Goal: Transaction & Acquisition: Book appointment/travel/reservation

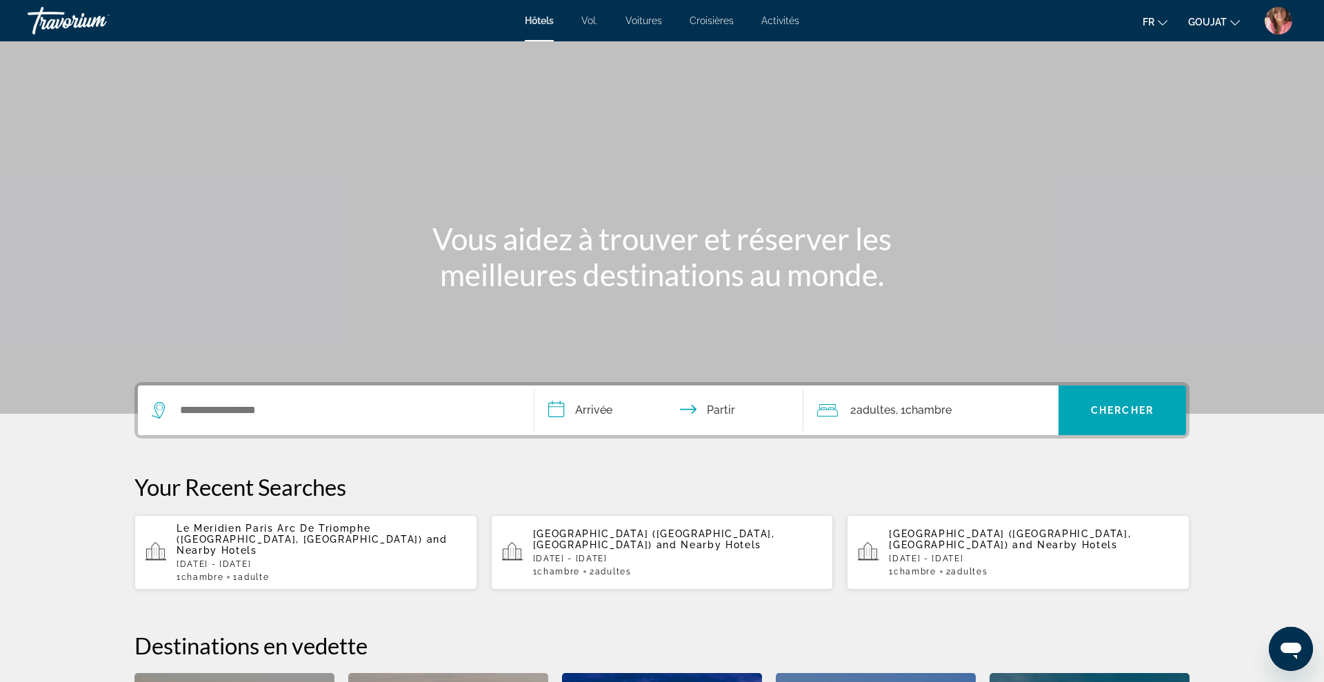
click at [460, 430] on div "Widget de recherche" at bounding box center [336, 411] width 368 height 50
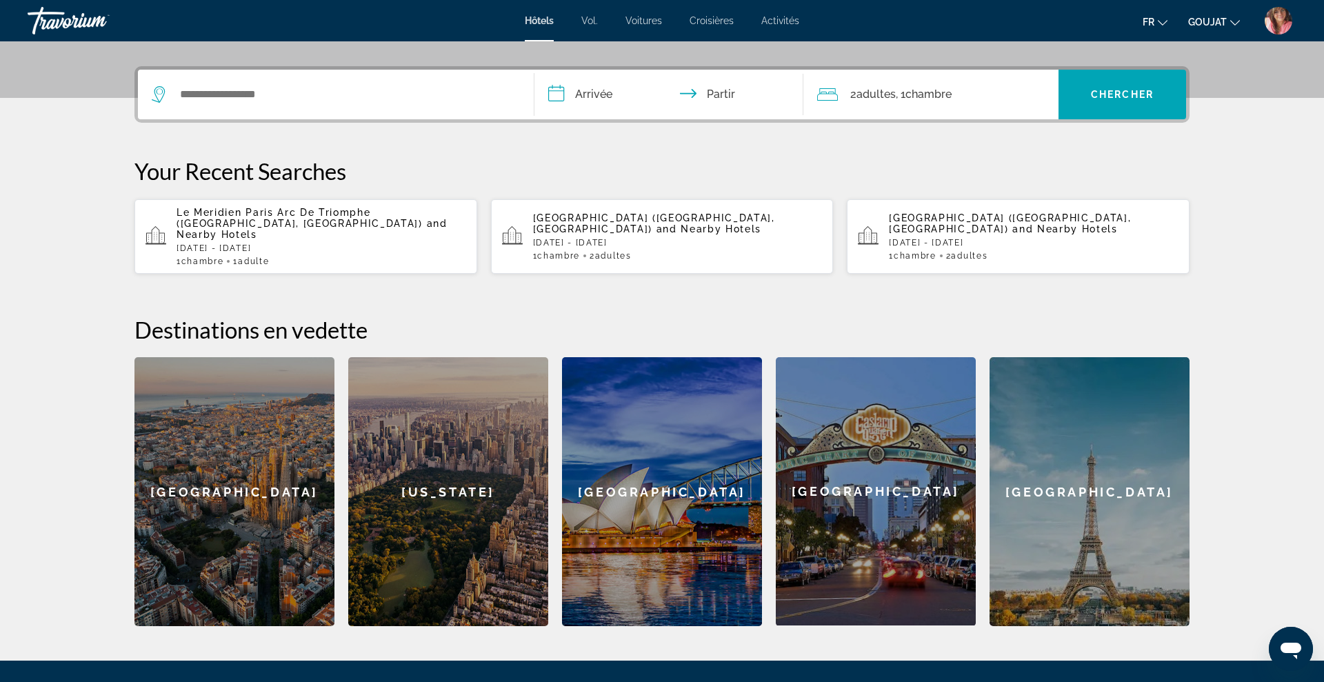
scroll to position [337, 0]
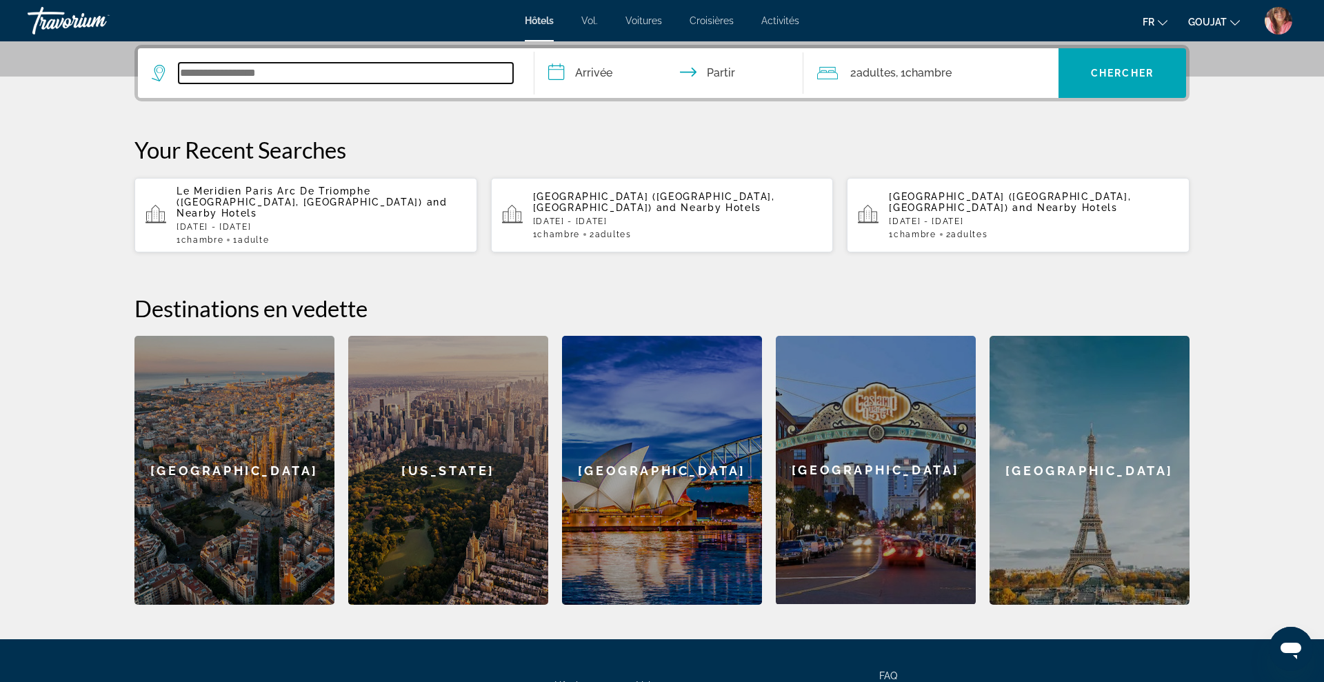
click at [369, 68] on input "Widget de recherche" at bounding box center [346, 73] width 335 height 21
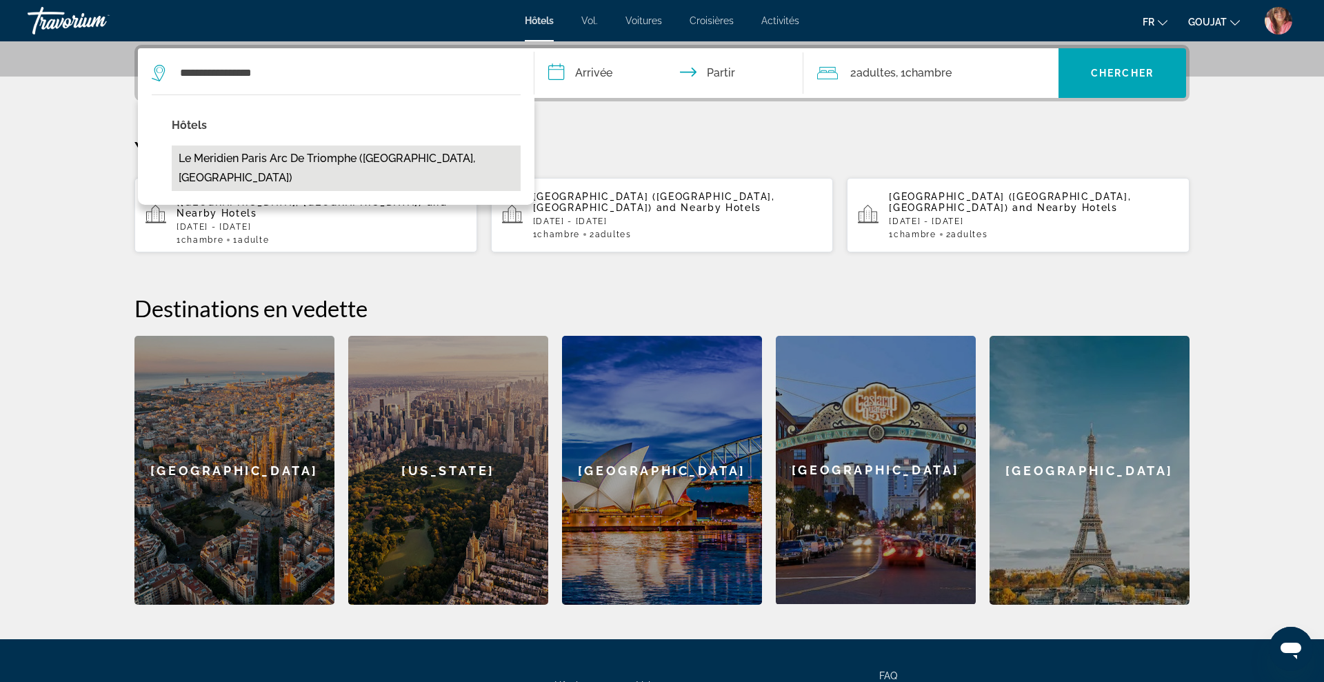
click at [368, 165] on button "Le Meridien Paris Arc De Triomphe ([GEOGRAPHIC_DATA], [GEOGRAPHIC_DATA])" at bounding box center [346, 169] width 349 height 46
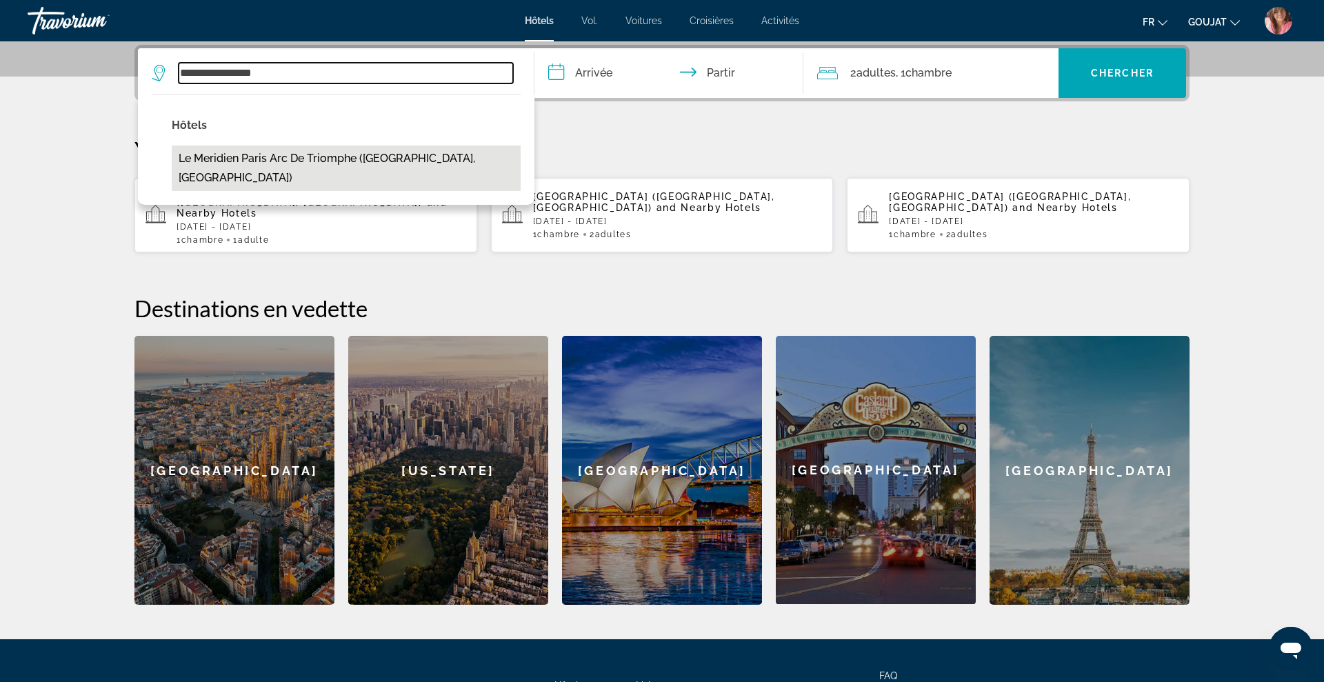
type input "**********"
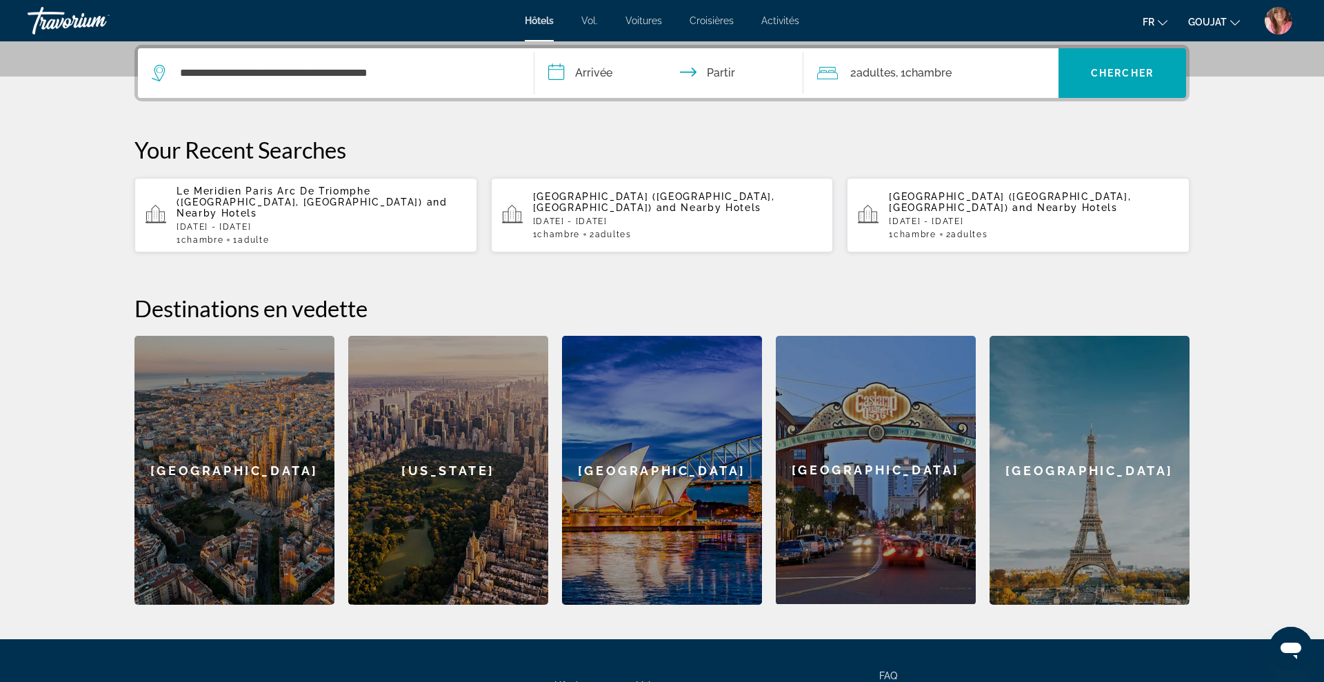
click at [596, 72] on input "**********" at bounding box center [672, 75] width 275 height 54
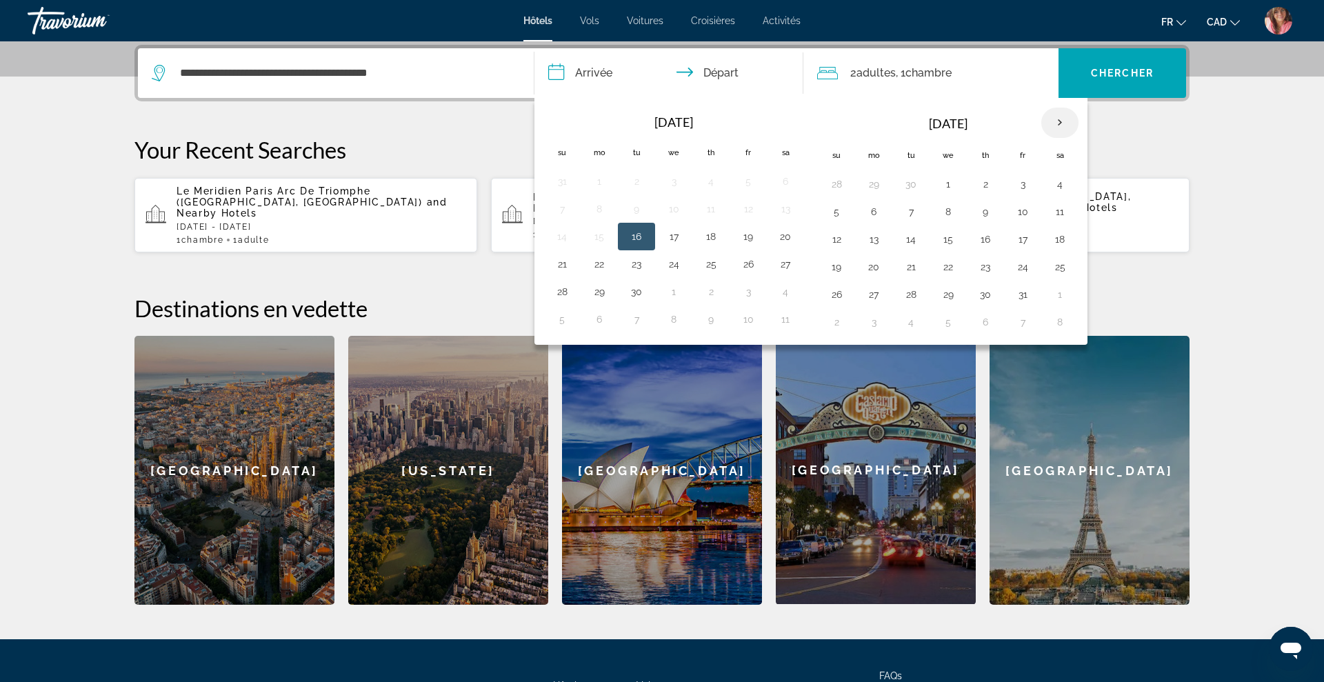
click at [1064, 128] on th "Next month" at bounding box center [1060, 123] width 37 height 30
click at [977, 298] on button "27" at bounding box center [986, 294] width 22 height 19
click at [837, 325] on button "30" at bounding box center [837, 321] width 22 height 19
type input "**********"
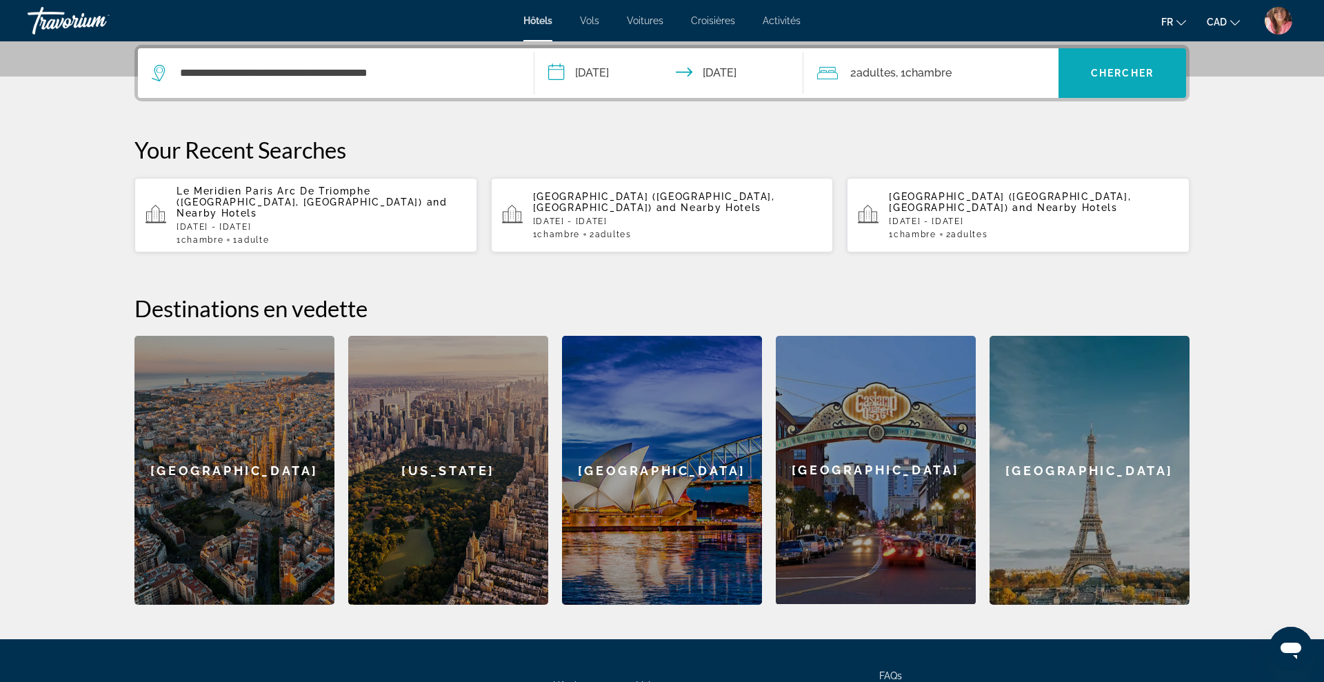
click at [1142, 75] on span "Chercher" at bounding box center [1122, 73] width 63 height 11
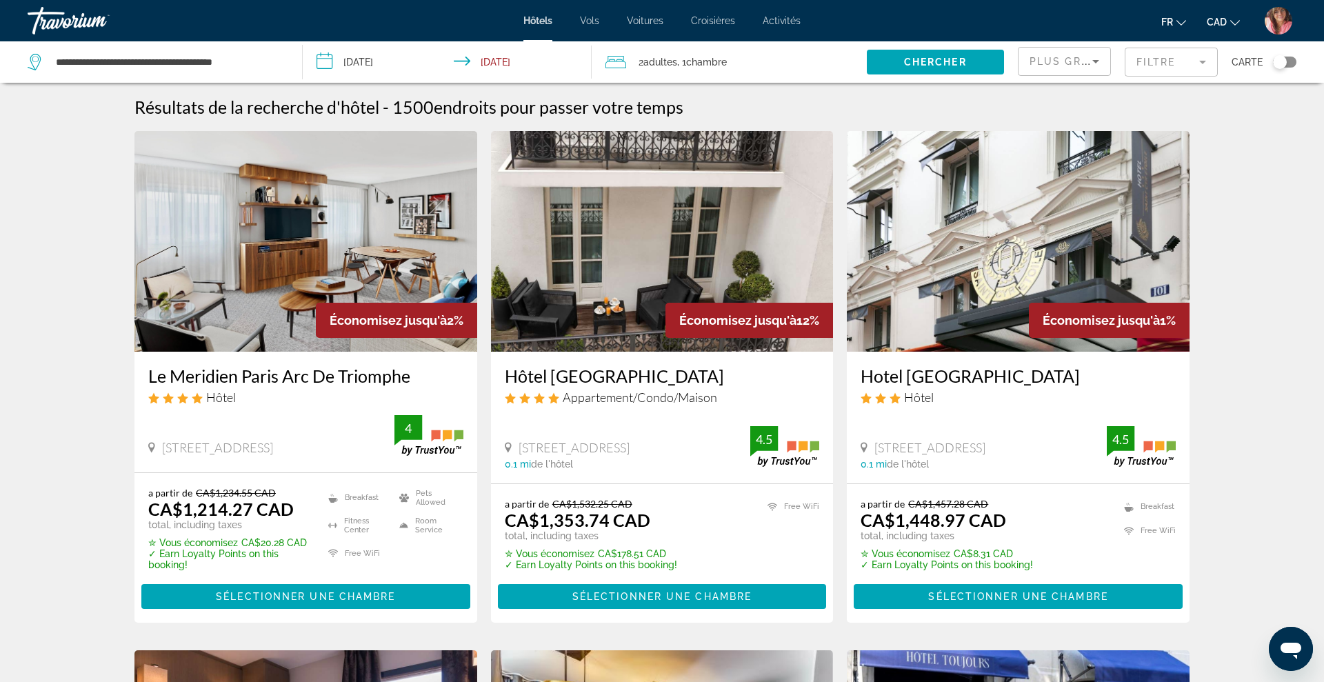
click at [372, 60] on input "**********" at bounding box center [450, 64] width 295 height 46
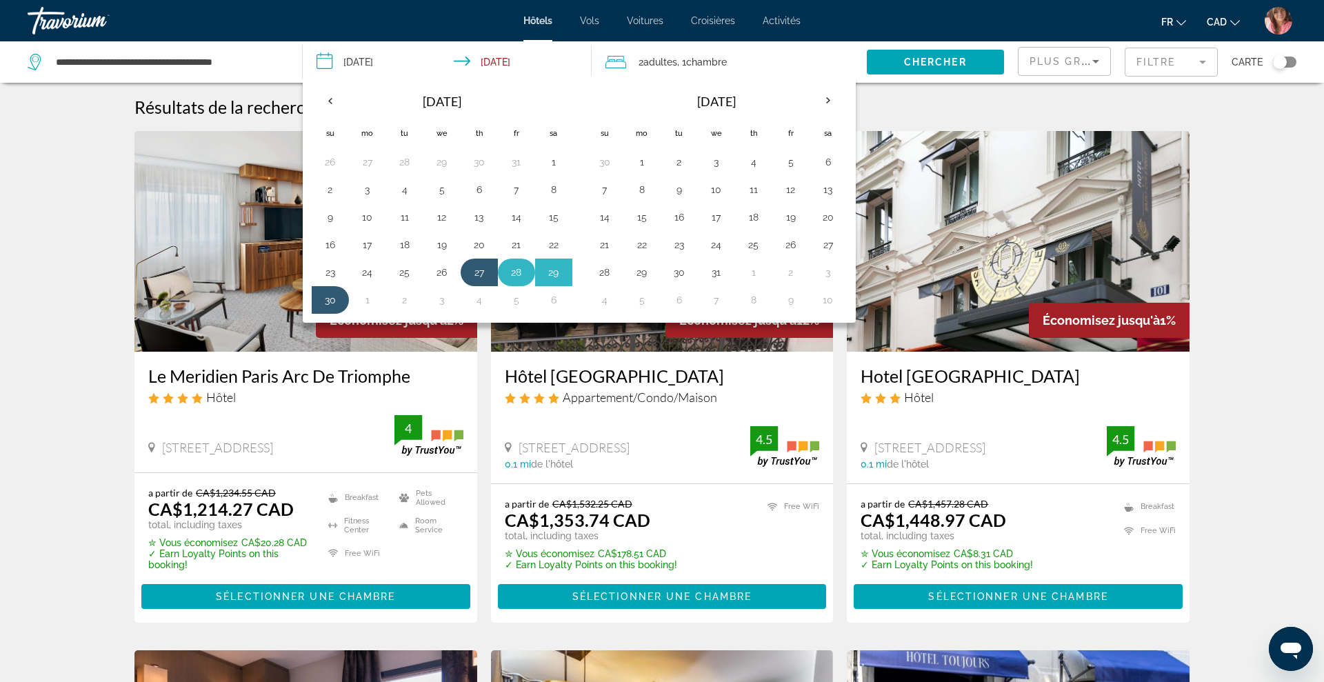
click at [514, 276] on button "28" at bounding box center [517, 272] width 22 height 19
click at [315, 299] on td "30" at bounding box center [330, 300] width 37 height 28
click at [325, 302] on button "30" at bounding box center [330, 299] width 22 height 19
type input "**********"
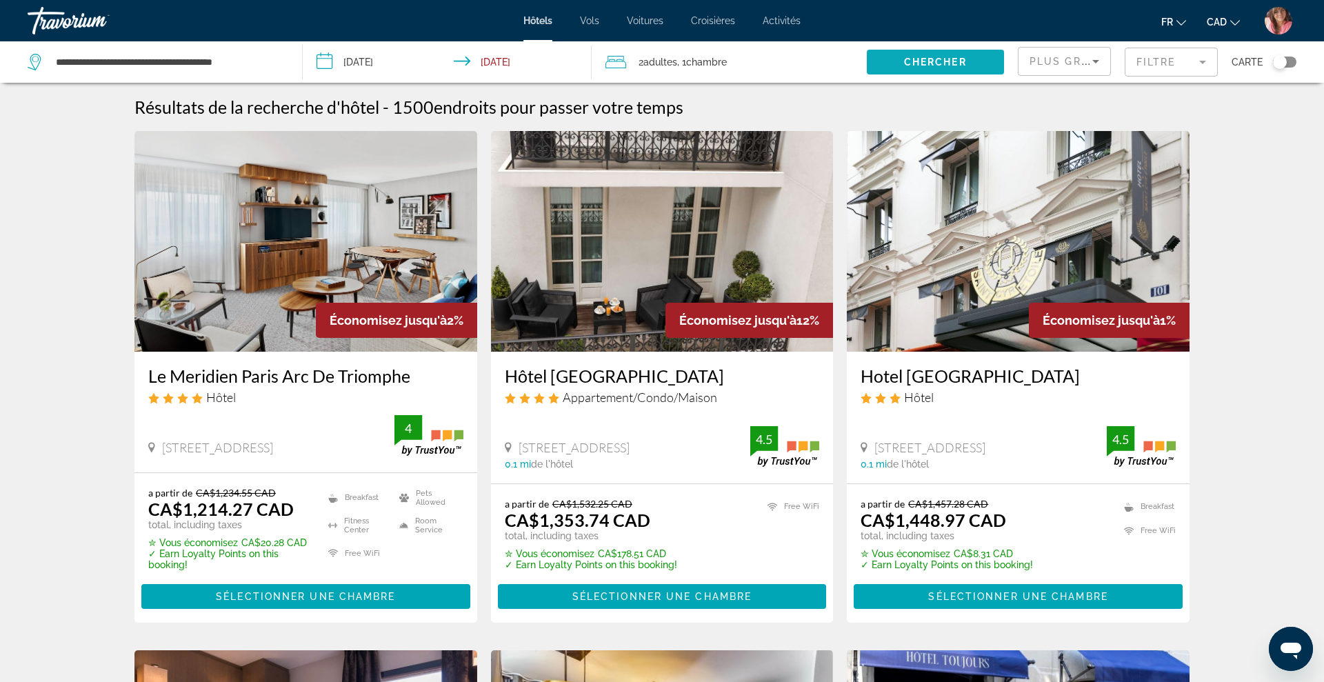
click at [934, 70] on span "Search widget" at bounding box center [935, 62] width 137 height 33
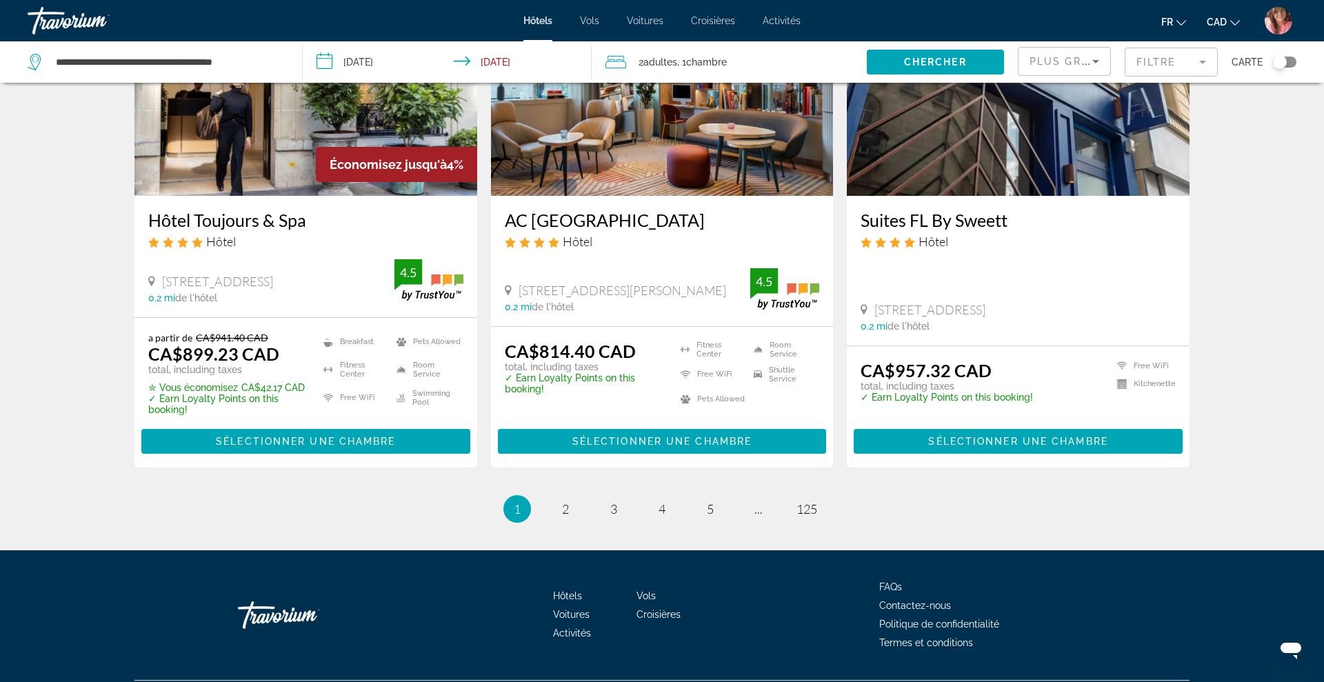
scroll to position [1704, 0]
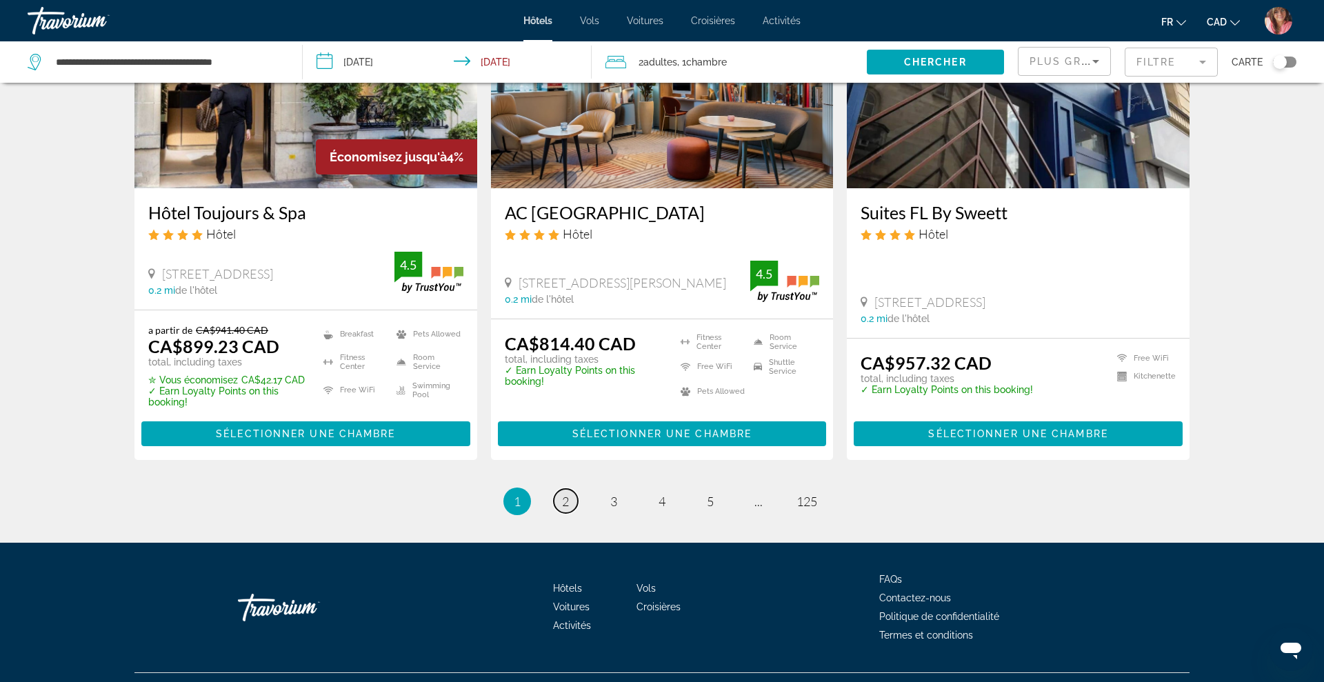
click at [565, 509] on link "page 2" at bounding box center [566, 501] width 24 height 24
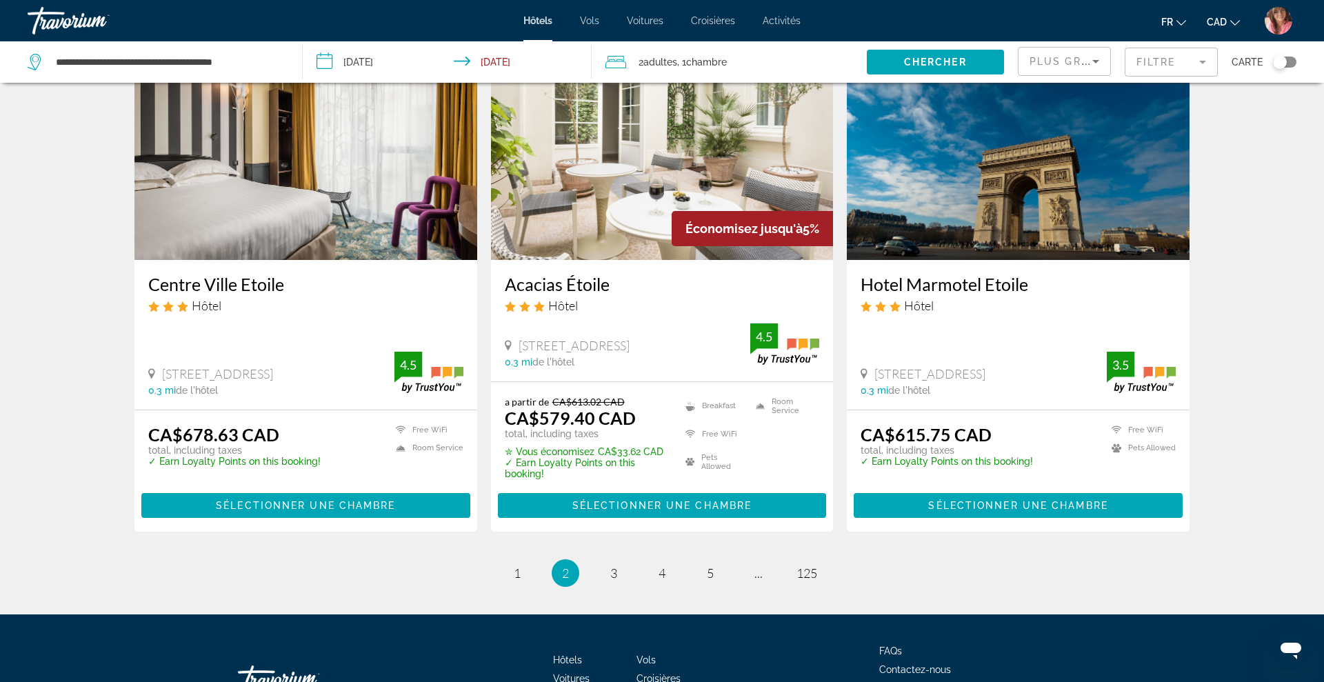
scroll to position [1723, 0]
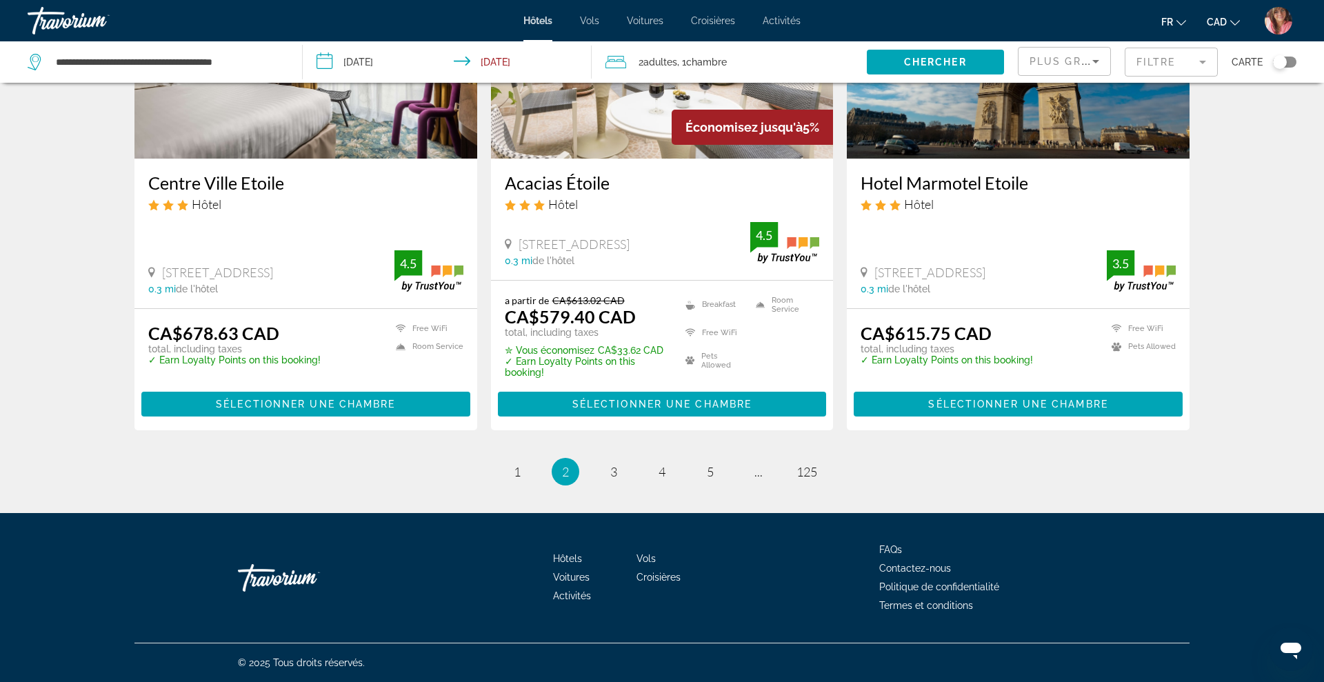
click at [609, 465] on link "page 3" at bounding box center [614, 471] width 24 height 24
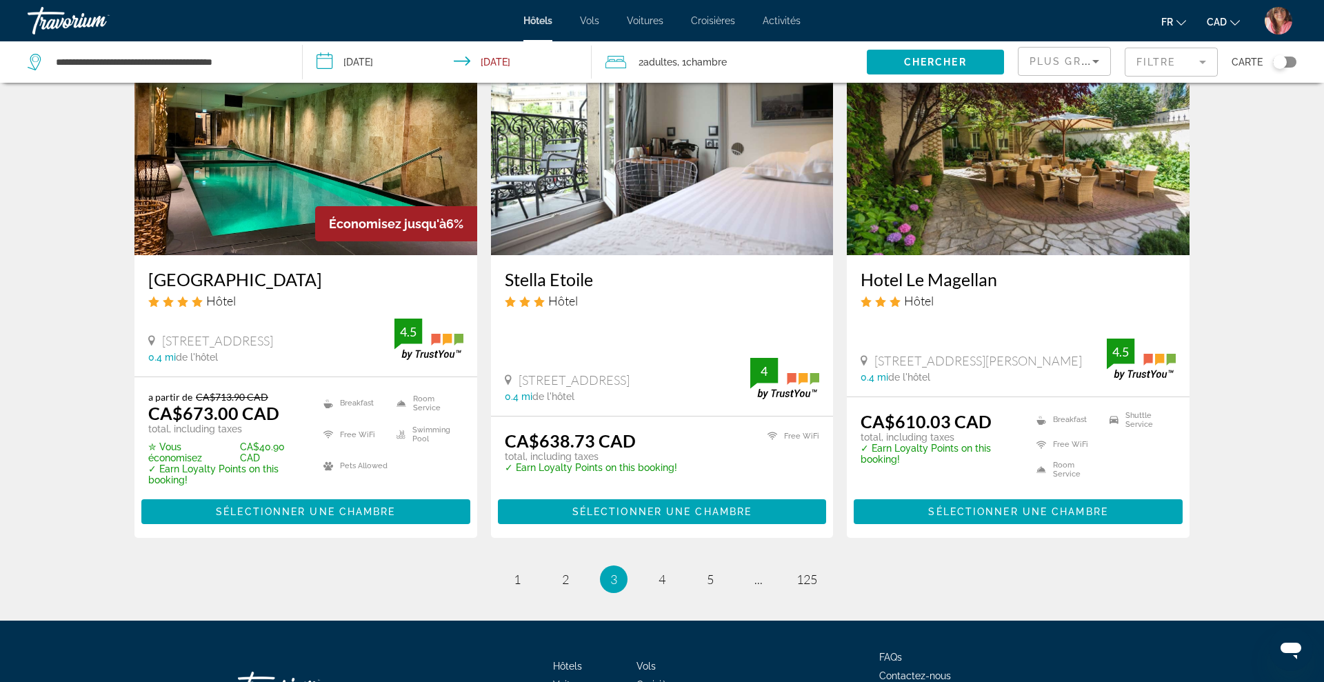
scroll to position [1660, 0]
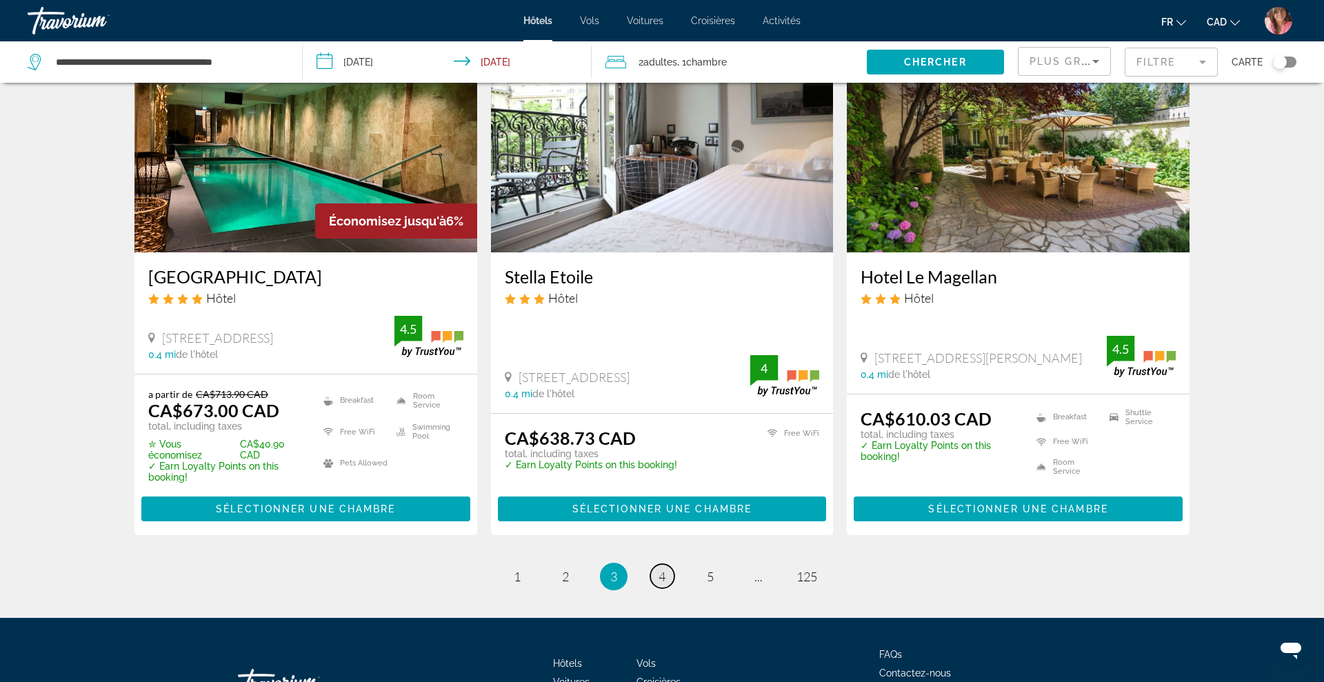
click at [661, 577] on span "4" at bounding box center [662, 576] width 7 height 15
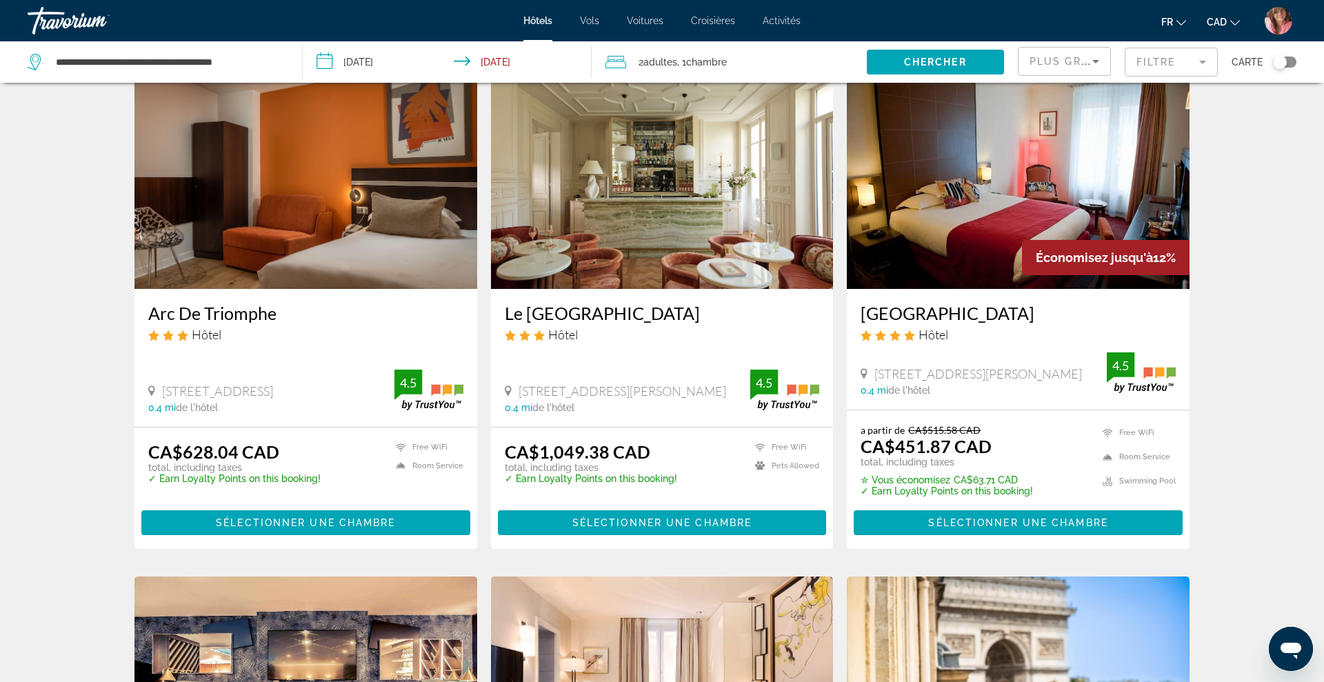
scroll to position [63, 0]
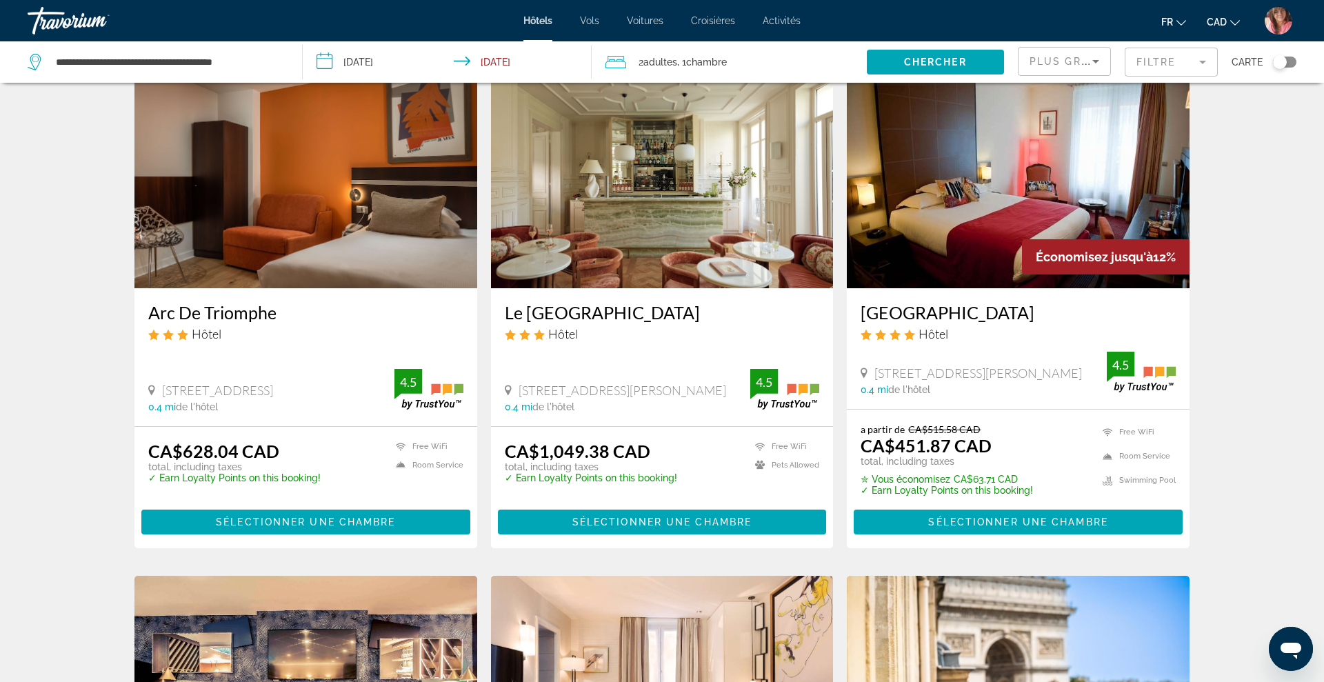
drag, startPoint x: 854, startPoint y: 308, endPoint x: 1111, endPoint y: 310, distance: 257.3
click at [1111, 310] on div "Hôtel Westside Arc de Triomphe Hôtel 36 Rue Pierre Demours, Paris 0.4 mi de l'h…" at bounding box center [1018, 348] width 343 height 121
copy h3 "Hôtel Westside Arc de Triomphe"
click at [1002, 241] on img "Main content" at bounding box center [1018, 178] width 343 height 221
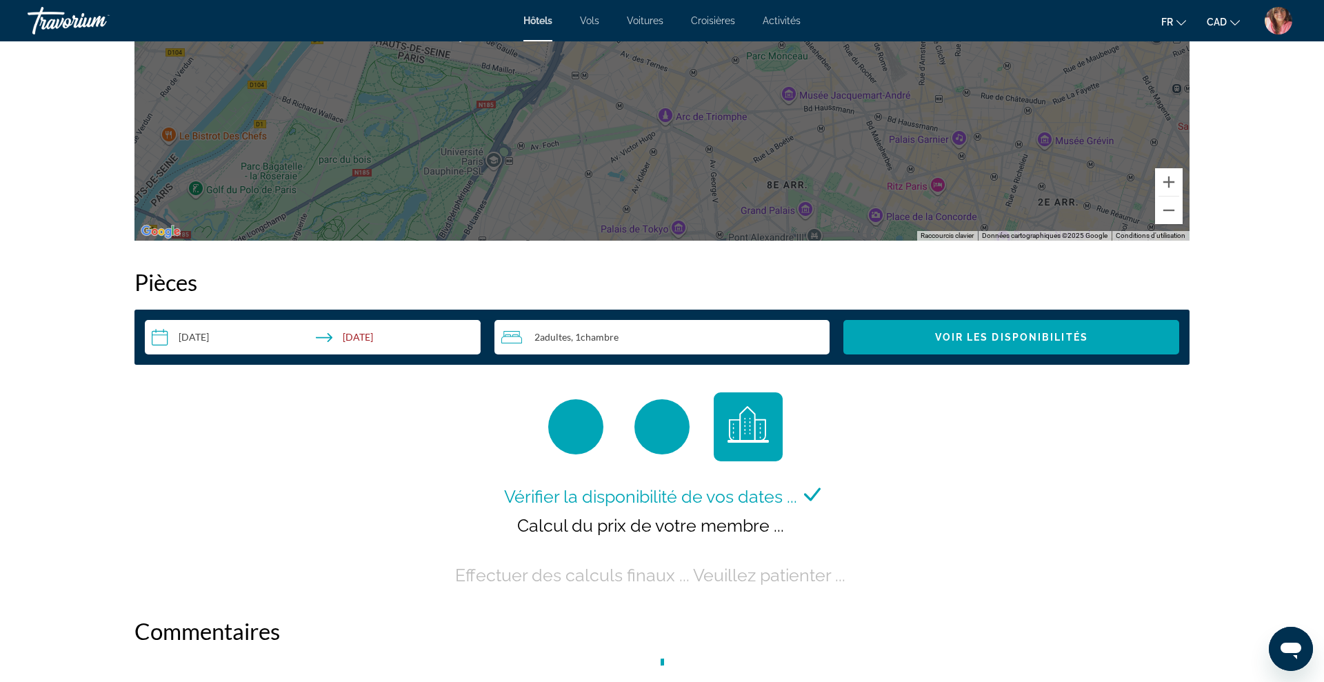
scroll to position [1540, 0]
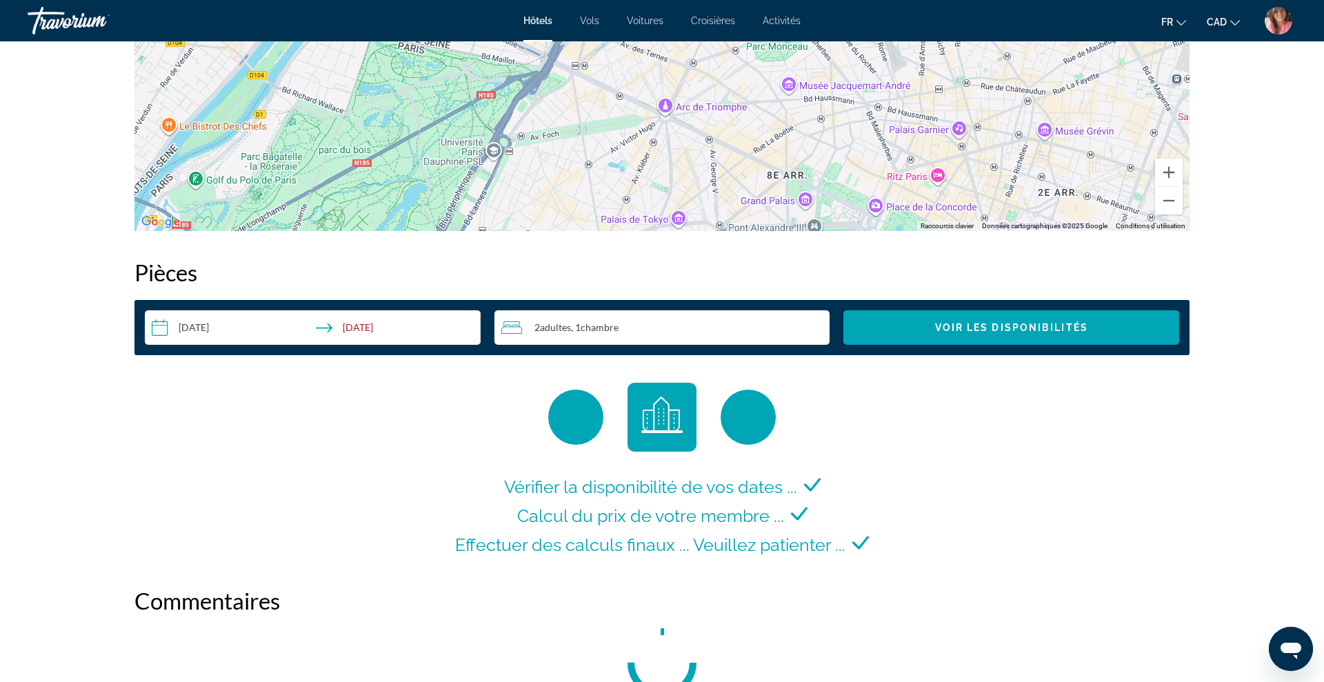
click at [1050, 418] on div "Vérifier la disponibilité de vos dates ... Calcul du prix de votre membre ... E…" at bounding box center [661, 471] width 1055 height 177
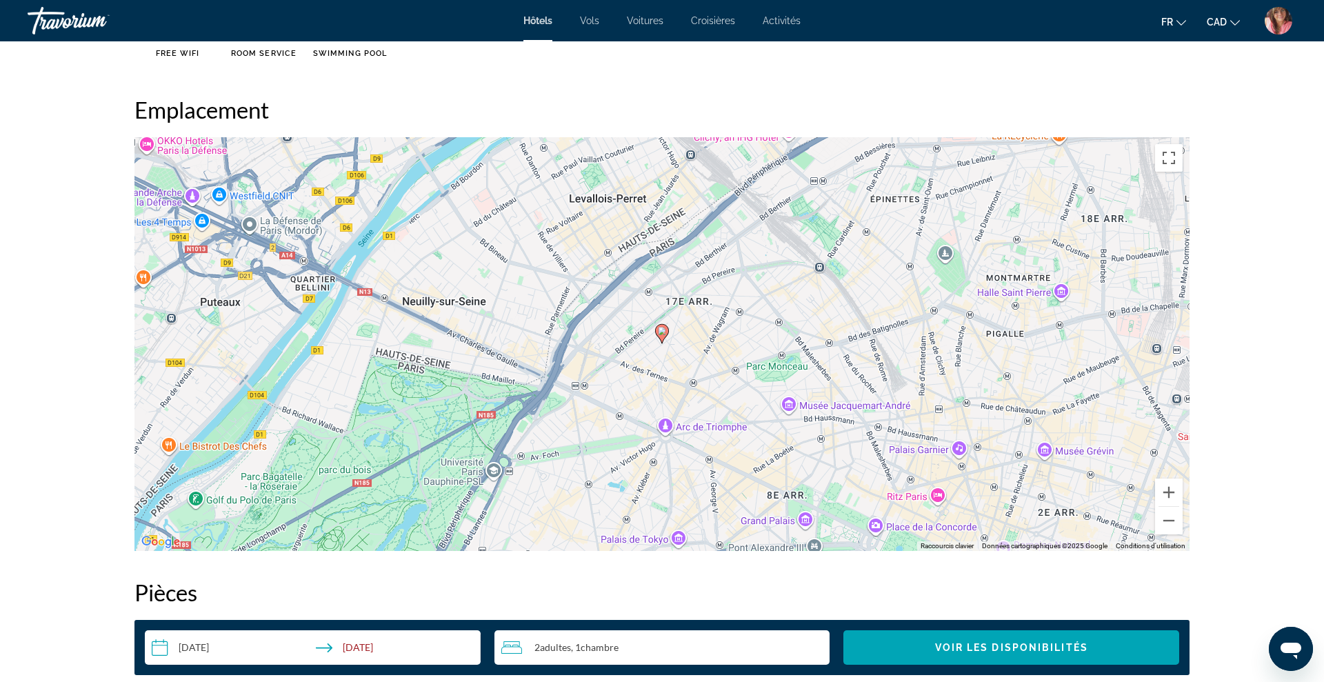
scroll to position [1188, 0]
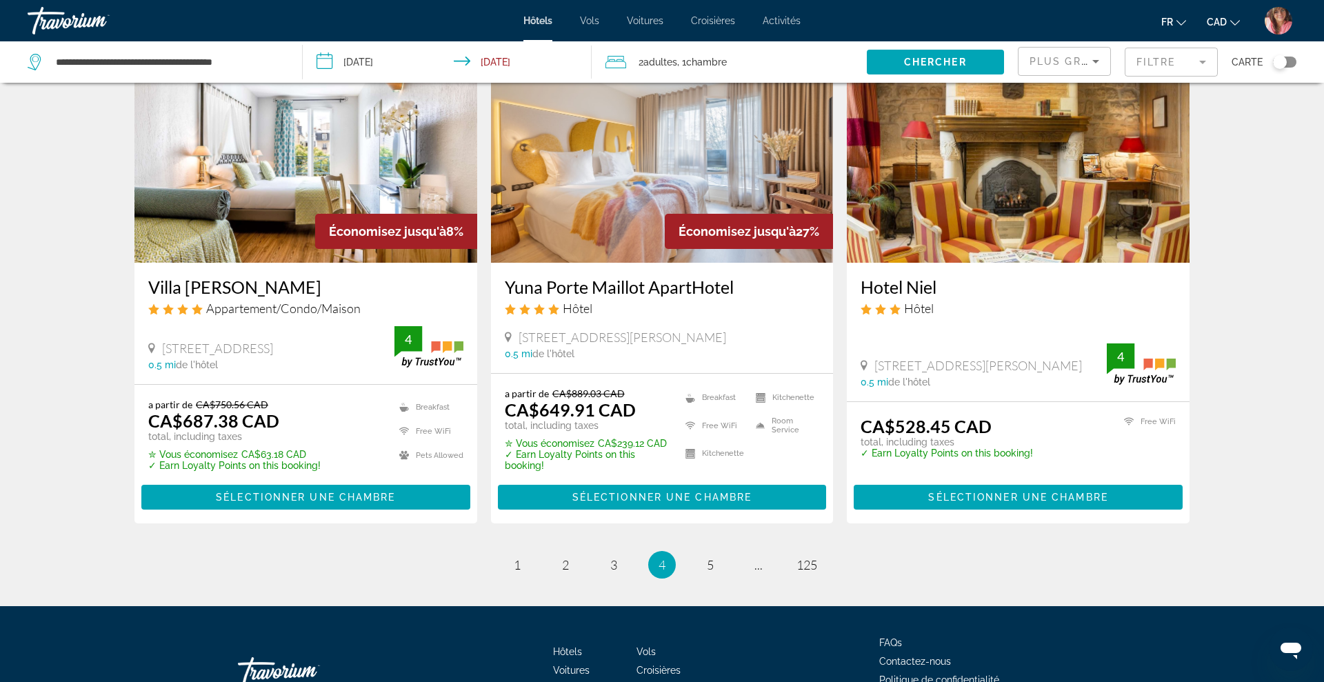
scroll to position [1622, 0]
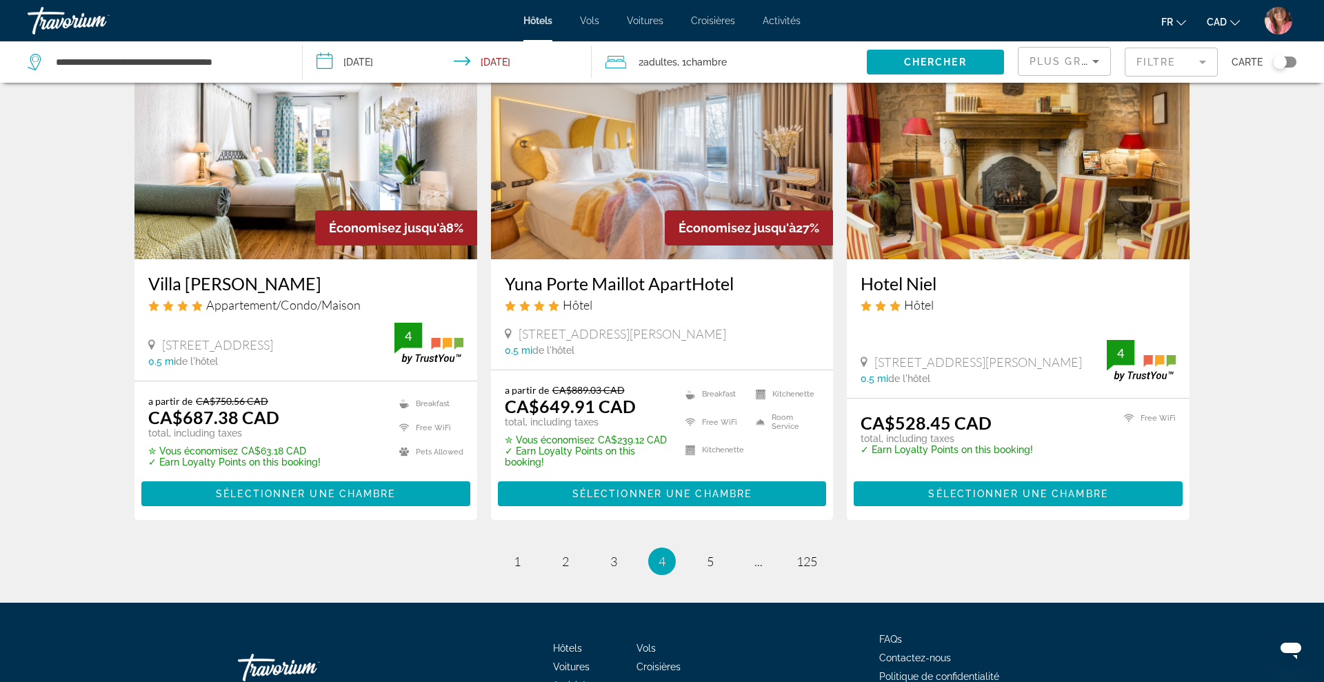
drag, startPoint x: 499, startPoint y: 285, endPoint x: 759, endPoint y: 288, distance: 259.4
click at [759, 288] on div "Yuna Porte Maillot ApartHotel Hôtel 48 Rue Jacques Ibert, Paris 0.5 mi de l'hôt…" at bounding box center [662, 314] width 343 height 110
copy h3 "Yuna Porte Maillot ApartHotel"
click at [705, 565] on link "page 5" at bounding box center [711, 561] width 24 height 24
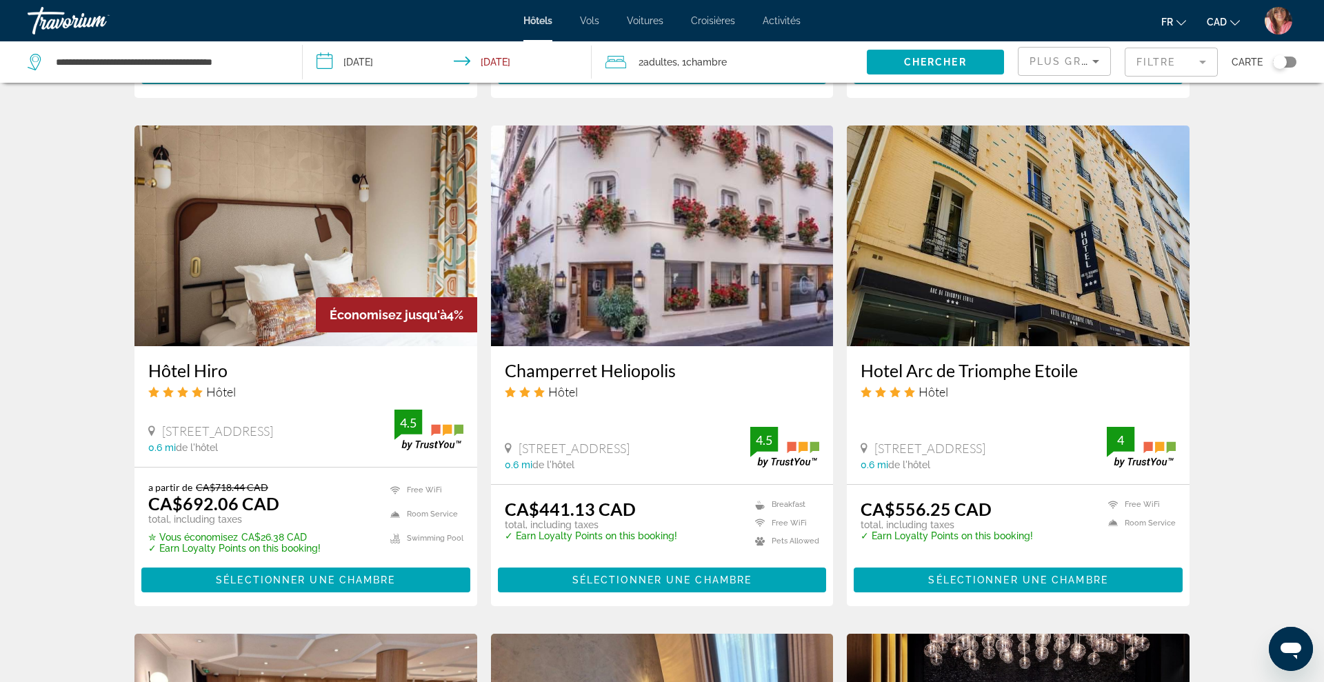
scroll to position [1057, 0]
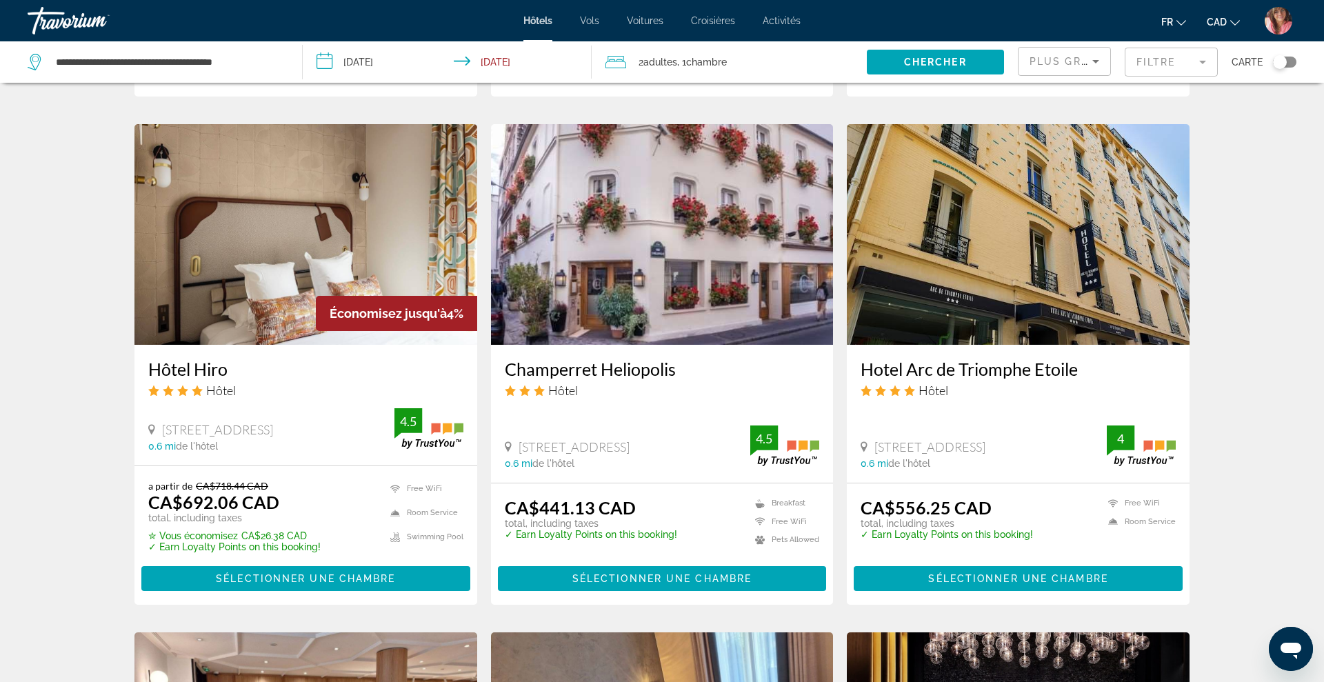
drag, startPoint x: 856, startPoint y: 364, endPoint x: 1098, endPoint y: 374, distance: 242.3
click at [1098, 374] on div "Hotel Arc de Triomphe Etoile Hôtel 3 Rue De L Etoile, Paris 0.6 mi de l'hôtel 4" at bounding box center [1018, 414] width 343 height 138
copy h3 "Hotel Arc de Triomphe Etoile"
click at [1039, 283] on img "Main content" at bounding box center [1018, 234] width 343 height 221
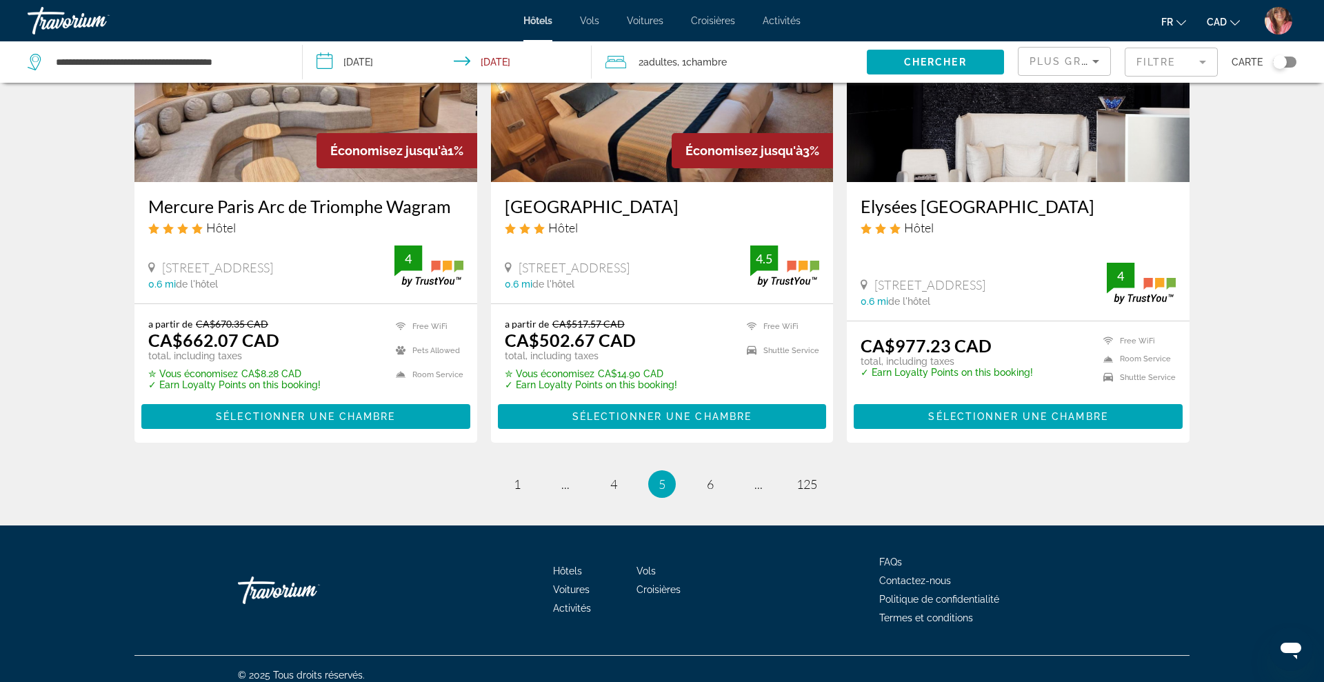
scroll to position [1733, 0]
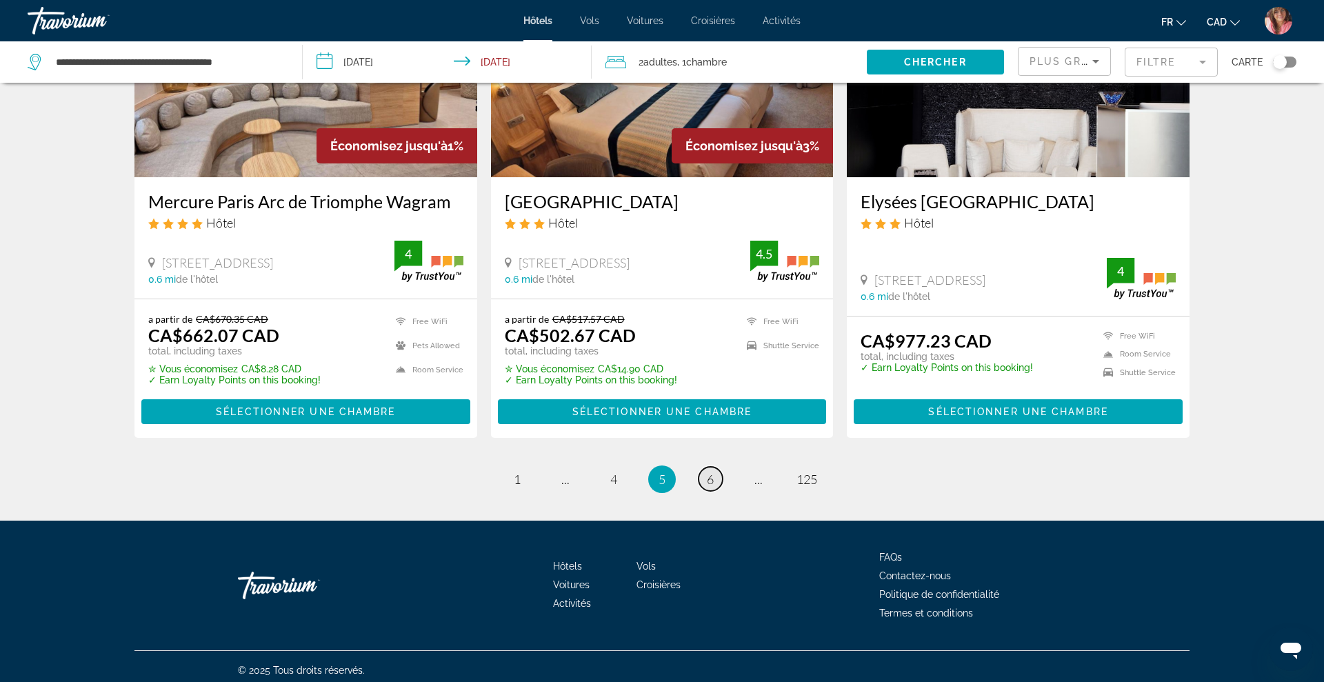
click at [708, 477] on span "6" at bounding box center [710, 479] width 7 height 15
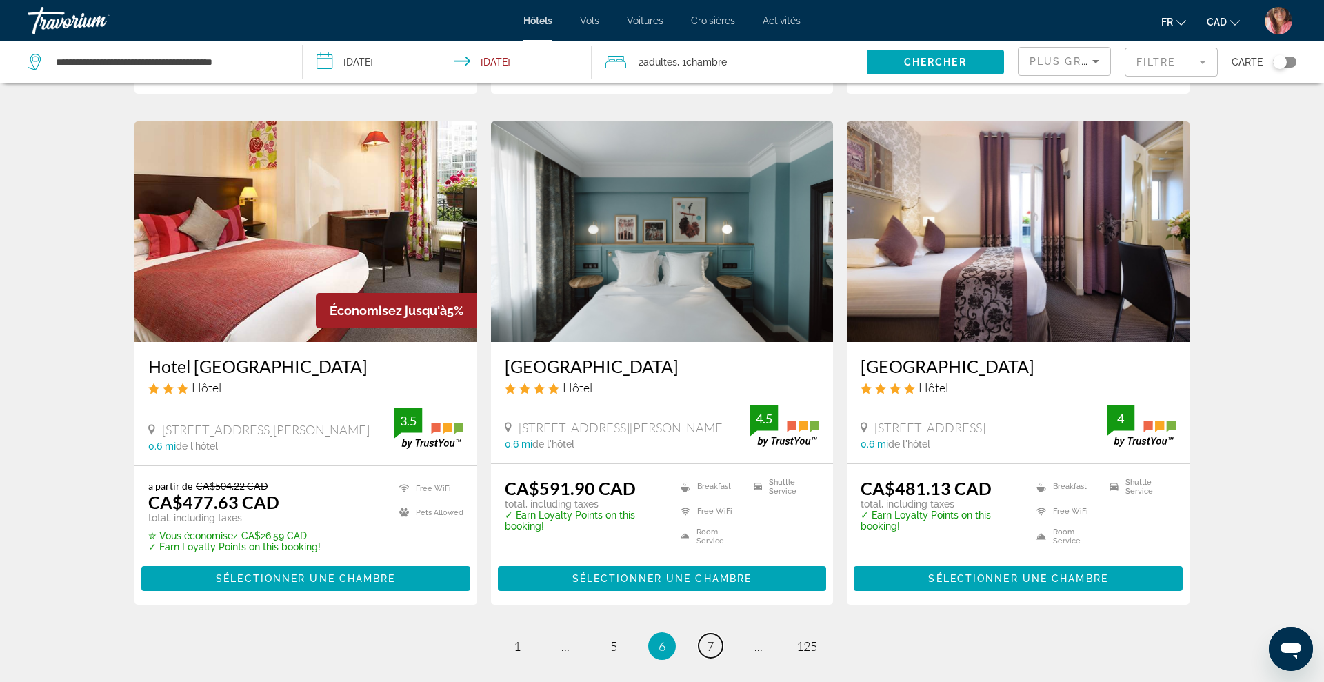
scroll to position [1547, 0]
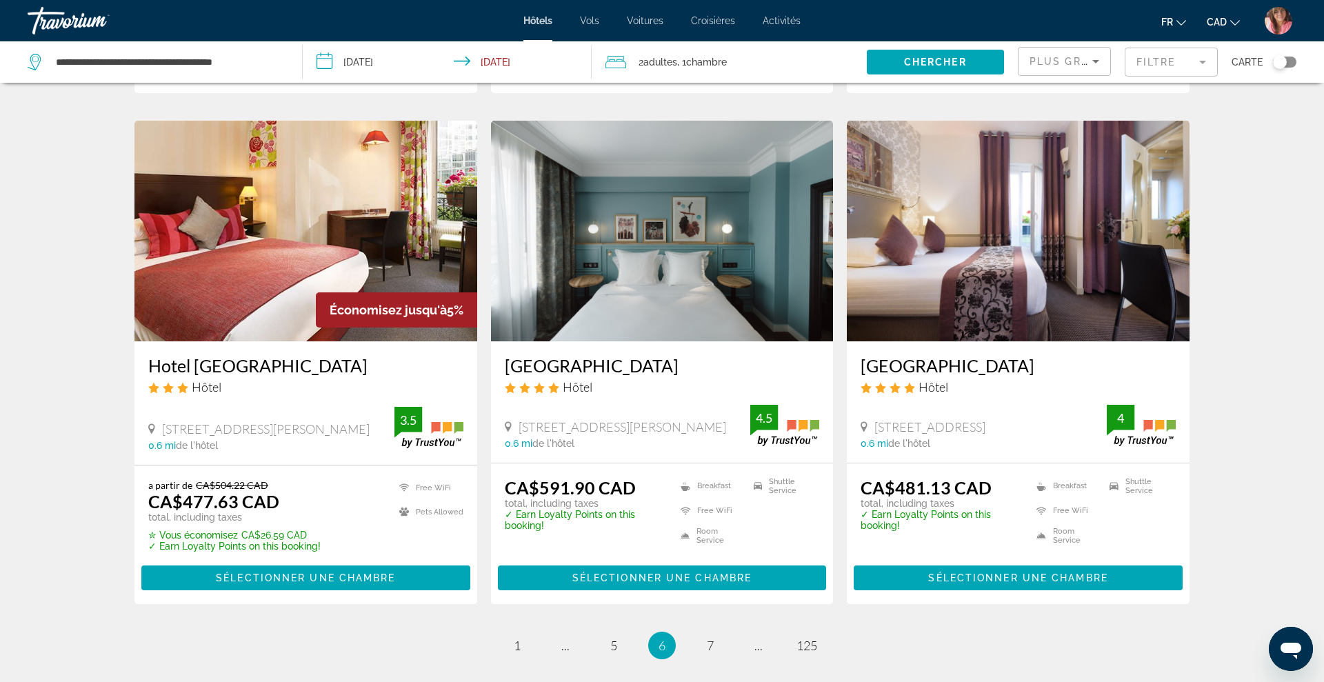
click at [726, 302] on img "Main content" at bounding box center [662, 231] width 343 height 221
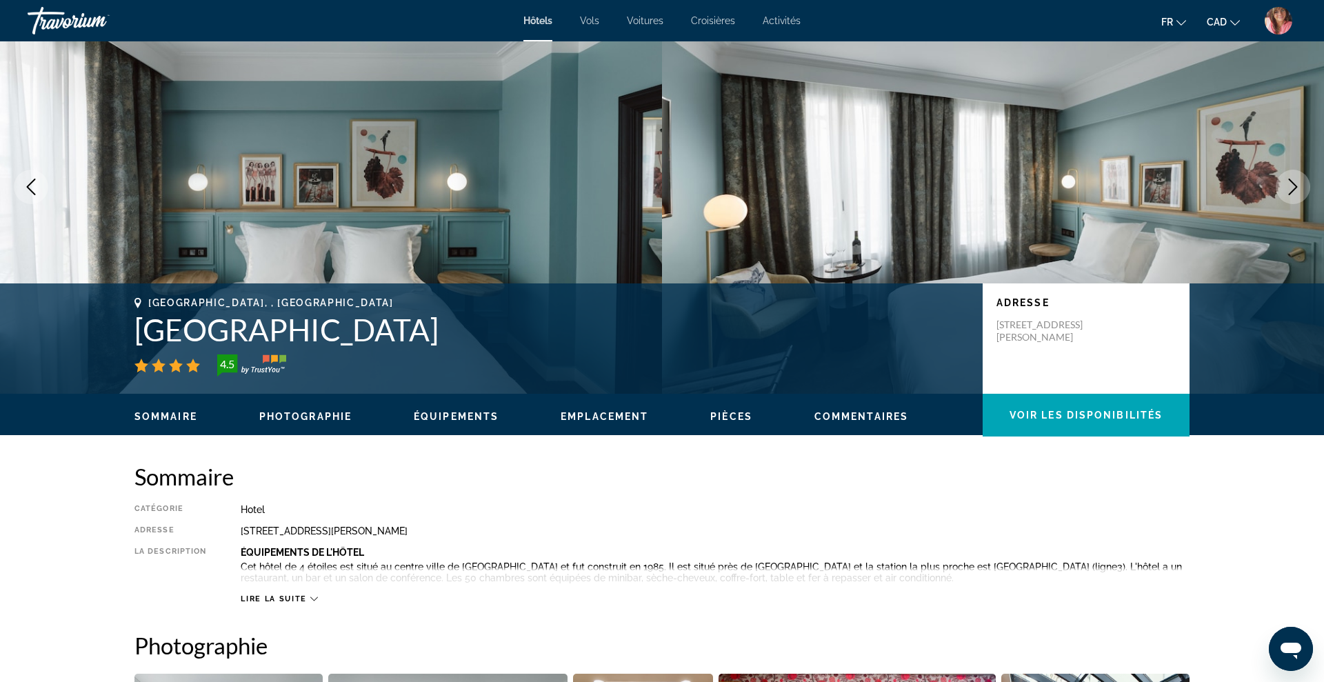
scroll to position [62, 0]
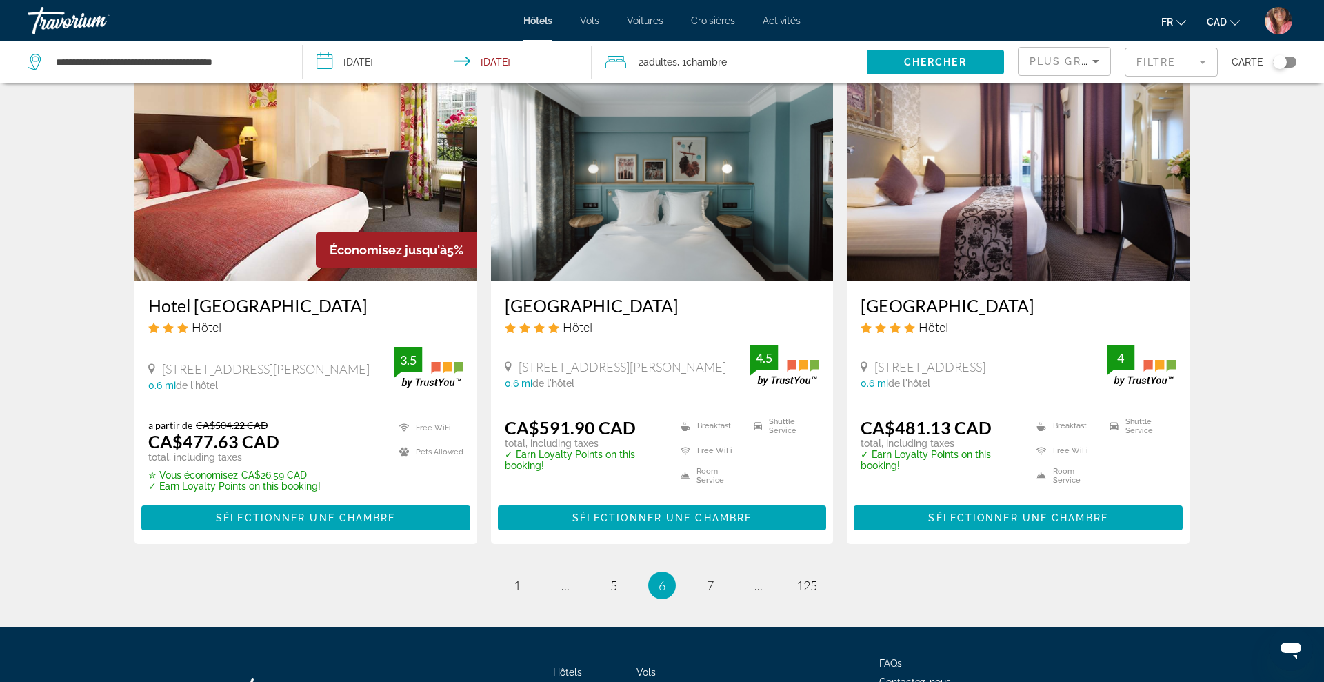
scroll to position [1608, 0]
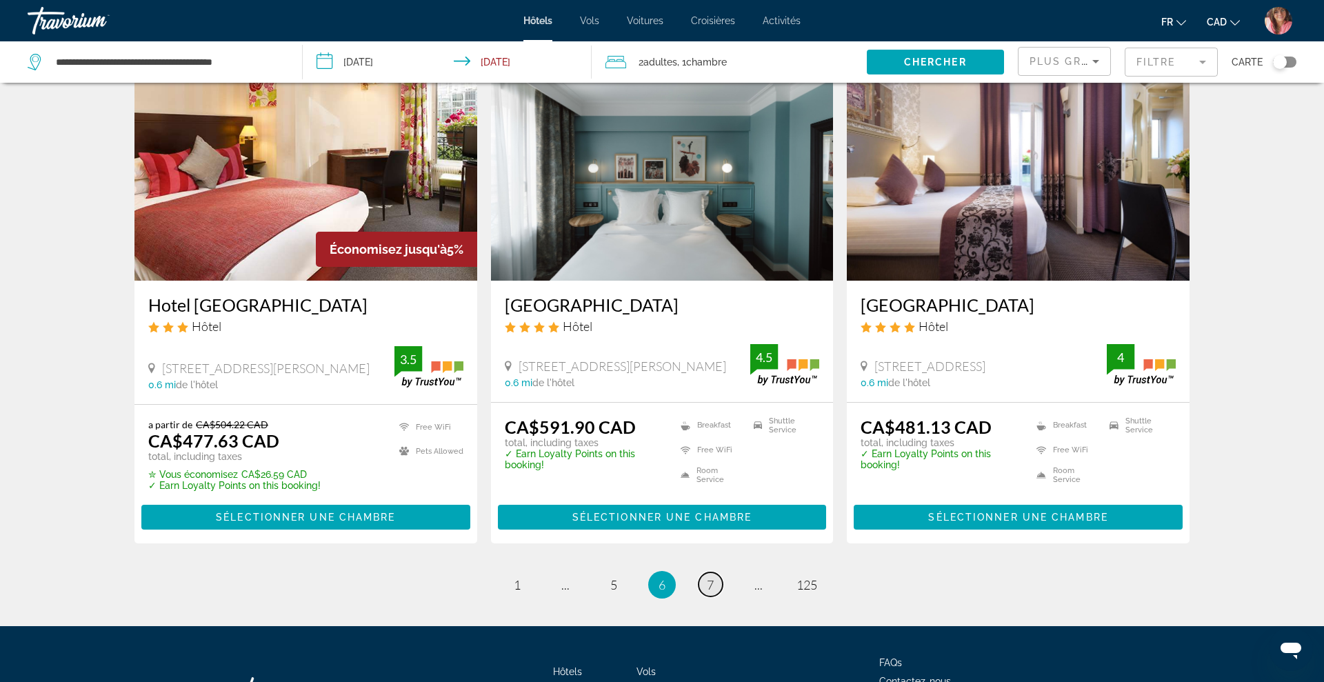
click at [707, 579] on span "7" at bounding box center [710, 584] width 7 height 15
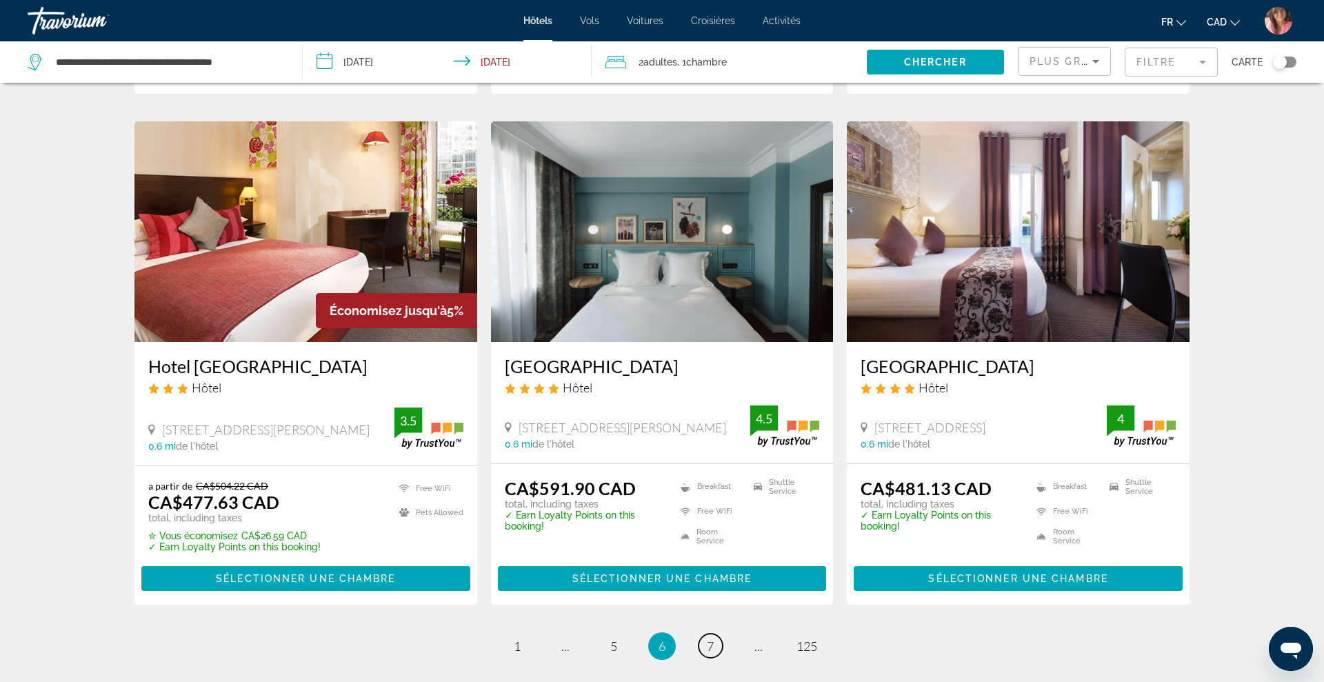
scroll to position [1544, 0]
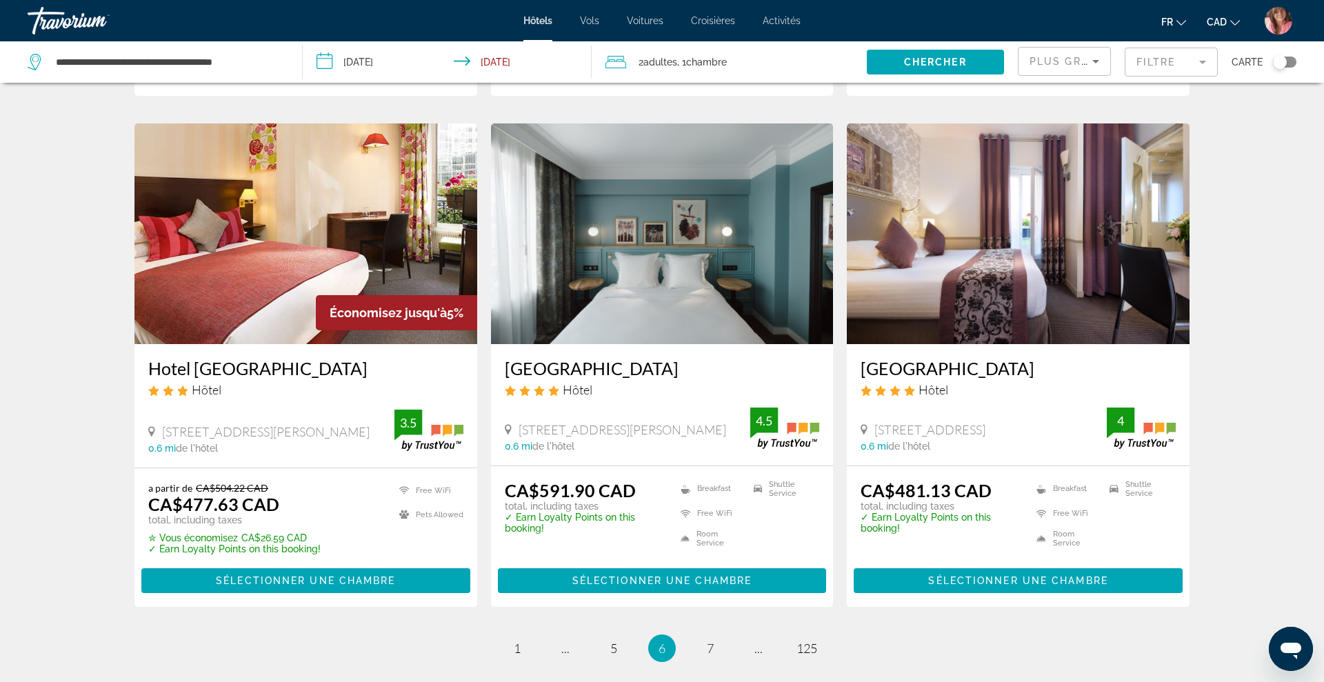
drag, startPoint x: 853, startPoint y: 361, endPoint x: 1064, endPoint y: 372, distance: 211.3
click at [1064, 372] on div "Hotel Monceau Wagram Hôtel 7 Rue Rennequin, Paris 0.6 mi de l'hôtel 4" at bounding box center [1018, 404] width 343 height 121
copy h3 "Hotel Monceau Wagram"
click at [851, 362] on div "Hotel Monceau Wagram Hôtel 7 Rue Rennequin, Paris 0.6 mi de l'hôtel 4" at bounding box center [1018, 404] width 343 height 121
drag, startPoint x: 857, startPoint y: 366, endPoint x: 1049, endPoint y: 360, distance: 192.5
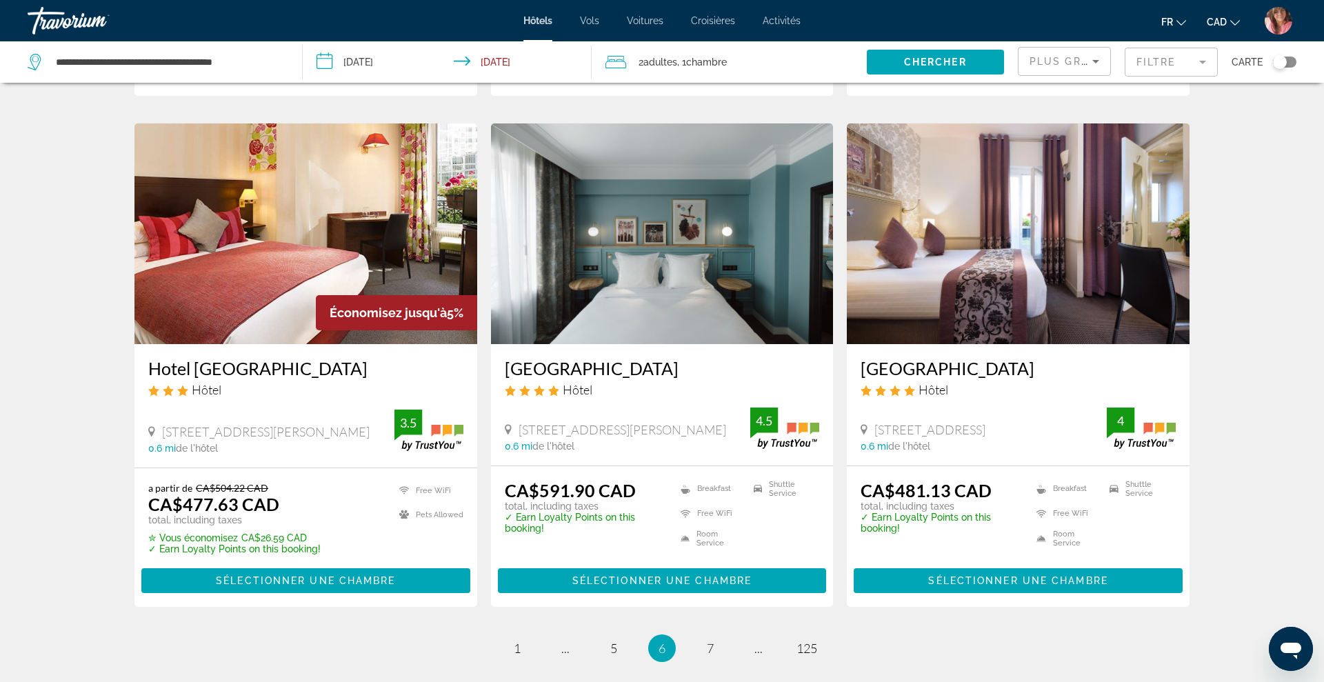
click at [1049, 360] on div "Hotel Monceau Wagram Hôtel 7 Rue Rennequin, Paris 0.6 mi de l'hôtel 4" at bounding box center [1018, 404] width 343 height 121
copy h3 "Hotel Monceau Wagram"
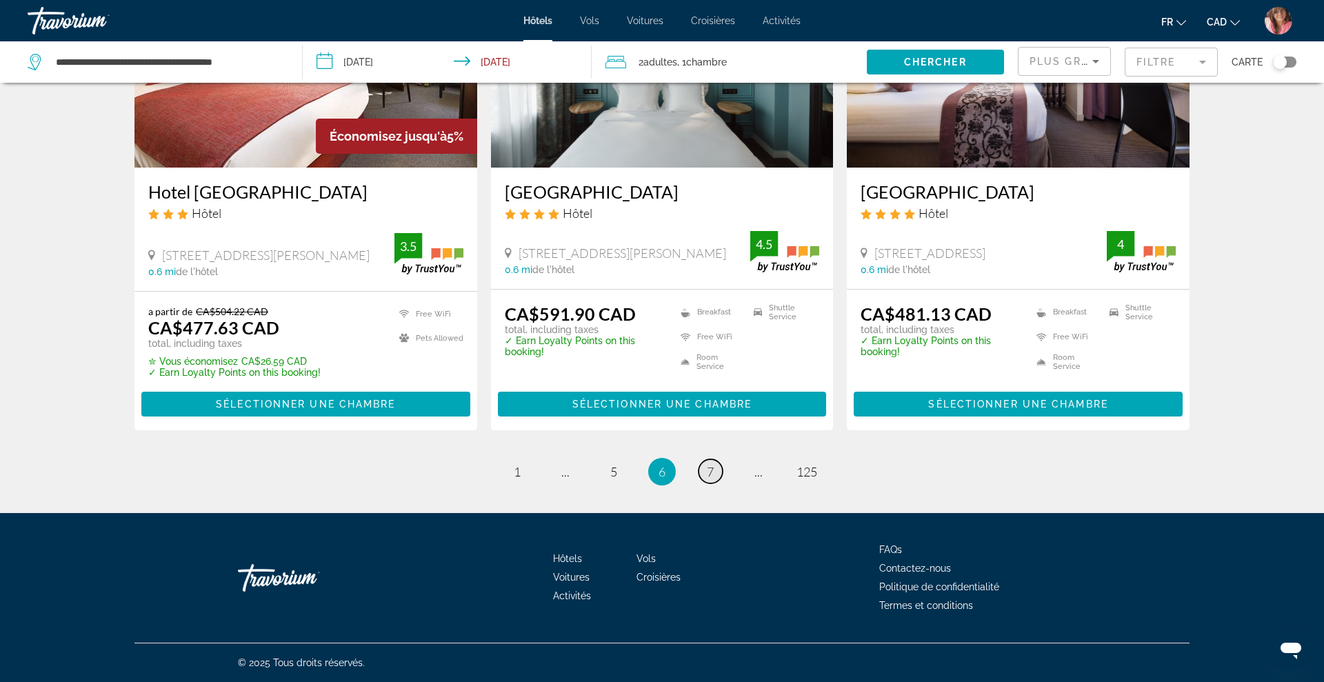
click at [702, 475] on link "page 7" at bounding box center [711, 471] width 24 height 24
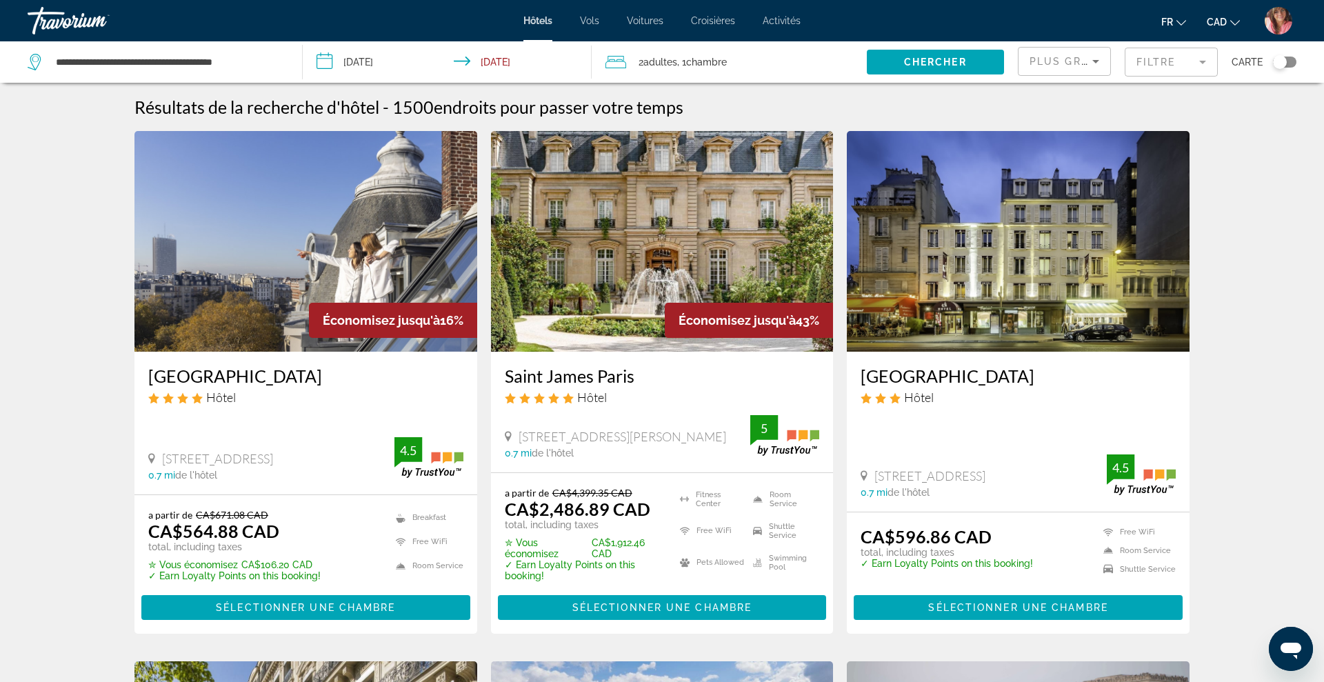
click at [352, 259] on img "Main content" at bounding box center [305, 241] width 343 height 221
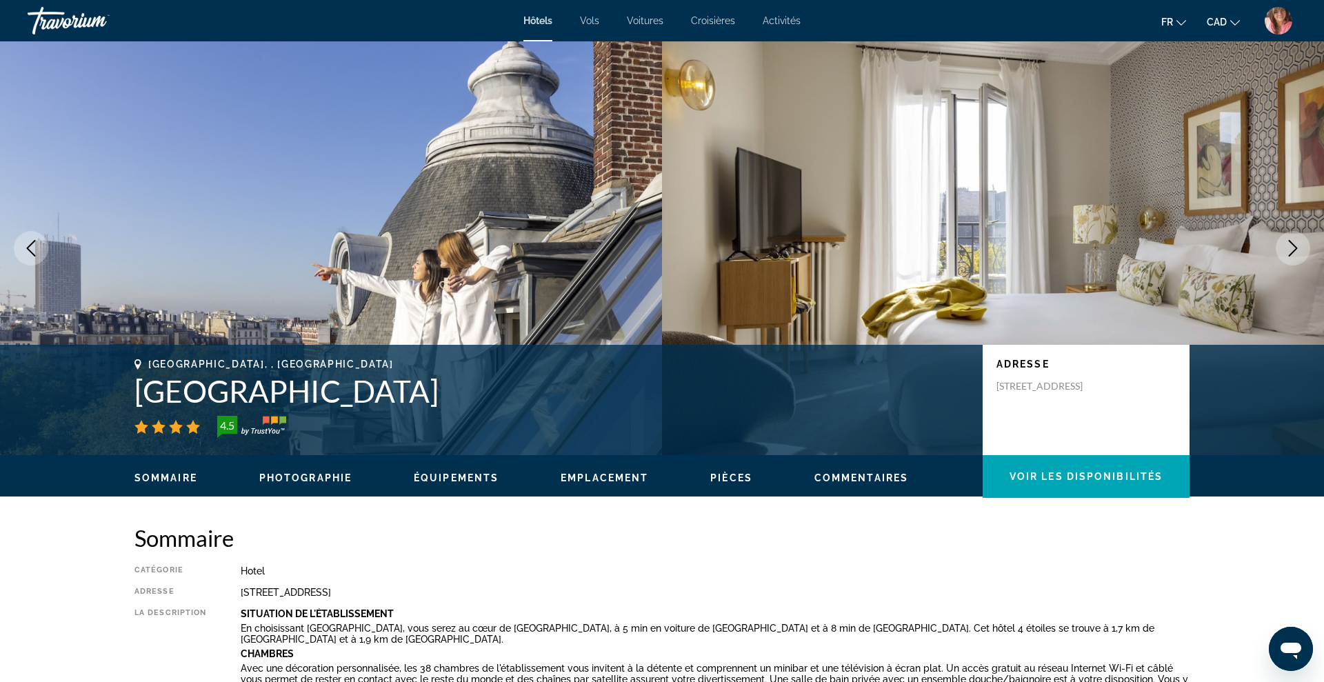
click at [1285, 252] on icon "Next image" at bounding box center [1293, 248] width 17 height 17
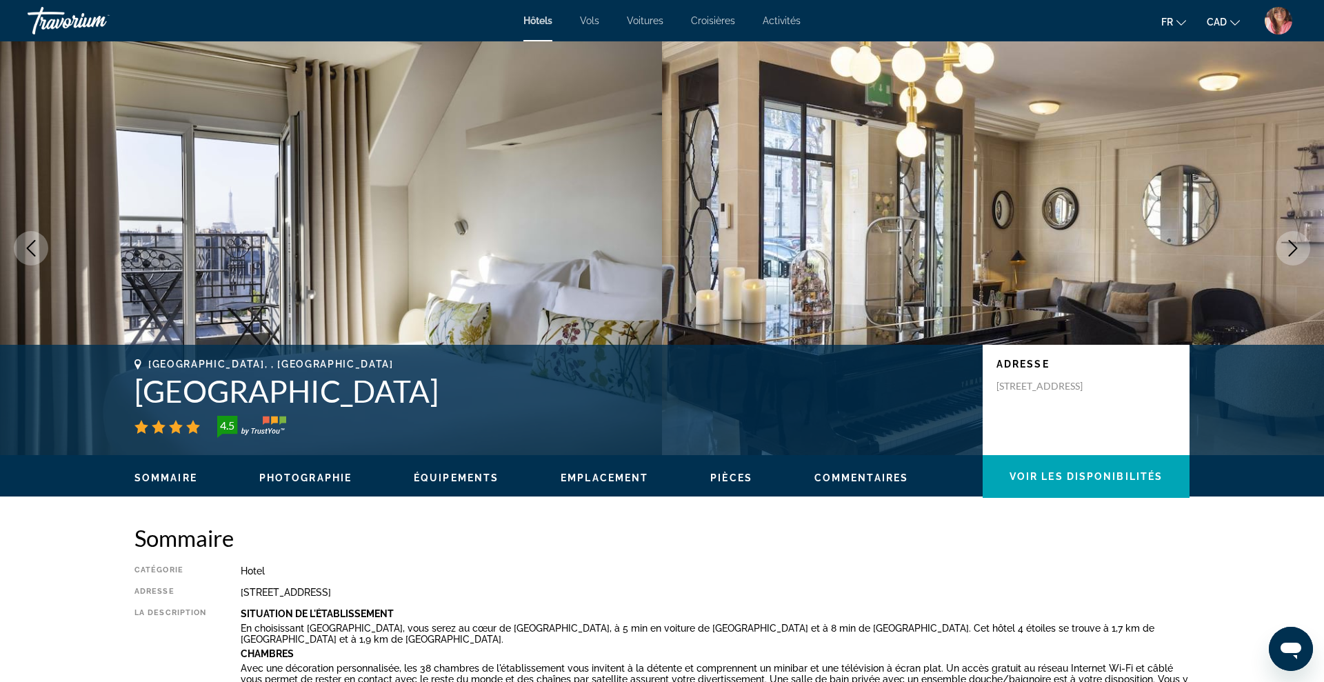
click at [1285, 252] on icon "Next image" at bounding box center [1293, 248] width 17 height 17
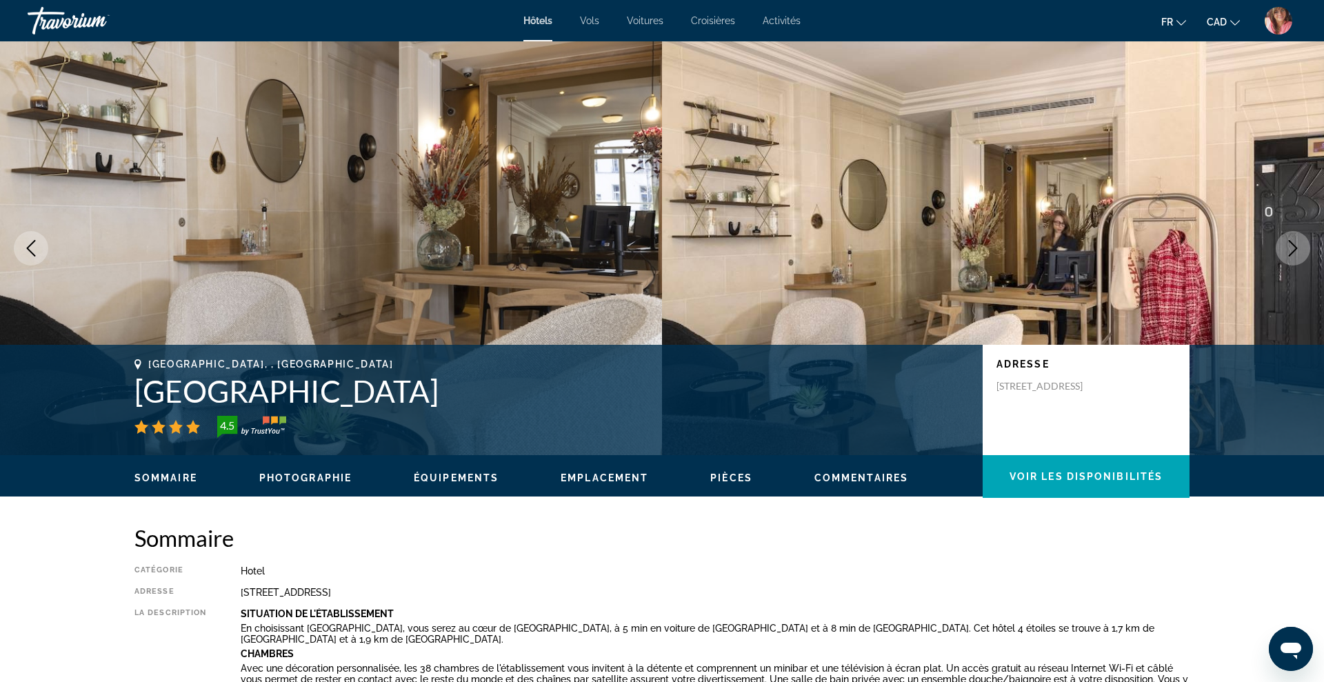
click at [1285, 252] on icon "Next image" at bounding box center [1293, 248] width 17 height 17
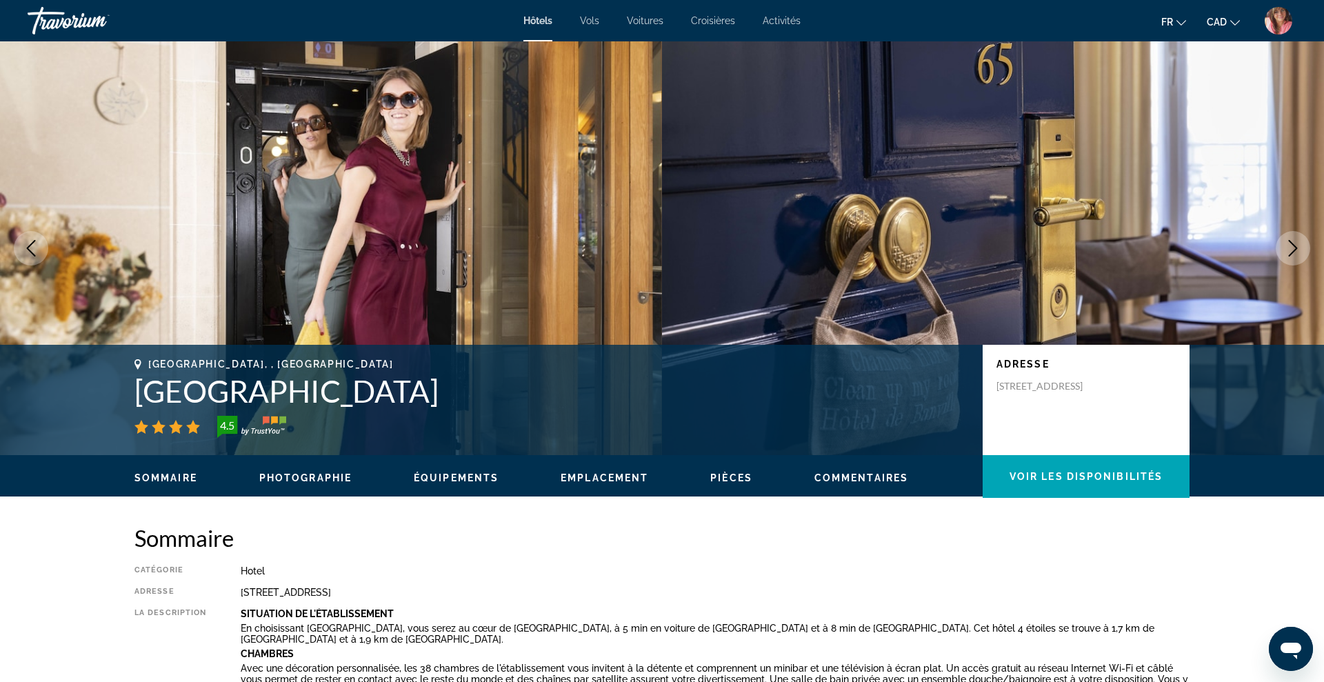
click at [1285, 252] on icon "Next image" at bounding box center [1293, 248] width 17 height 17
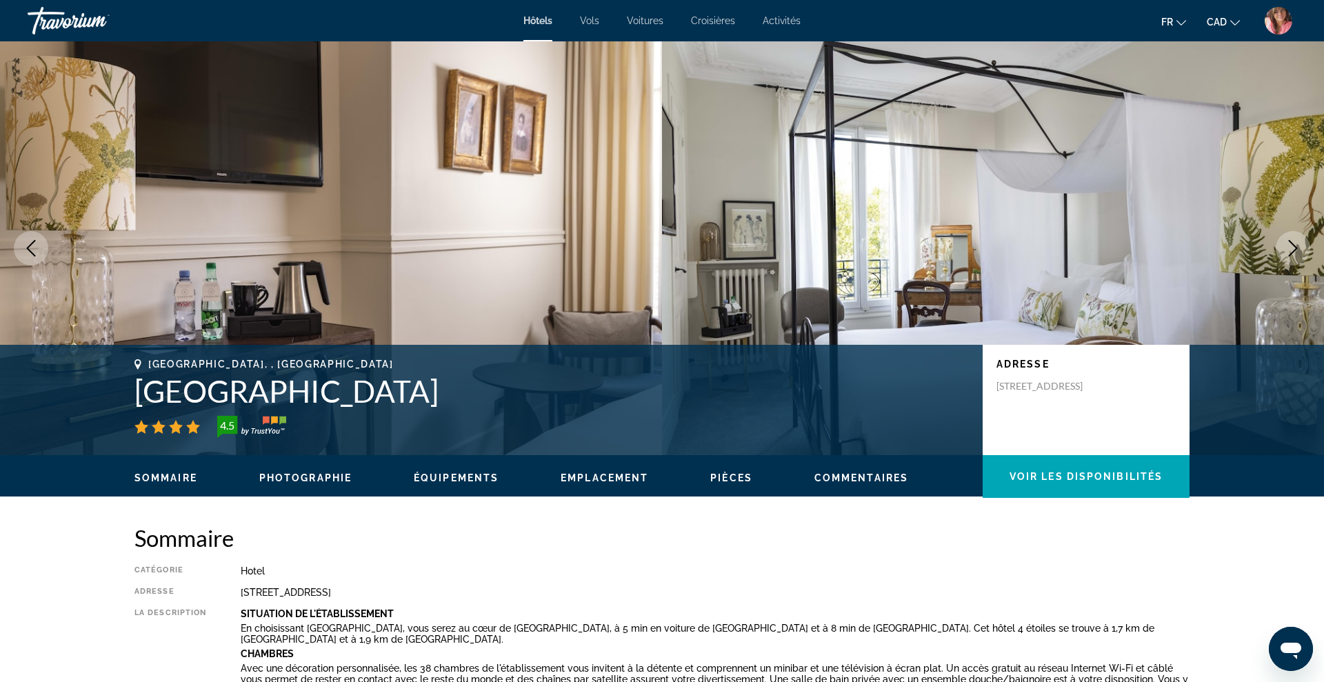
click at [1285, 252] on icon "Next image" at bounding box center [1293, 248] width 17 height 17
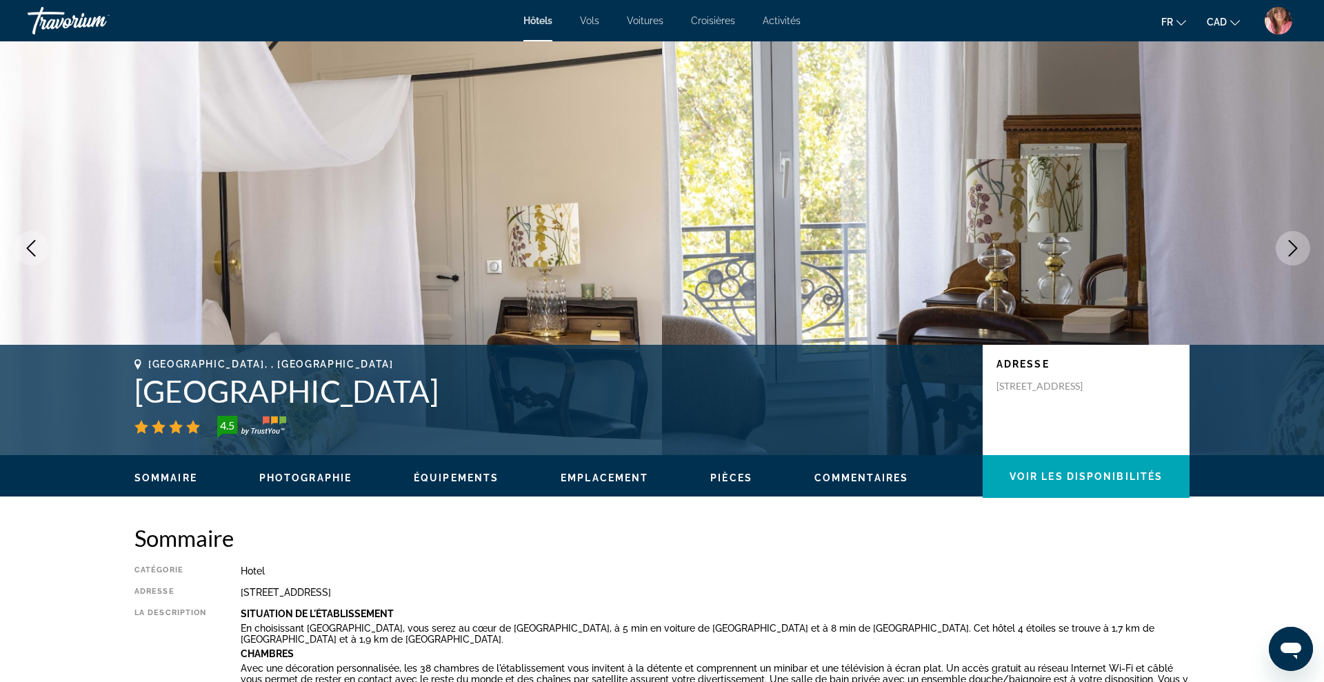
click at [1285, 252] on icon "Next image" at bounding box center [1293, 248] width 17 height 17
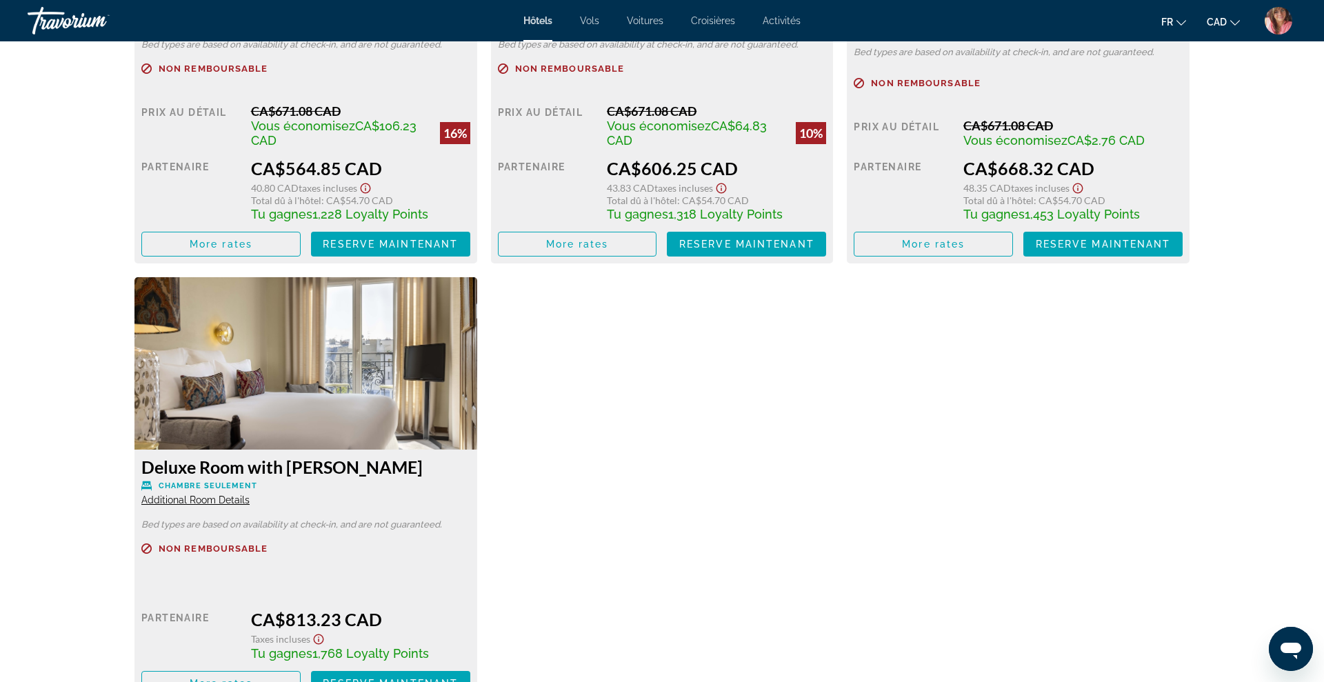
scroll to position [2159, 0]
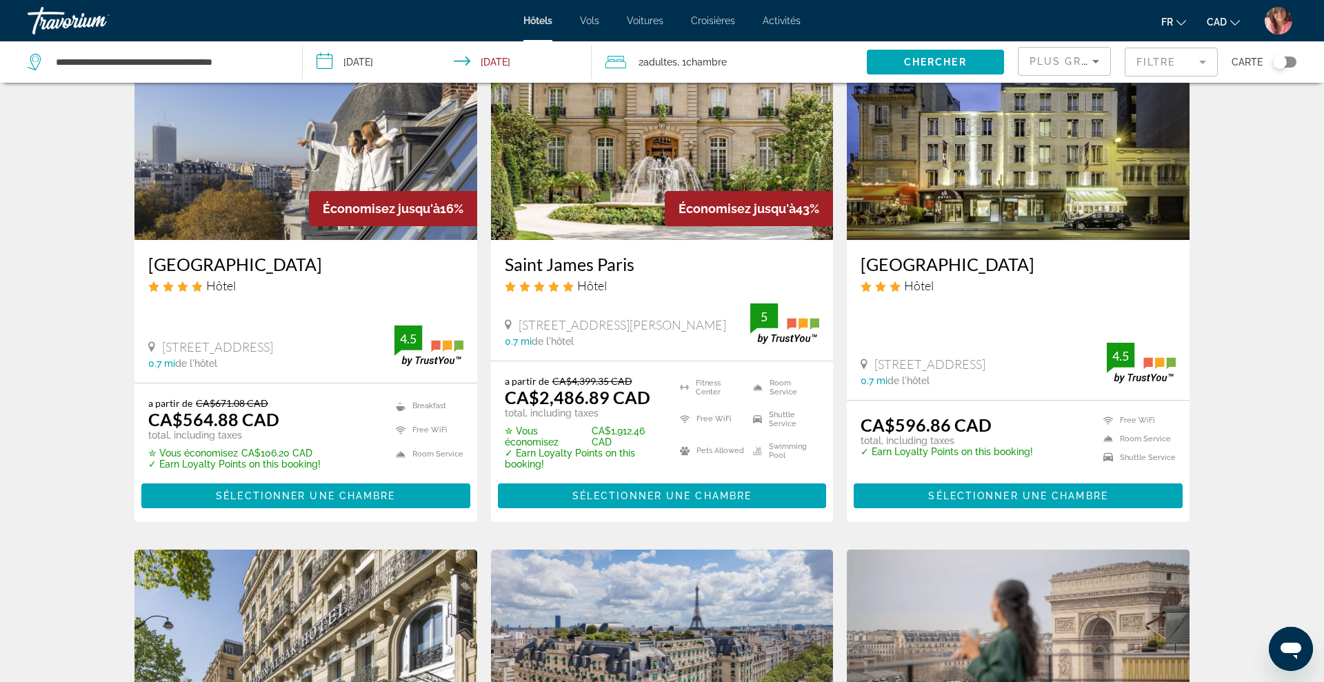
scroll to position [119, 0]
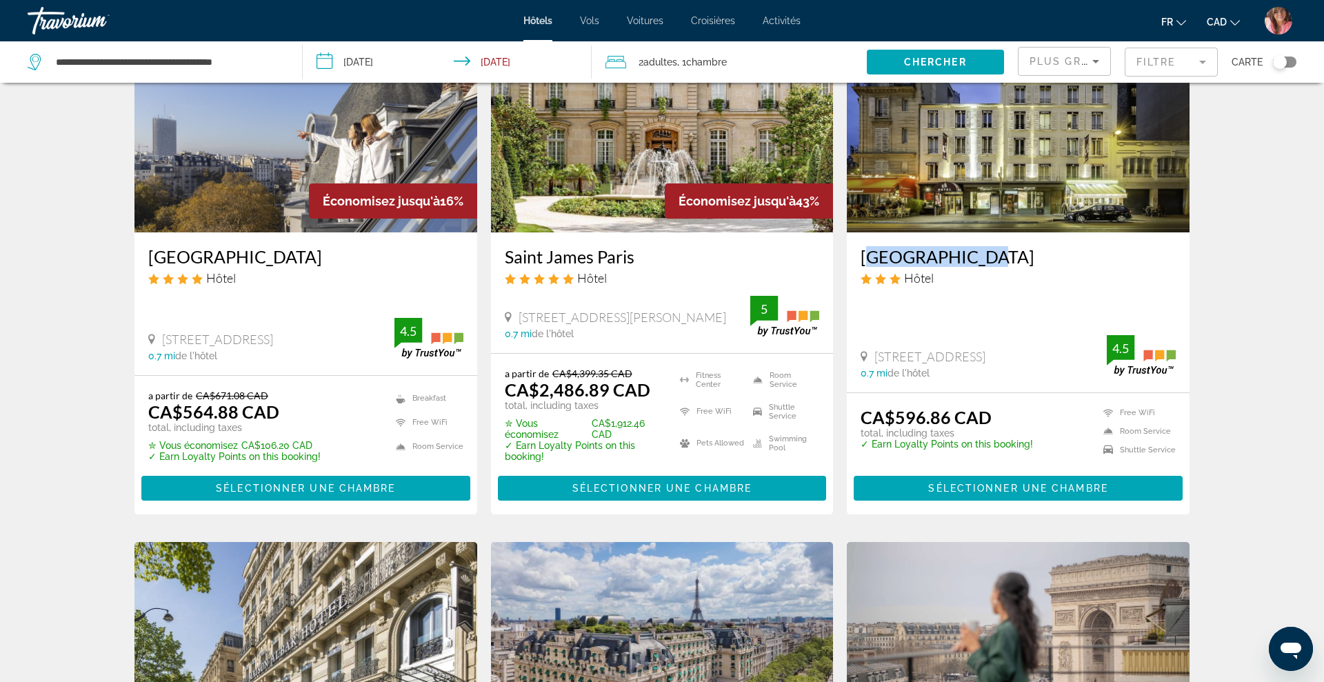
drag, startPoint x: 859, startPoint y: 256, endPoint x: 986, endPoint y: 259, distance: 127.0
click at [986, 259] on div "Hotel Casimir Hôtel 184 Rue De Courcelles, Paris 0.7 mi de l'hôtel 4.5" at bounding box center [1018, 312] width 343 height 160
copy h3 "Hotel Casimir"
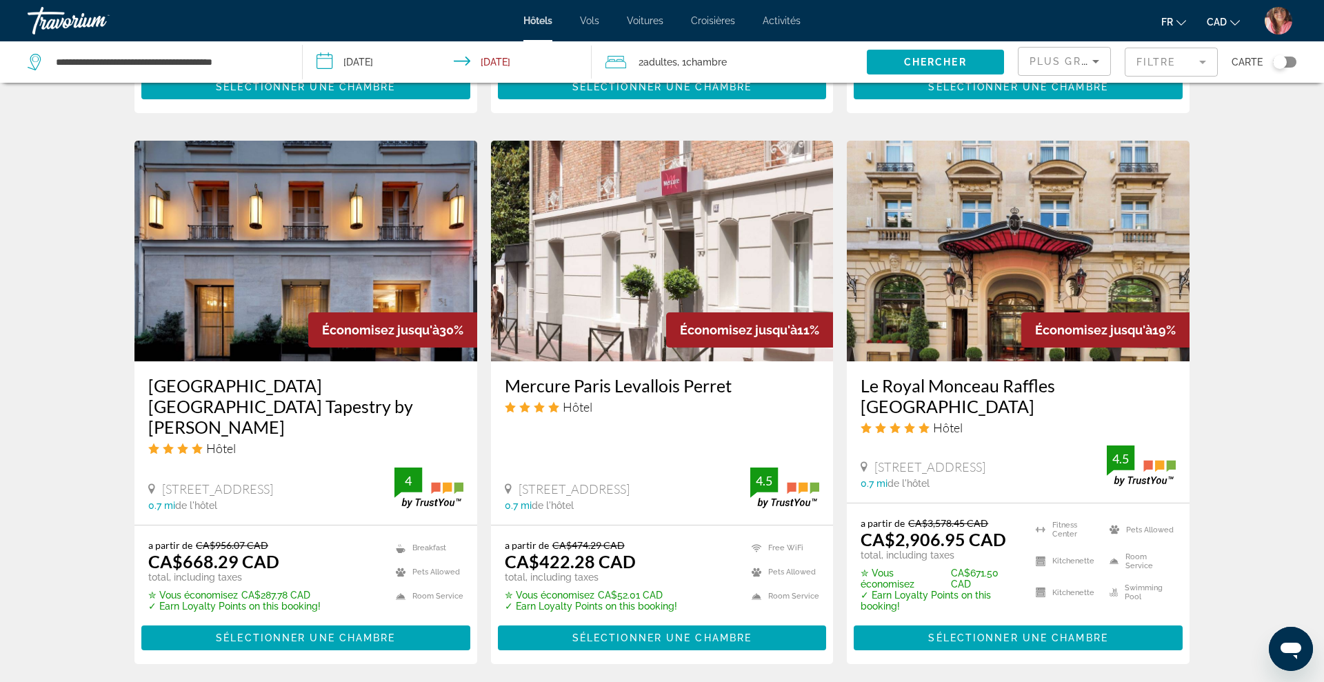
scroll to position [1049, 0]
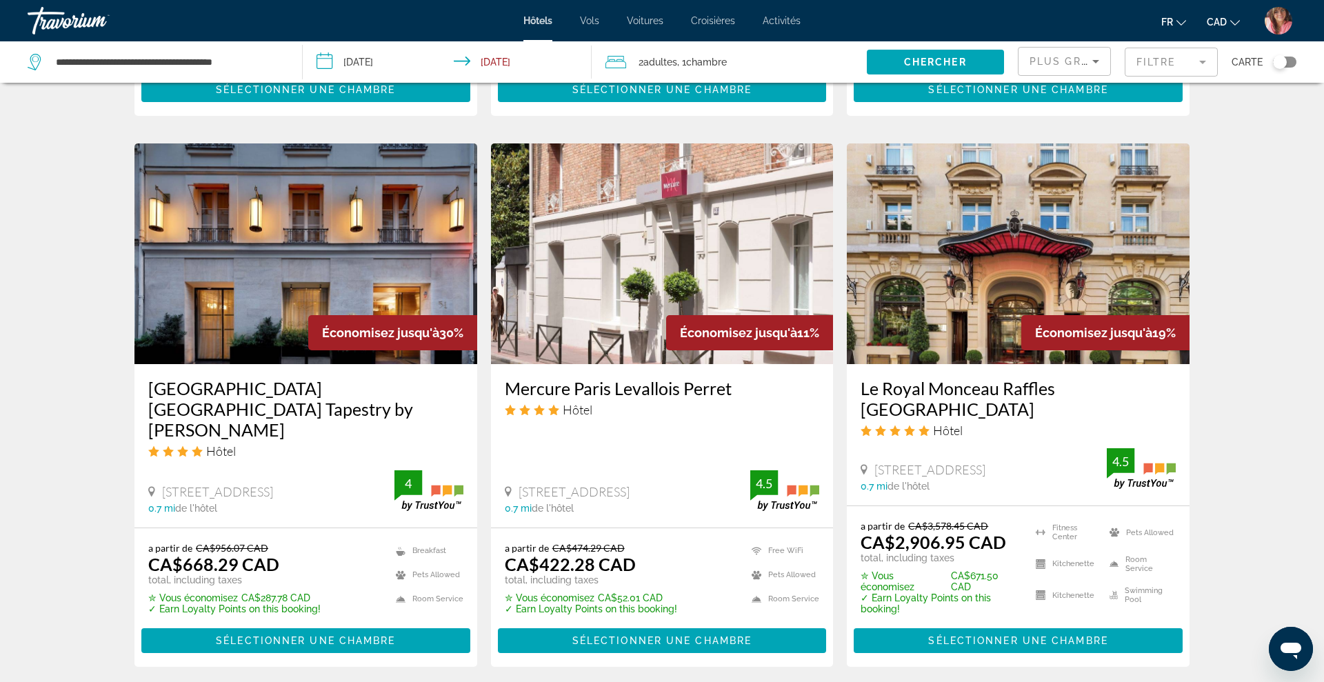
click at [729, 212] on img "Main content" at bounding box center [662, 253] width 343 height 221
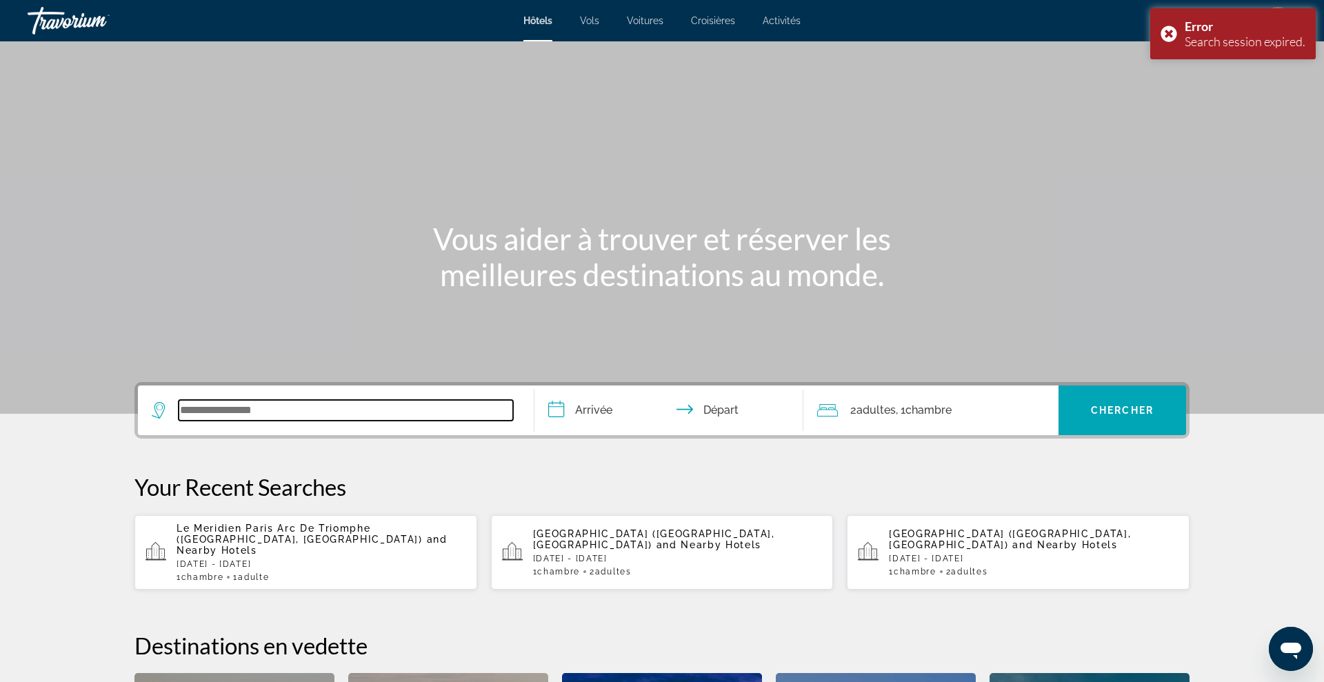
click at [312, 406] on input "Search widget" at bounding box center [346, 410] width 335 height 21
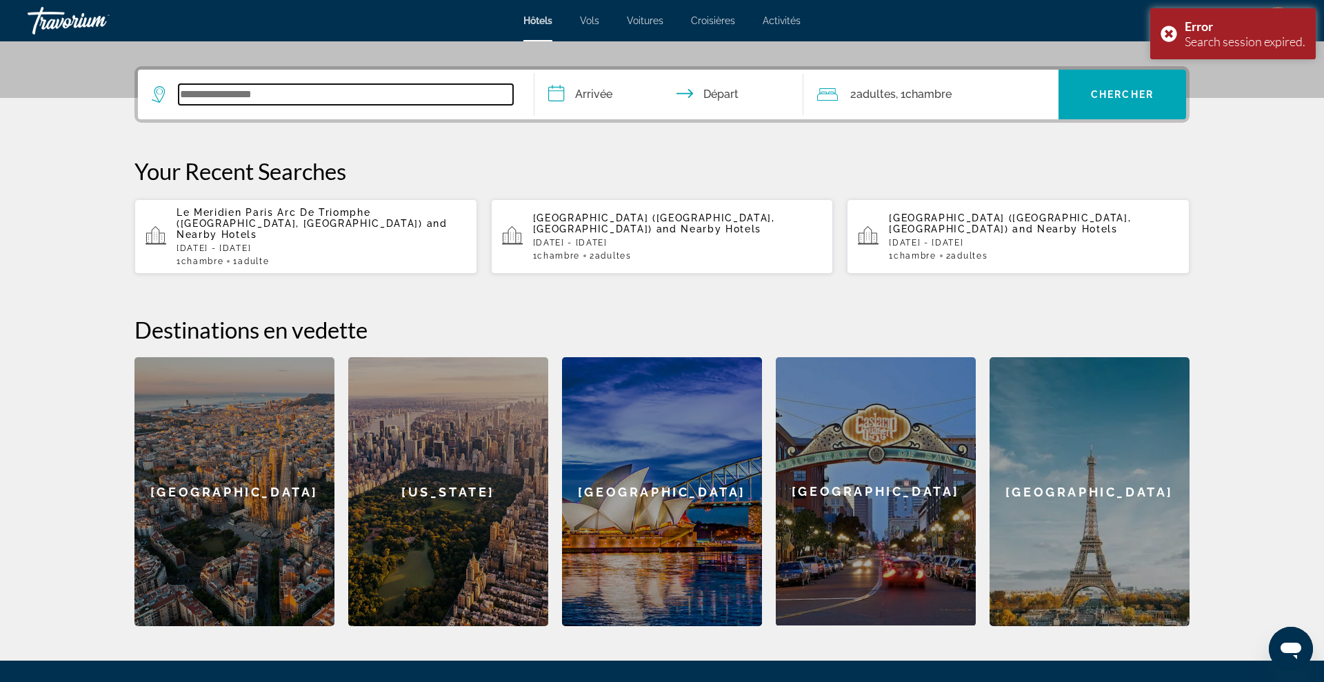
scroll to position [337, 0]
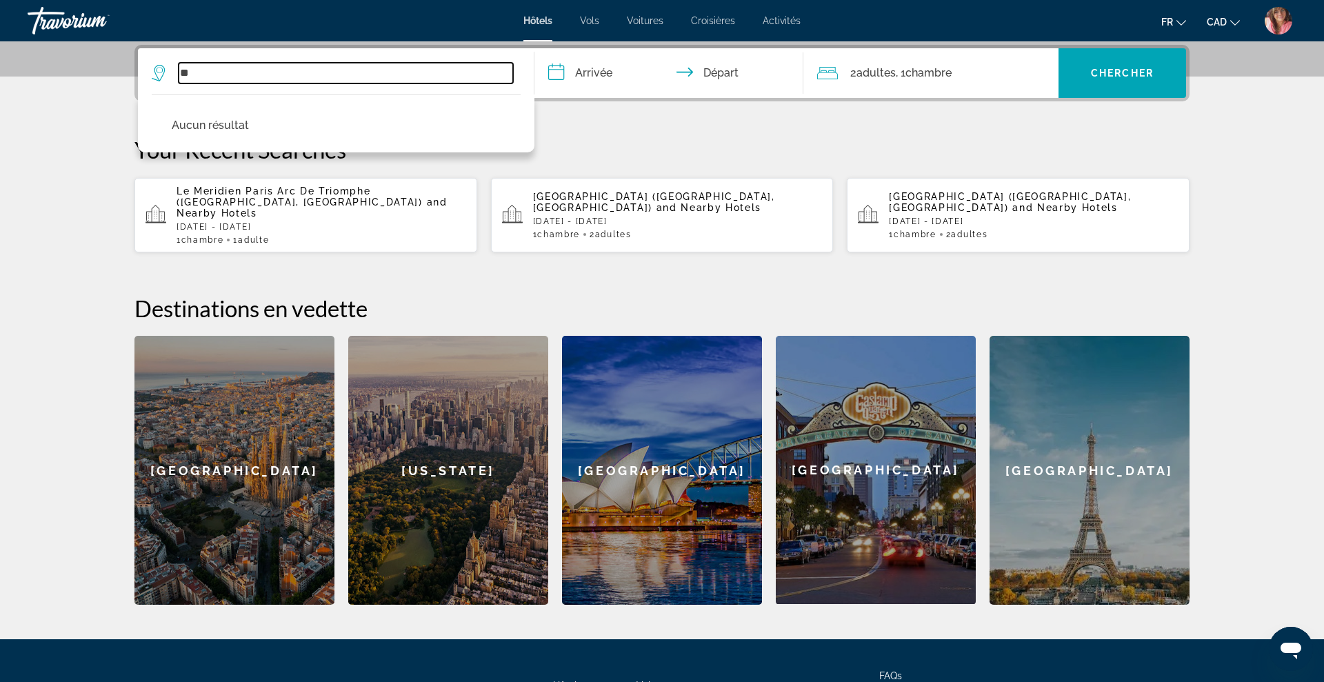
type input "*"
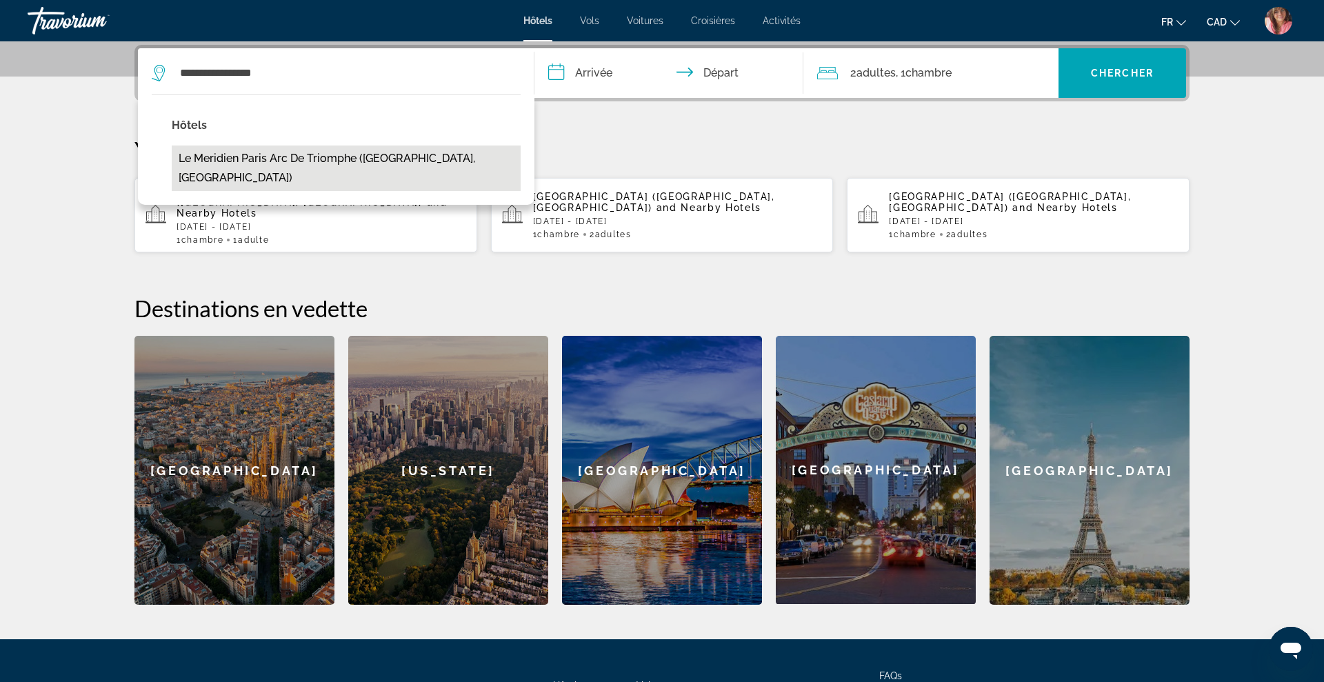
click at [374, 151] on button "Le Meridien Paris Arc De Triomphe ([GEOGRAPHIC_DATA], [GEOGRAPHIC_DATA])" at bounding box center [346, 169] width 349 height 46
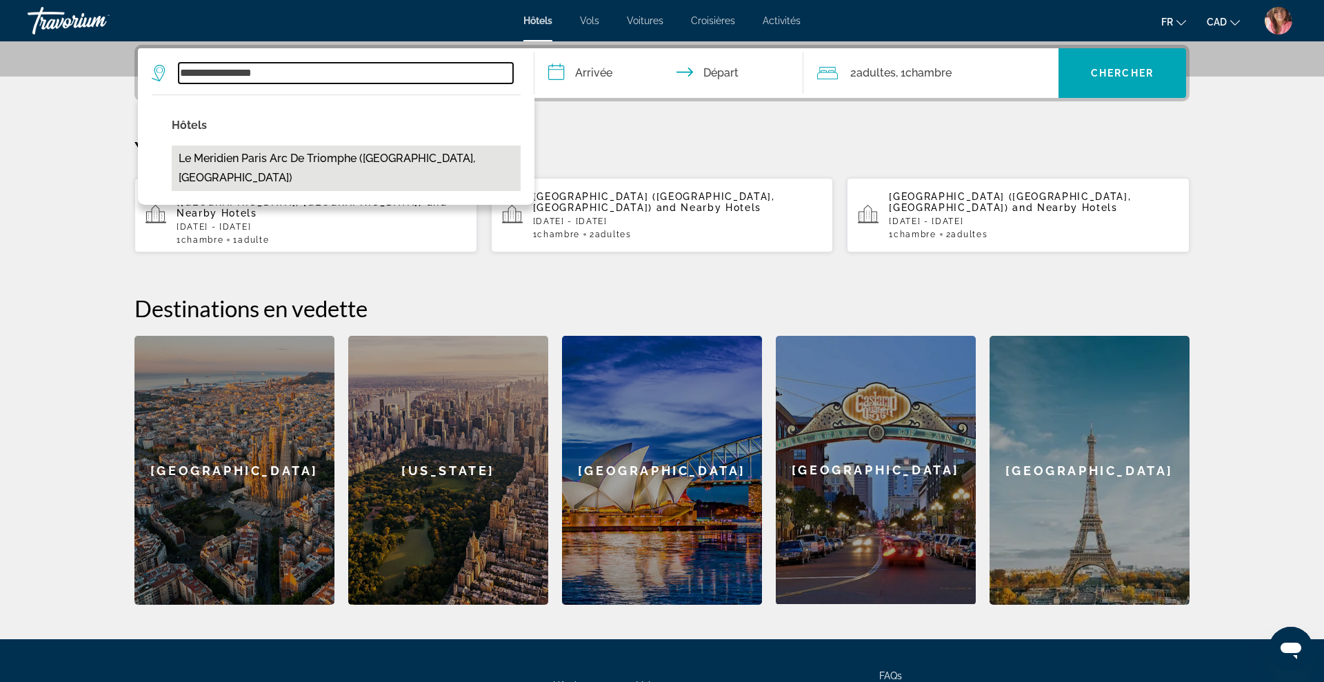
type input "**********"
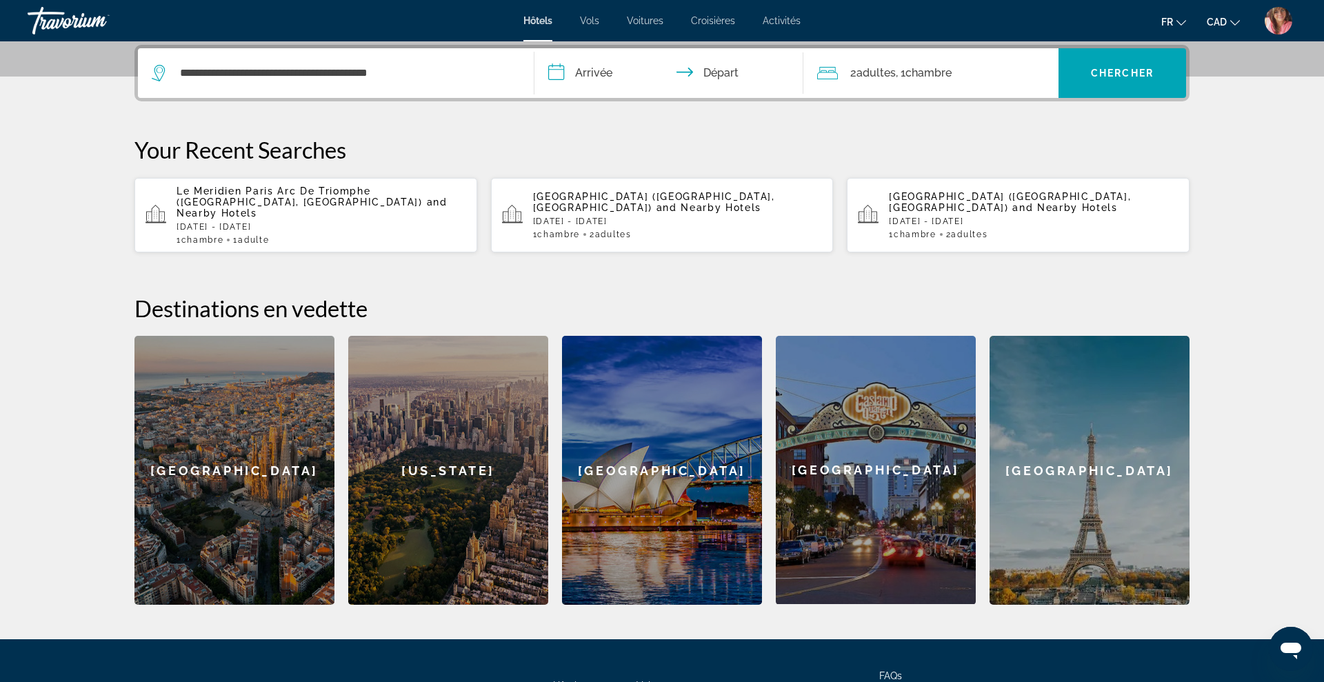
click at [591, 79] on input "**********" at bounding box center [672, 75] width 275 height 54
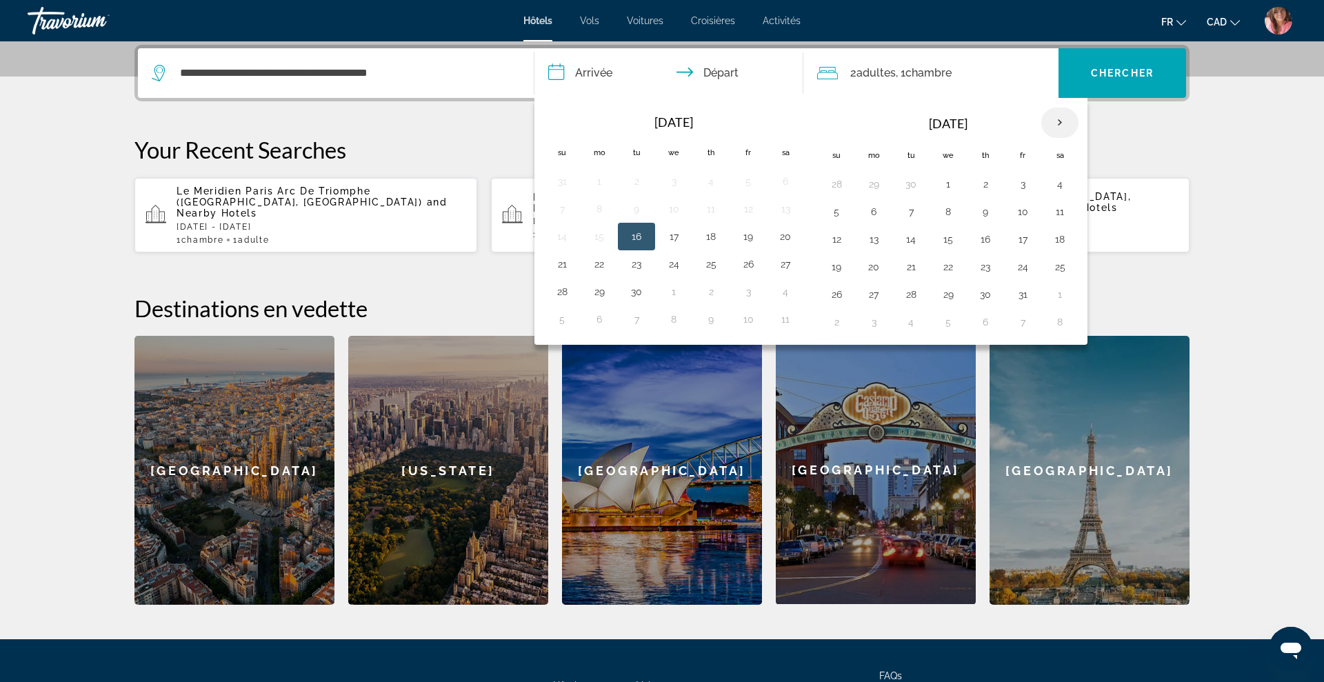
click at [1055, 126] on th "Next month" at bounding box center [1060, 123] width 37 height 30
click at [1019, 290] on button "28" at bounding box center [1023, 294] width 22 height 19
click at [840, 319] on button "30" at bounding box center [837, 321] width 22 height 19
type input "**********"
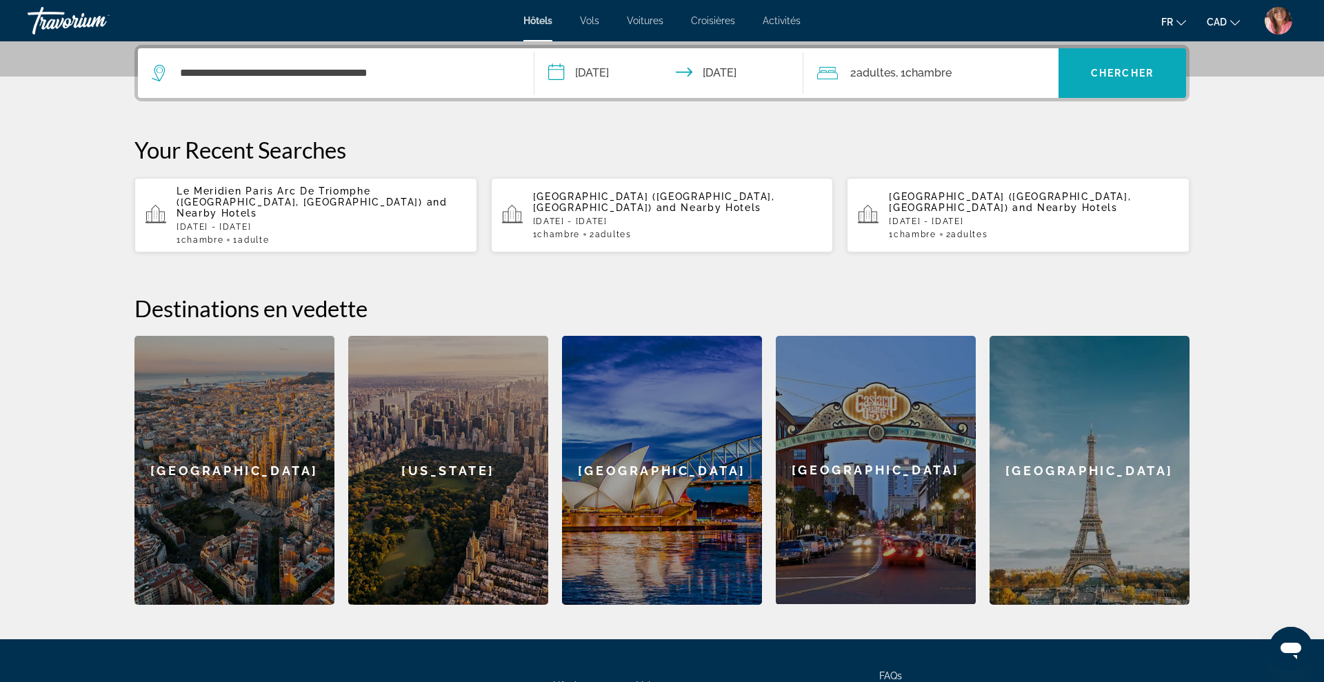
click at [1153, 62] on span "Search widget" at bounding box center [1123, 73] width 128 height 33
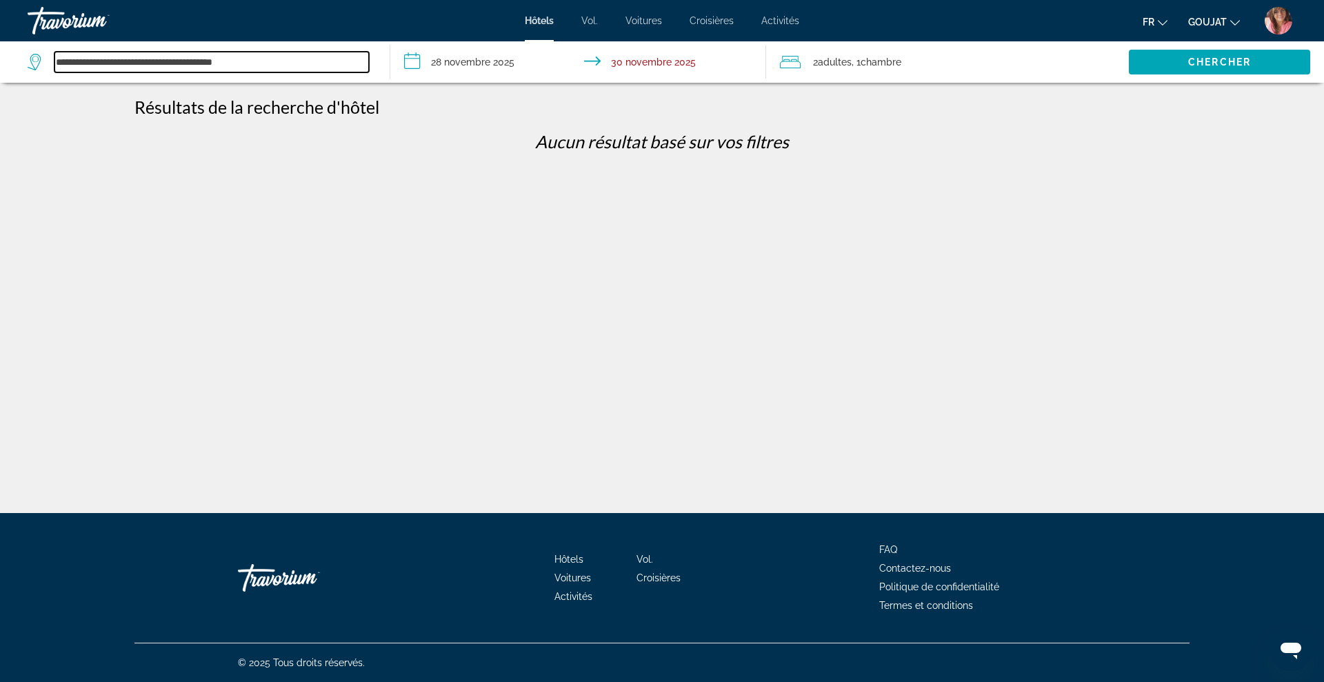
click at [276, 62] on input "**********" at bounding box center [211, 62] width 315 height 21
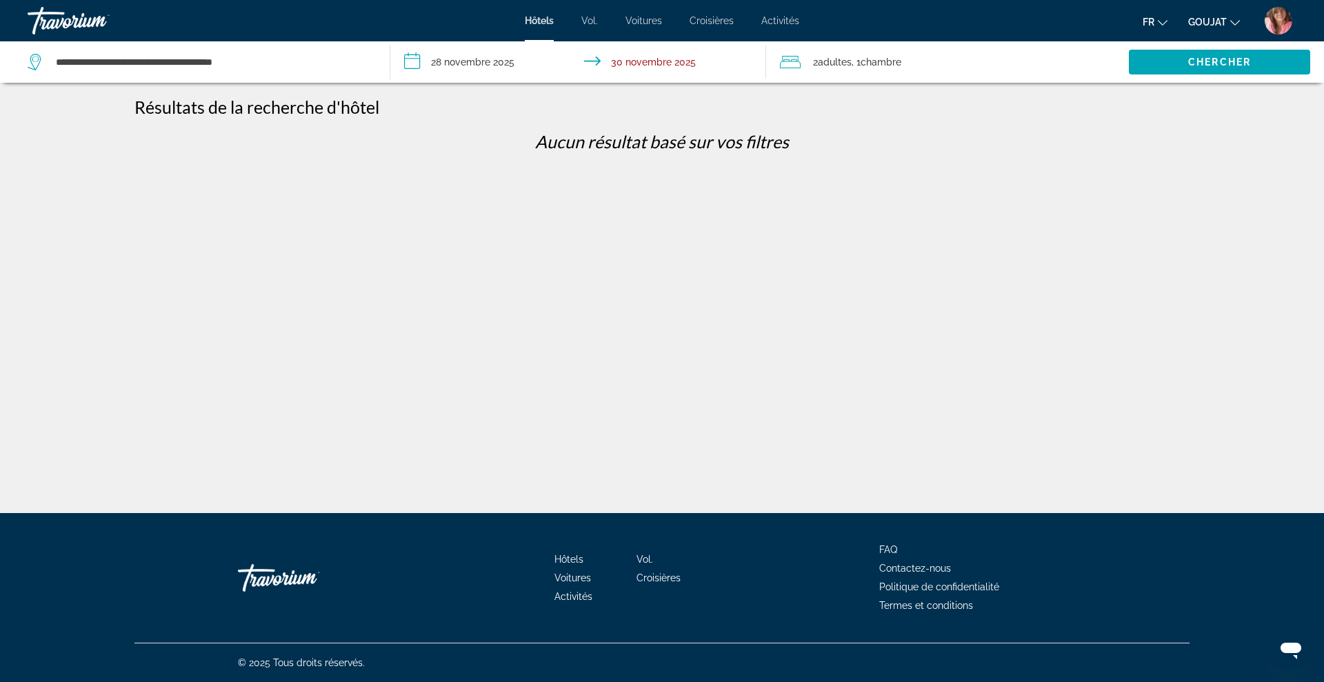
click at [443, 71] on input "**********" at bounding box center [581, 64] width 382 height 46
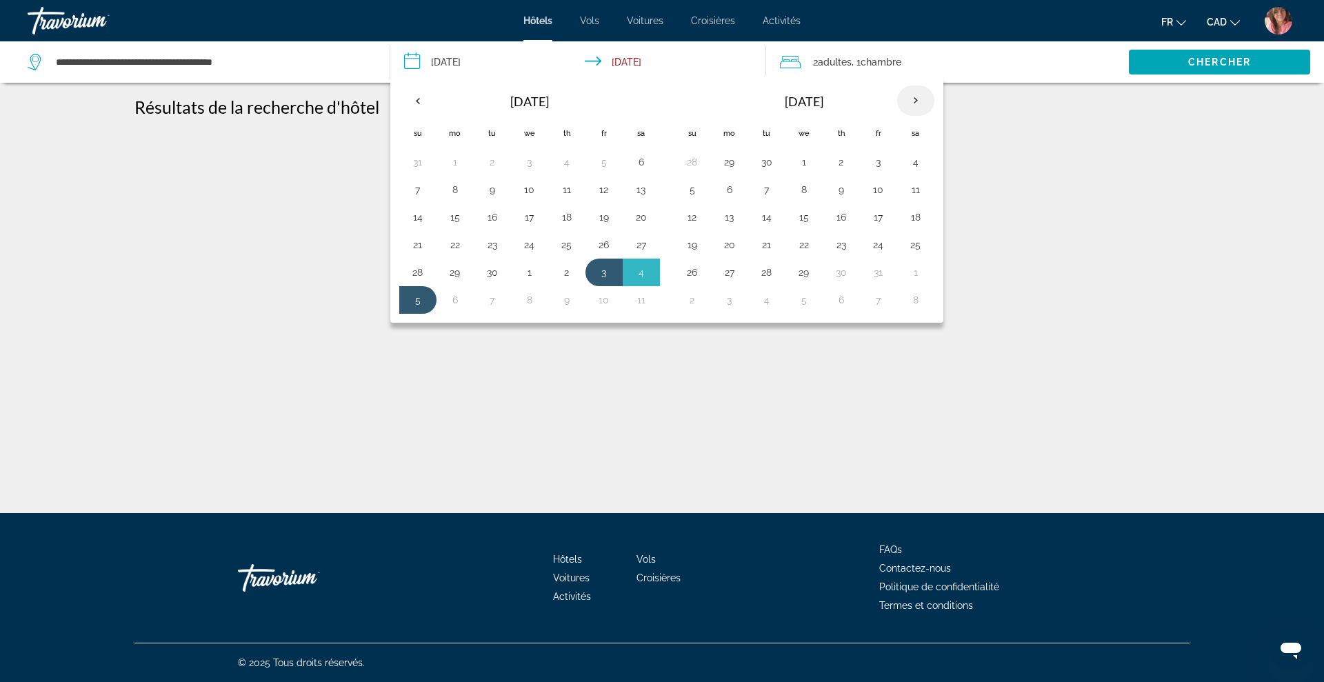
click at [915, 106] on th "Next month" at bounding box center [915, 101] width 37 height 30
click at [419, 97] on th "Previous month" at bounding box center [417, 101] width 37 height 30
click at [603, 275] on button "28" at bounding box center [604, 272] width 22 height 19
click at [410, 304] on button "30" at bounding box center [418, 299] width 22 height 19
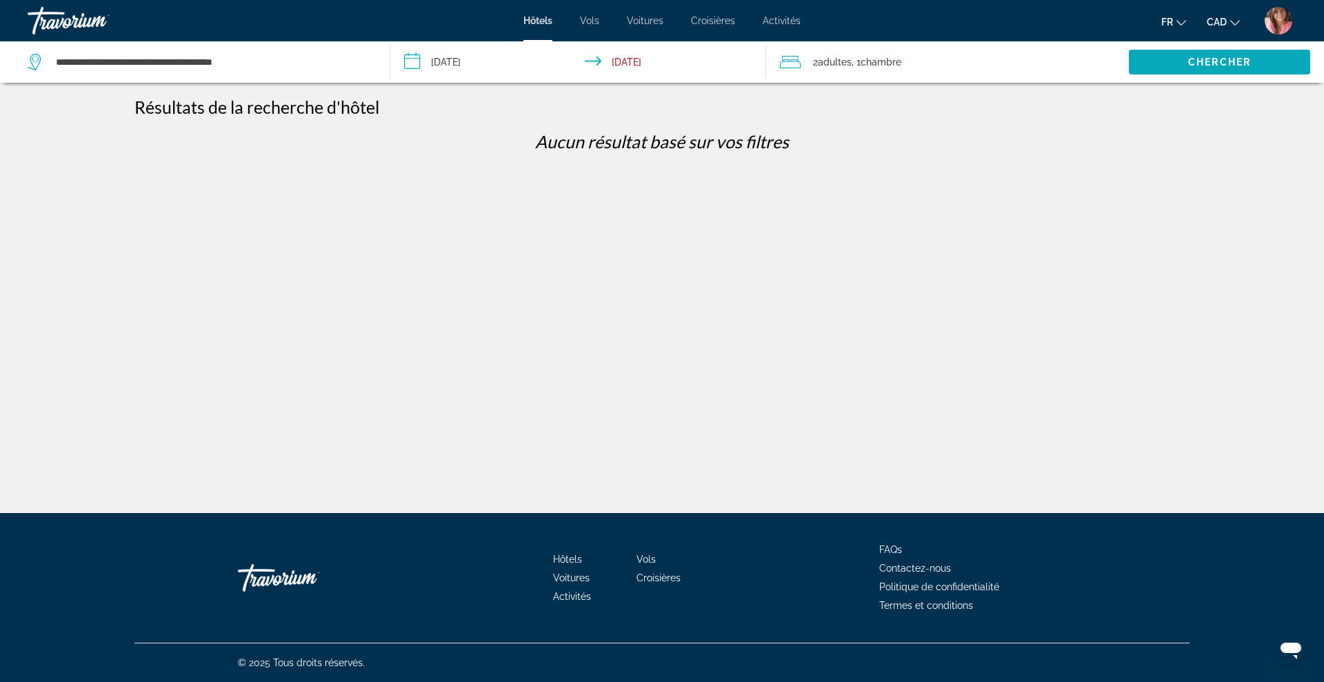
click at [1199, 65] on span "Chercher" at bounding box center [1219, 62] width 63 height 11
click at [1196, 61] on span "Chercher" at bounding box center [1219, 62] width 63 height 11
click at [461, 59] on input "**********" at bounding box center [581, 64] width 382 height 46
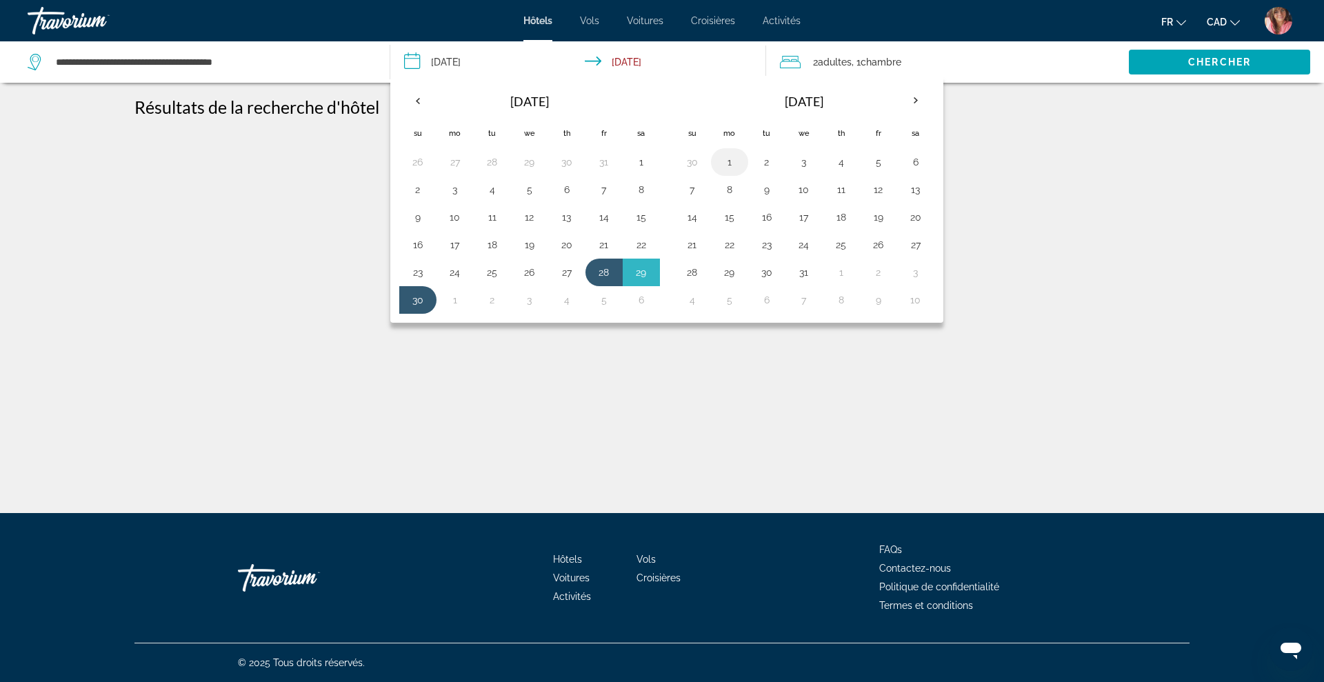
click at [724, 156] on button "1" at bounding box center [730, 161] width 22 height 19
click at [756, 161] on button "2" at bounding box center [767, 161] width 22 height 19
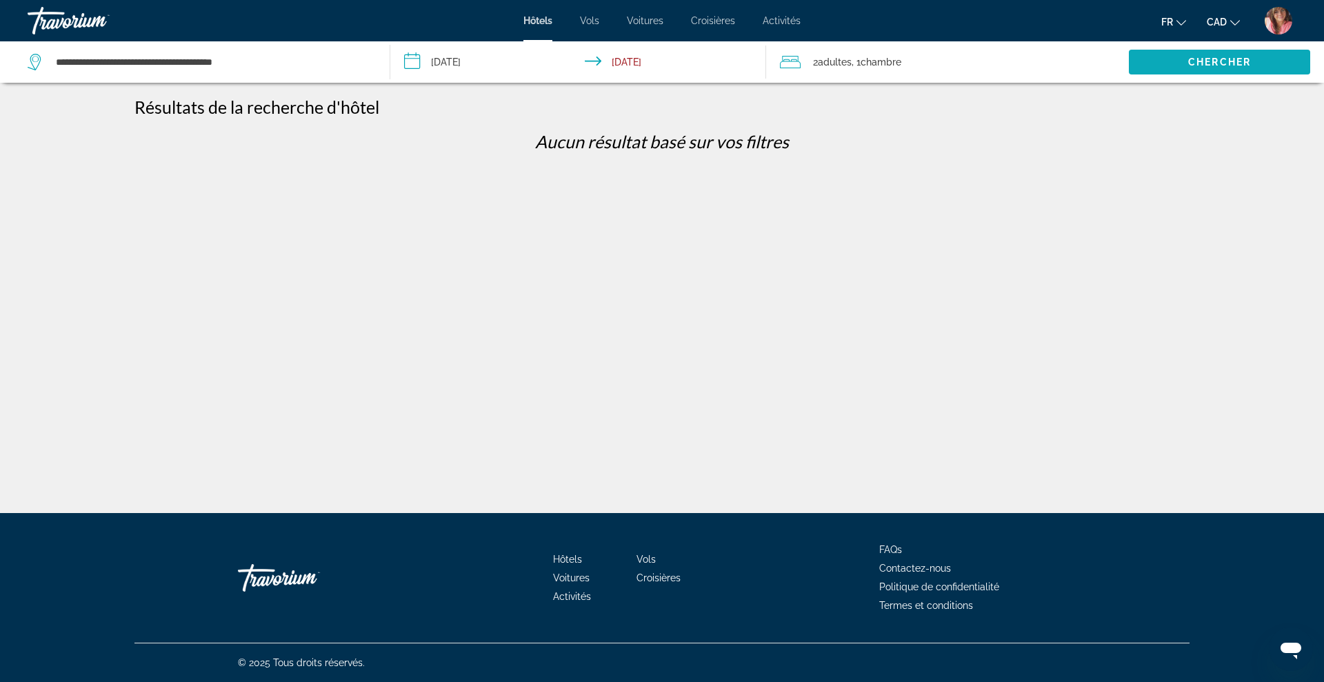
click at [1216, 63] on span "Chercher" at bounding box center [1219, 62] width 63 height 11
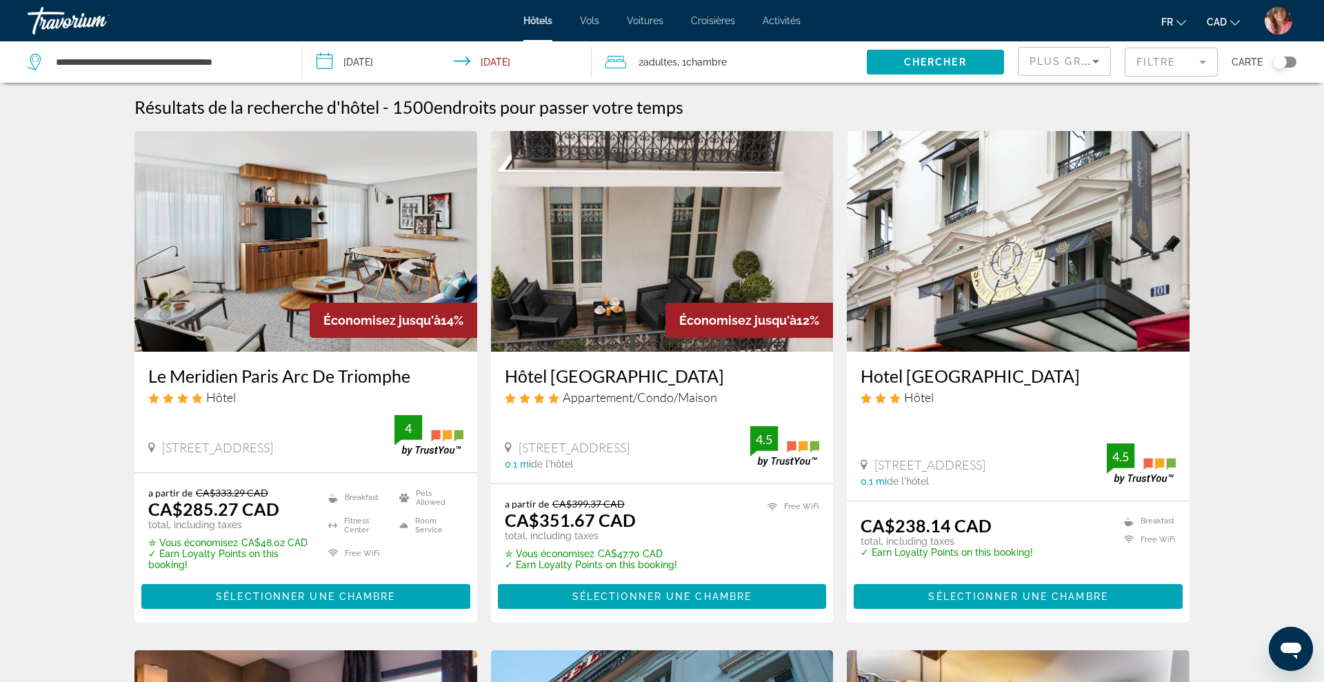
drag, startPoint x: 499, startPoint y: 371, endPoint x: 730, endPoint y: 381, distance: 232.0
click at [730, 381] on div "Hôtel [GEOGRAPHIC_DATA] Appartement/Condo/Maison [STREET_ADDRESS] 0.1 mi de l'h…" at bounding box center [662, 418] width 343 height 132
copy h3 "Hôtel [GEOGRAPHIC_DATA]"
click at [357, 59] on input "**********" at bounding box center [450, 64] width 295 height 46
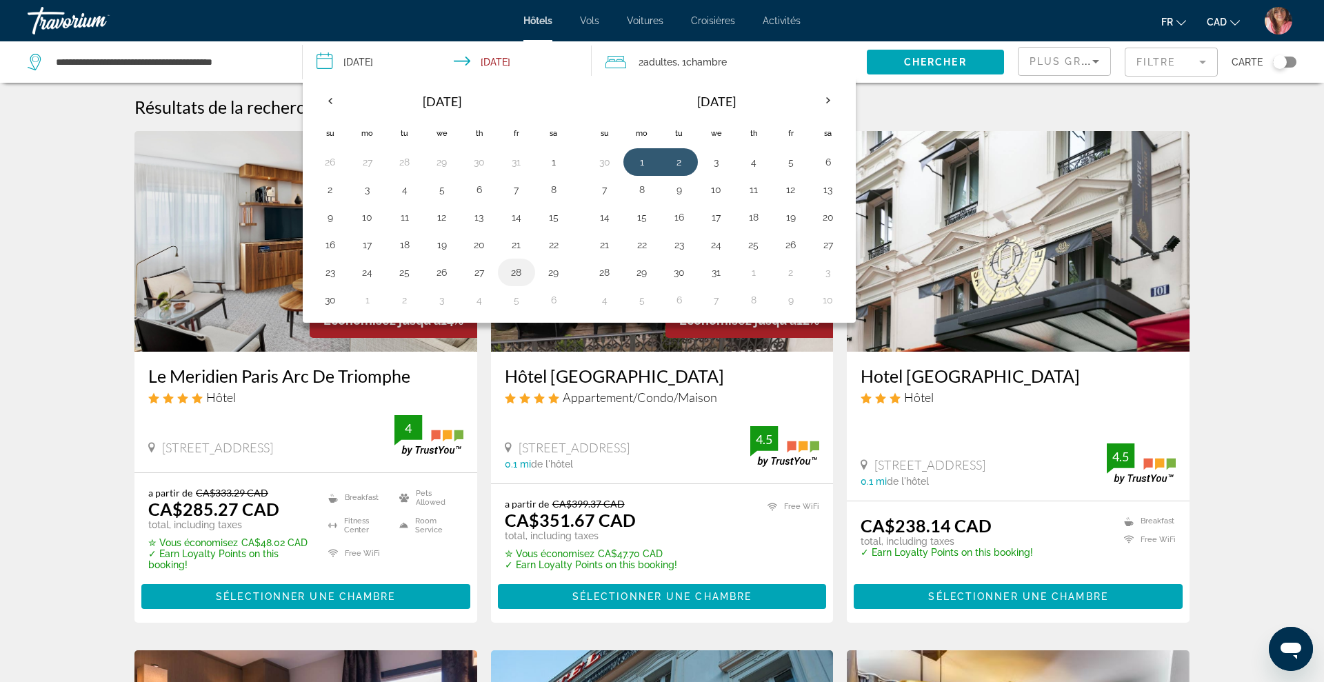
click at [512, 272] on button "28" at bounding box center [517, 272] width 22 height 19
click at [327, 301] on button "30" at bounding box center [330, 299] width 22 height 19
type input "**********"
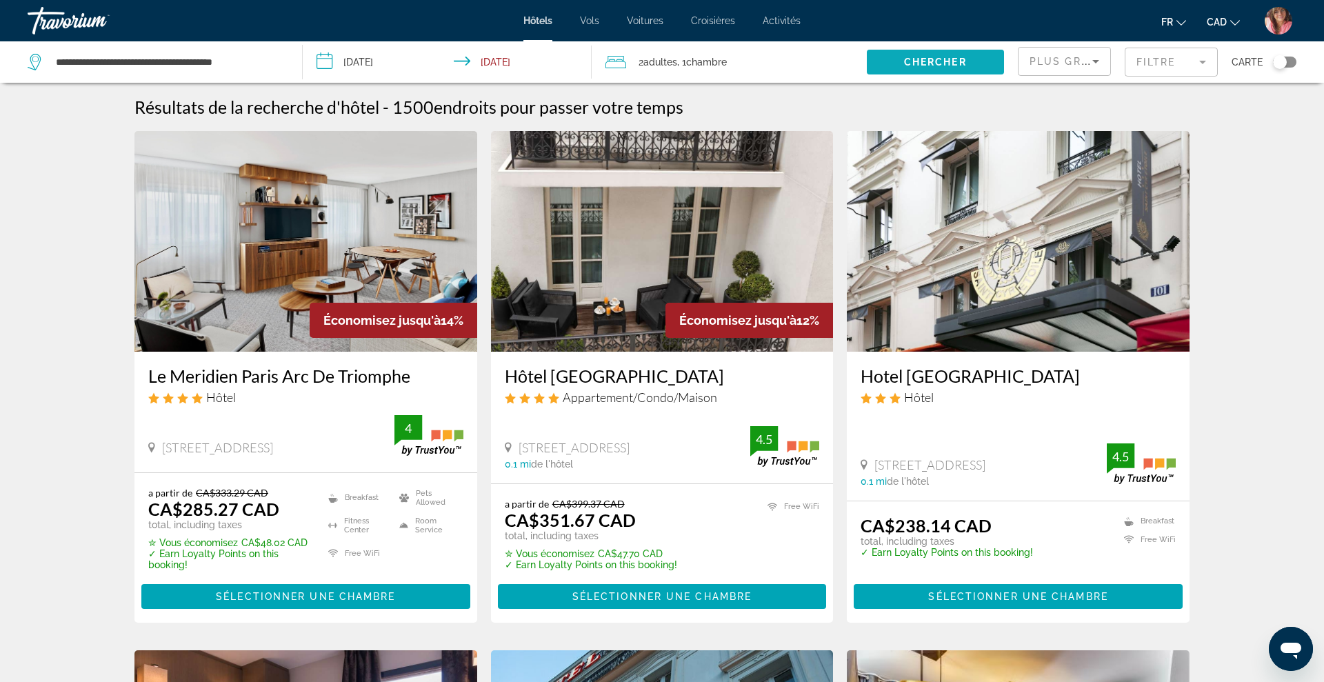
click at [902, 56] on span "Search widget" at bounding box center [935, 62] width 137 height 33
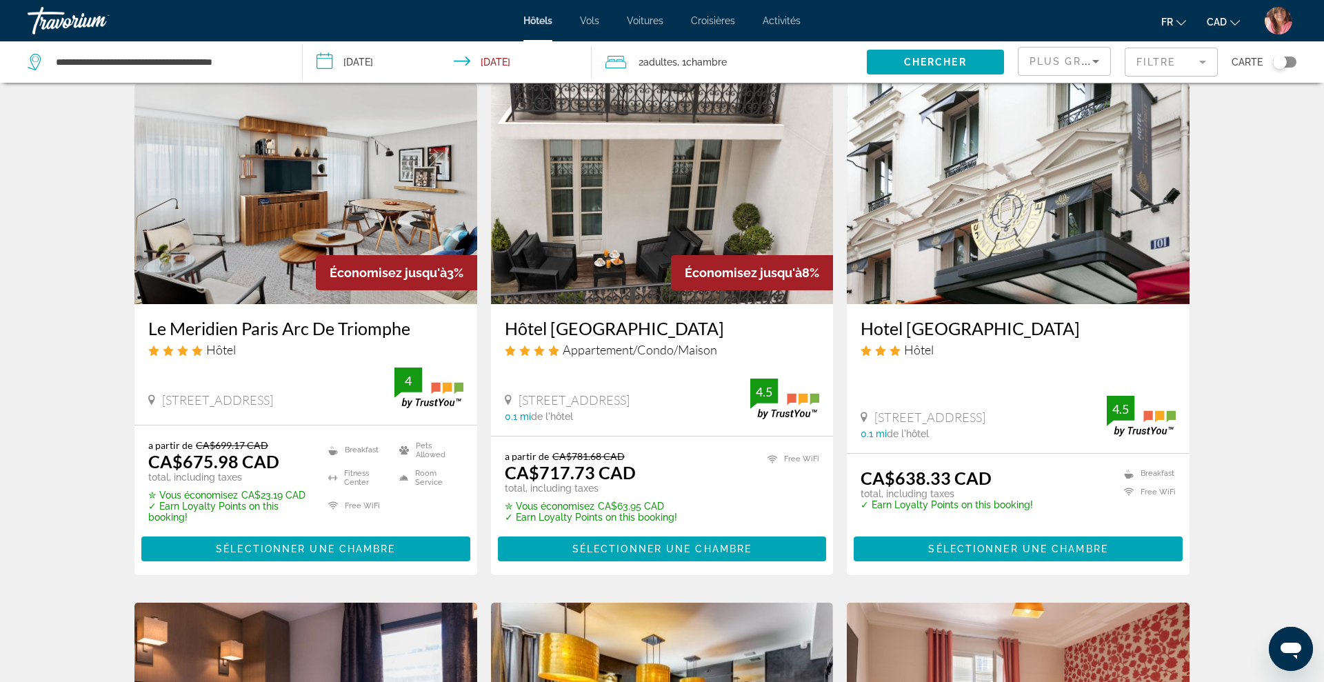
scroll to position [10, 0]
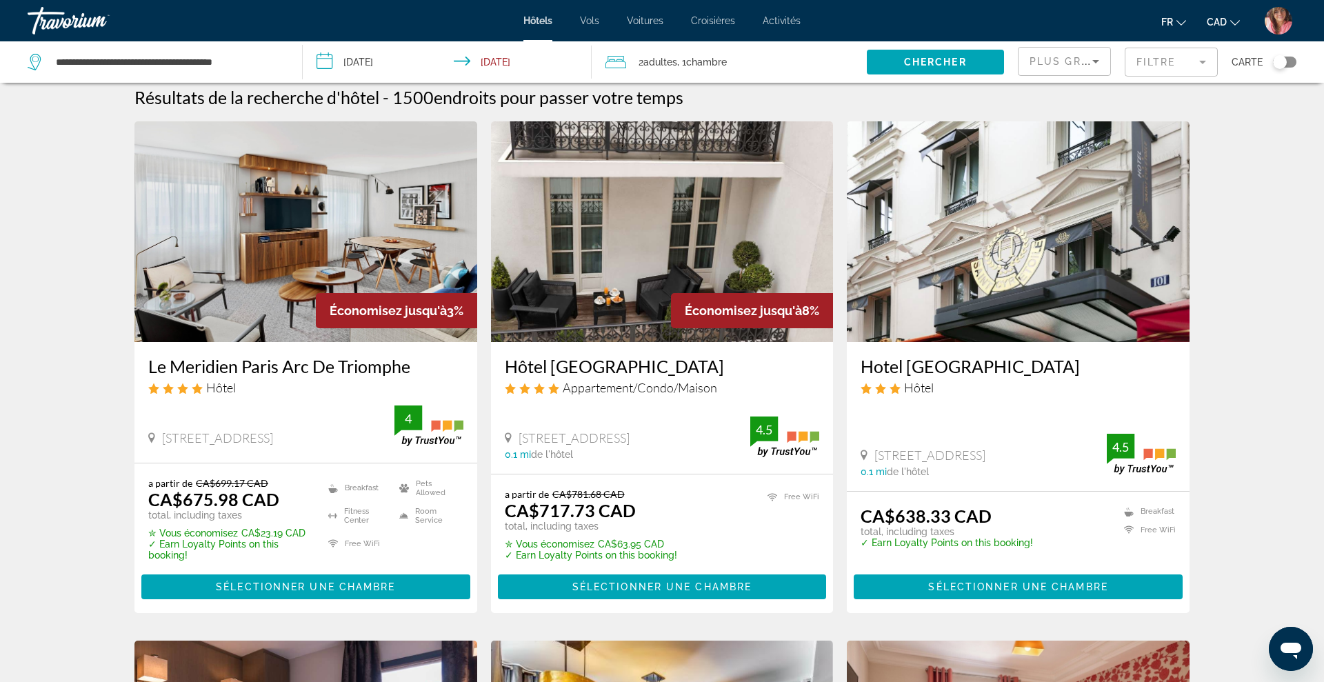
drag, startPoint x: 142, startPoint y: 362, endPoint x: 419, endPoint y: 374, distance: 277.5
click at [419, 374] on div "Le Meridien Paris Arc De Triomphe Hôtel [STREET_ADDRESS] 0 mi de l'hôtel 4" at bounding box center [305, 402] width 343 height 121
copy h3 "Le Meridien Paris Arc De Triomphe"
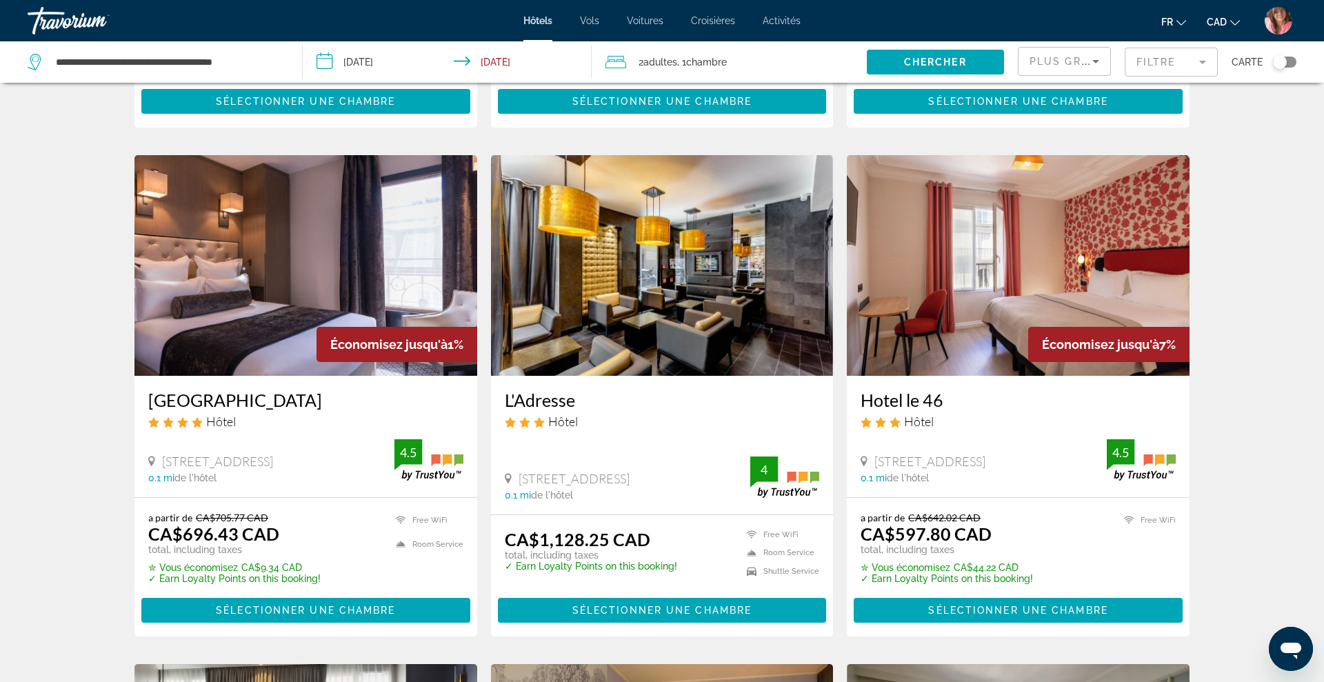
scroll to position [497, 0]
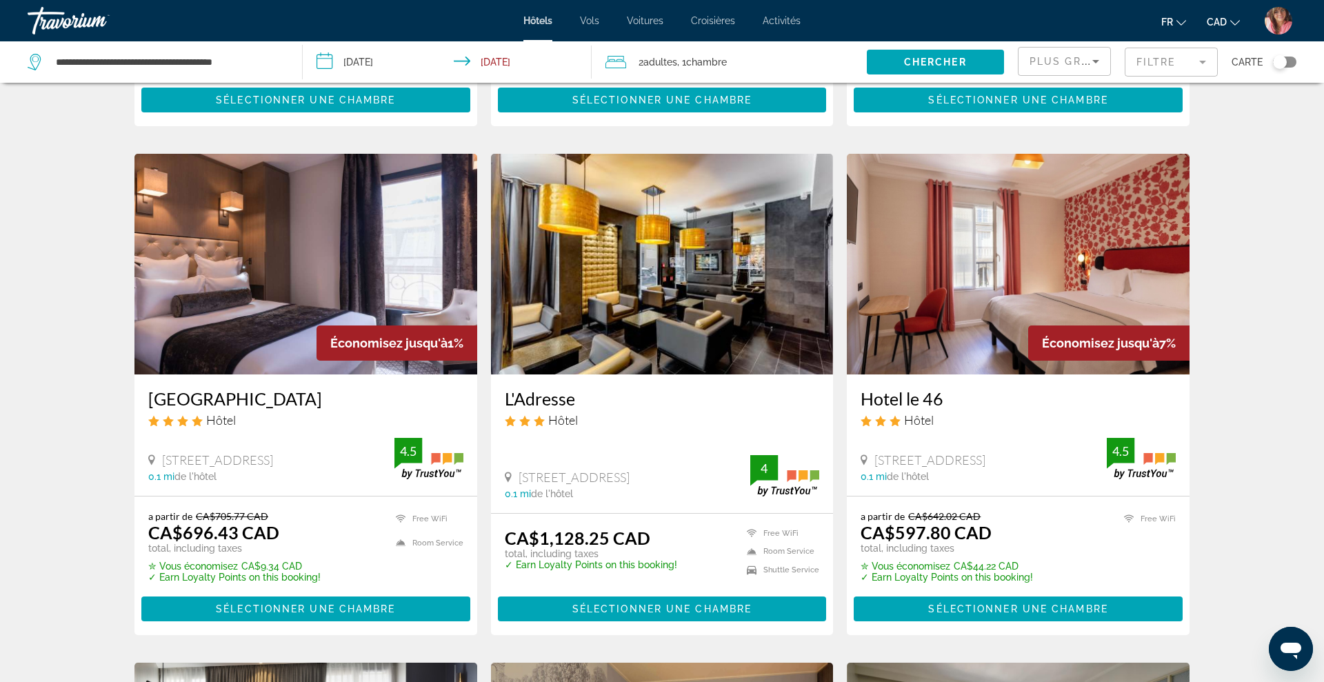
click at [1084, 60] on span "Plus grandes économies" at bounding box center [1112, 61] width 165 height 11
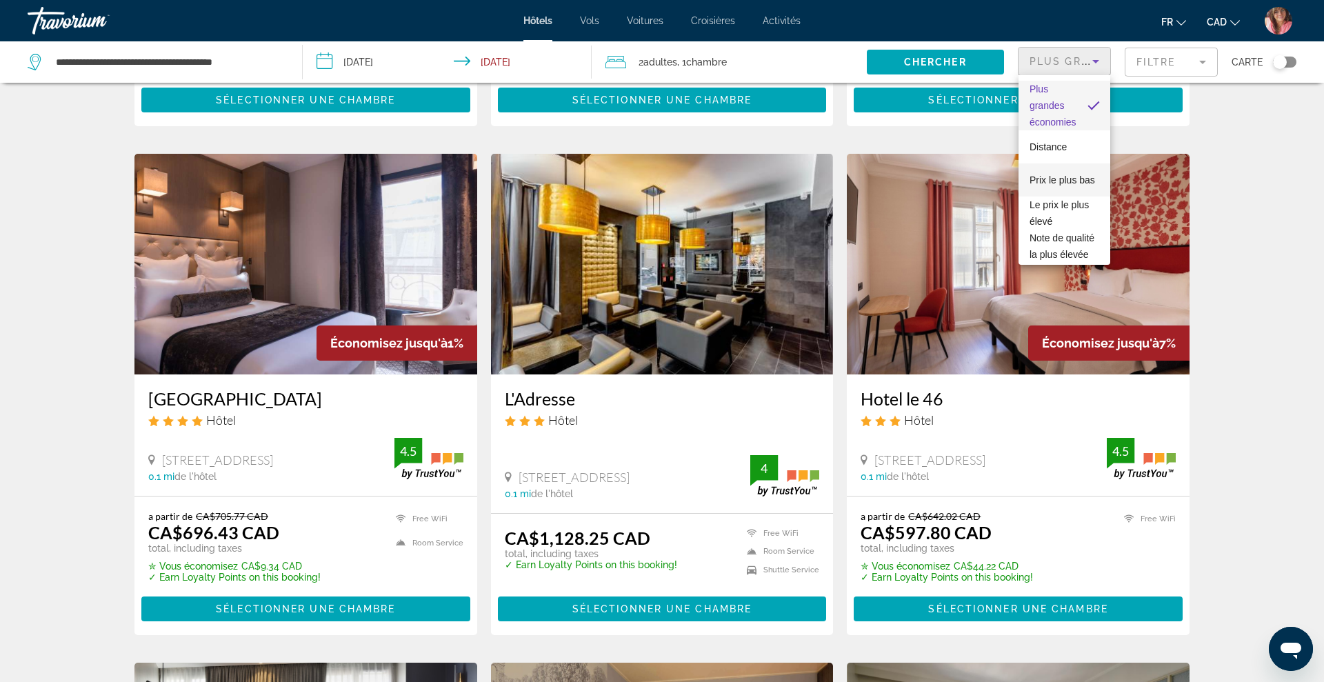
click at [1061, 181] on span "Prix le plus bas" at bounding box center [1063, 180] width 66 height 11
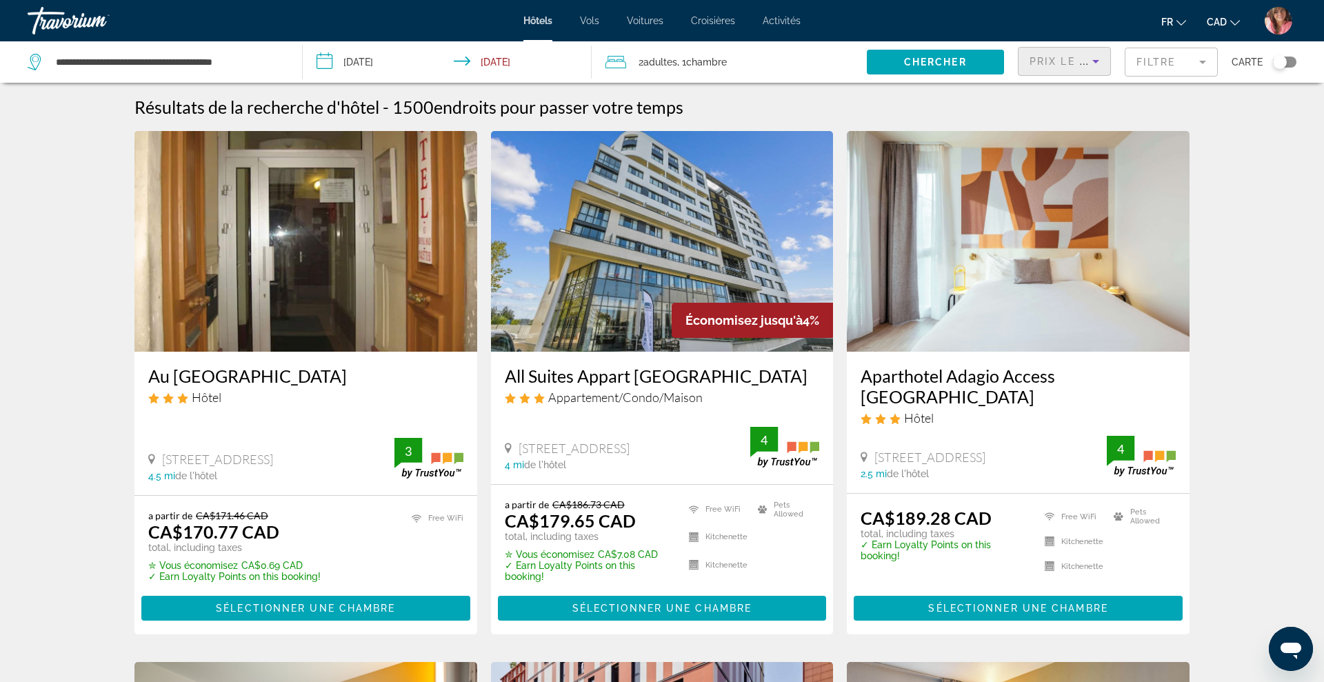
click at [1140, 66] on mat-form-field "Filtre" at bounding box center [1171, 62] width 93 height 29
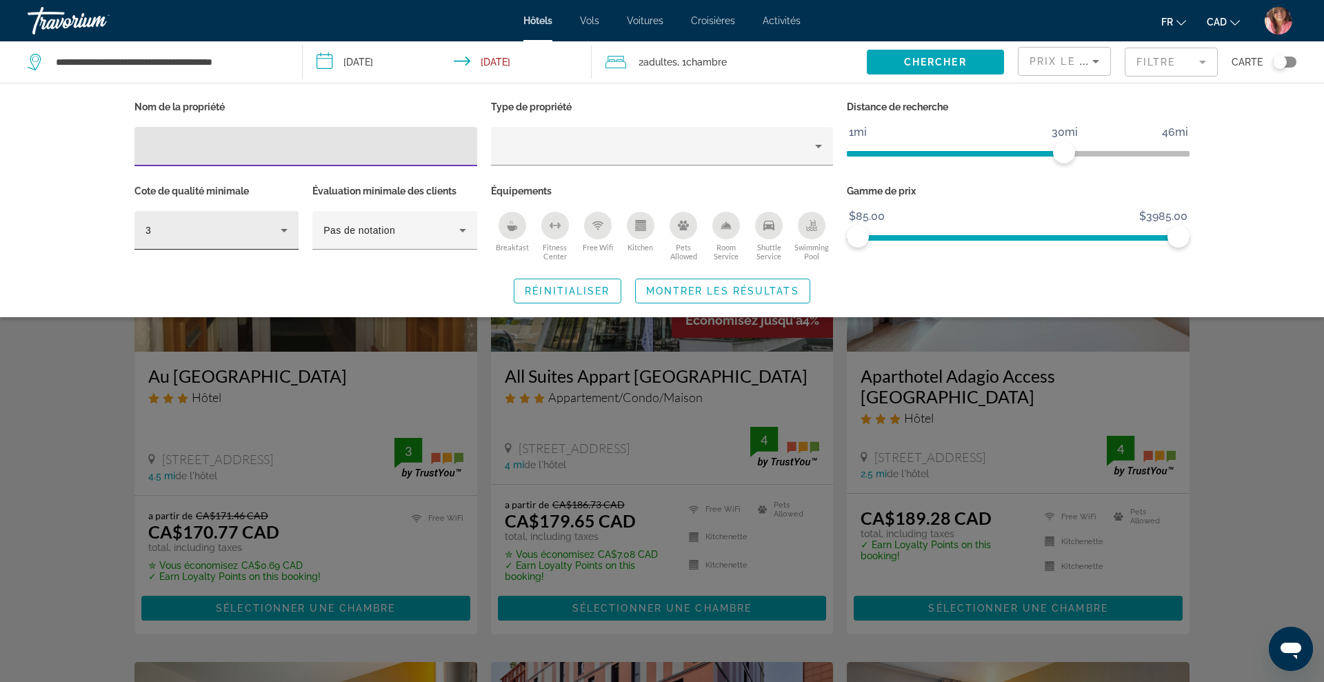
click at [226, 230] on div "3" at bounding box center [213, 230] width 135 height 17
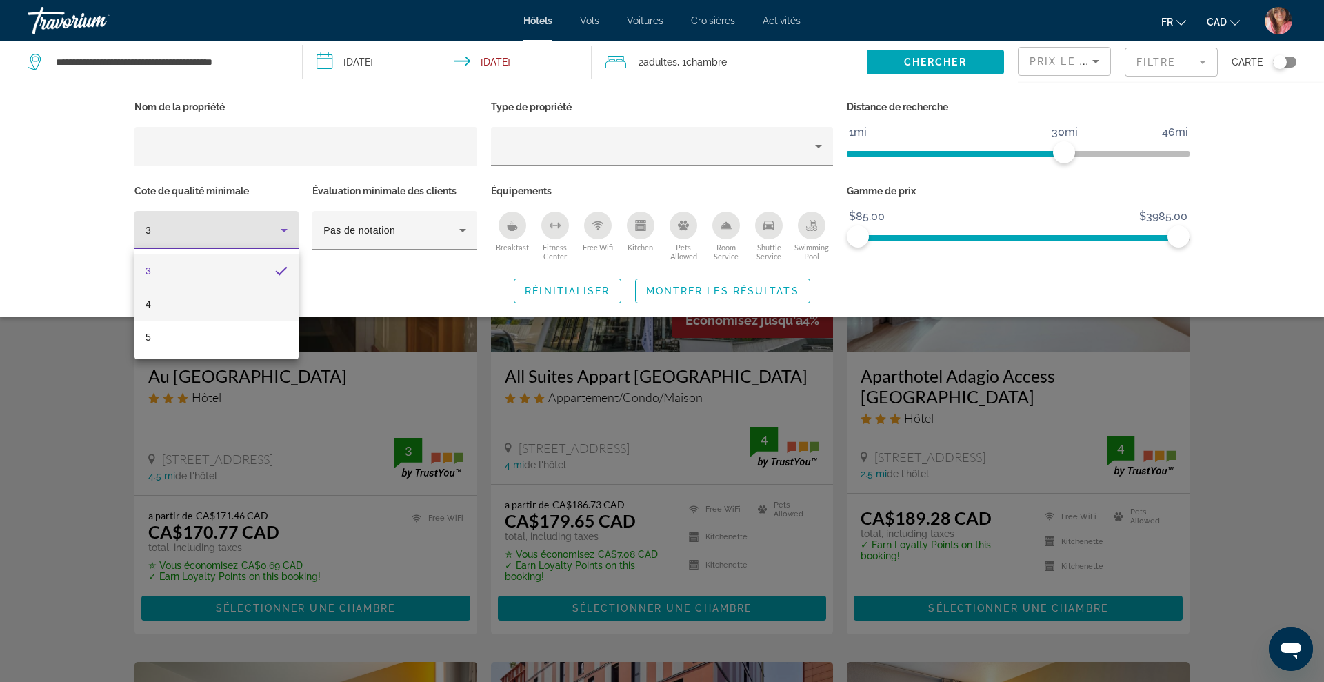
click at [172, 301] on mat-option "4" at bounding box center [216, 304] width 164 height 33
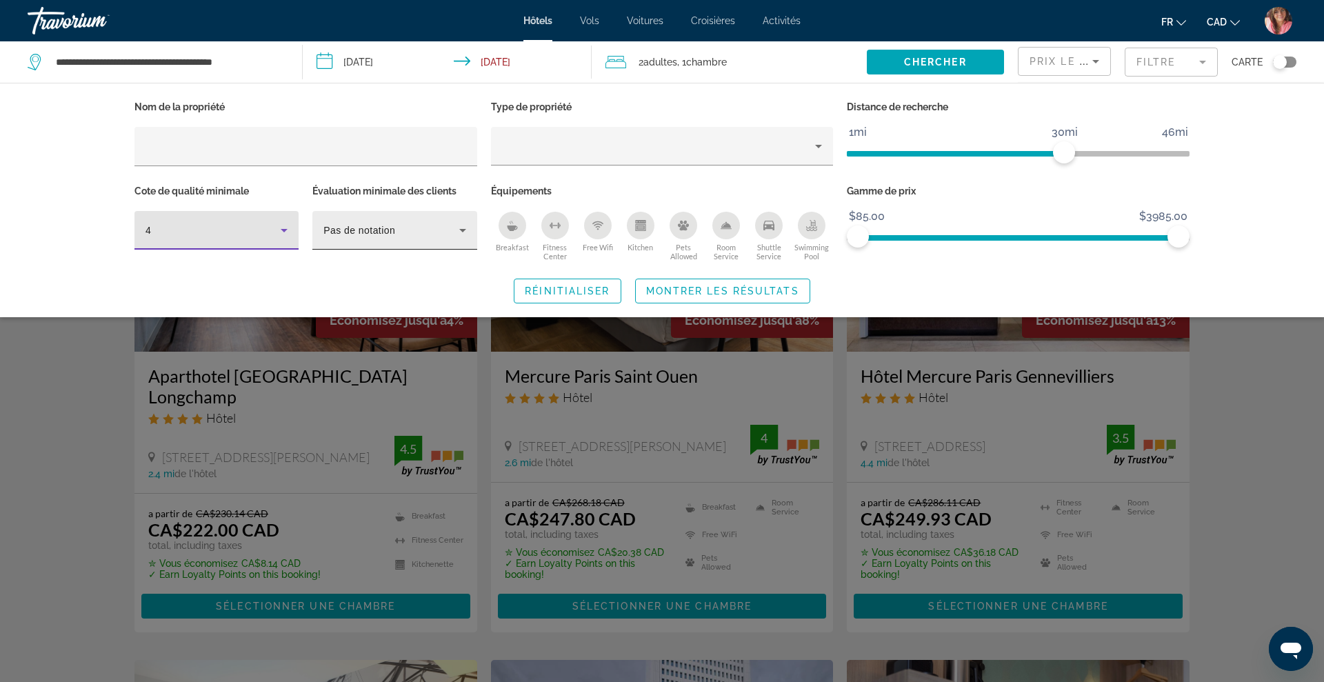
click at [366, 228] on span "Pas de notation" at bounding box center [359, 230] width 72 height 11
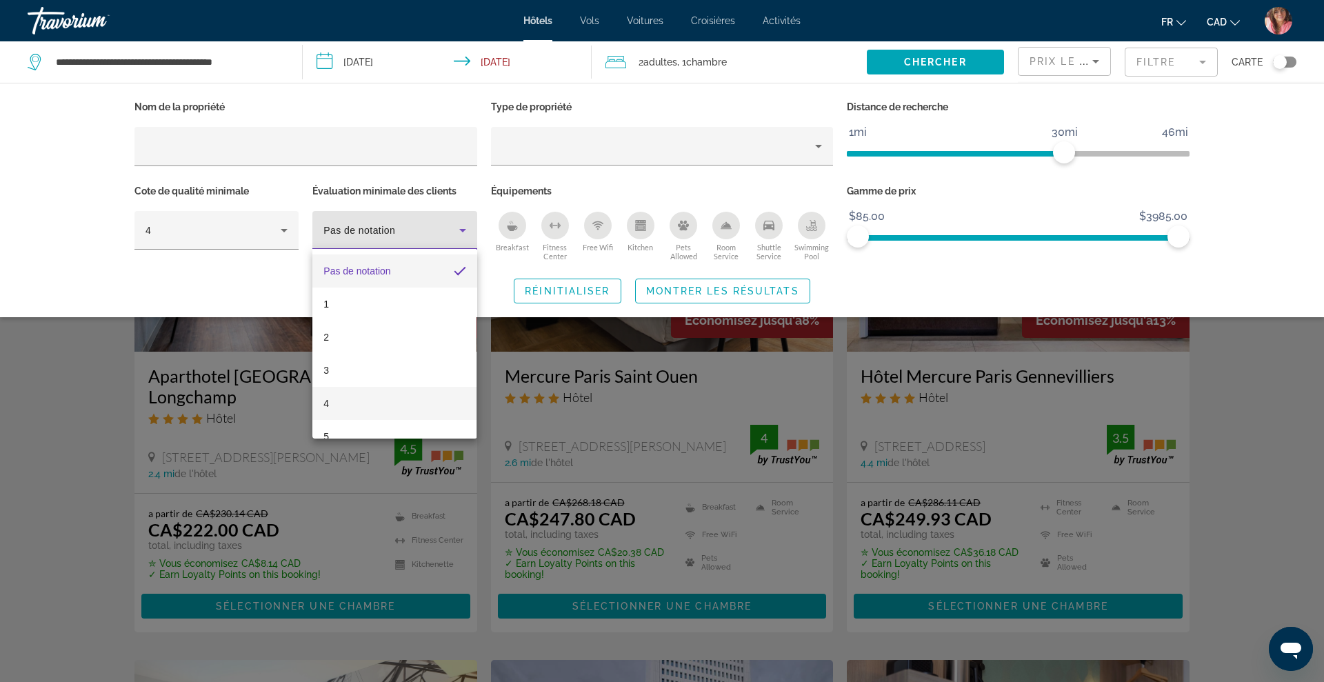
click at [324, 399] on span "4" at bounding box center [326, 403] width 6 height 17
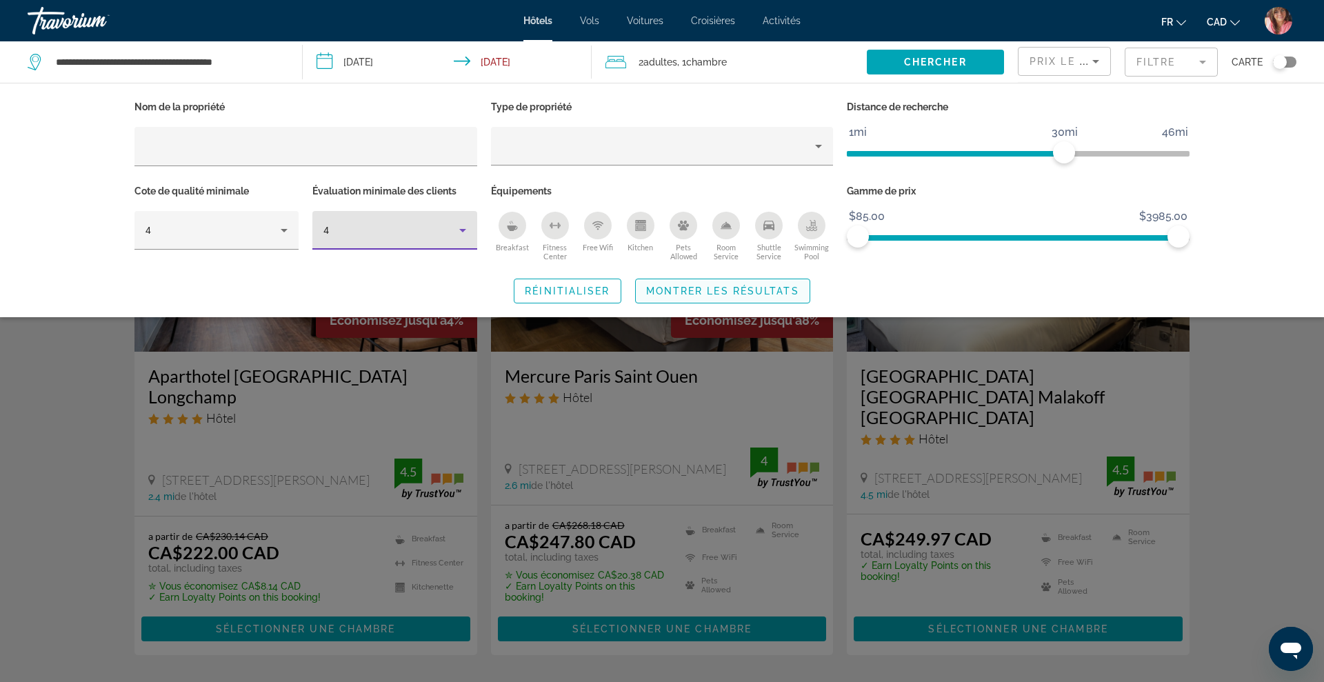
click at [787, 283] on span "Search widget" at bounding box center [723, 291] width 174 height 33
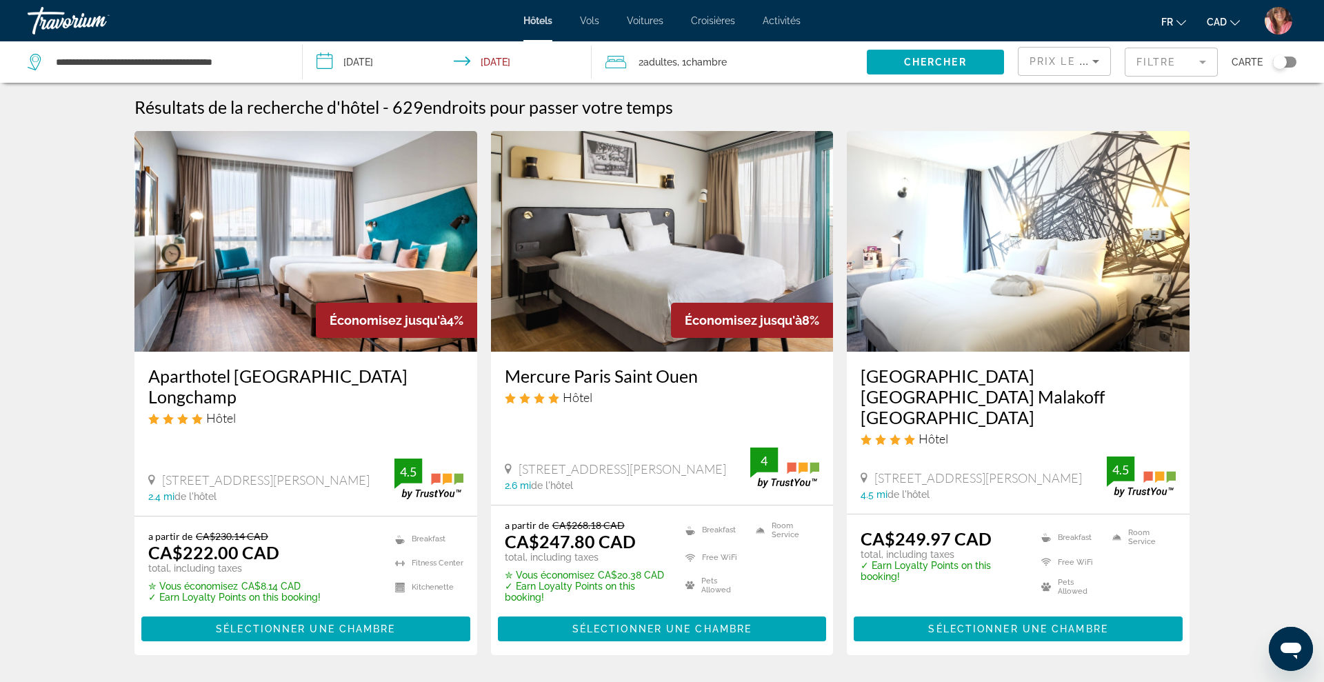
drag, startPoint x: 144, startPoint y: 375, endPoint x: 257, endPoint y: 398, distance: 114.7
click at [257, 398] on div "Aparthotel [GEOGRAPHIC_DATA] Longchamp Hôtel [STREET_ADDRESS][PERSON_NAME] 2.4 …" at bounding box center [305, 434] width 343 height 164
copy h3 "Aparthotel [GEOGRAPHIC_DATA] Longchamp"
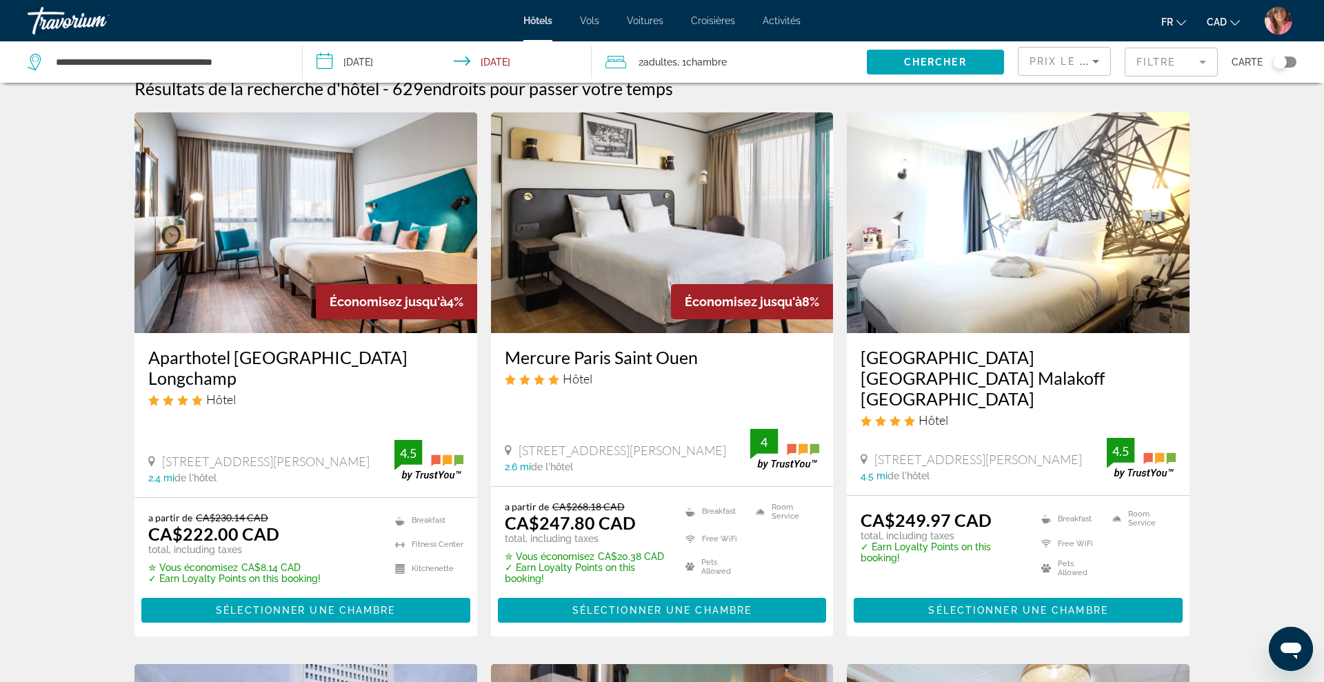
scroll to position [19, 0]
drag, startPoint x: 497, startPoint y: 352, endPoint x: 699, endPoint y: 356, distance: 202.1
click at [699, 356] on div "Mercure Paris Saint Ouen Hôtel [STREET_ADDRESS][PERSON_NAME] 2.6 mi de l'hôtel 4" at bounding box center [662, 408] width 343 height 153
copy h3 "Mercure Paris Saint Ouen"
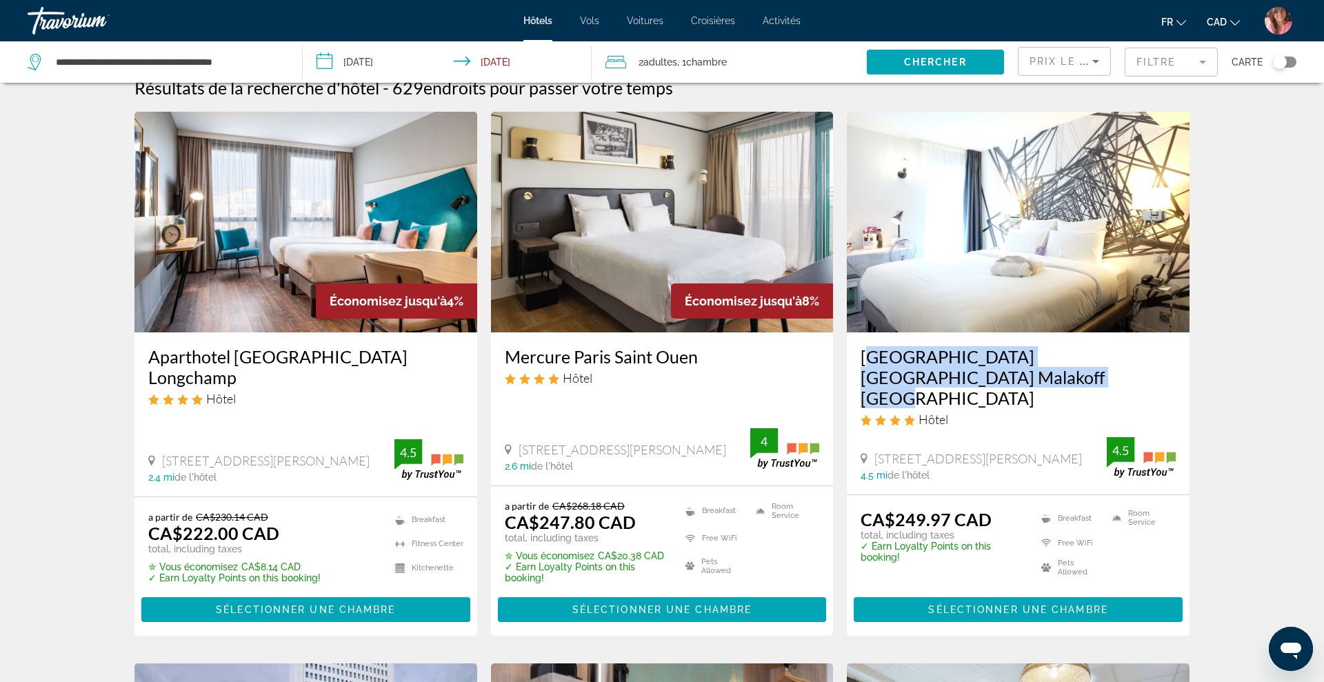
drag, startPoint x: 848, startPoint y: 350, endPoint x: 967, endPoint y: 377, distance: 122.3
click at [967, 377] on div "[GEOGRAPHIC_DATA] [GEOGRAPHIC_DATA] Malakoff [GEOGRAPHIC_DATA] Hôtel [STREET_AD…" at bounding box center [1018, 413] width 343 height 162
copy h3 "[GEOGRAPHIC_DATA] [GEOGRAPHIC_DATA] Malakoff [GEOGRAPHIC_DATA]"
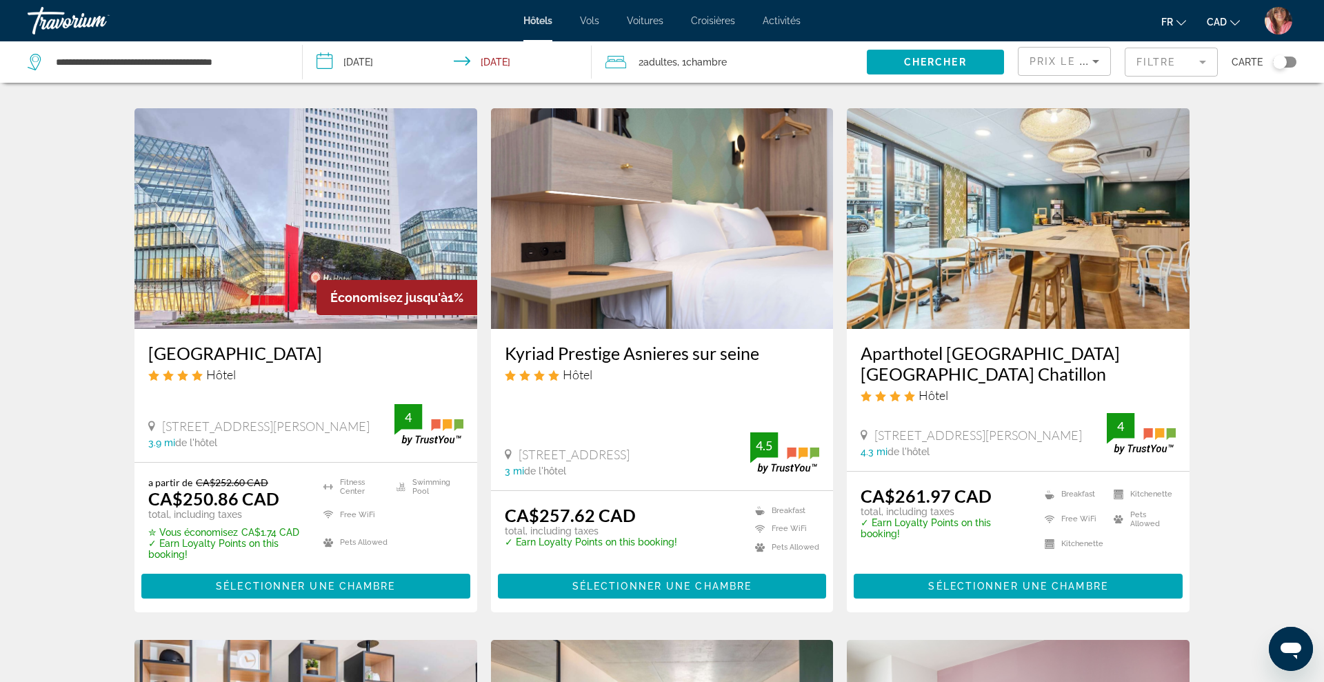
scroll to position [584, 0]
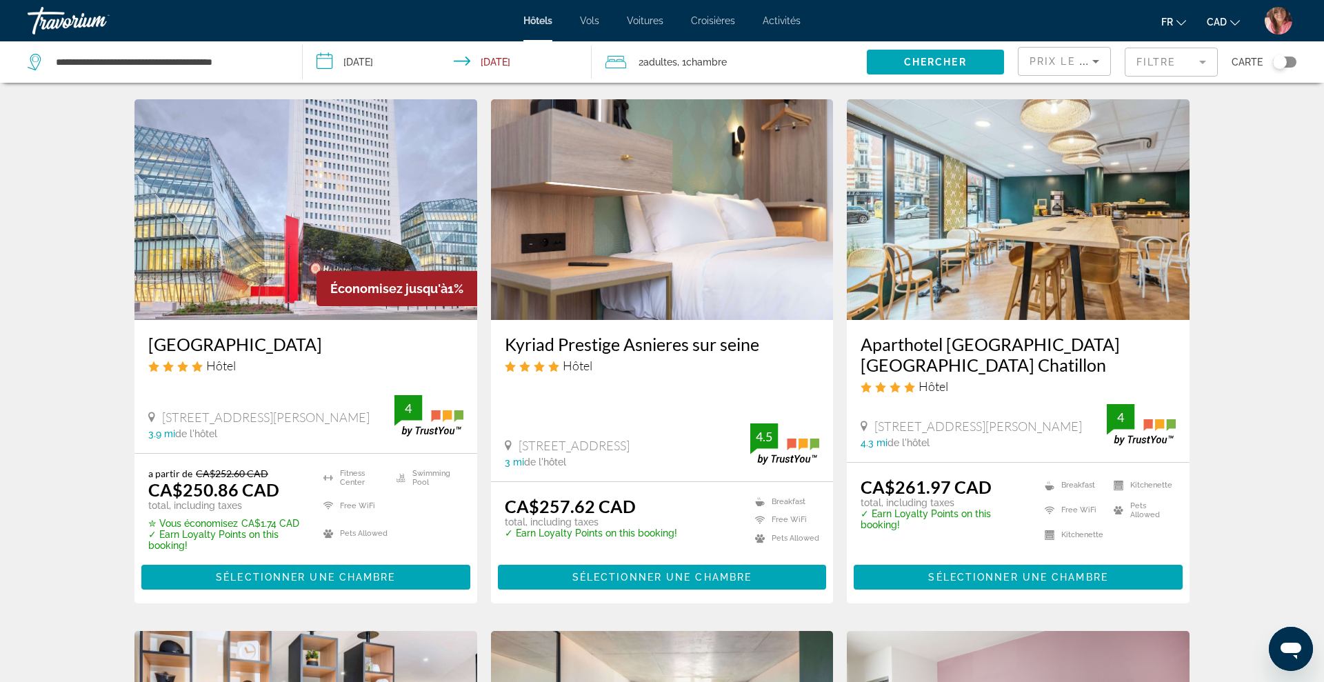
drag, startPoint x: 142, startPoint y: 324, endPoint x: 312, endPoint y: 331, distance: 170.5
click at [312, 331] on div "[GEOGRAPHIC_DATA] Hôtel [STREET_ADDRESS][PERSON_NAME] 3.9 mi de l'hôtel 4" at bounding box center [305, 386] width 343 height 132
copy h3 "[GEOGRAPHIC_DATA]"
drag, startPoint x: 501, startPoint y: 322, endPoint x: 763, endPoint y: 324, distance: 261.4
click at [763, 324] on div "Kyriad Prestige Asnieres sur seine Hôtel [STREET_ADDRESS] 3 mi de l'hôtel 4.5" at bounding box center [662, 400] width 343 height 161
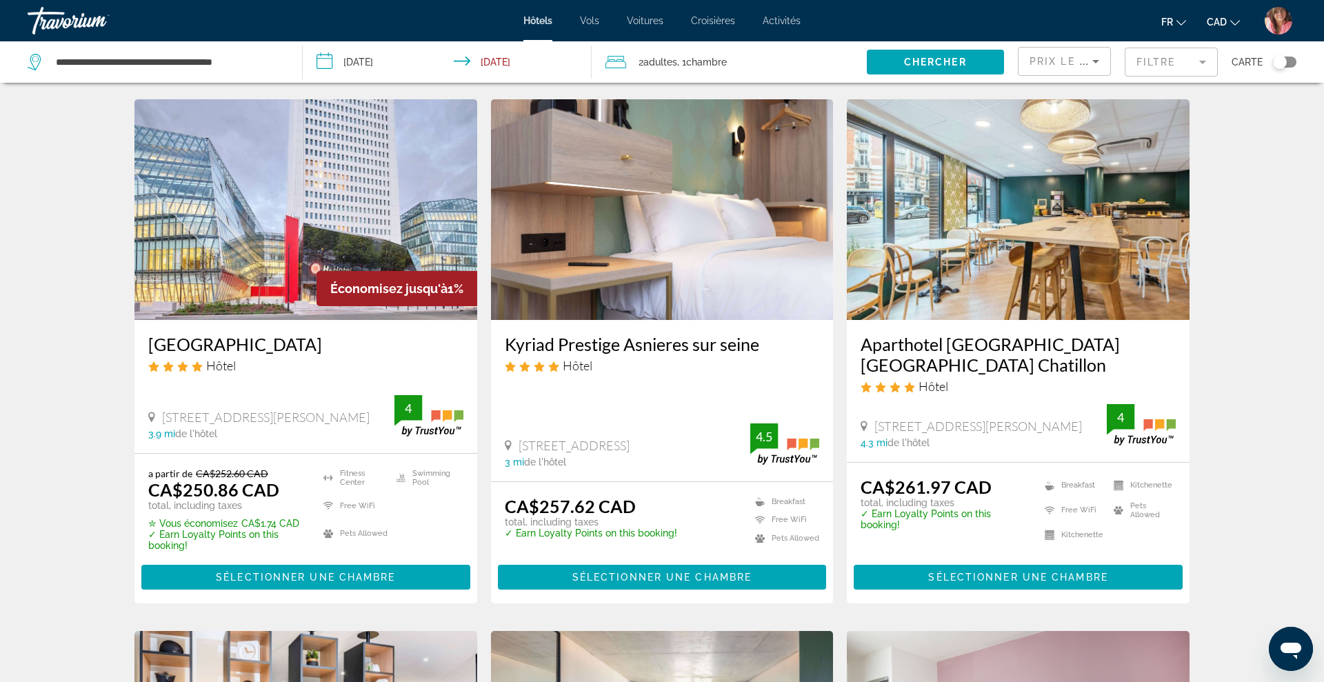
copy h3 "Kyriad Prestige Asnieres sur seine"
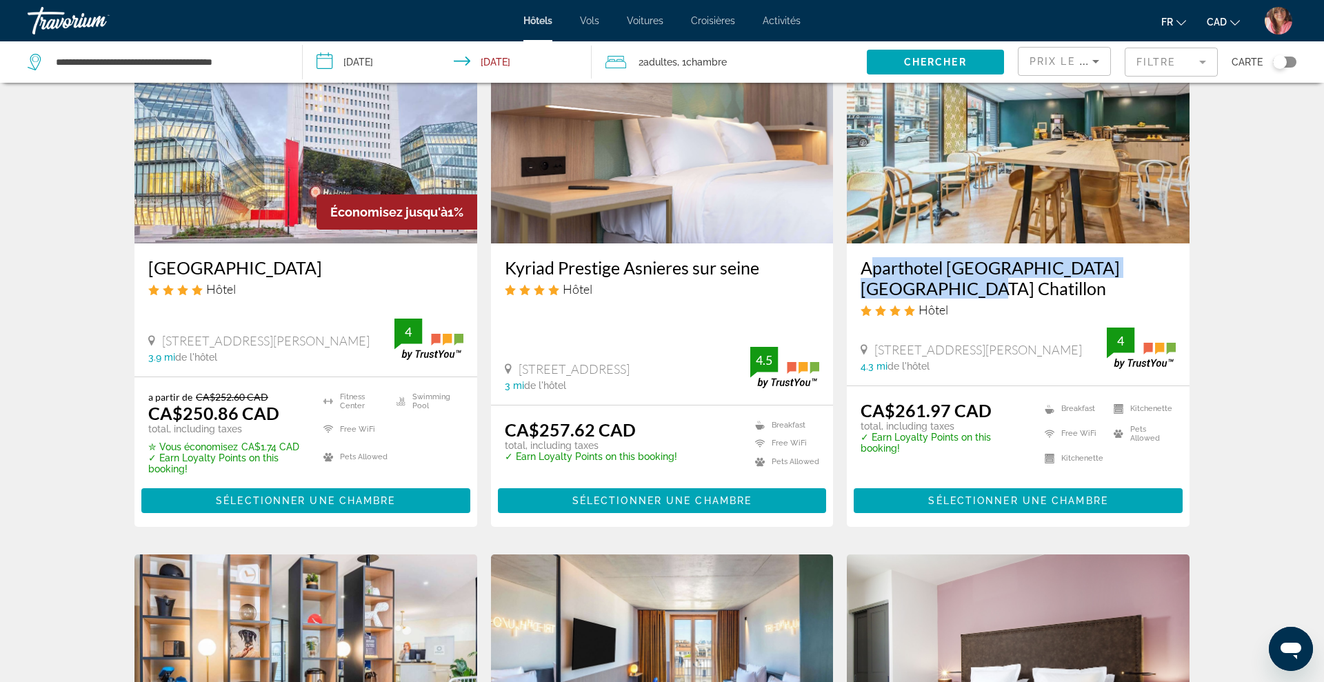
drag, startPoint x: 854, startPoint y: 242, endPoint x: 950, endPoint y: 263, distance: 98.2
click at [950, 263] on div "Aparthotel [GEOGRAPHIC_DATA] [GEOGRAPHIC_DATA] Chatillon Hôtel [STREET_ADDRESS]…" at bounding box center [1018, 313] width 343 height 141
copy h3 "Aparthotel [GEOGRAPHIC_DATA] [GEOGRAPHIC_DATA] Chatillon"
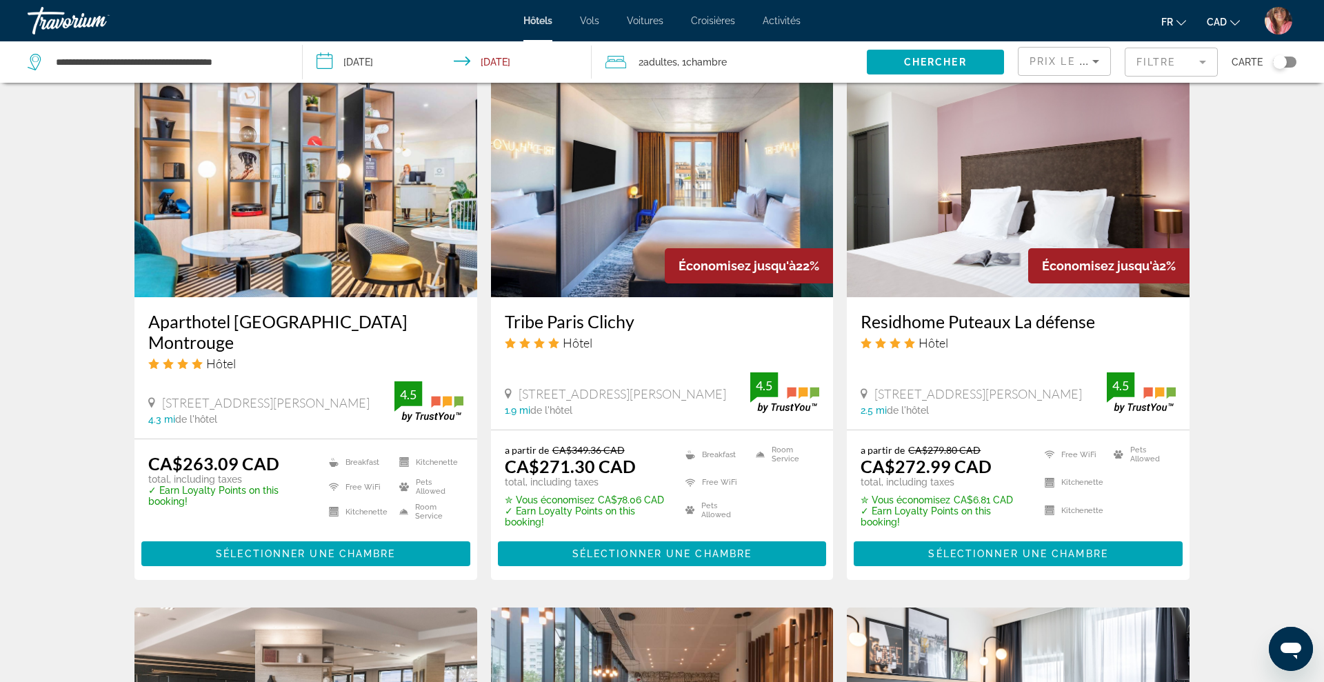
scroll to position [1144, 0]
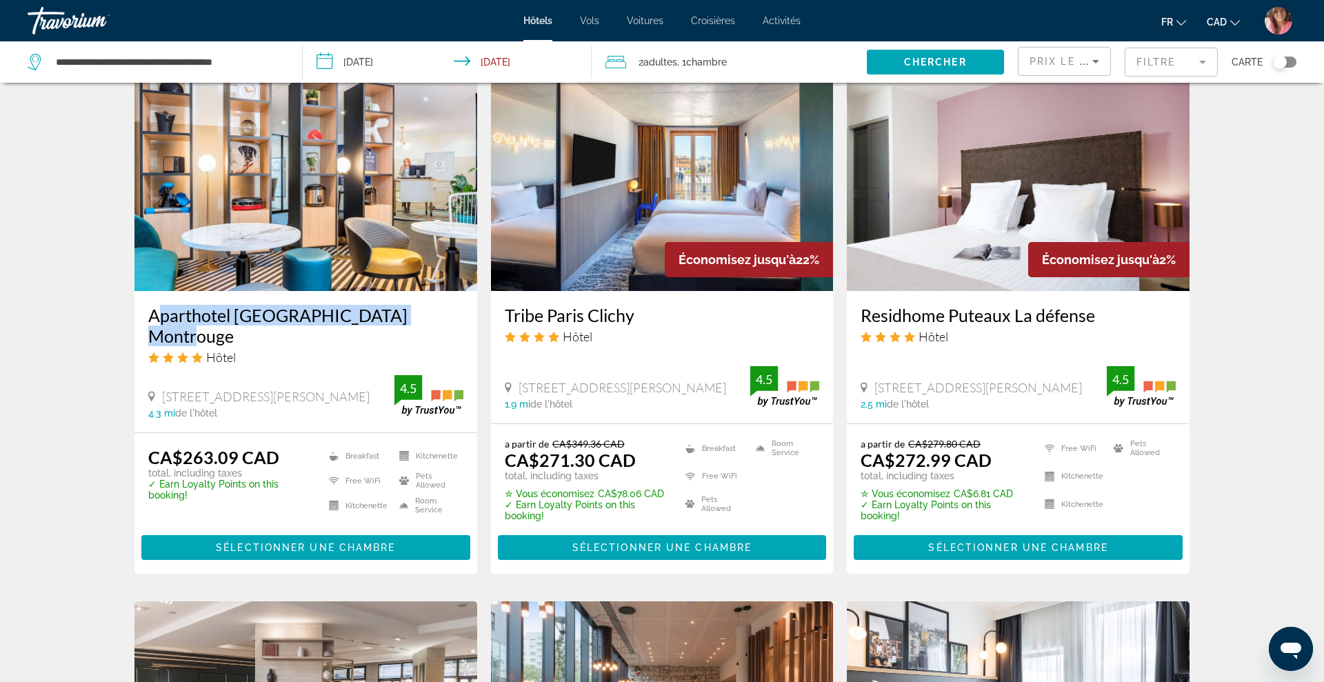
drag, startPoint x: 141, startPoint y: 290, endPoint x: 424, endPoint y: 299, distance: 282.9
click at [424, 299] on div "Aparthotel [GEOGRAPHIC_DATA] Montrouge Hôtel [STREET_ADDRESS][PERSON_NAME] 4.3 …" at bounding box center [305, 361] width 343 height 141
copy h3 "Aparthotel [GEOGRAPHIC_DATA] Montrouge"
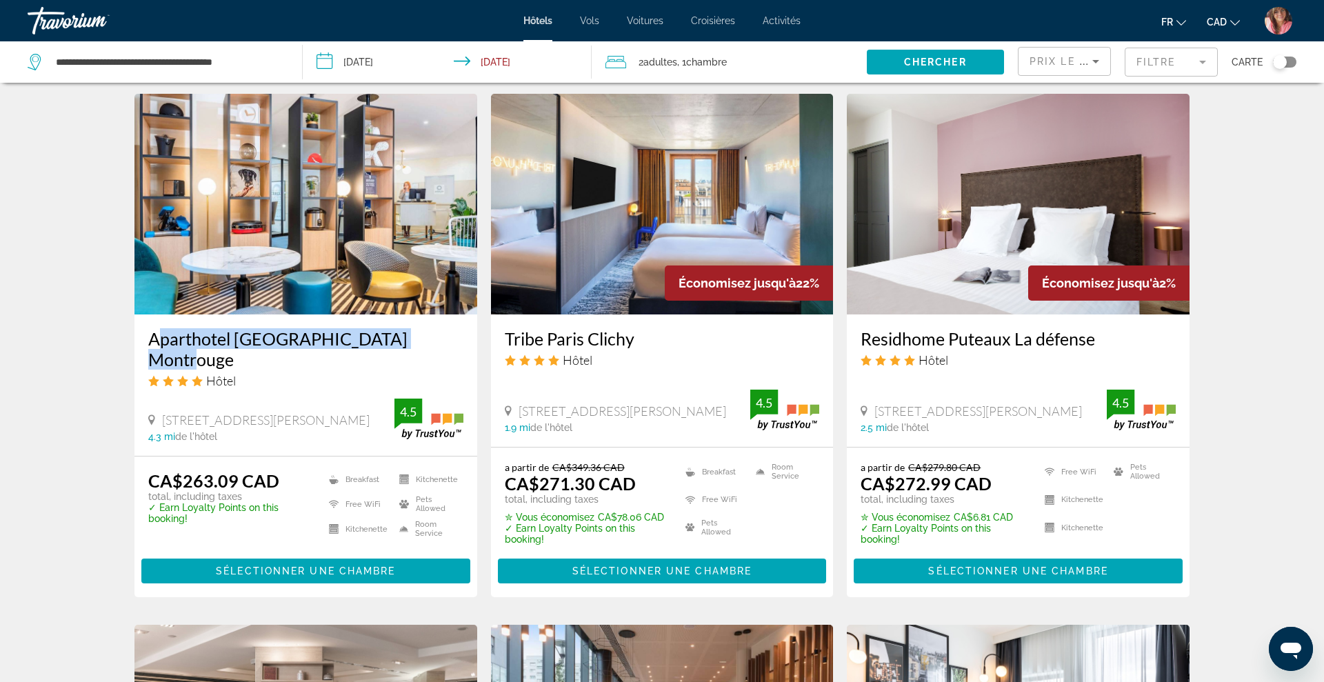
scroll to position [1124, 0]
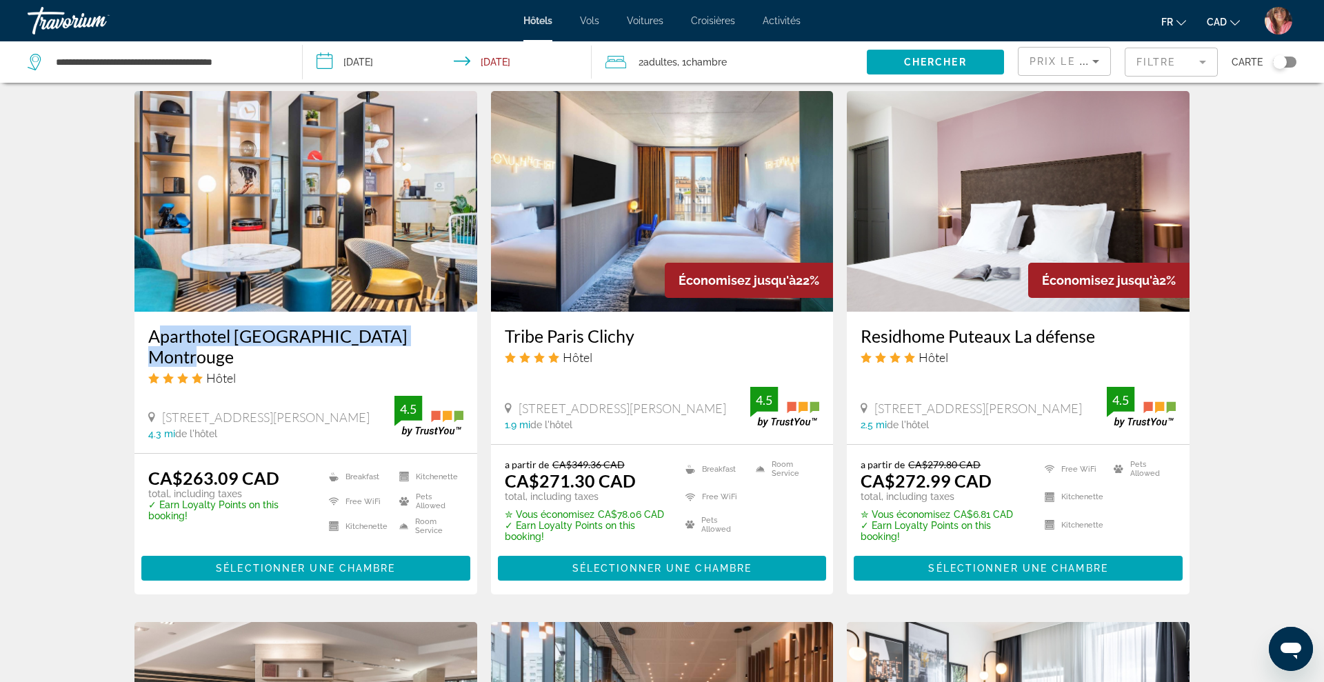
drag, startPoint x: 502, startPoint y: 315, endPoint x: 644, endPoint y: 308, distance: 142.3
click at [644, 312] on div "Tribe Paris Clichy Hôtel [STREET_ADDRESS][PERSON_NAME] 1.9 mi de l'hôtel 4.5" at bounding box center [662, 378] width 343 height 132
copy h3 "Tribe Paris Clichy"
drag, startPoint x: 859, startPoint y: 310, endPoint x: 1103, endPoint y: 315, distance: 244.2
click at [1103, 315] on div "Residhome Puteaux La défense Hôtel [STREET_ADDRESS][PERSON_NAME] 2.5 mi de l'hô…" at bounding box center [1018, 378] width 343 height 132
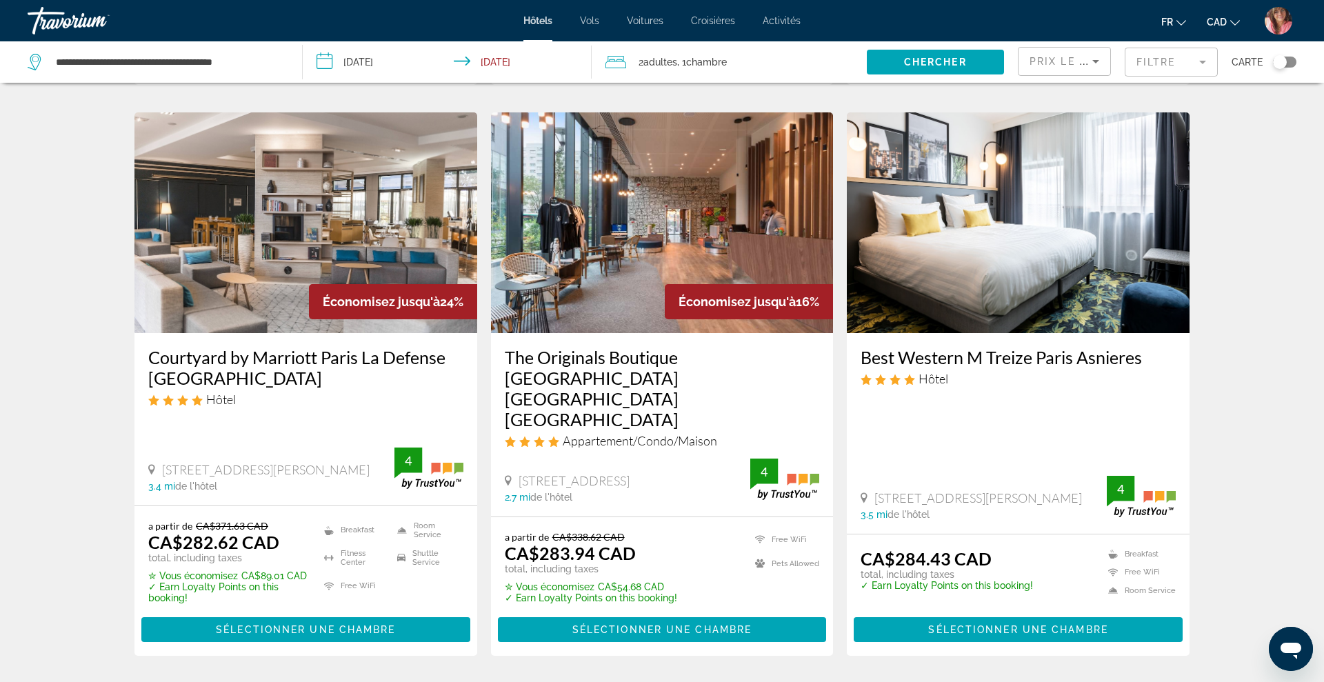
scroll to position [1634, 0]
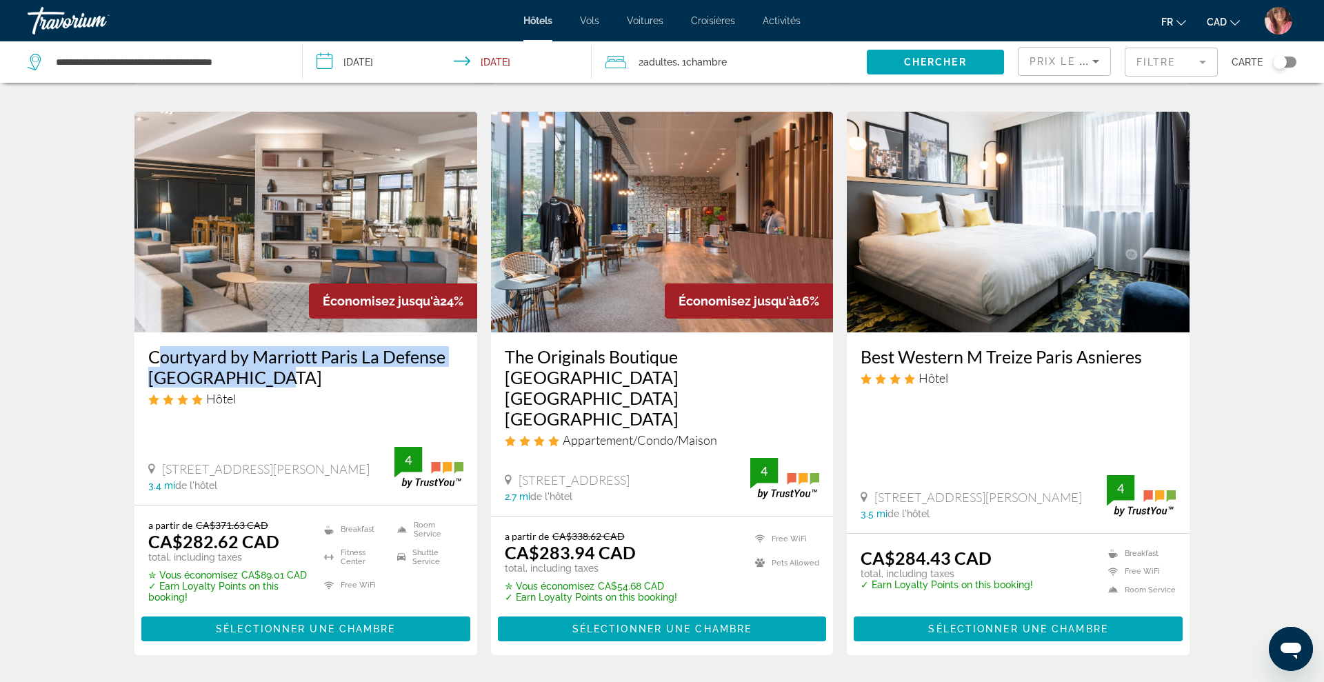
drag, startPoint x: 139, startPoint y: 323, endPoint x: 279, endPoint y: 351, distance: 142.8
click at [279, 351] on div "Courtyard by Marriott Paris La Defense [GEOGRAPHIC_DATA] Hôtel [STREET_ADDRESS]…" at bounding box center [305, 418] width 343 height 172
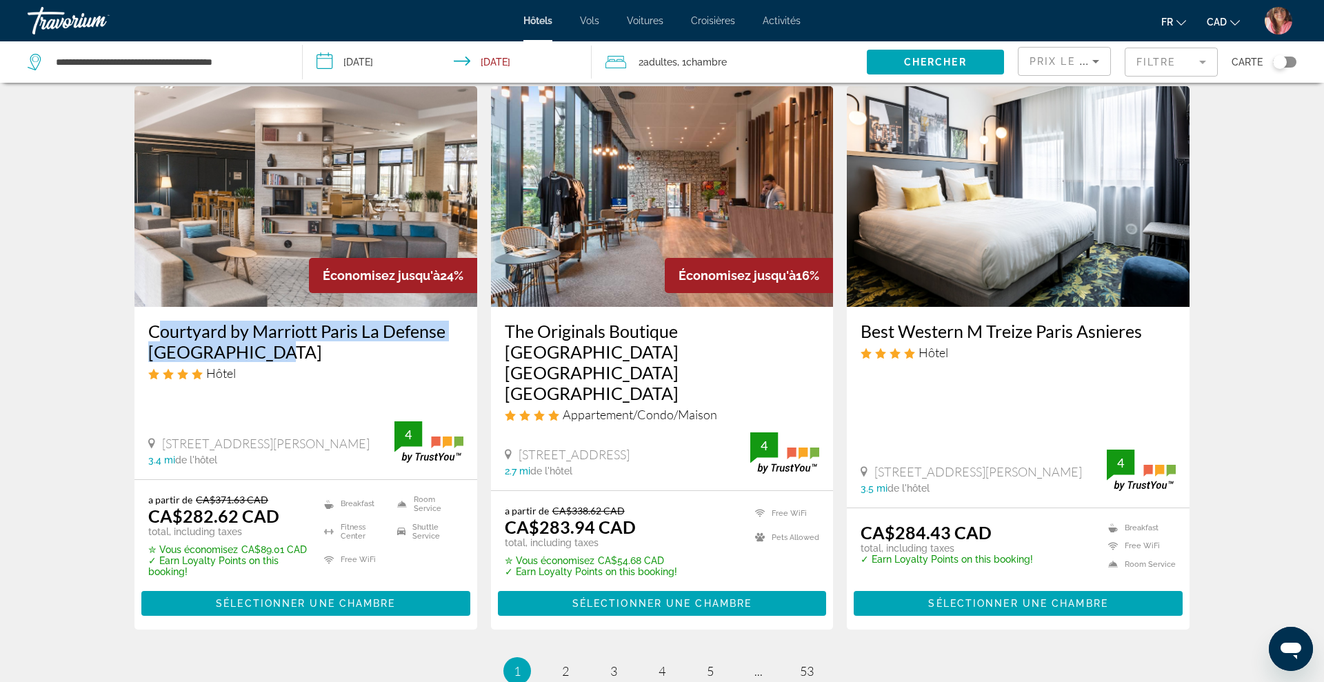
scroll to position [1660, 0]
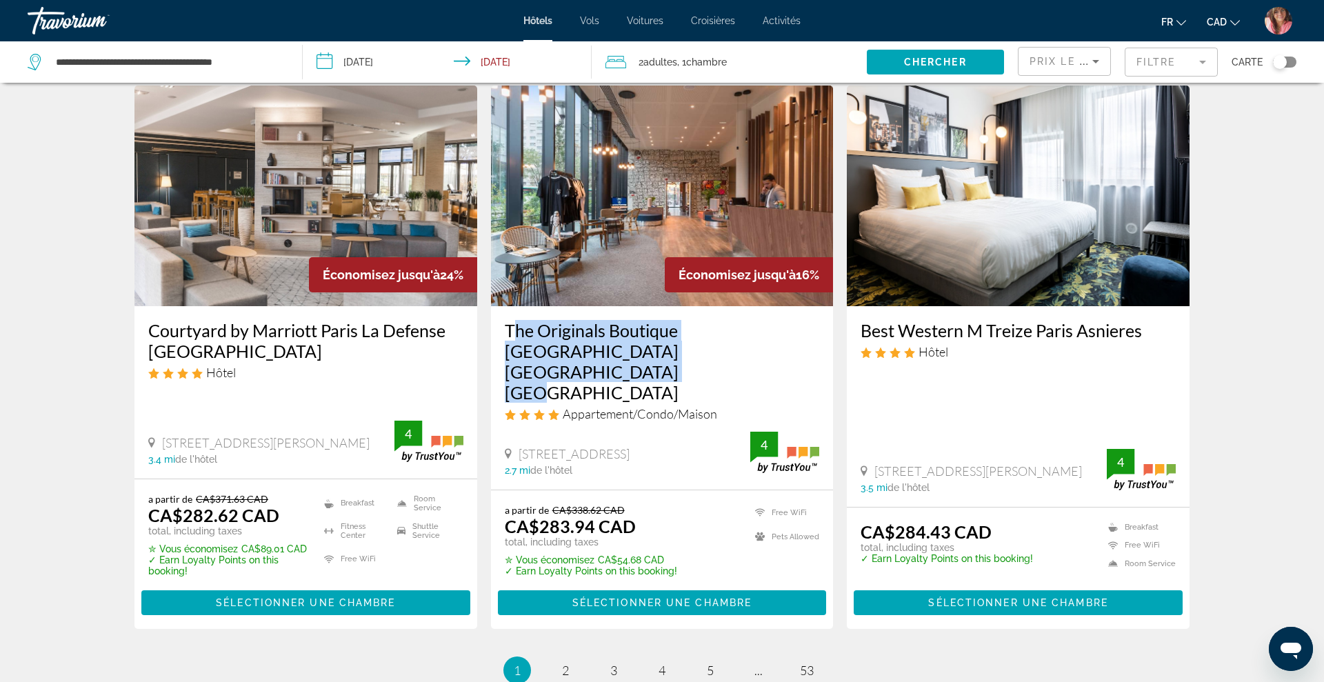
drag, startPoint x: 503, startPoint y: 297, endPoint x: 743, endPoint y: 325, distance: 241.6
click at [743, 325] on div "The Originals Boutique [GEOGRAPHIC_DATA] [GEOGRAPHIC_DATA] [GEOGRAPHIC_DATA] Ap…" at bounding box center [662, 397] width 343 height 183
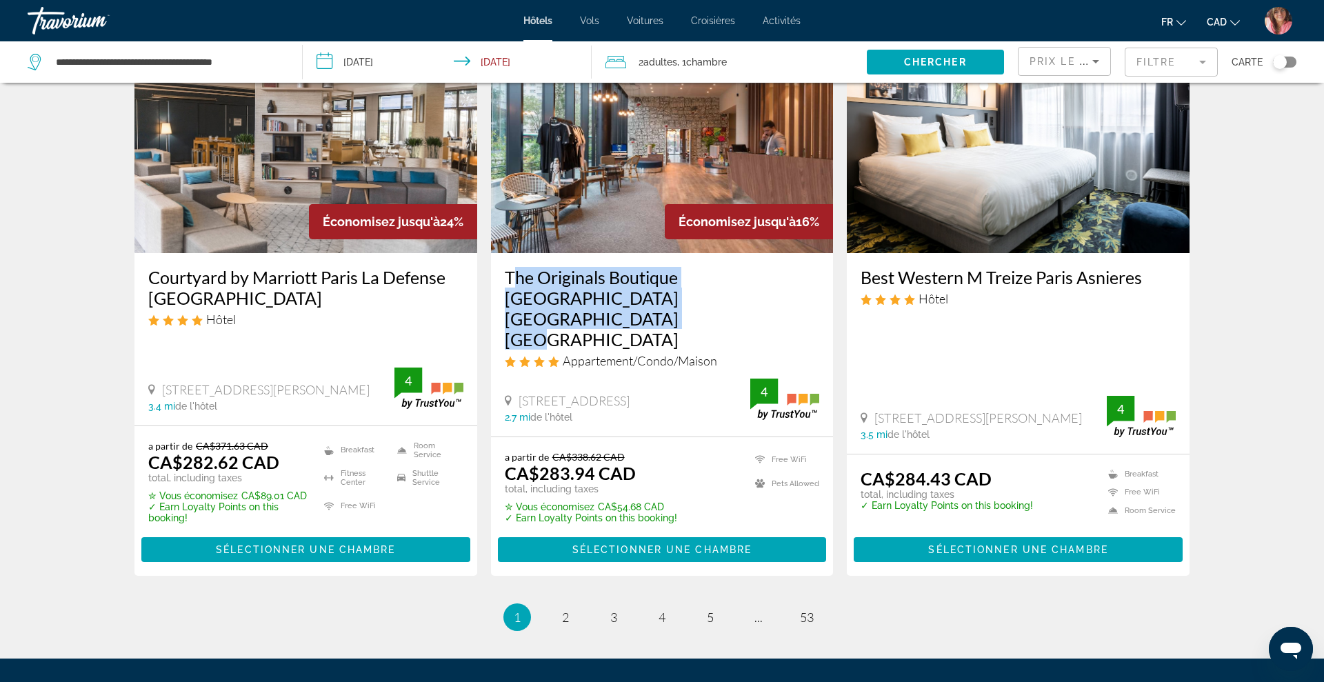
scroll to position [1724, 0]
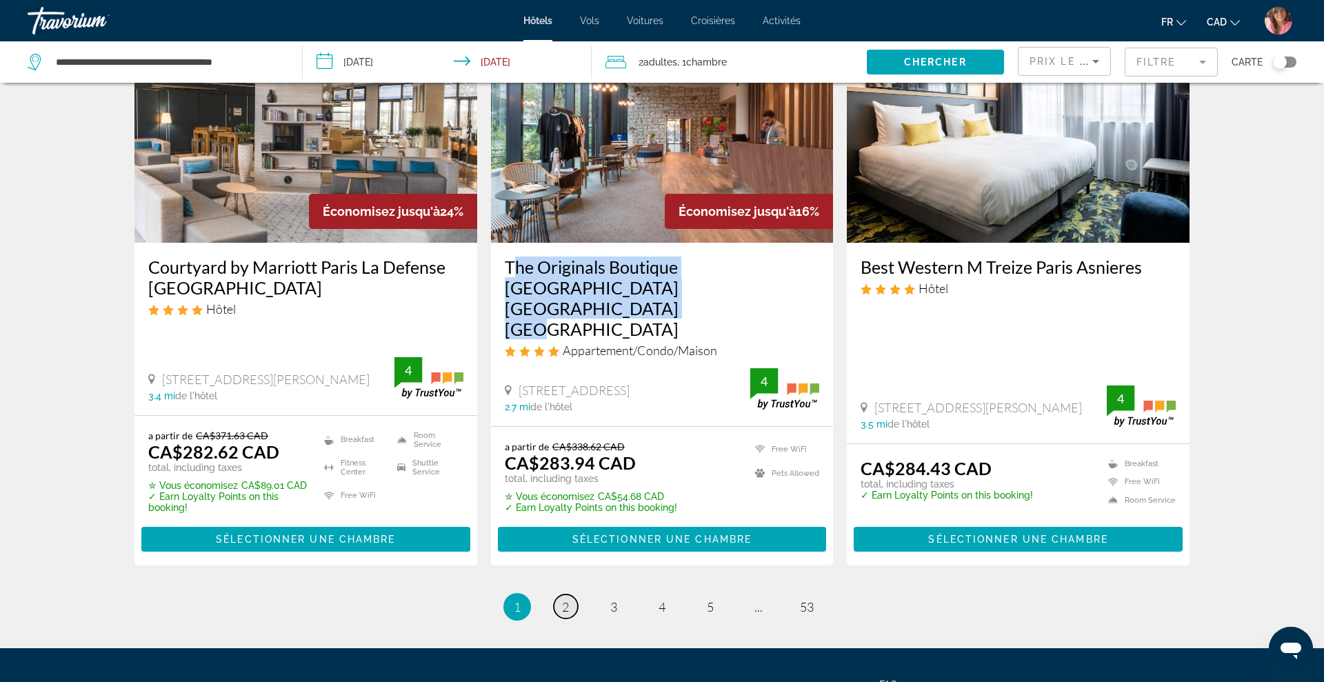
click at [563, 599] on span "2" at bounding box center [565, 606] width 7 height 15
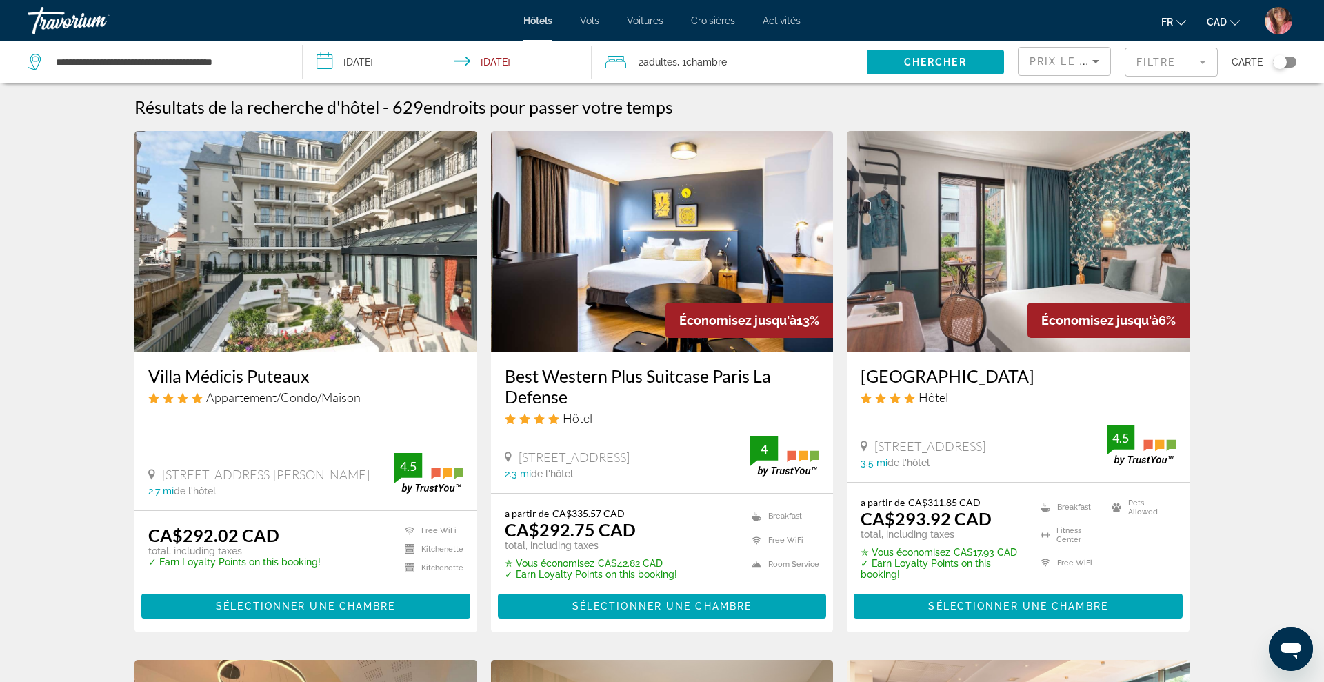
drag, startPoint x: 145, startPoint y: 377, endPoint x: 319, endPoint y: 377, distance: 174.5
click at [319, 377] on div "Villa Médicis Puteaux Appartement/Condo/Maison [STREET_ADDRESS][PERSON_NAME] 2.…" at bounding box center [305, 431] width 343 height 159
click at [249, 268] on img "Main content" at bounding box center [305, 241] width 343 height 221
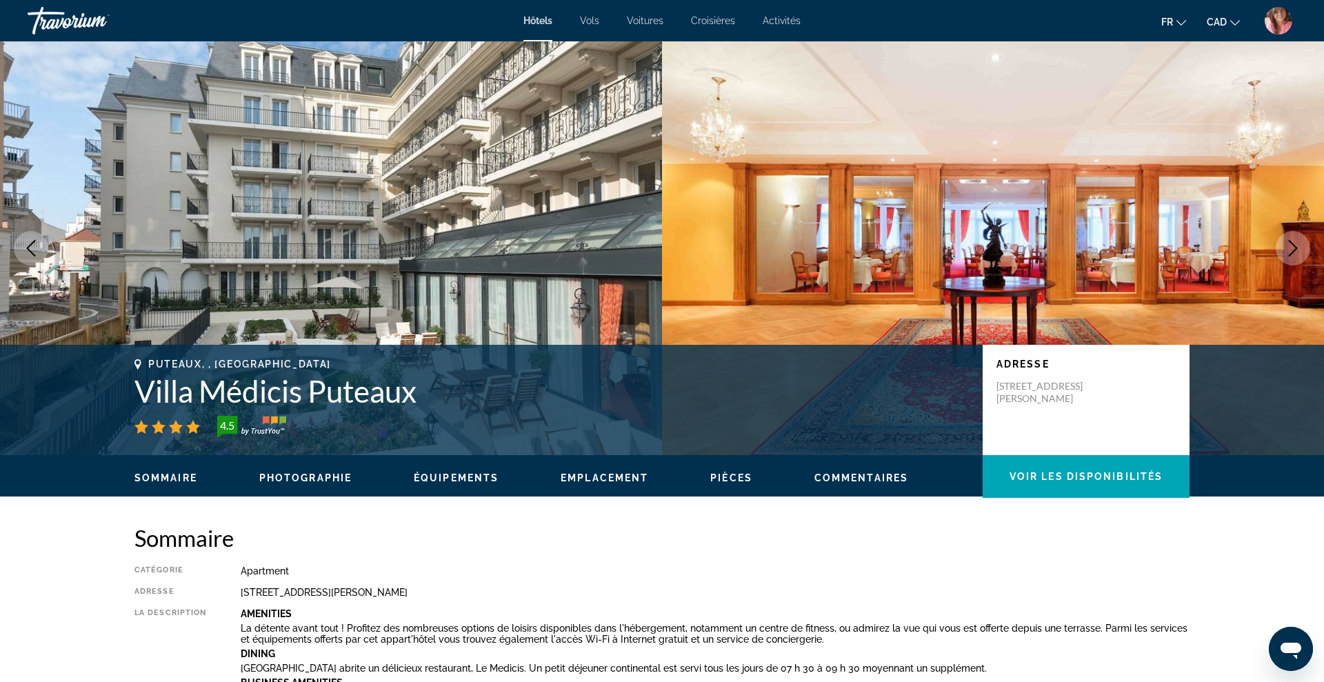
click at [1295, 248] on icon "Next image" at bounding box center [1293, 248] width 17 height 17
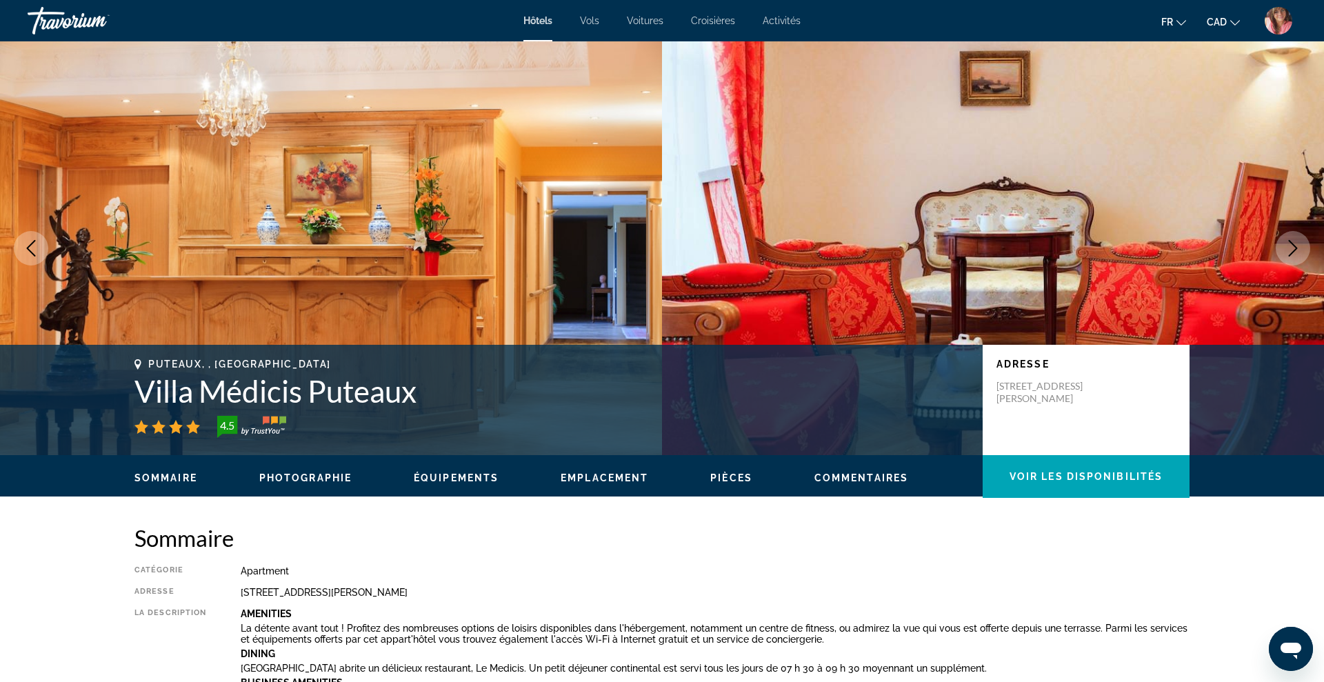
click at [1295, 248] on icon "Next image" at bounding box center [1293, 248] width 17 height 17
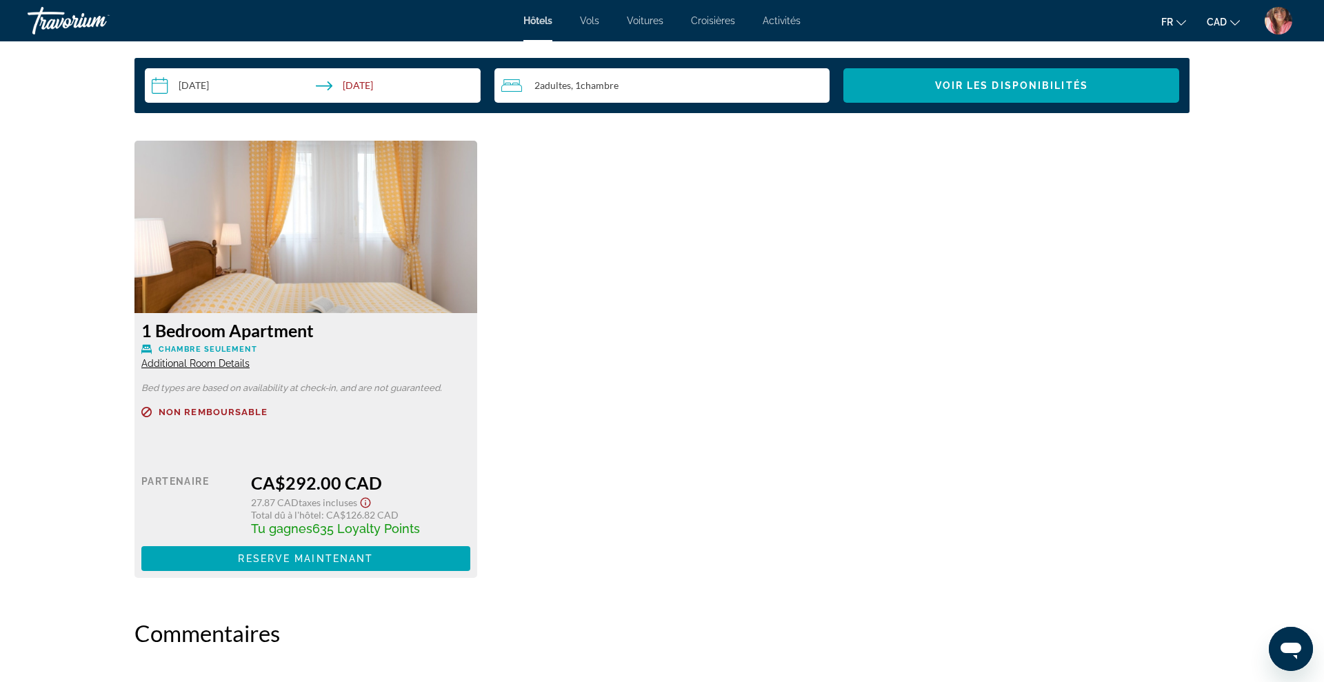
scroll to position [1836, 0]
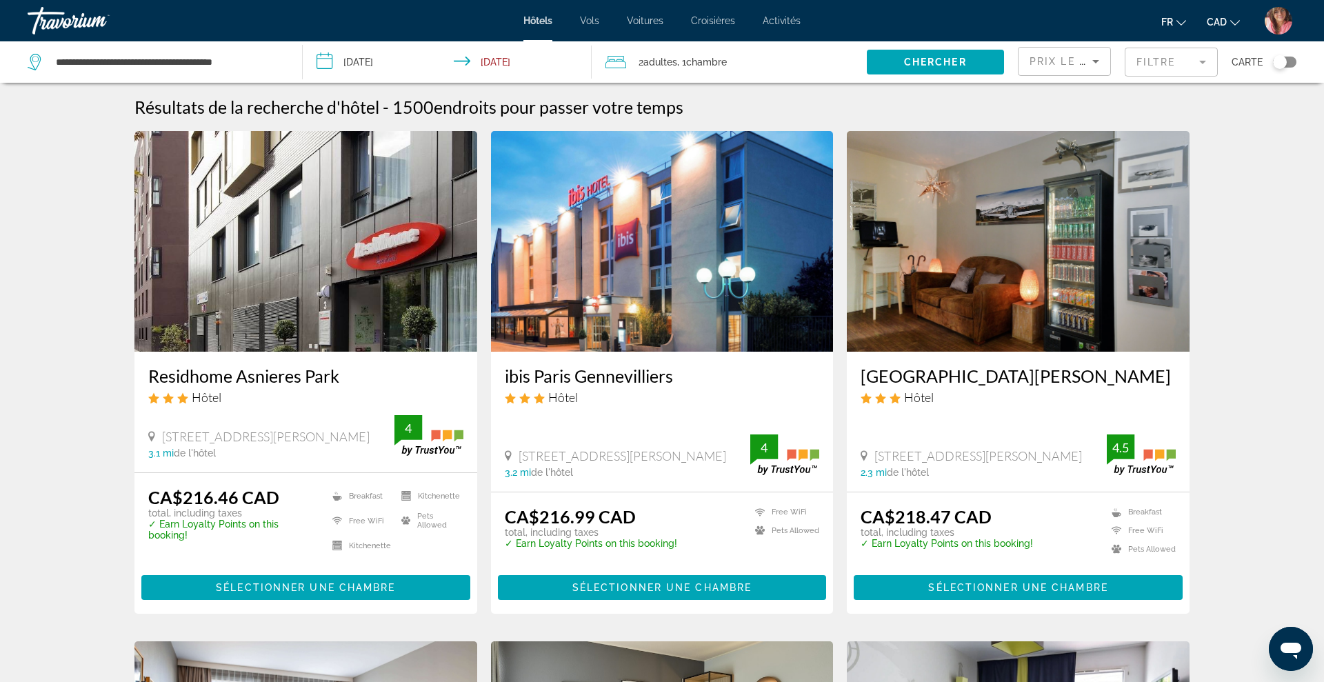
click at [615, 340] on img "Main content" at bounding box center [662, 241] width 343 height 221
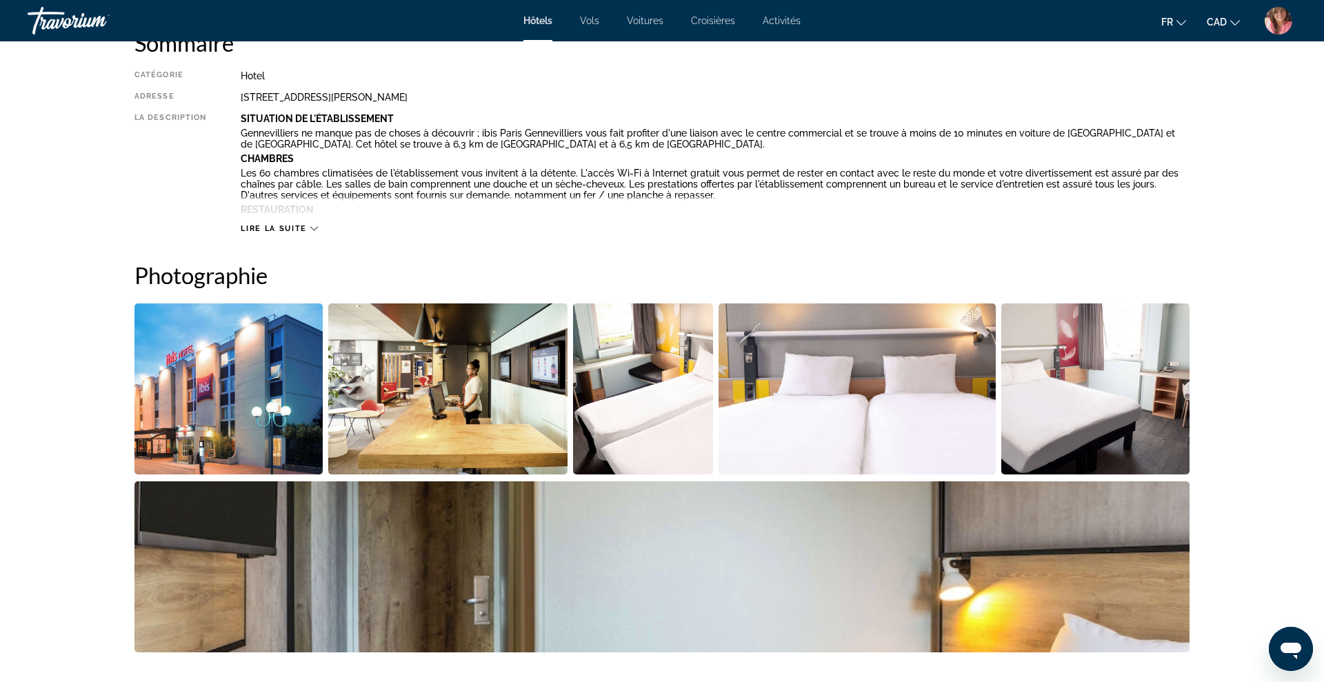
scroll to position [514, 0]
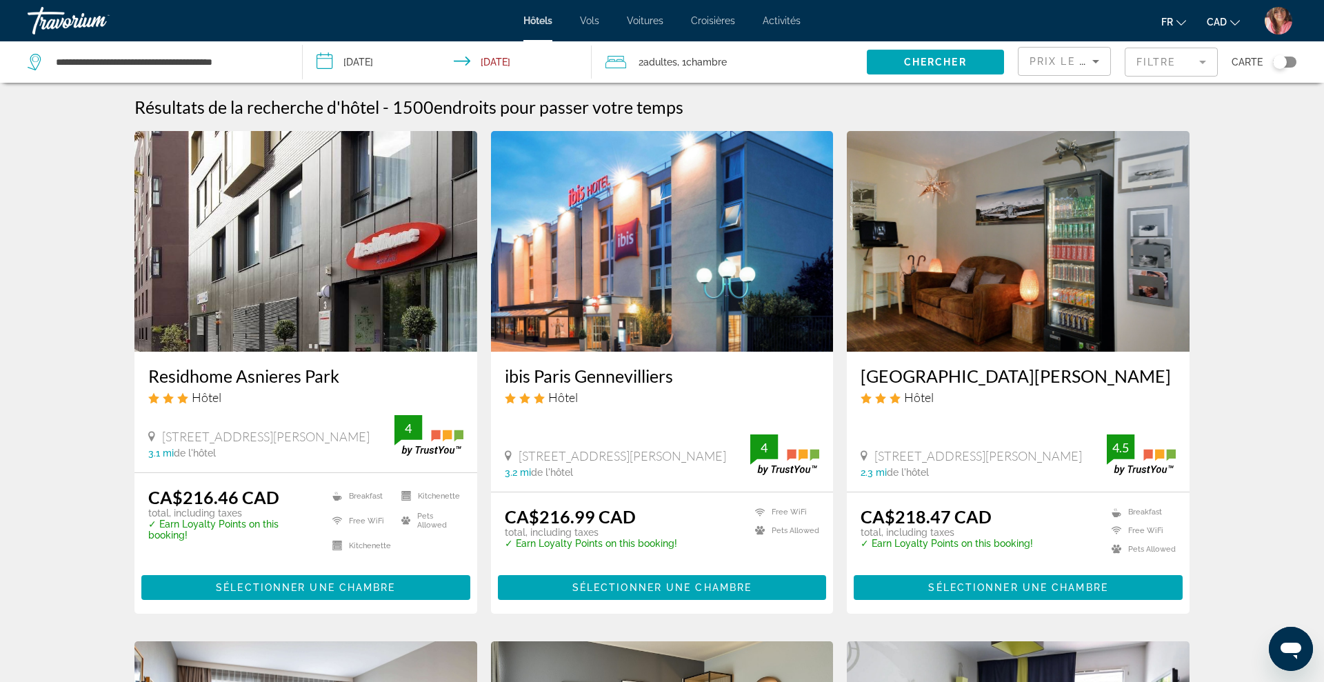
scroll to position [1740, 0]
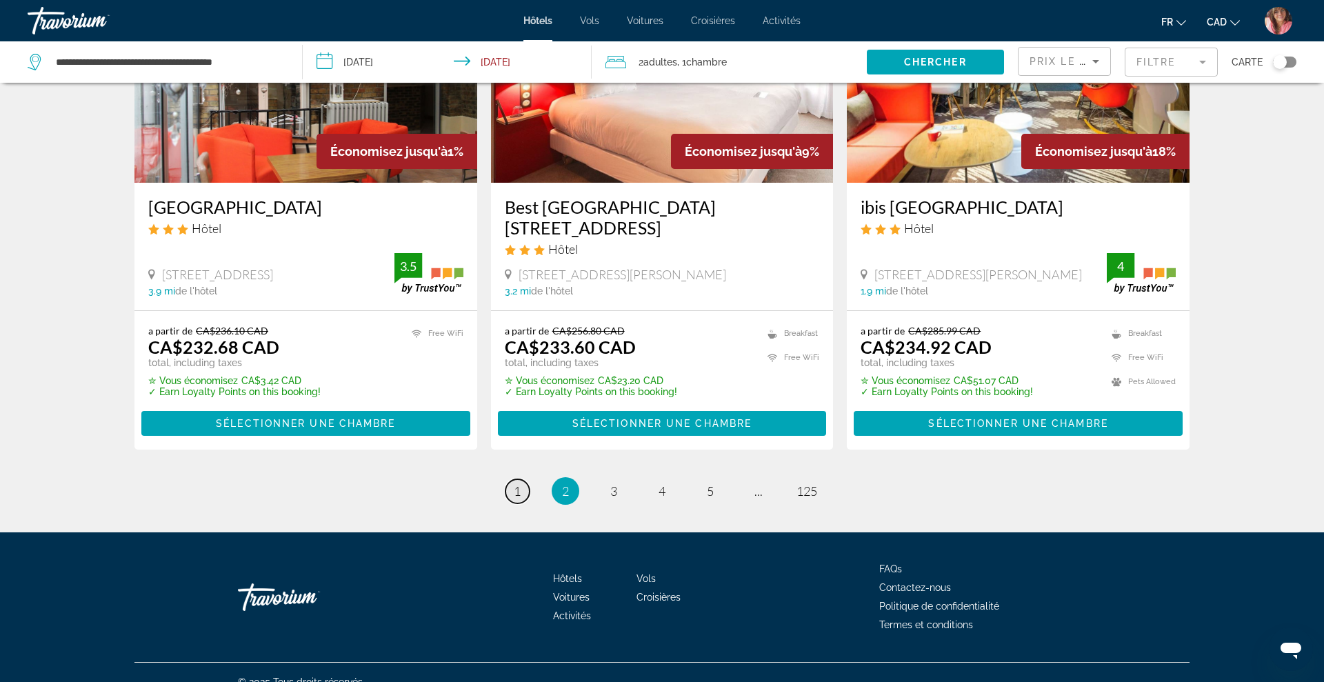
click at [516, 484] on span "1" at bounding box center [517, 491] width 7 height 15
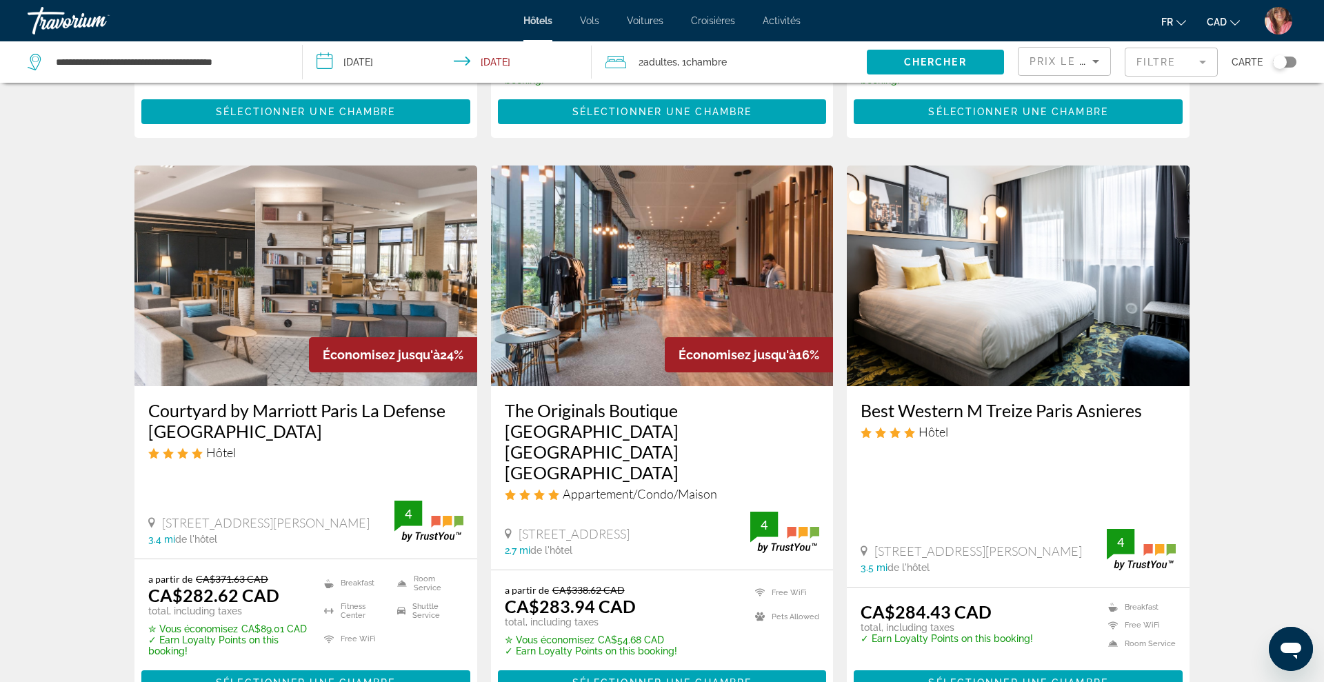
scroll to position [1796, 0]
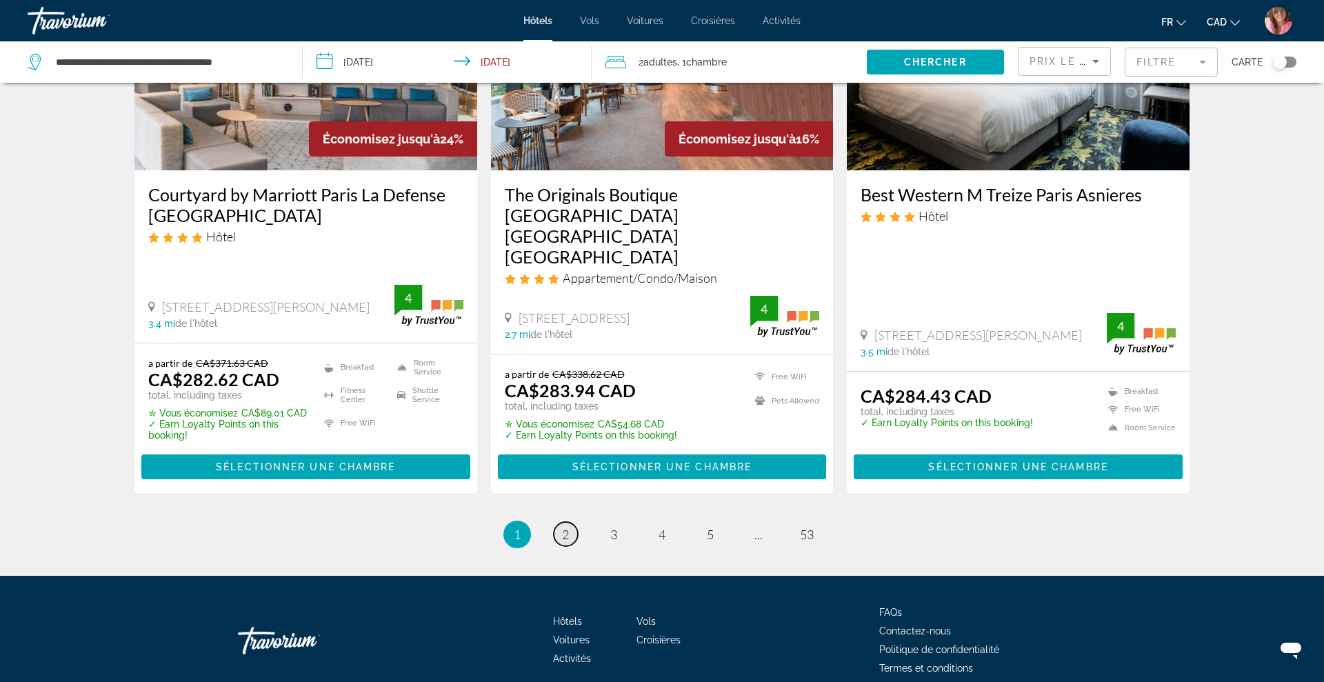
click at [567, 527] on span "2" at bounding box center [565, 534] width 7 height 15
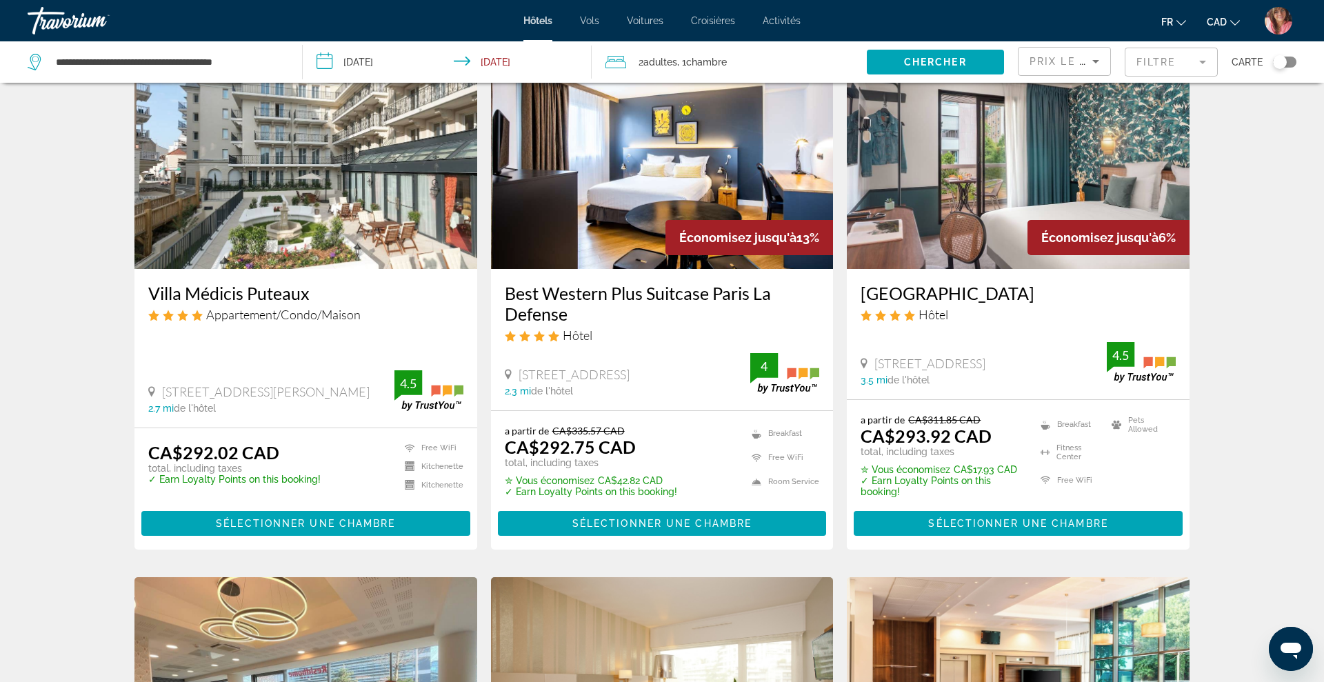
scroll to position [86, 0]
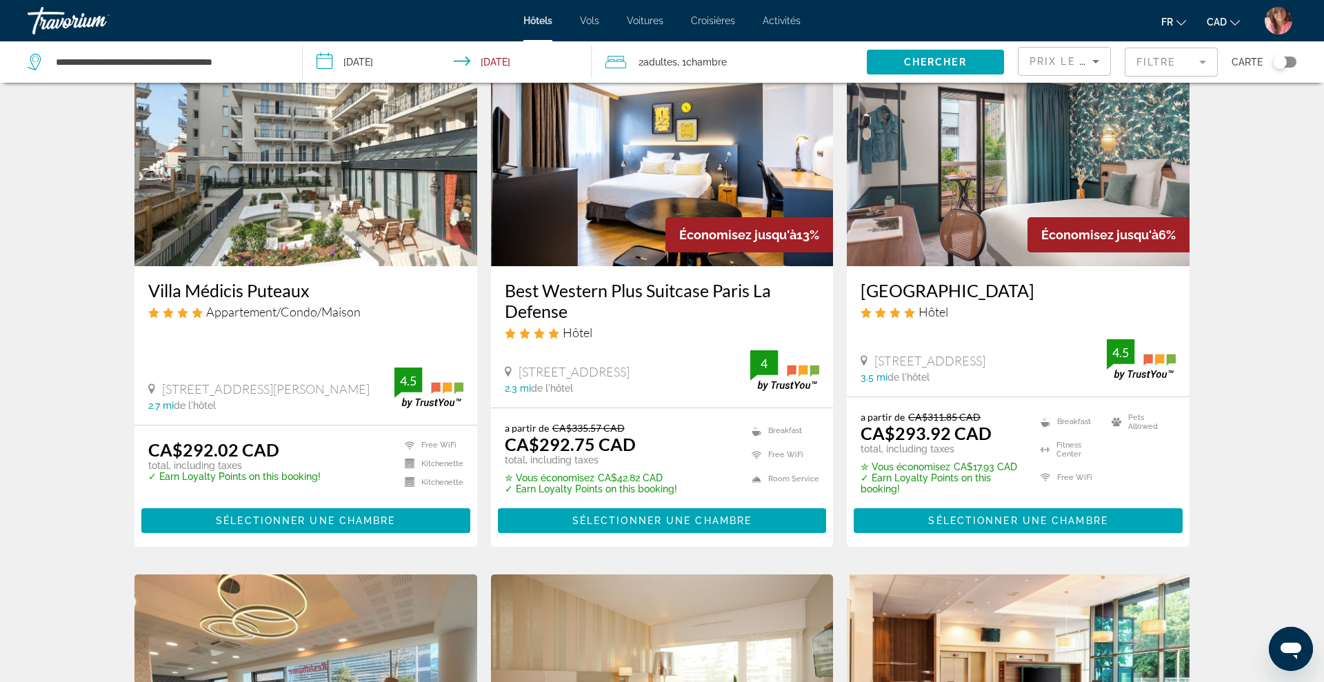
drag, startPoint x: 500, startPoint y: 287, endPoint x: 585, endPoint y: 315, distance: 89.2
click at [585, 315] on div "Best Western Plus Suitcase Paris La Defense Hôtel [STREET_ADDRESS] 2.3 mi de l'…" at bounding box center [662, 336] width 343 height 141
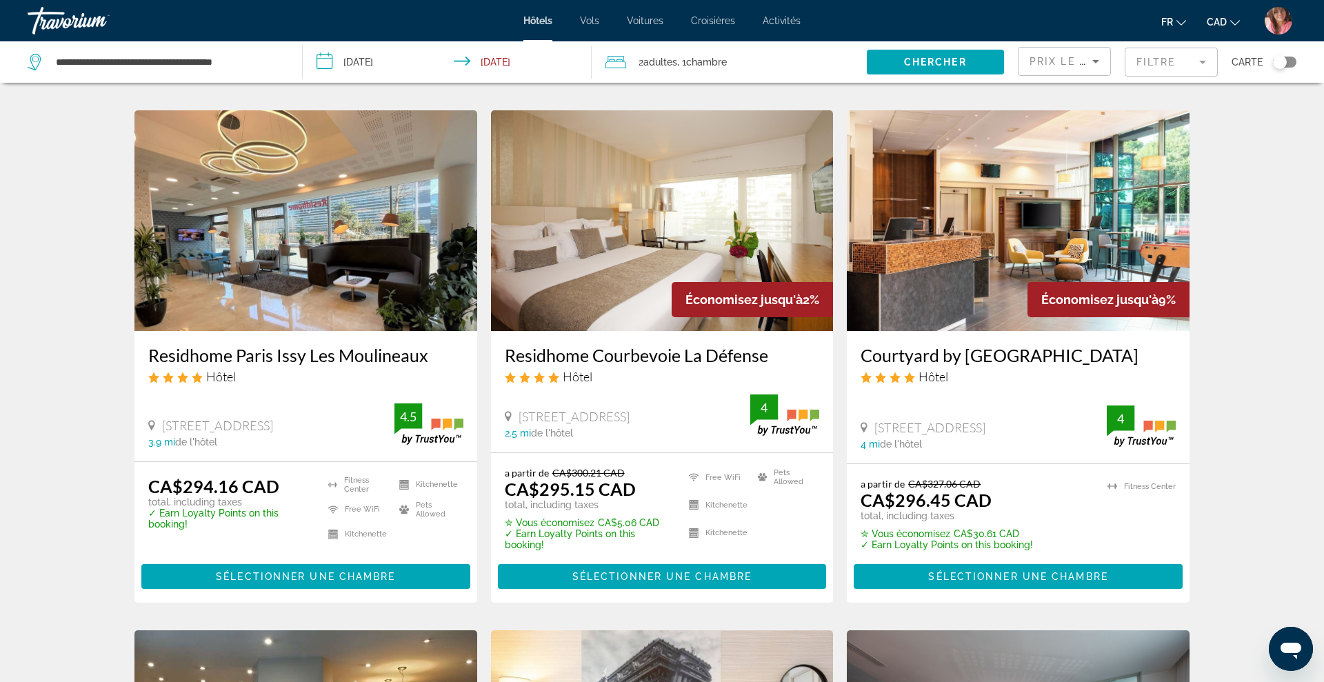
scroll to position [599, 0]
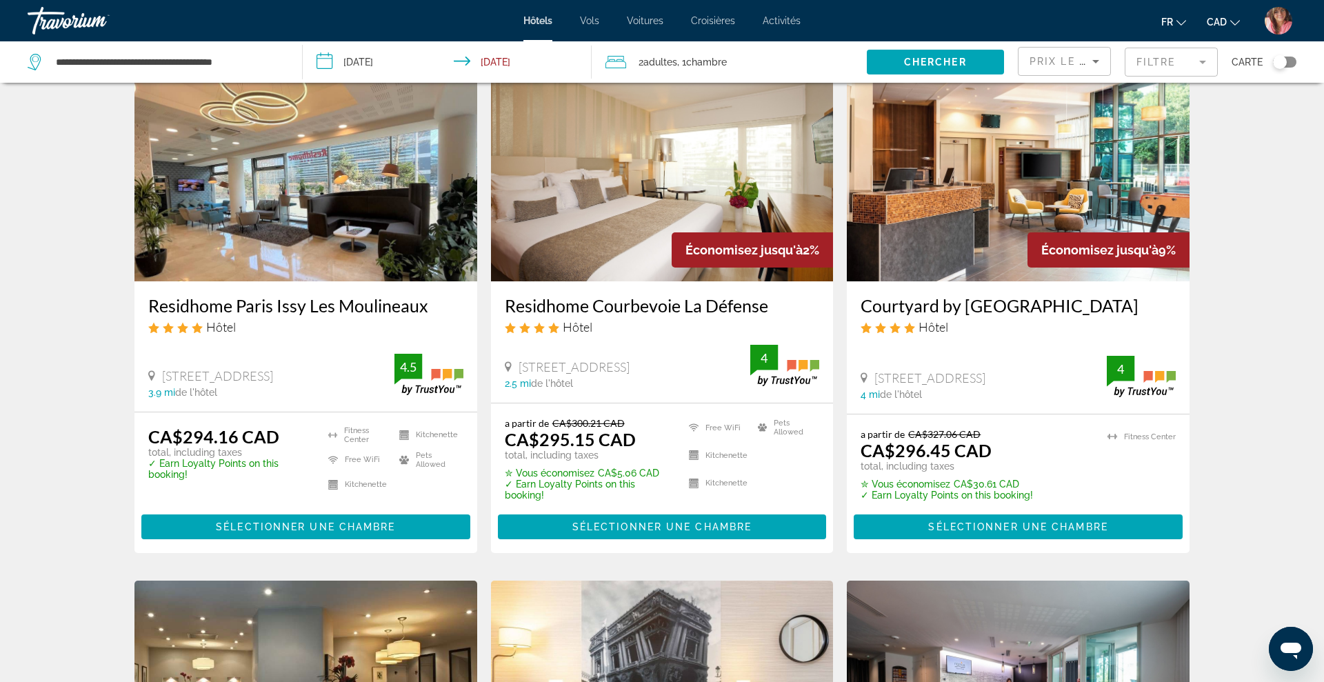
drag, startPoint x: 498, startPoint y: 302, endPoint x: 785, endPoint y: 290, distance: 287.2
click at [785, 290] on div "Residhome Courbevoie La Défense Hôtel [STREET_ADDRESS] 2.5 mi de l'hôtel 4" at bounding box center [662, 341] width 343 height 121
click at [688, 214] on img "Main content" at bounding box center [662, 171] width 343 height 221
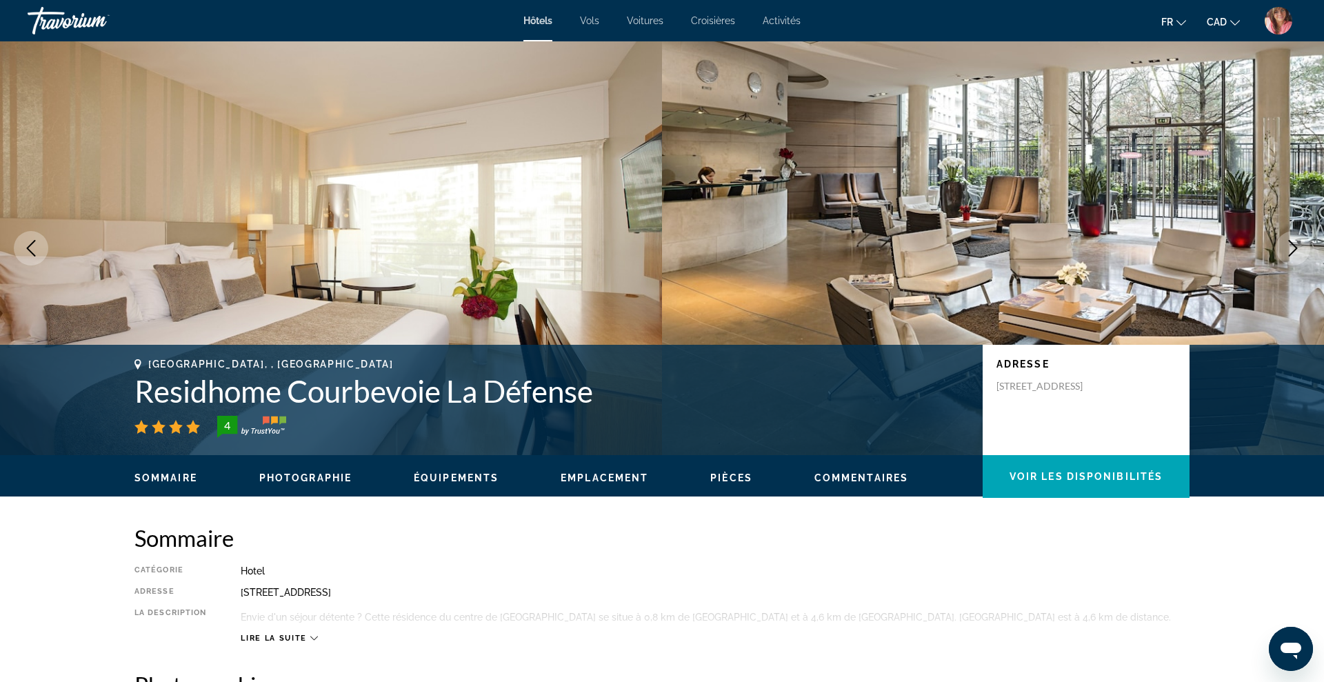
click at [1291, 252] on icon "Next image" at bounding box center [1293, 248] width 17 height 17
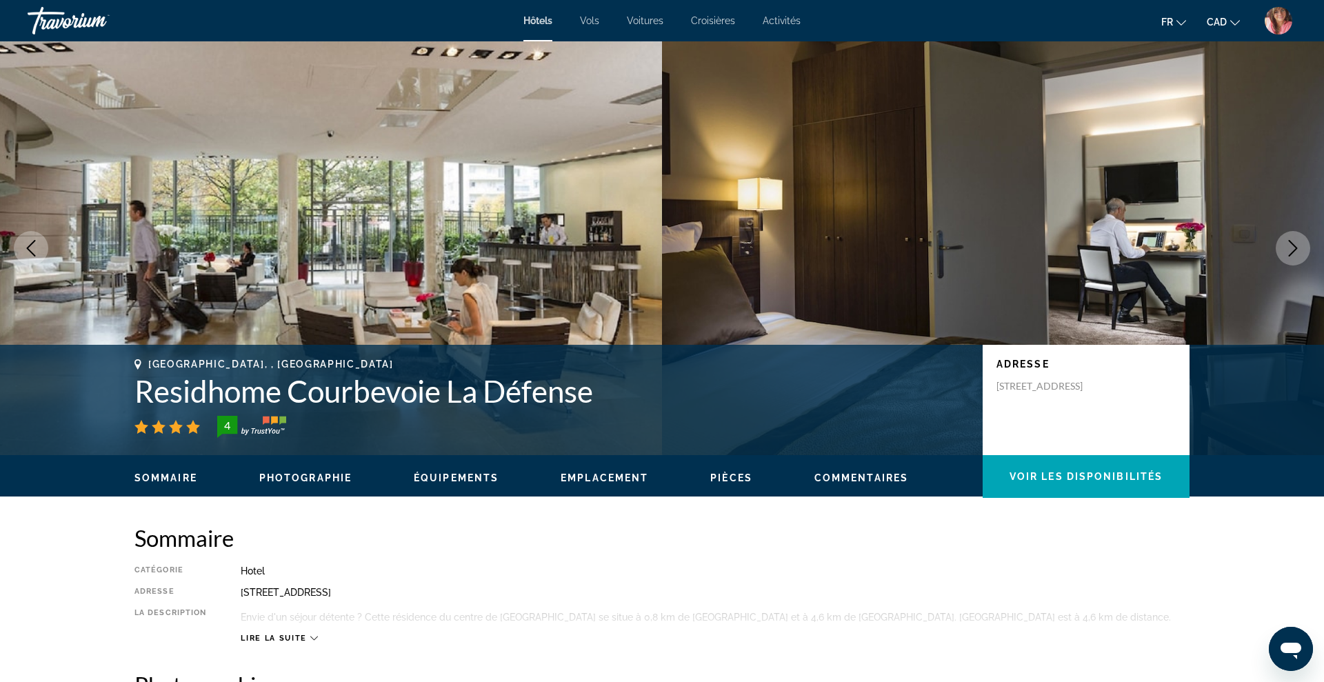
click at [1291, 252] on icon "Next image" at bounding box center [1293, 248] width 17 height 17
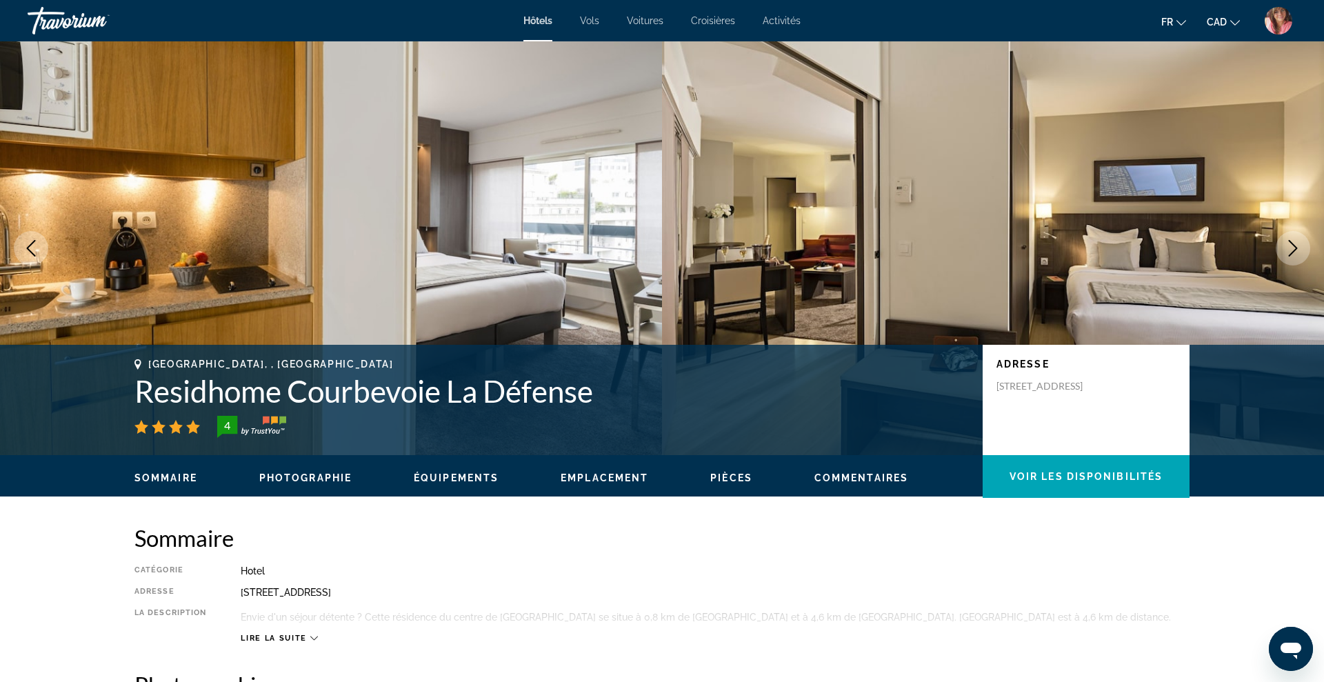
click at [1291, 252] on icon "Next image" at bounding box center [1293, 248] width 17 height 17
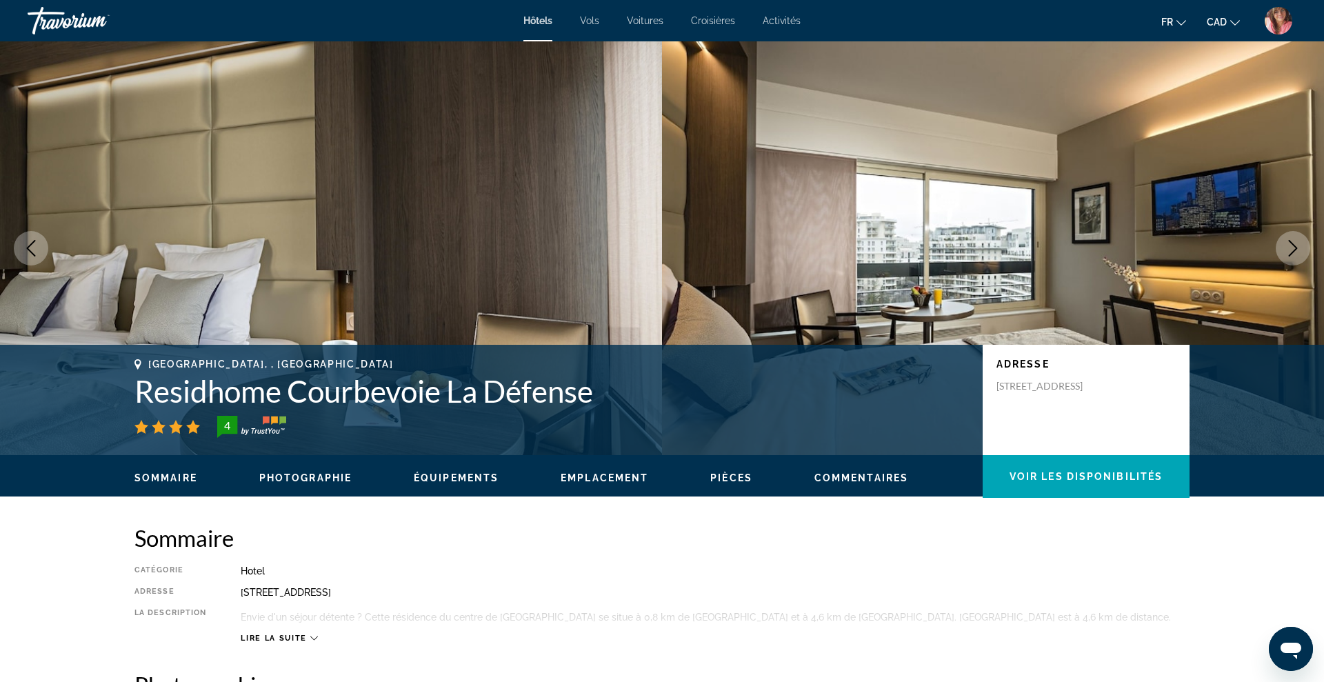
click at [1291, 252] on icon "Next image" at bounding box center [1293, 248] width 17 height 17
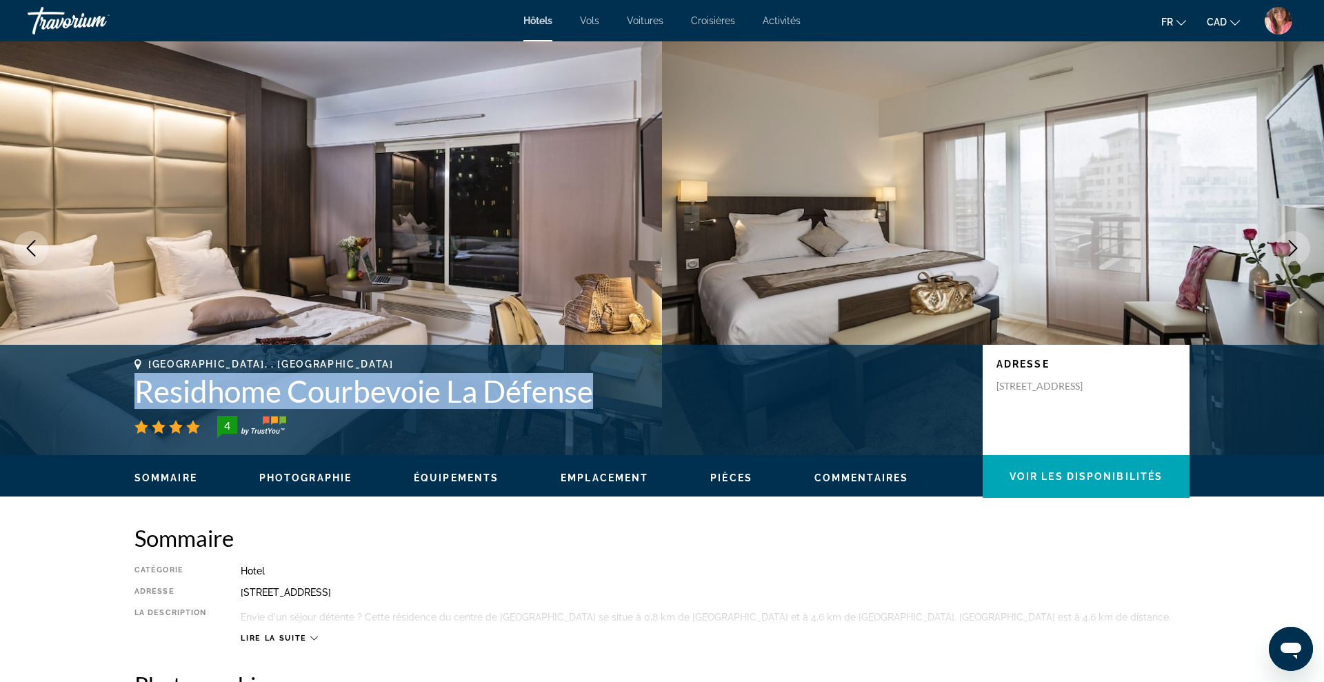
drag, startPoint x: 138, startPoint y: 389, endPoint x: 594, endPoint y: 379, distance: 456.0
click at [594, 379] on h1 "Residhome Courbevoie La Défense" at bounding box center [551, 391] width 835 height 36
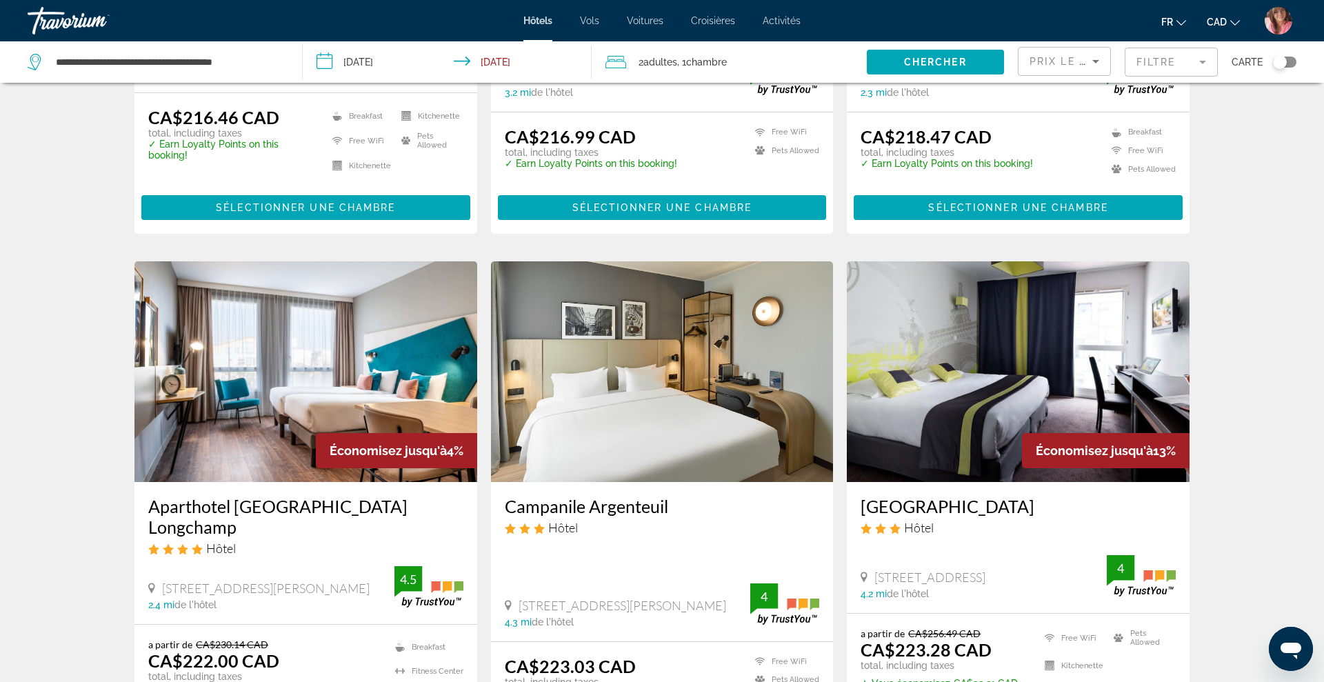
scroll to position [383, 0]
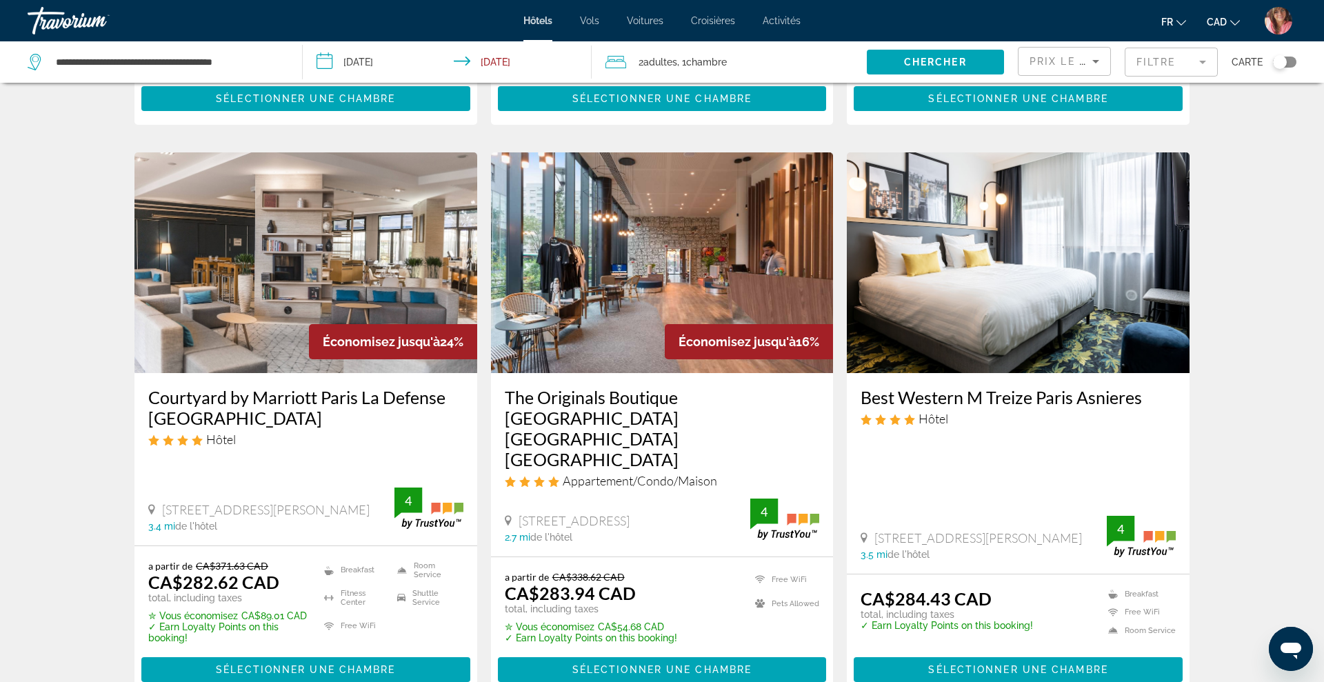
scroll to position [1796, 0]
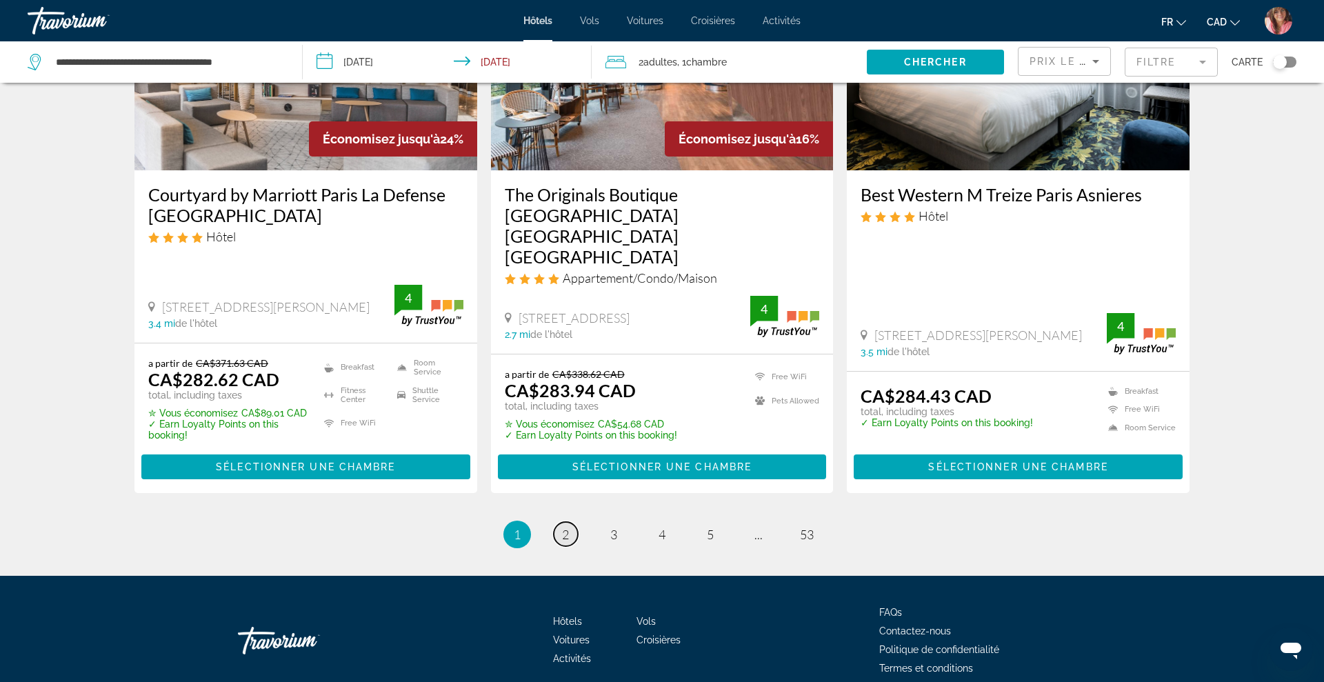
click at [571, 522] on link "page 2" at bounding box center [566, 534] width 24 height 24
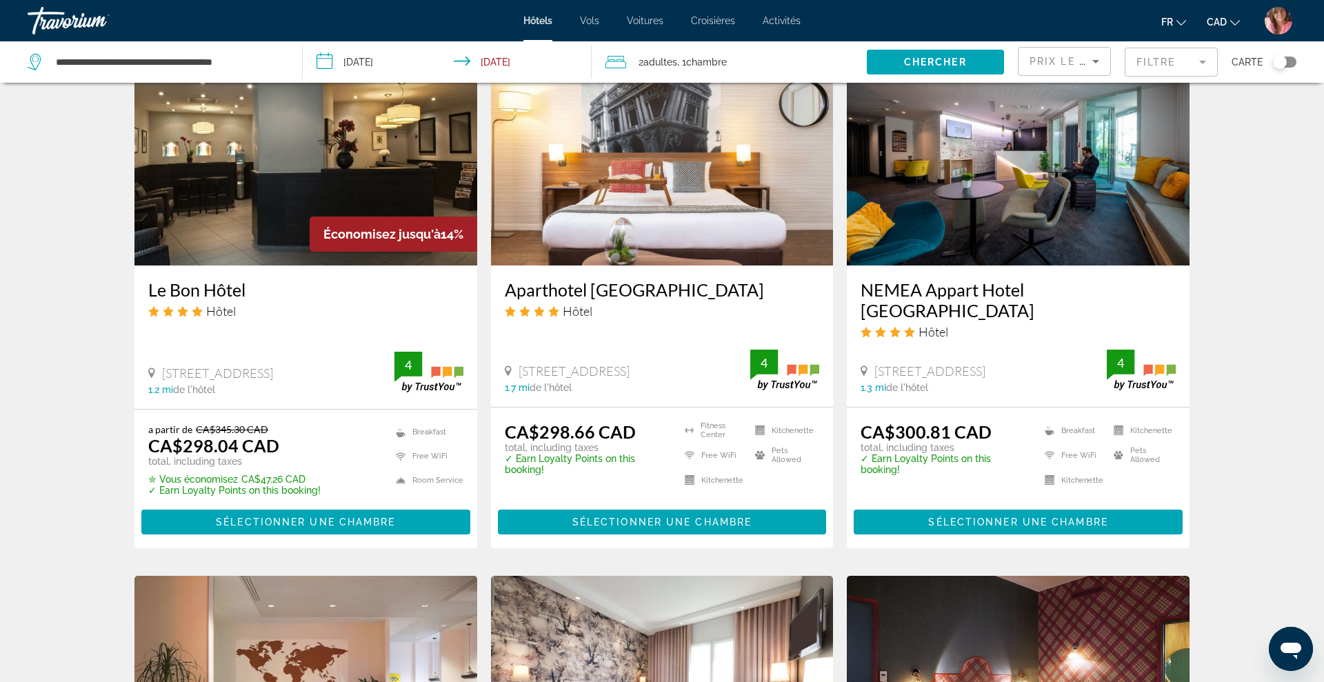
scroll to position [1136, 0]
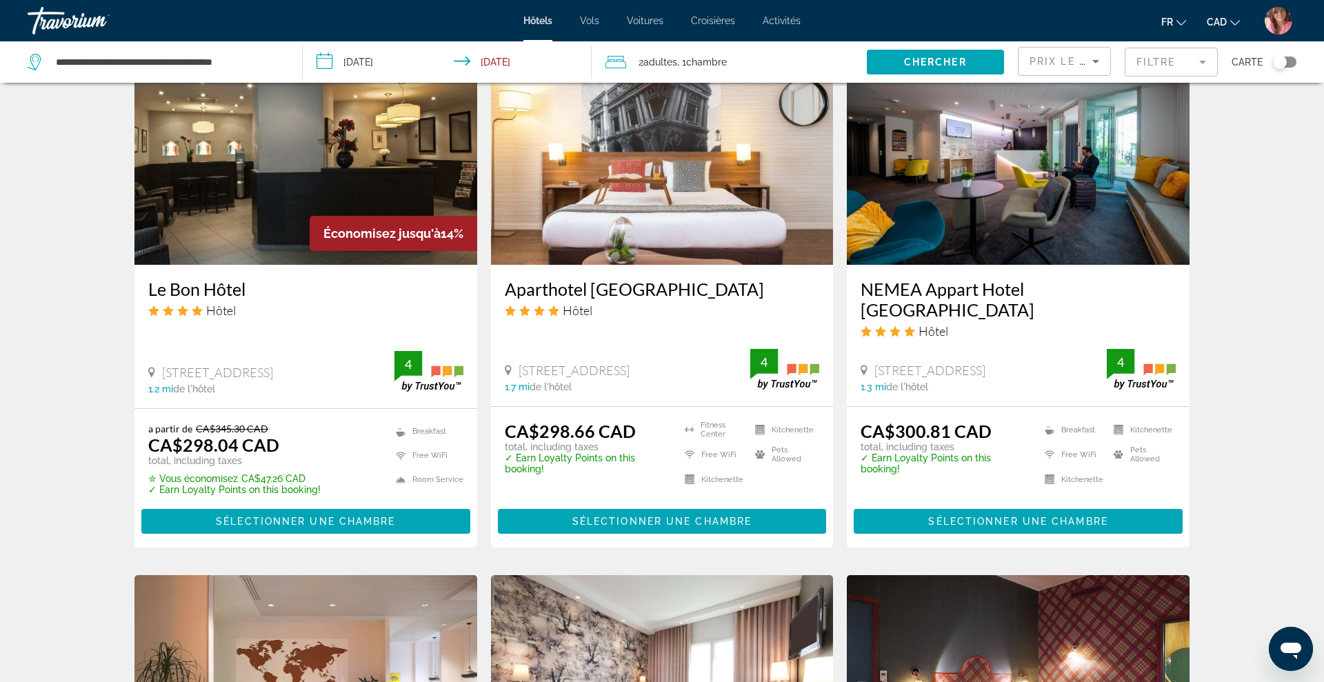
drag, startPoint x: 142, startPoint y: 283, endPoint x: 259, endPoint y: 290, distance: 116.8
click at [259, 290] on div "Le Bon Hôtel Hôtel [STREET_ADDRESS] 1.2 mi de l'hôtel 4" at bounding box center [305, 336] width 343 height 143
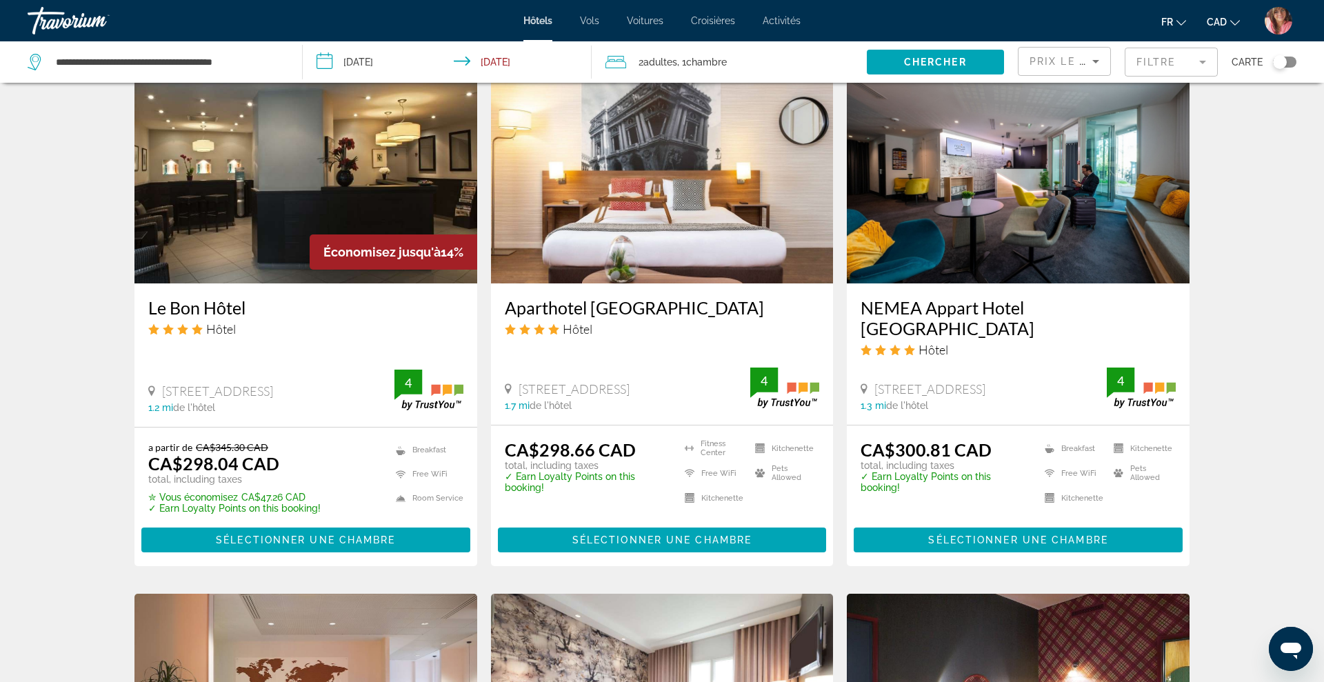
scroll to position [1115, 0]
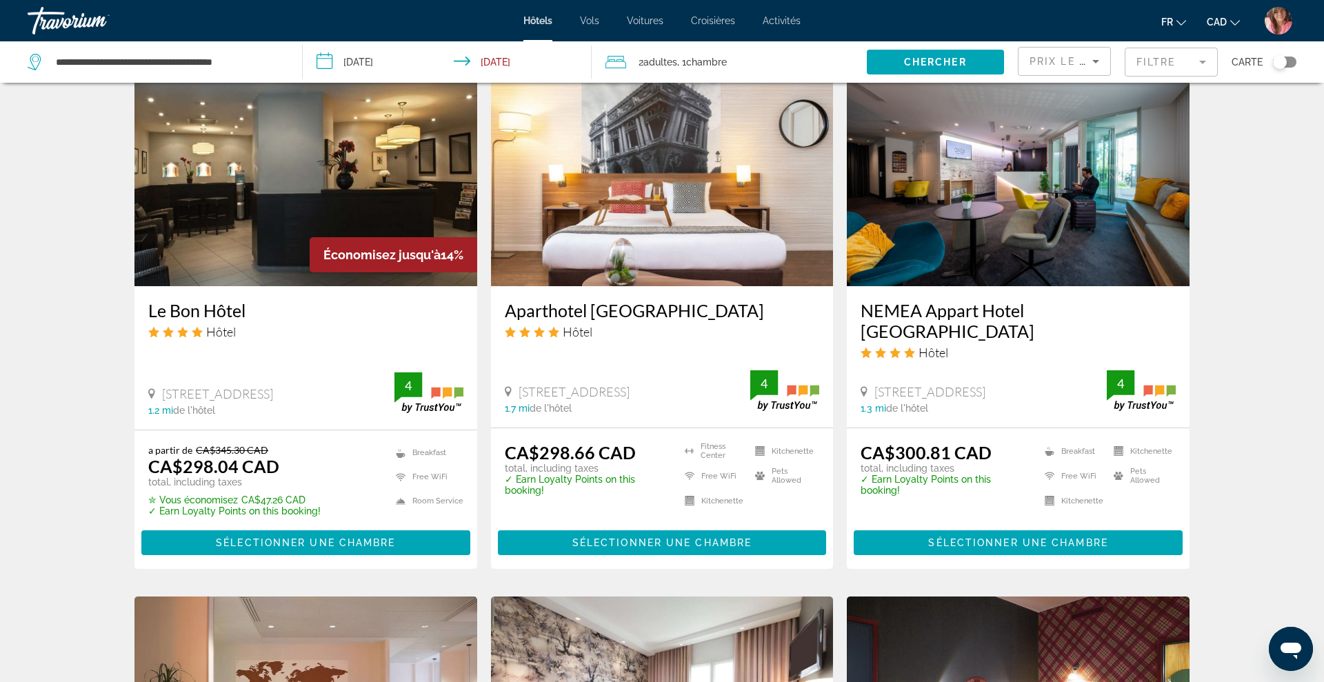
click at [414, 164] on img "Main content" at bounding box center [305, 176] width 343 height 221
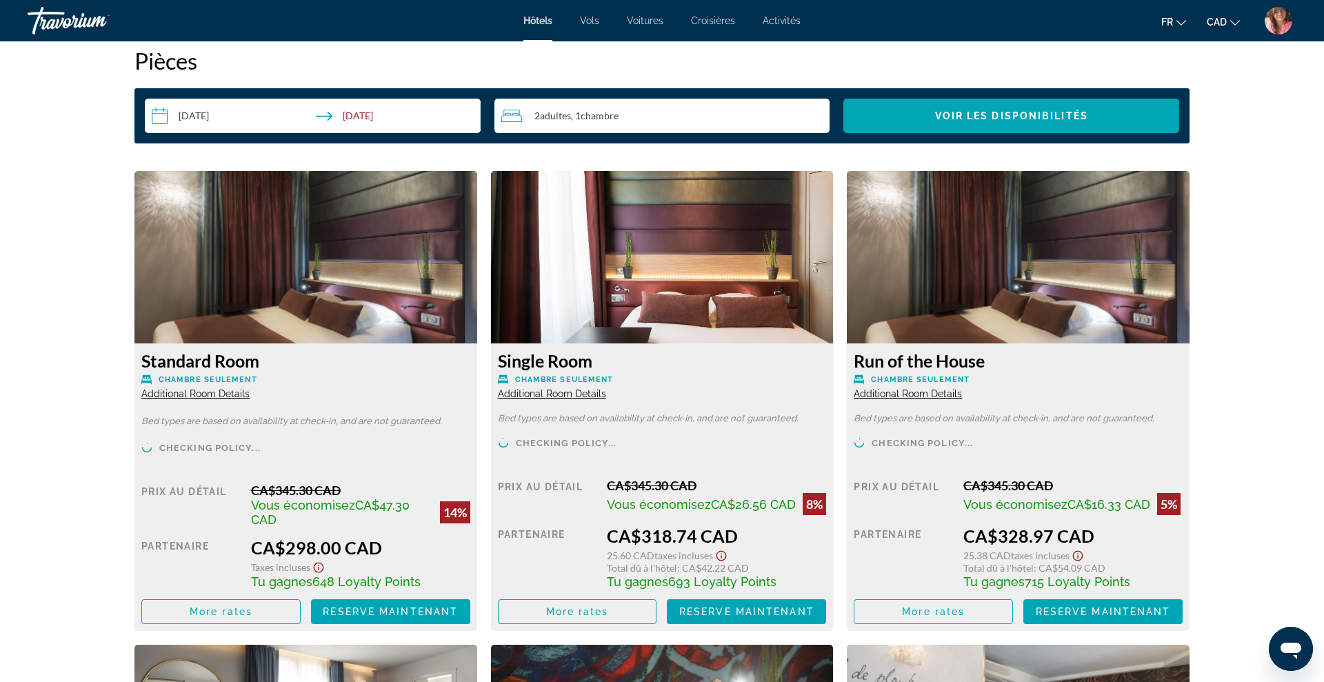
scroll to position [1802, 0]
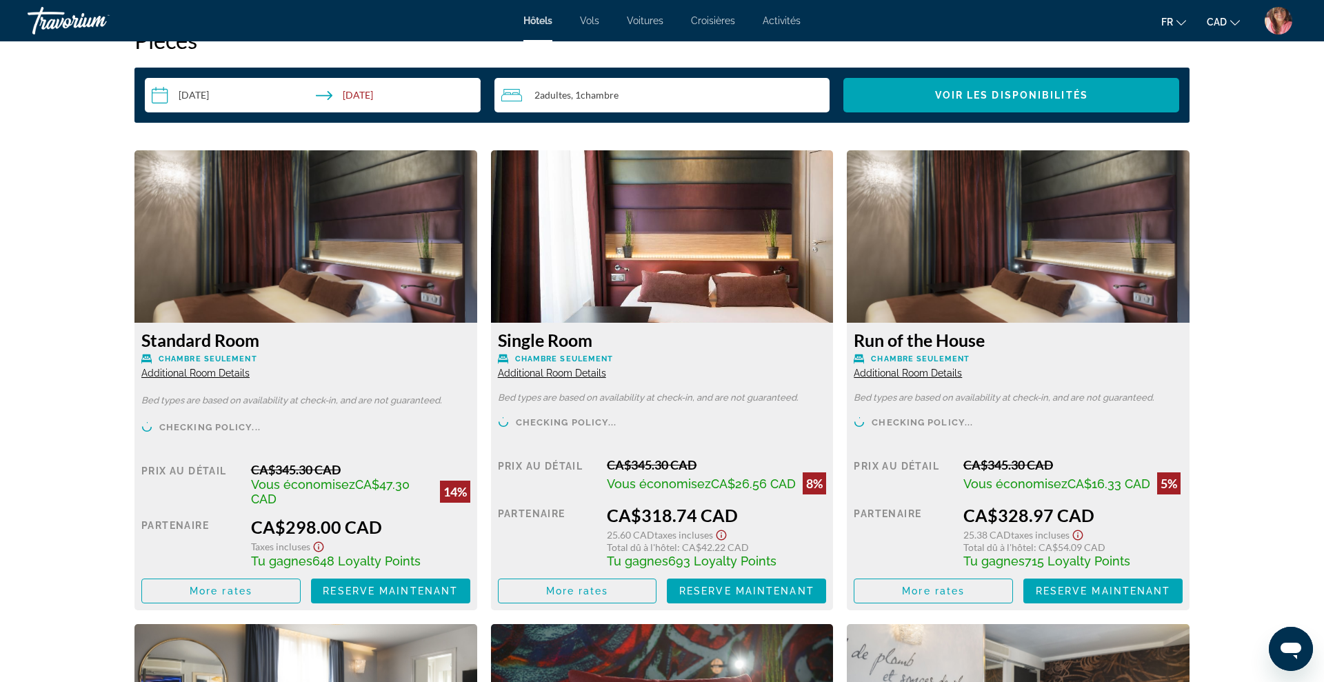
click at [1011, 278] on img "Main content" at bounding box center [1018, 236] width 343 height 172
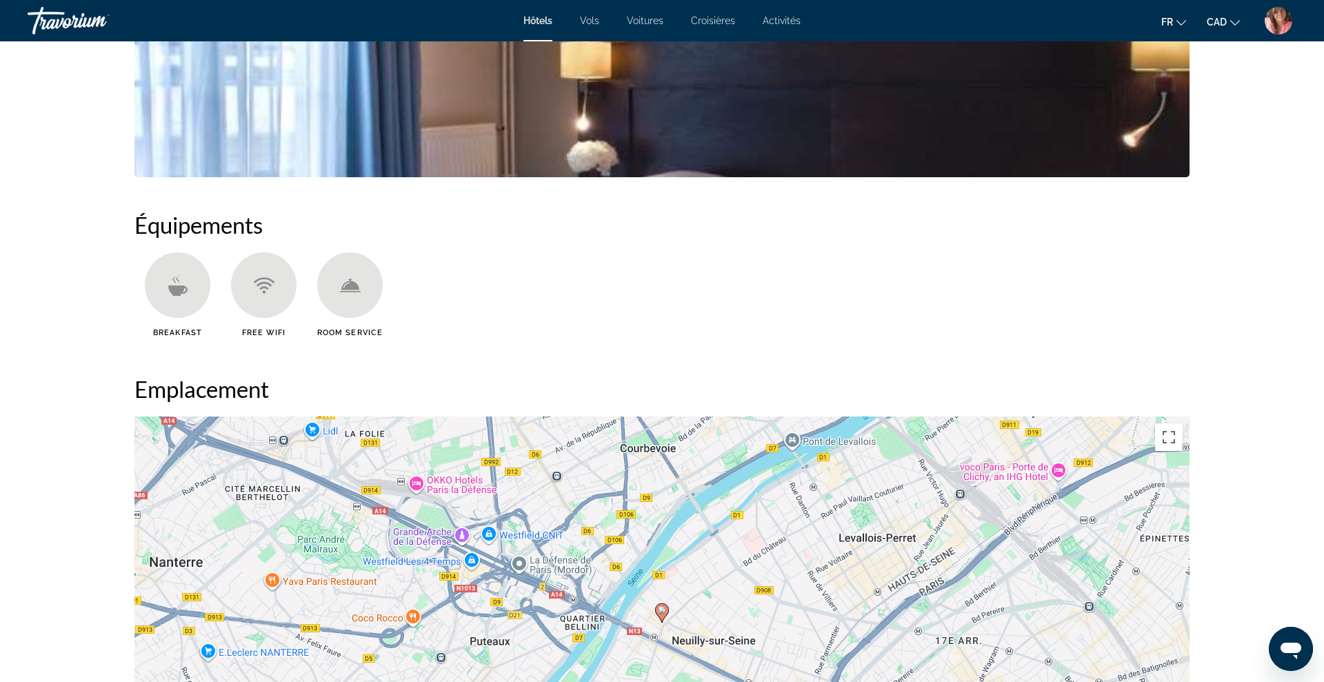
scroll to position [922, 0]
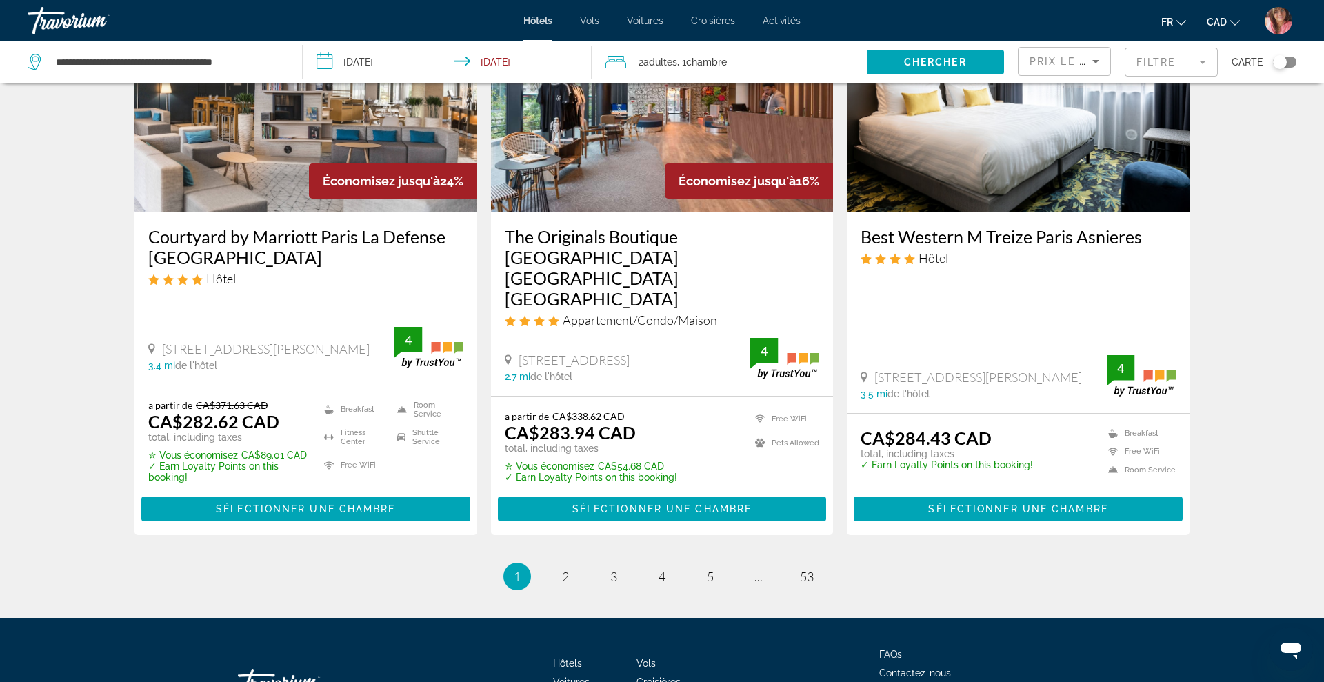
scroll to position [1796, 0]
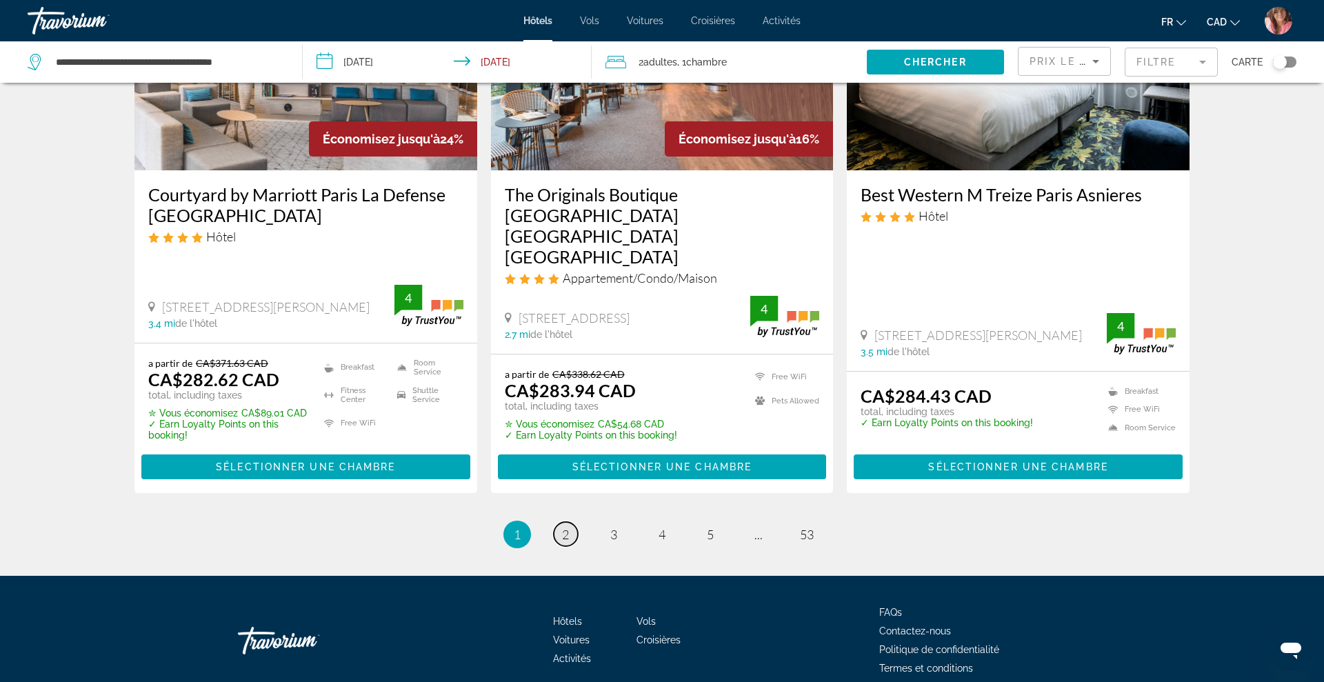
click at [559, 522] on link "page 2" at bounding box center [566, 534] width 24 height 24
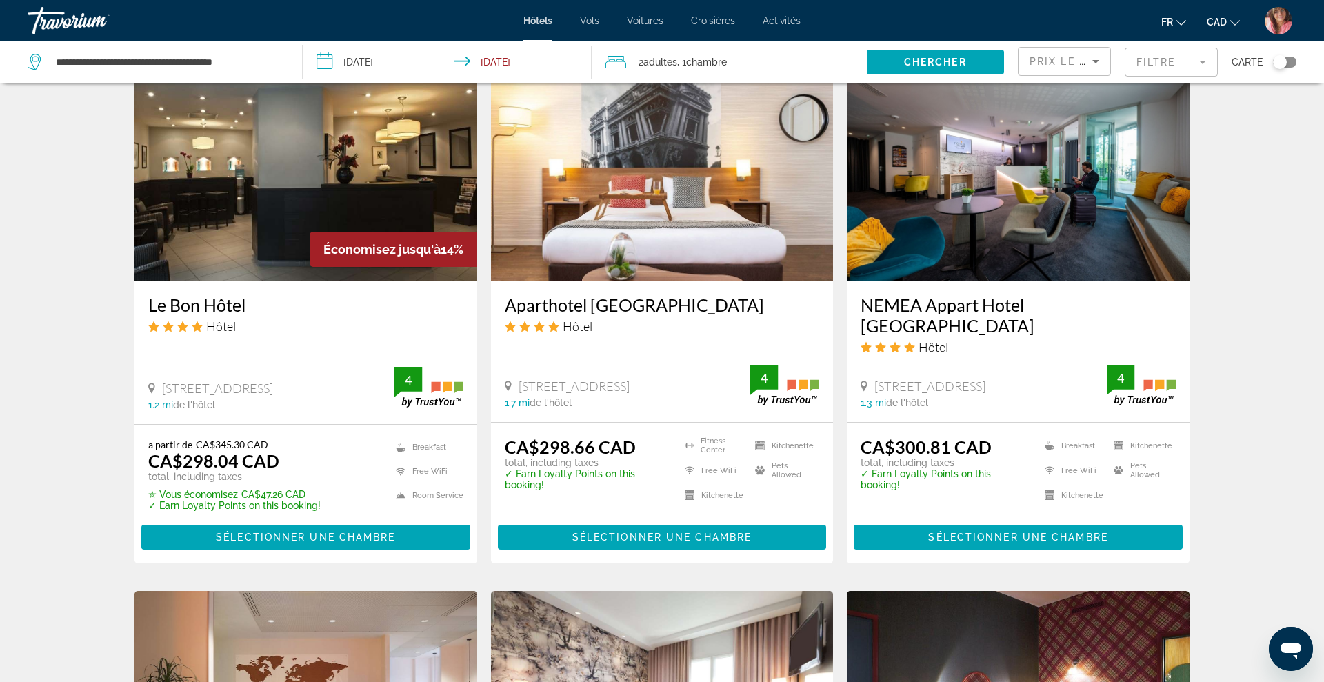
scroll to position [1123, 0]
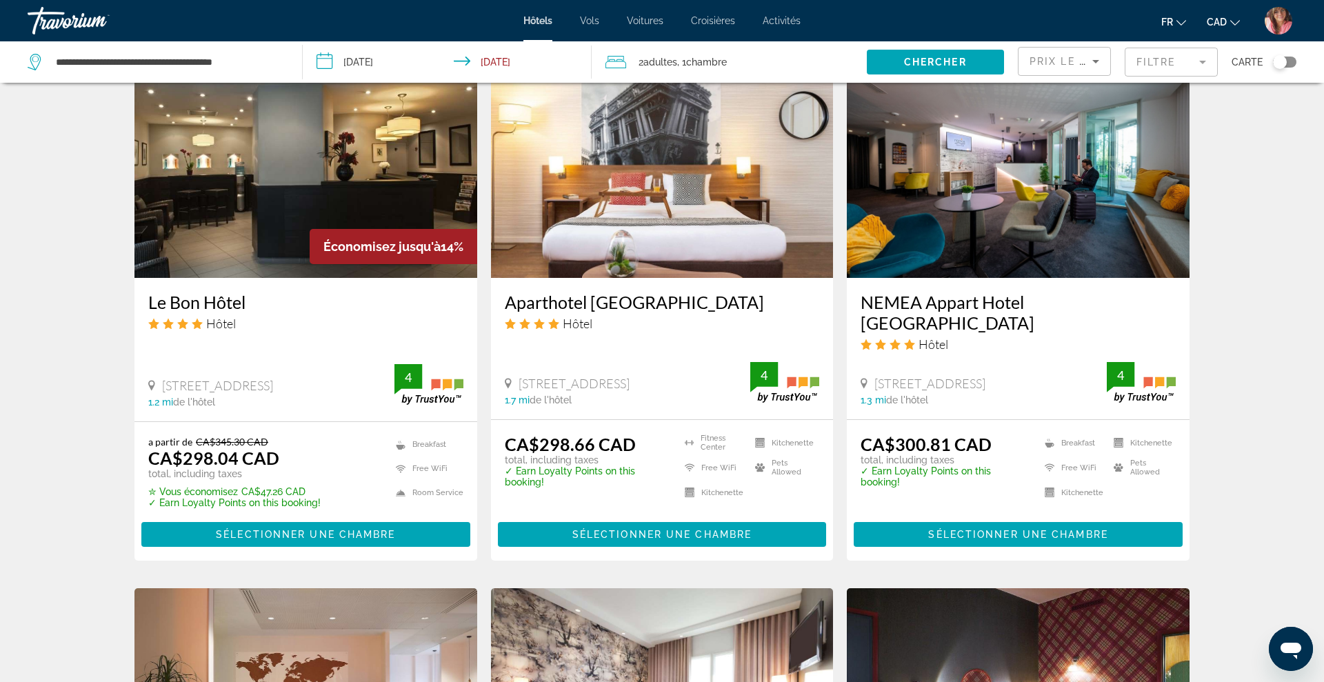
drag, startPoint x: 501, startPoint y: 299, endPoint x: 811, endPoint y: 297, distance: 310.4
click at [811, 297] on div "Aparthotel [GEOGRAPHIC_DATA] Hôtel [STREET_ADDRESS] 1.7 mi de l'hôtel 4" at bounding box center [662, 348] width 343 height 141
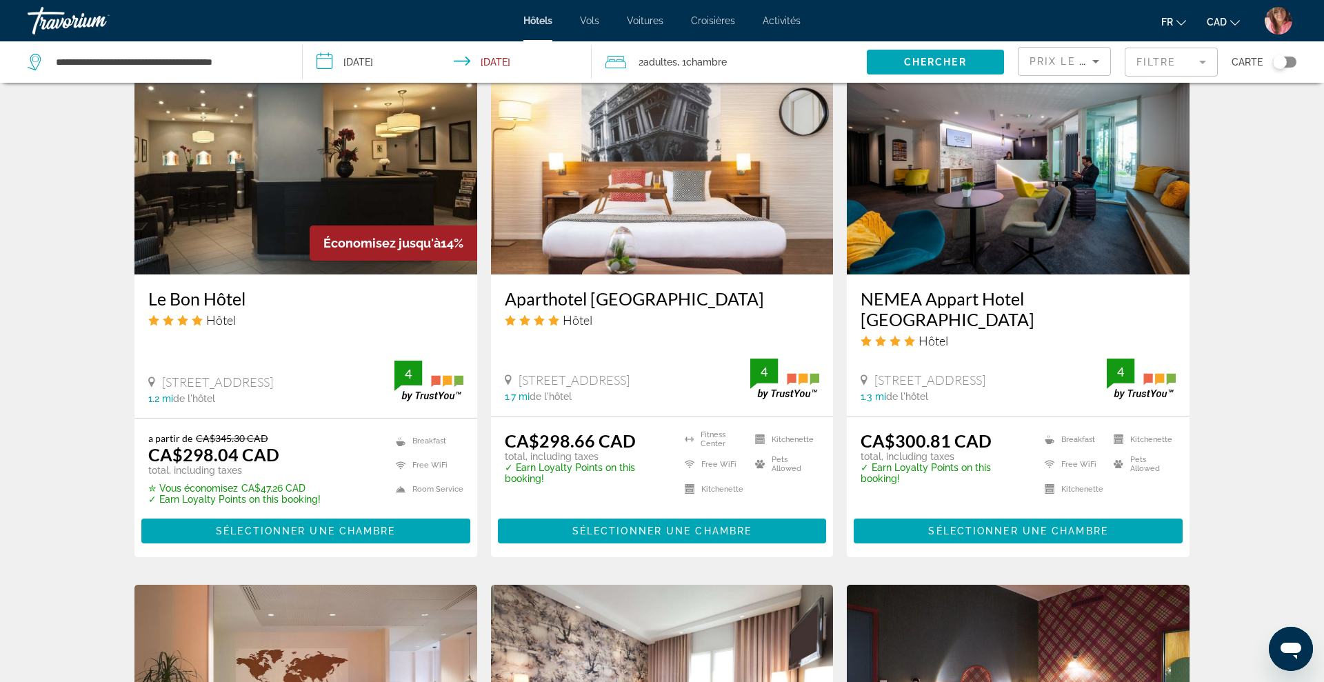
scroll to position [1120, 0]
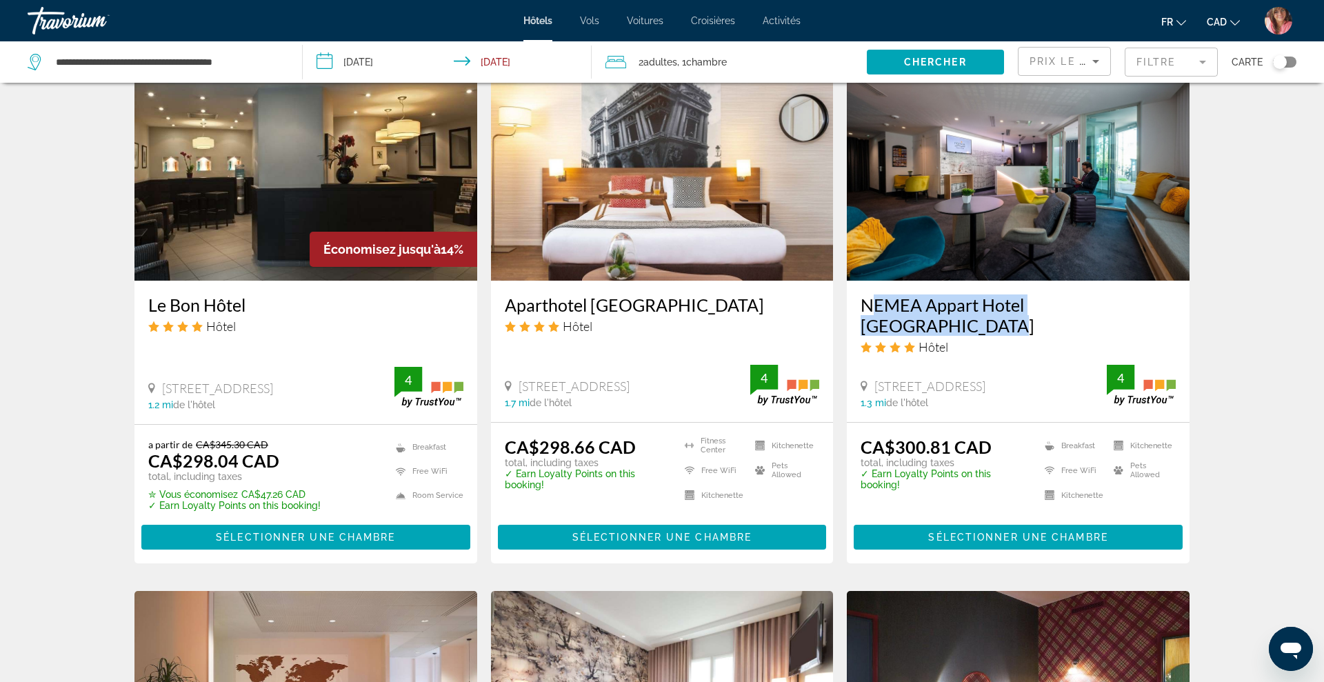
drag, startPoint x: 858, startPoint y: 306, endPoint x: 1147, endPoint y: 293, distance: 289.3
click at [1147, 293] on div "NEMEA Appart Hotel [GEOGRAPHIC_DATA] Hôtel [STREET_ADDRESS] 1.3 mi de l'hôtel 4" at bounding box center [1018, 351] width 343 height 141
click at [1179, 62] on mat-form-field "Filtre" at bounding box center [1171, 62] width 93 height 29
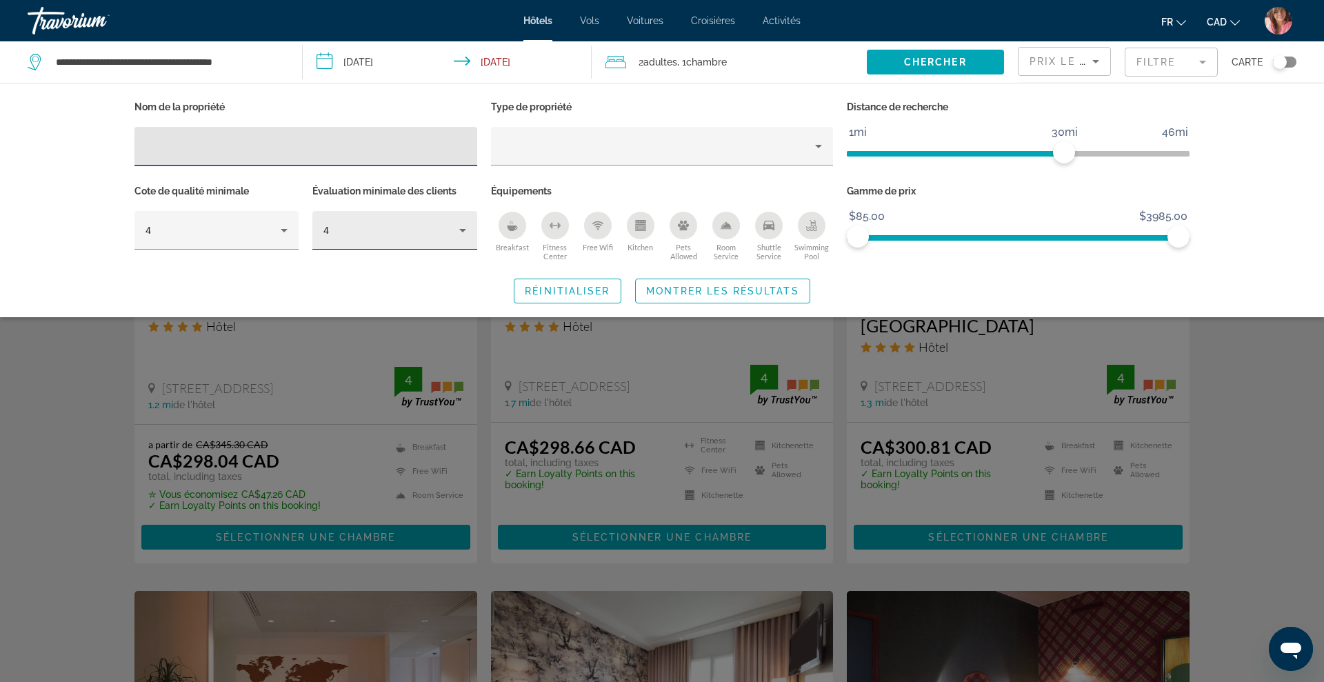
click at [355, 239] on div "4" at bounding box center [394, 230] width 142 height 39
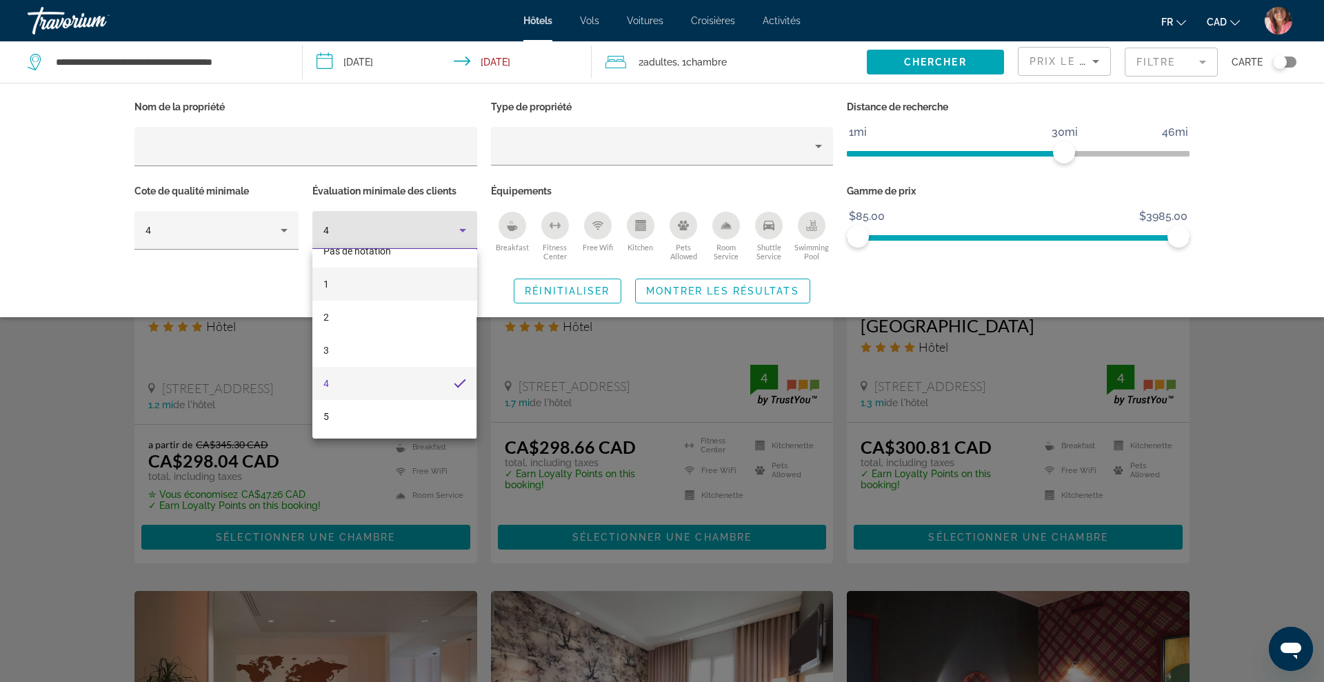
scroll to position [0, 0]
click at [362, 271] on span "Pas de notation" at bounding box center [357, 271] width 68 height 11
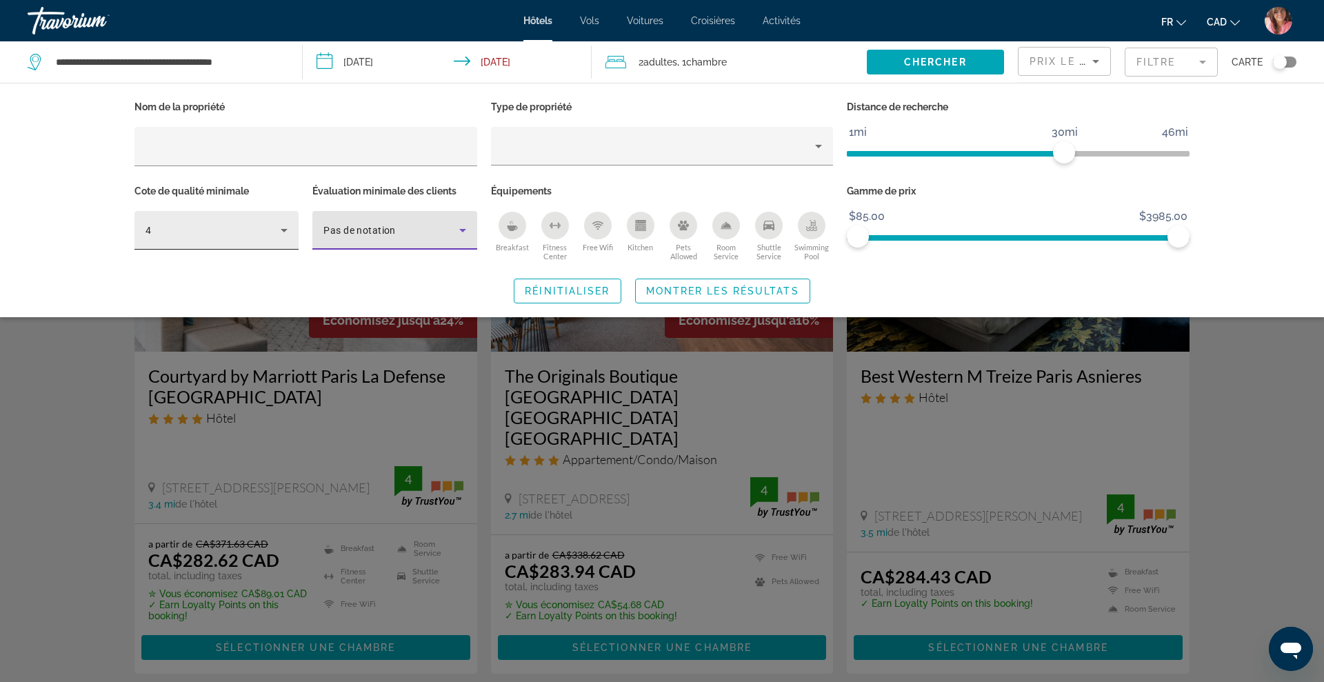
click at [284, 231] on icon "Hotel Filters" at bounding box center [284, 230] width 17 height 17
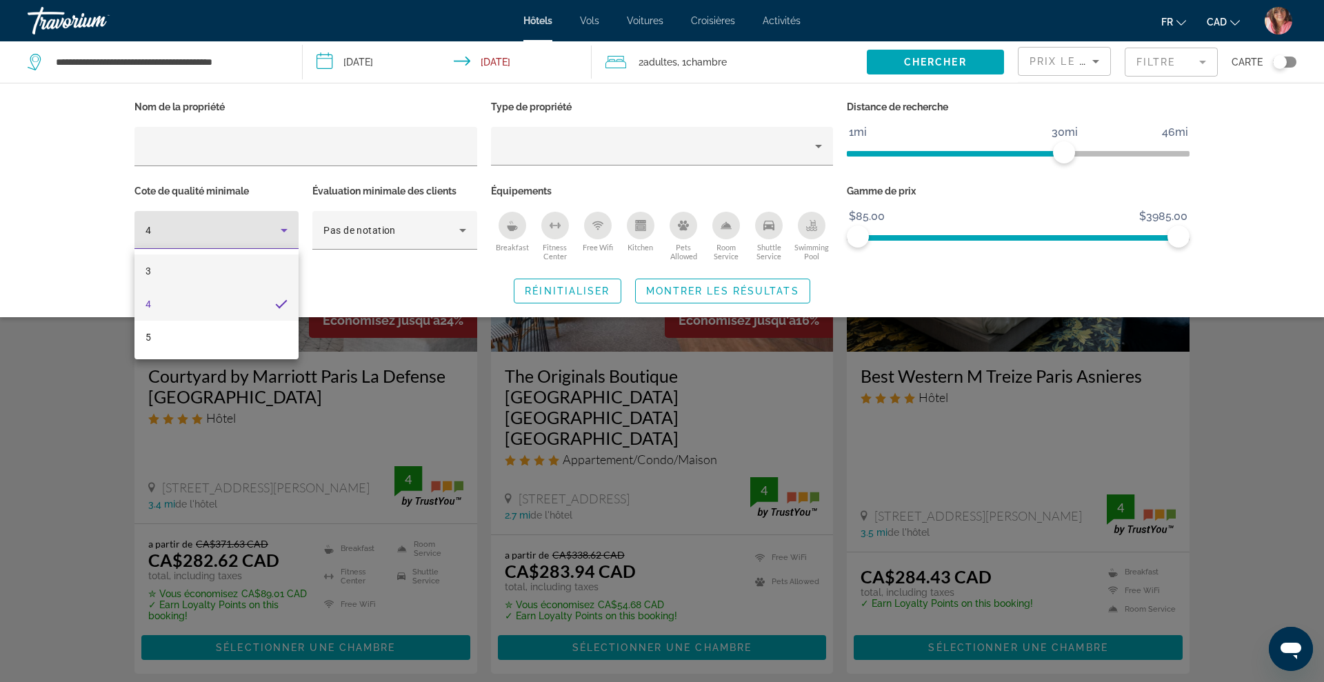
click at [153, 270] on mat-option "3" at bounding box center [216, 271] width 164 height 33
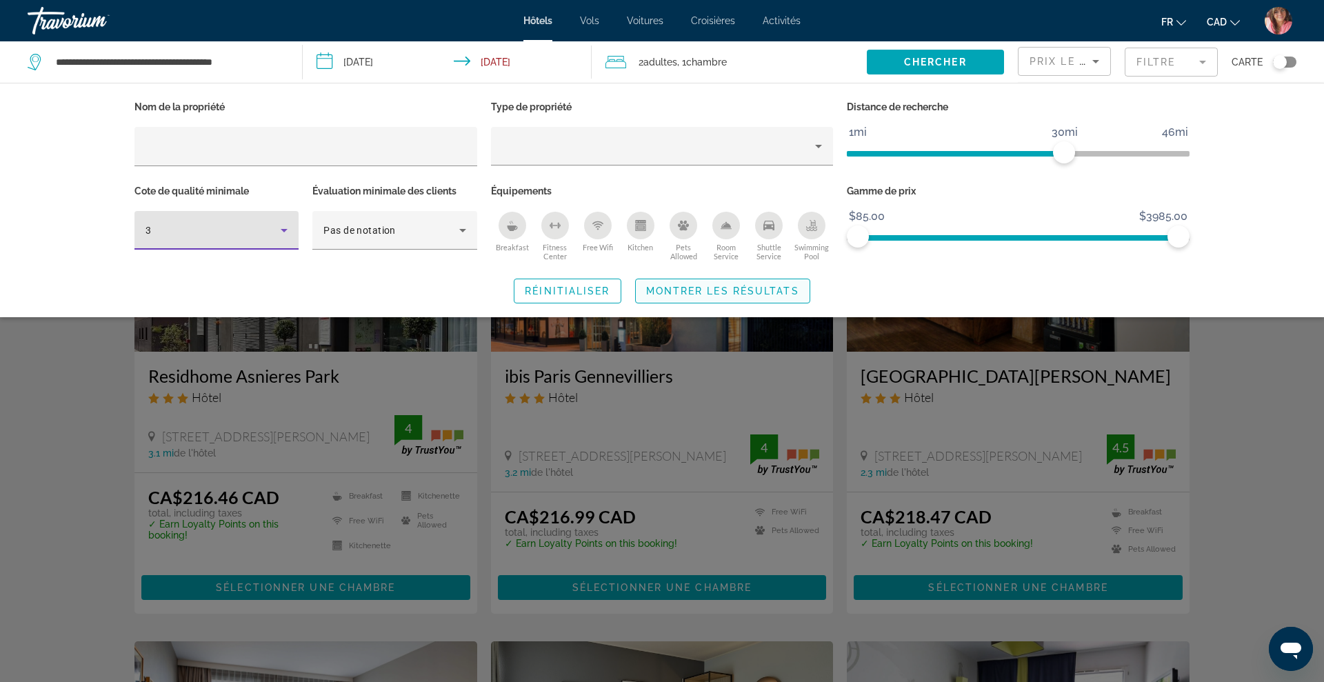
click at [793, 291] on span "Montrer les résultats" at bounding box center [722, 291] width 153 height 11
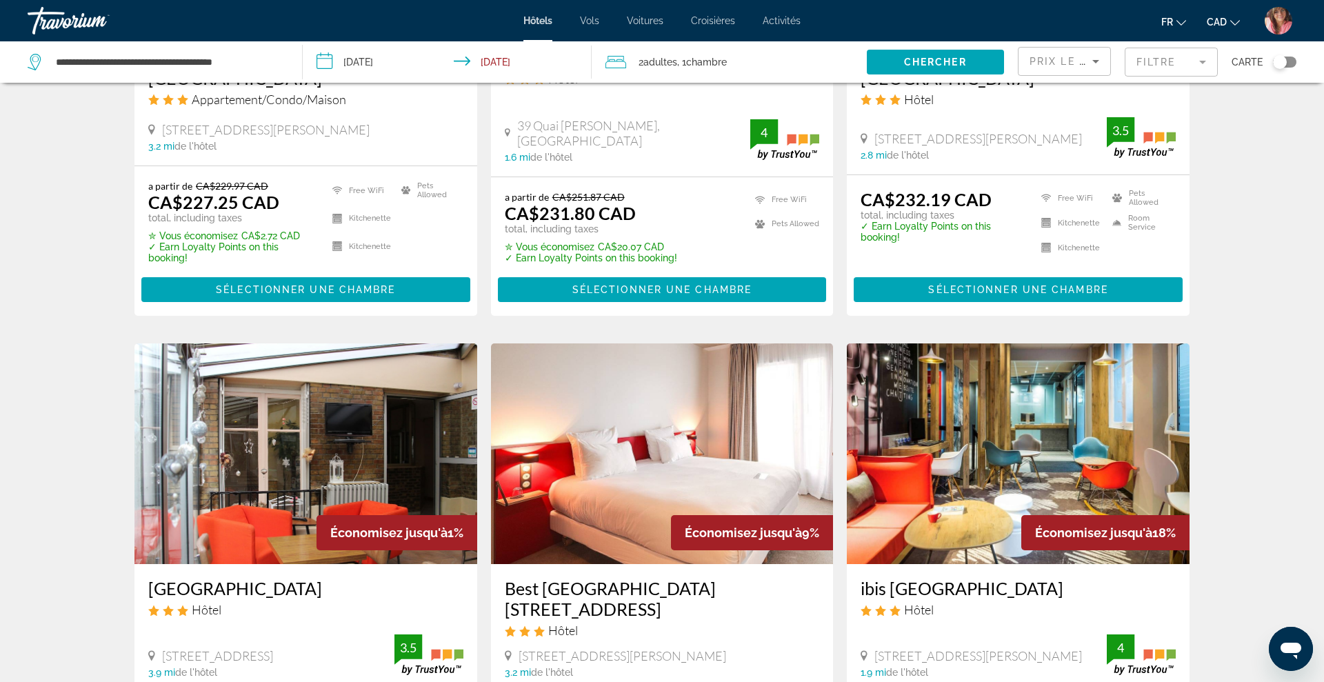
scroll to position [1740, 0]
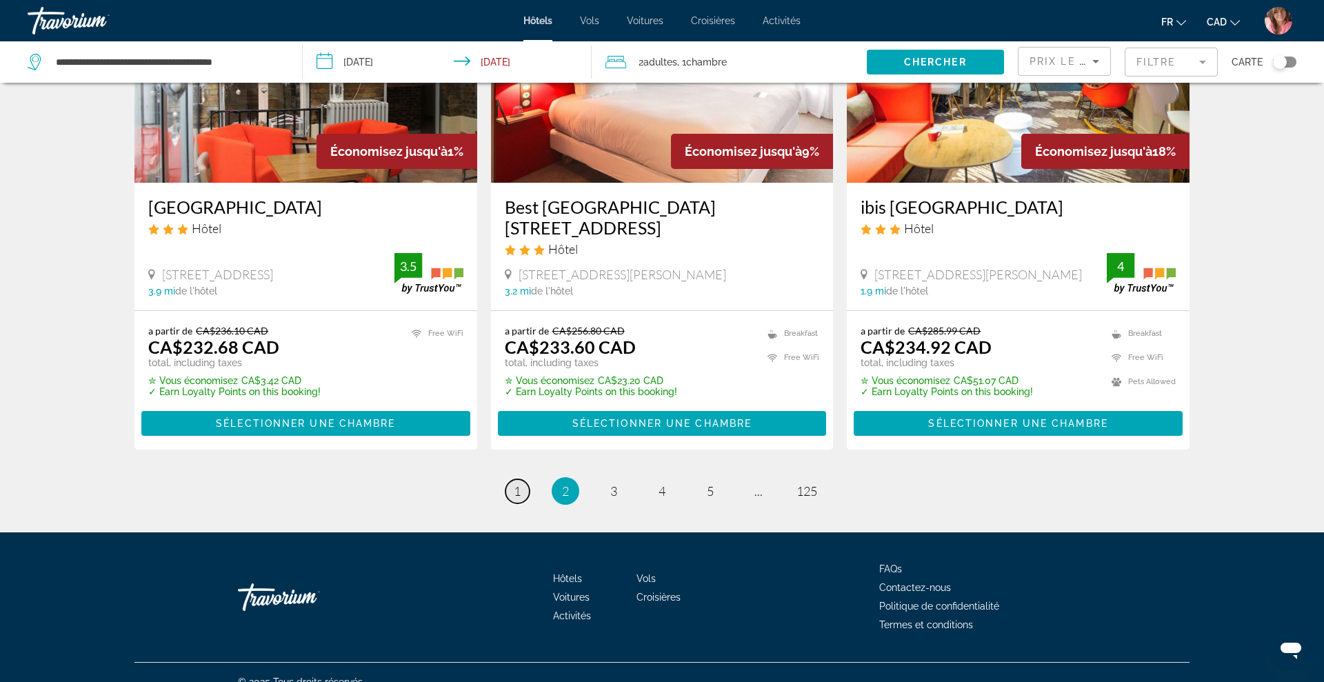
click at [521, 479] on link "page 1" at bounding box center [518, 491] width 24 height 24
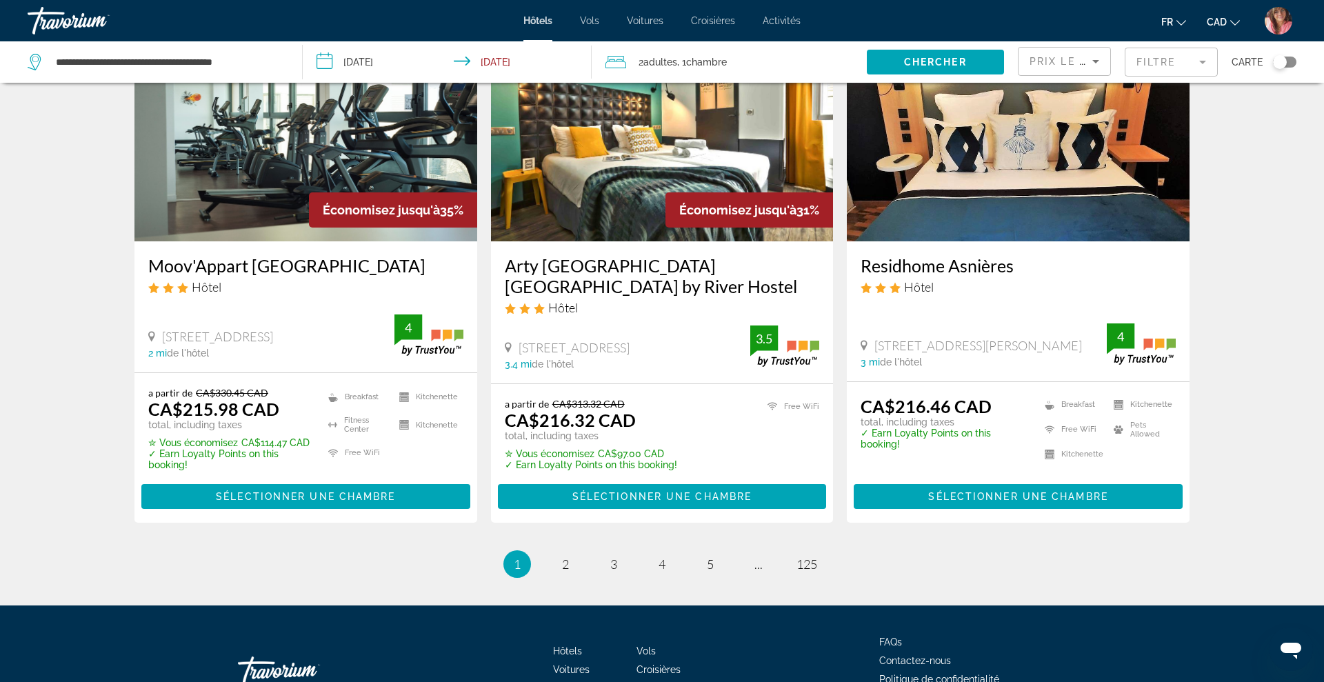
scroll to position [1783, 0]
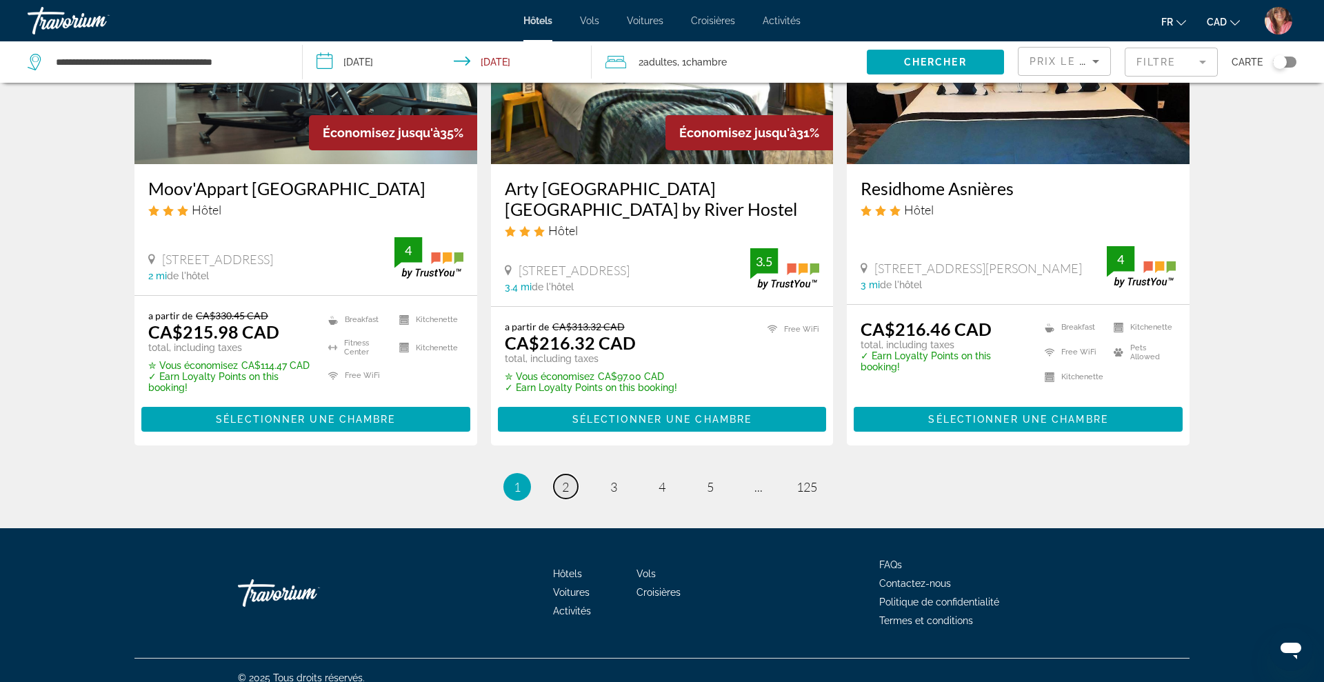
click at [561, 479] on link "page 2" at bounding box center [566, 487] width 24 height 24
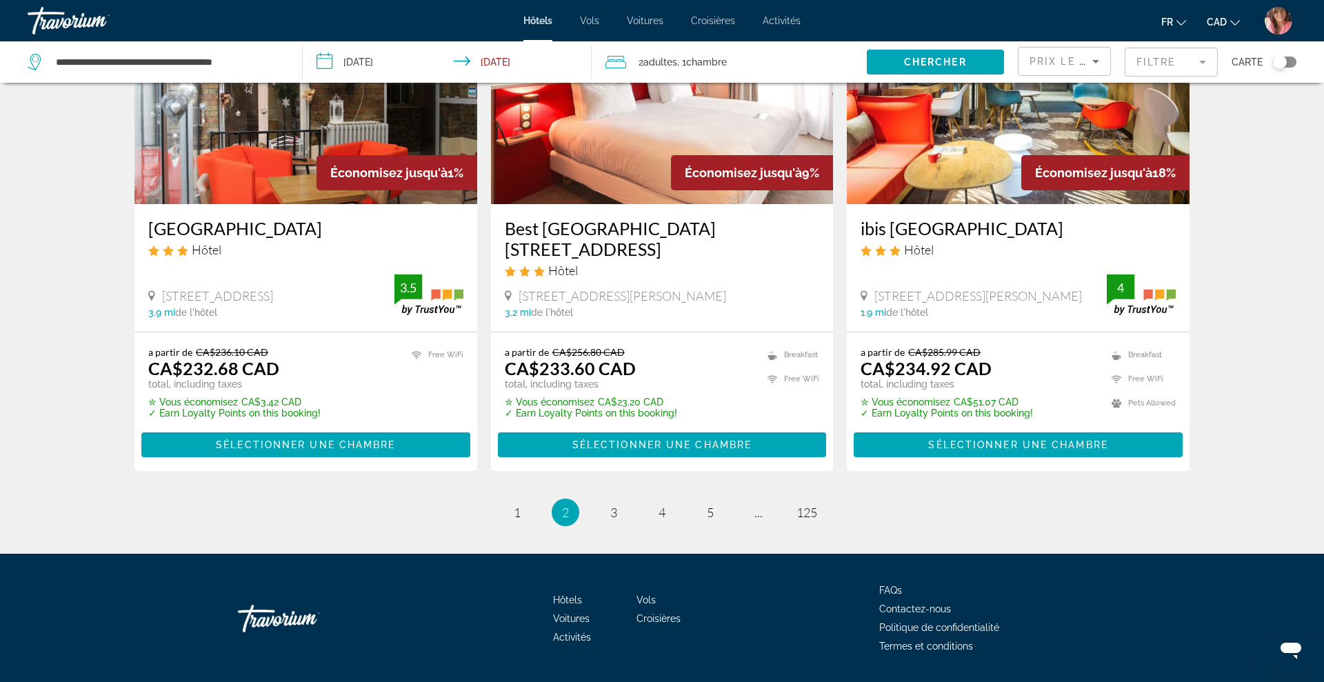
scroll to position [1720, 0]
click at [613, 504] on span "3" at bounding box center [613, 511] width 7 height 15
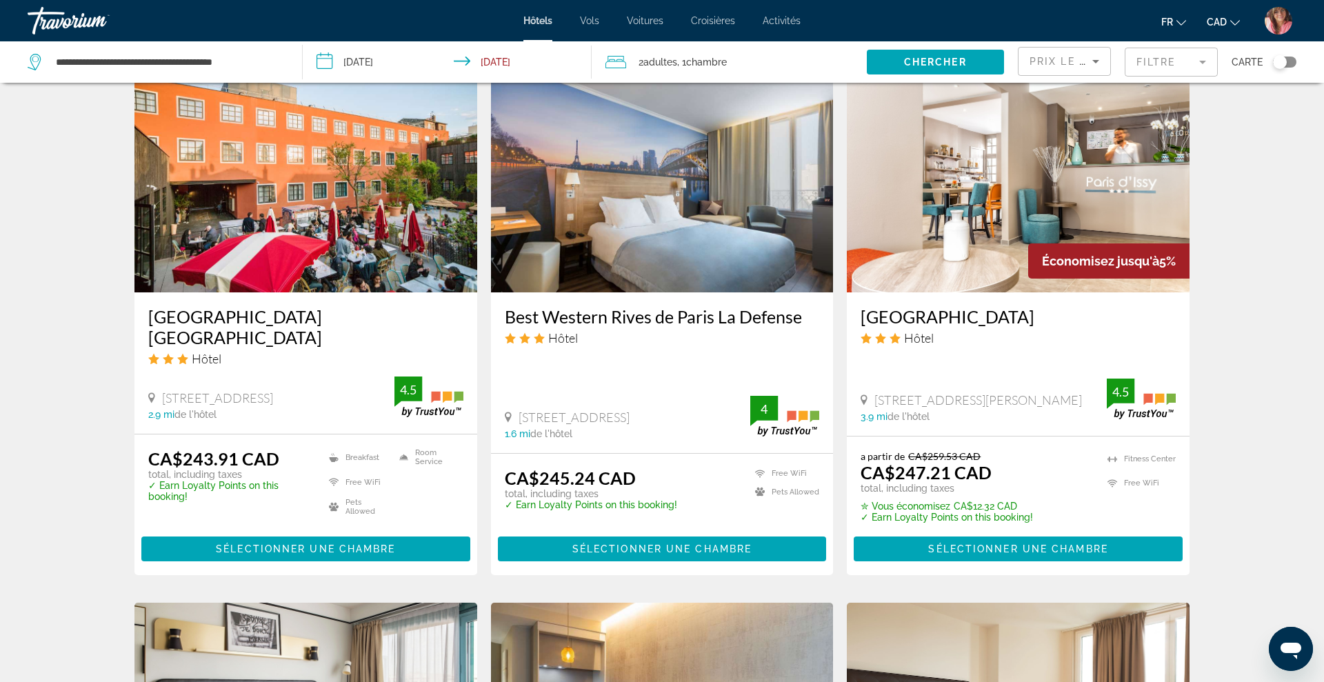
scroll to position [1159, 0]
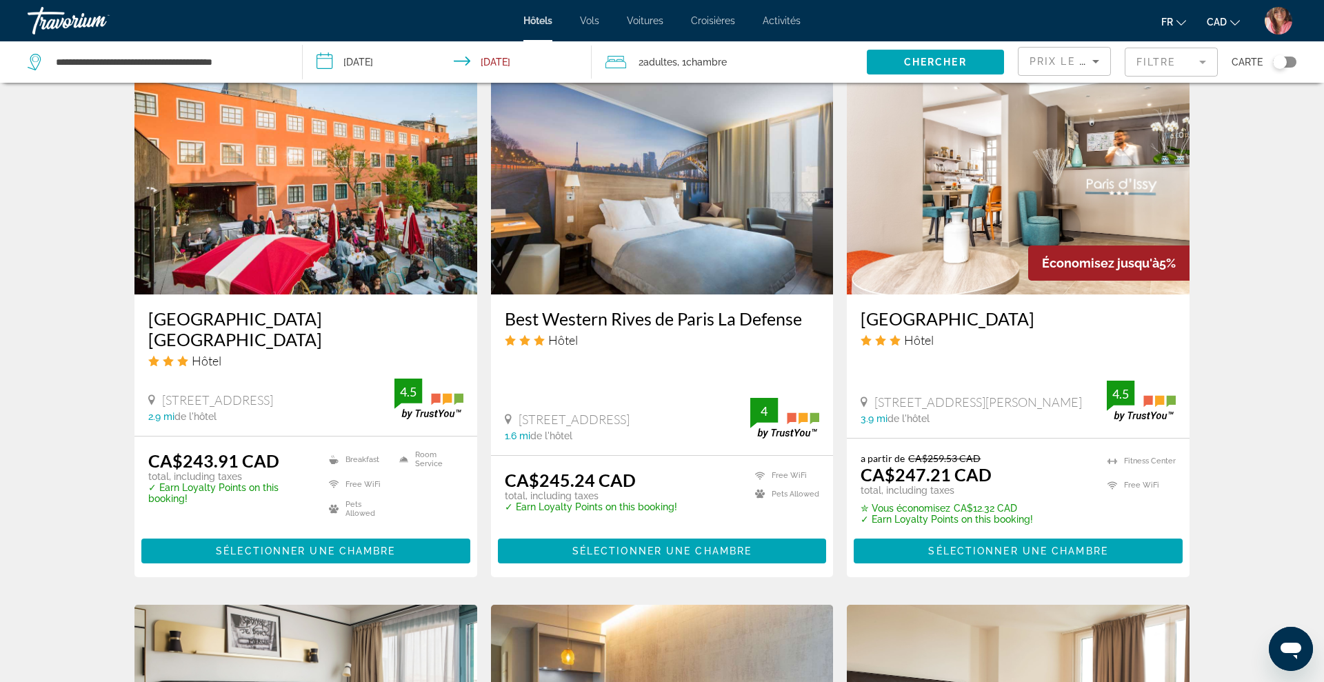
drag, startPoint x: 496, startPoint y: 277, endPoint x: 804, endPoint y: 277, distance: 308.3
click at [804, 295] on div "Best Western Rives de Paris La Defense Hôtel [STREET_ADDRESS] 1.6 mi de l'hôtel…" at bounding box center [662, 375] width 343 height 161
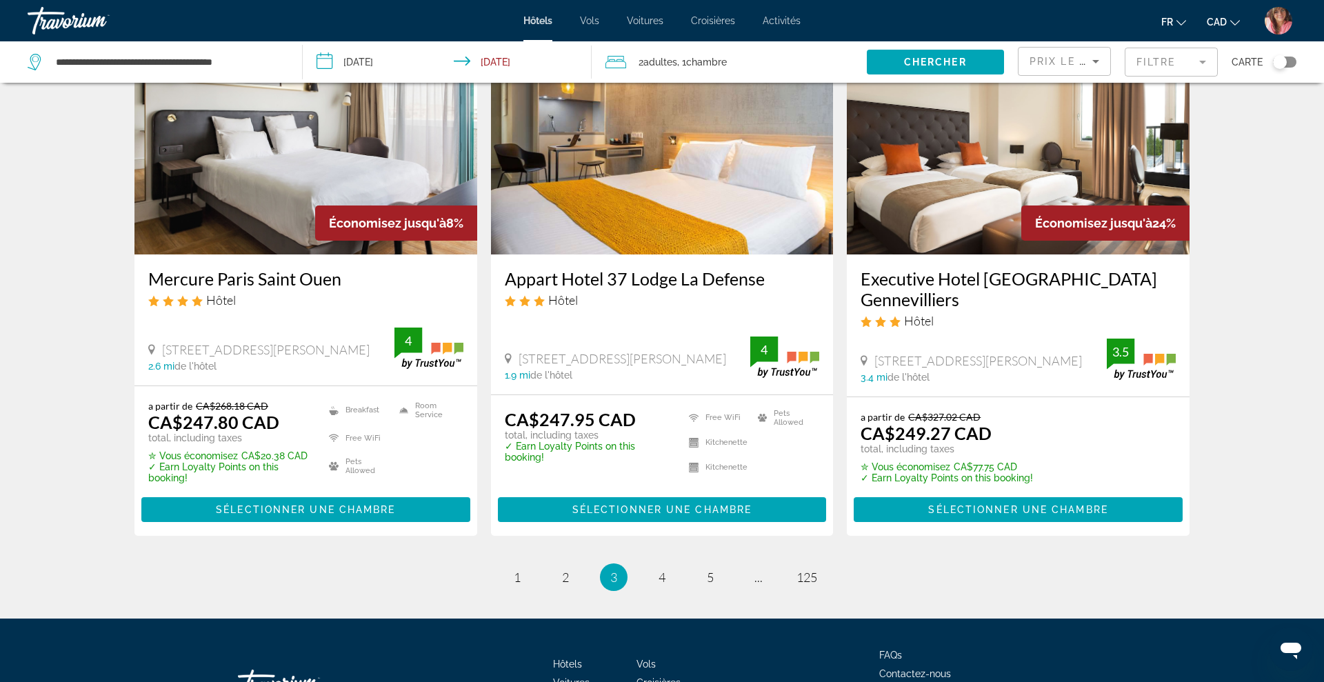
scroll to position [1731, 0]
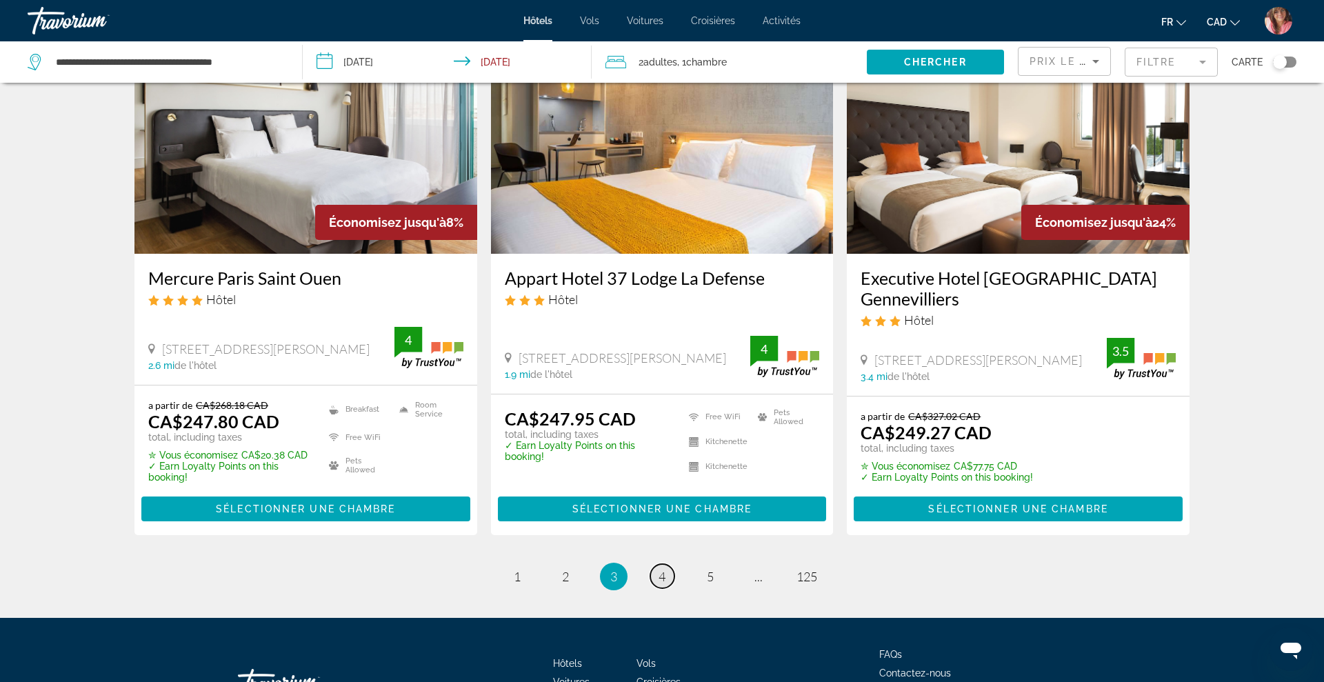
click at [662, 569] on span "4" at bounding box center [662, 576] width 7 height 15
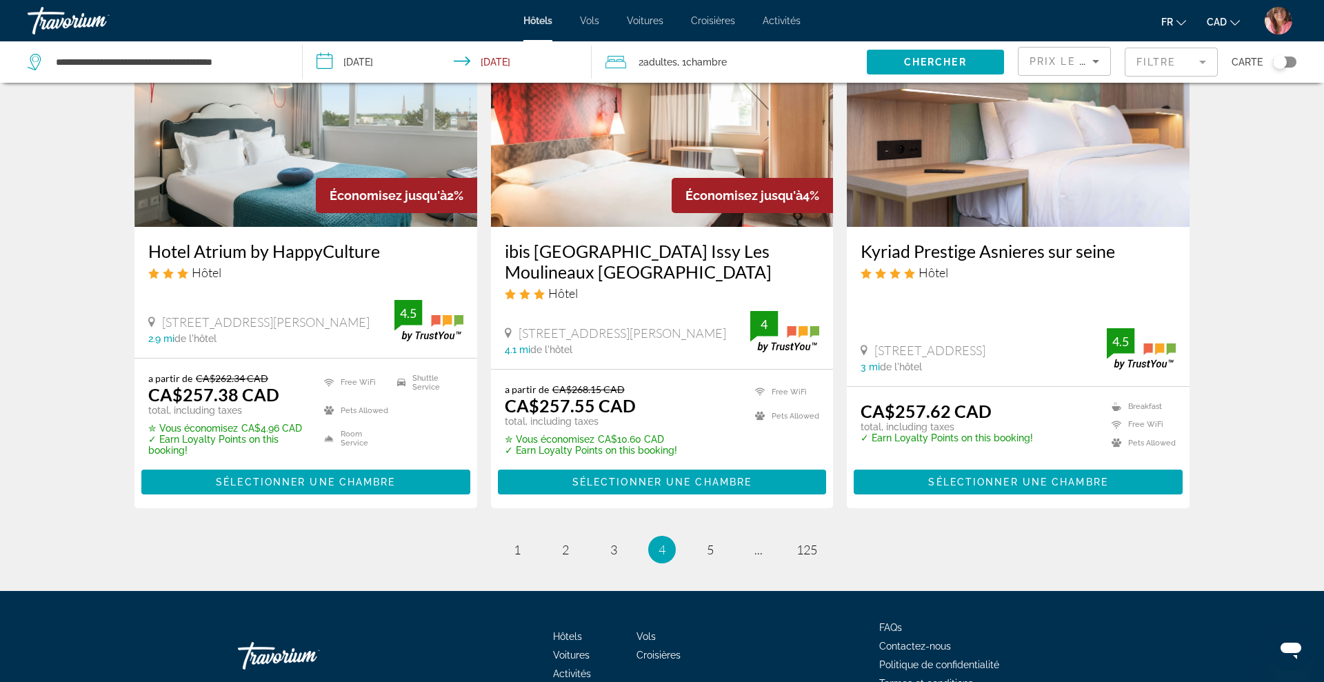
scroll to position [1749, 0]
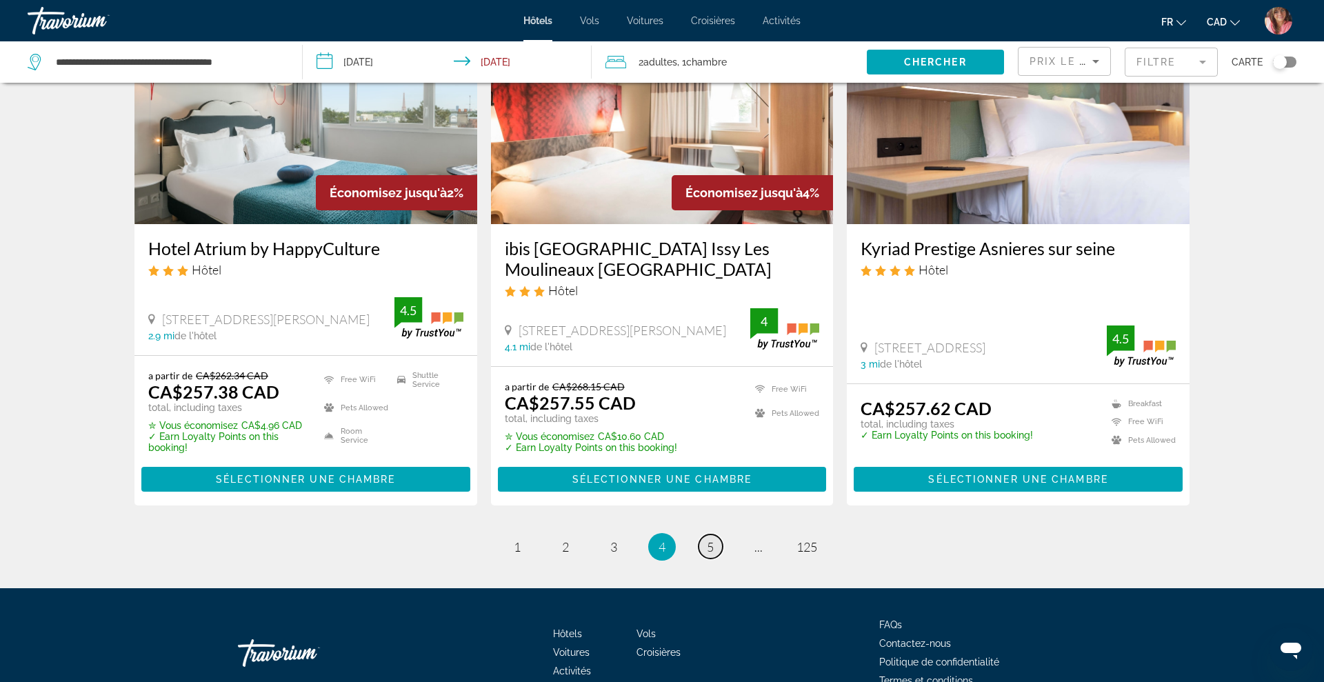
click at [713, 539] on span "5" at bounding box center [710, 546] width 7 height 15
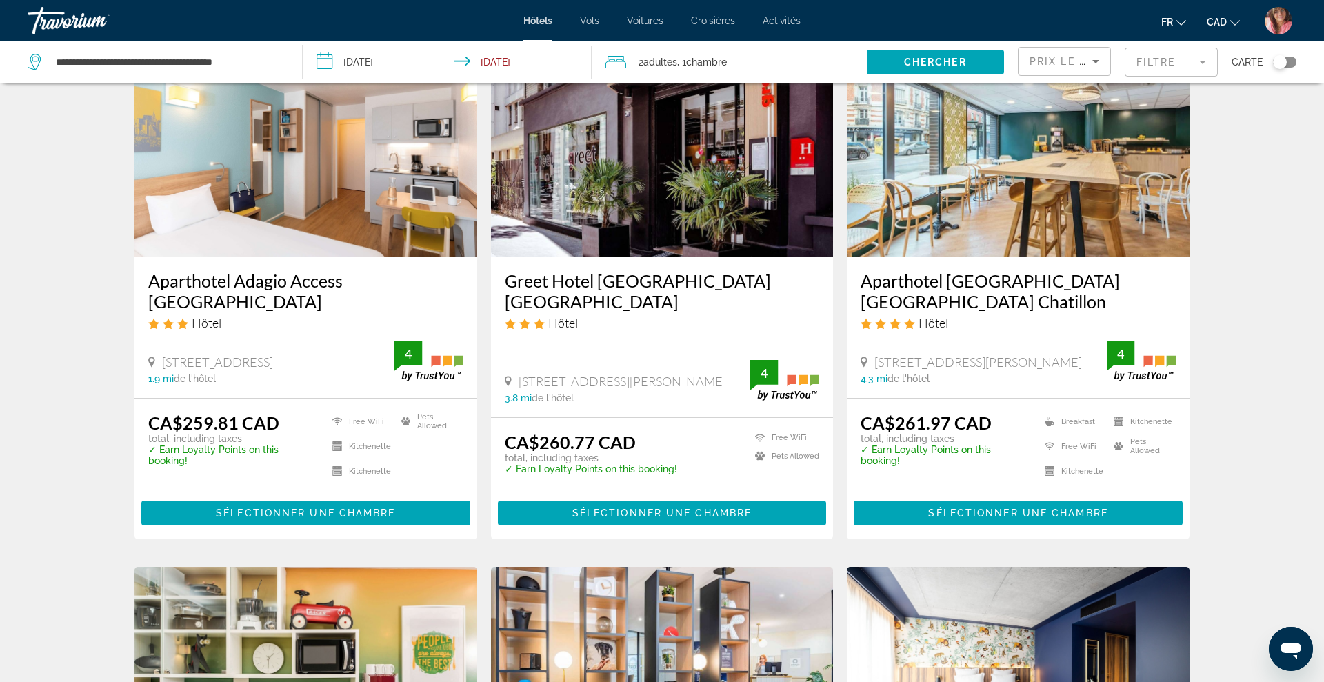
scroll to position [99, 0]
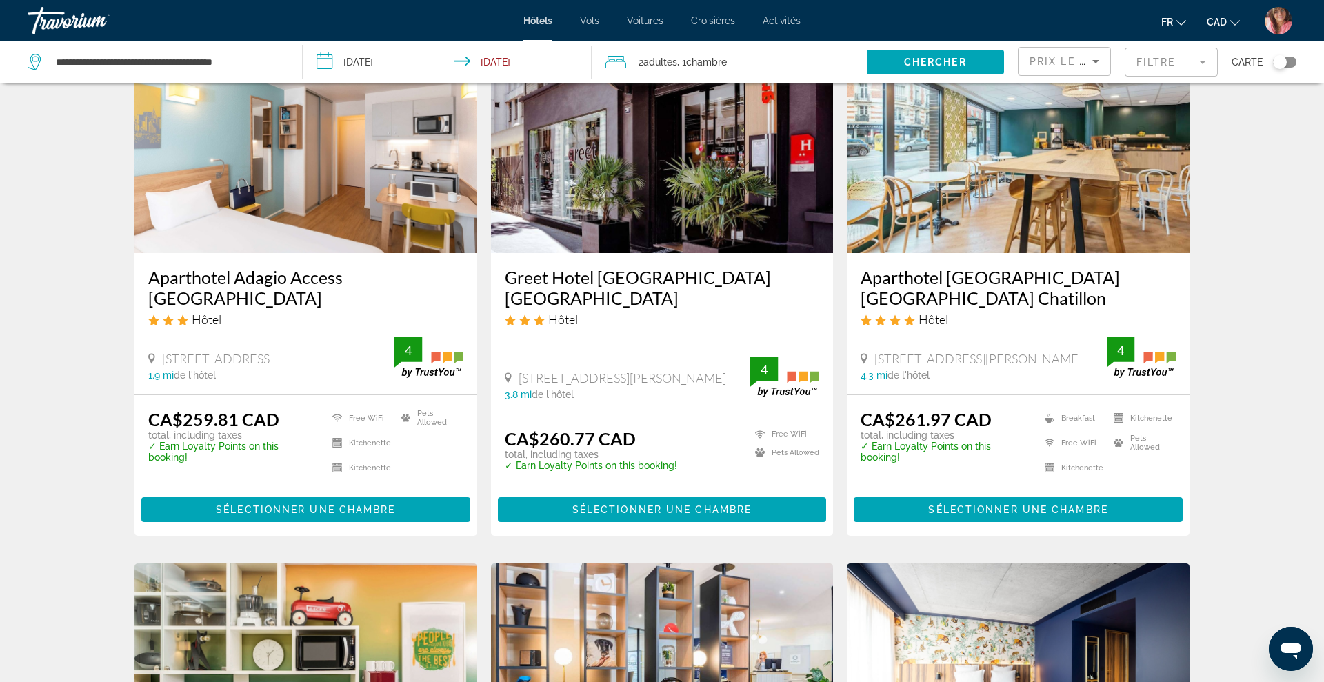
drag, startPoint x: 148, startPoint y: 276, endPoint x: 116, endPoint y: 265, distance: 33.6
drag, startPoint x: 142, startPoint y: 278, endPoint x: 263, endPoint y: 295, distance: 121.9
click at [263, 295] on div "Aparthotel Adagio Access [GEOGRAPHIC_DATA] Hôtel [STREET_ADDRESS] 1.9 mi de l'h…" at bounding box center [305, 323] width 343 height 141
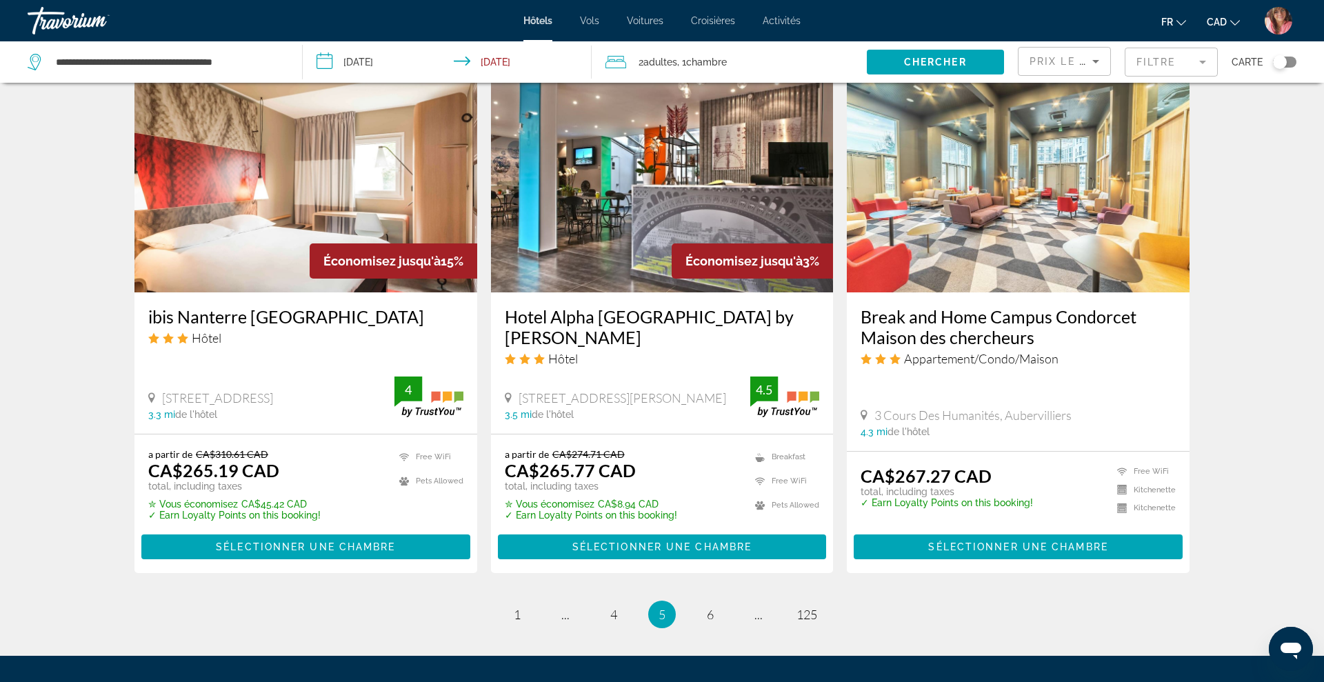
scroll to position [1695, 0]
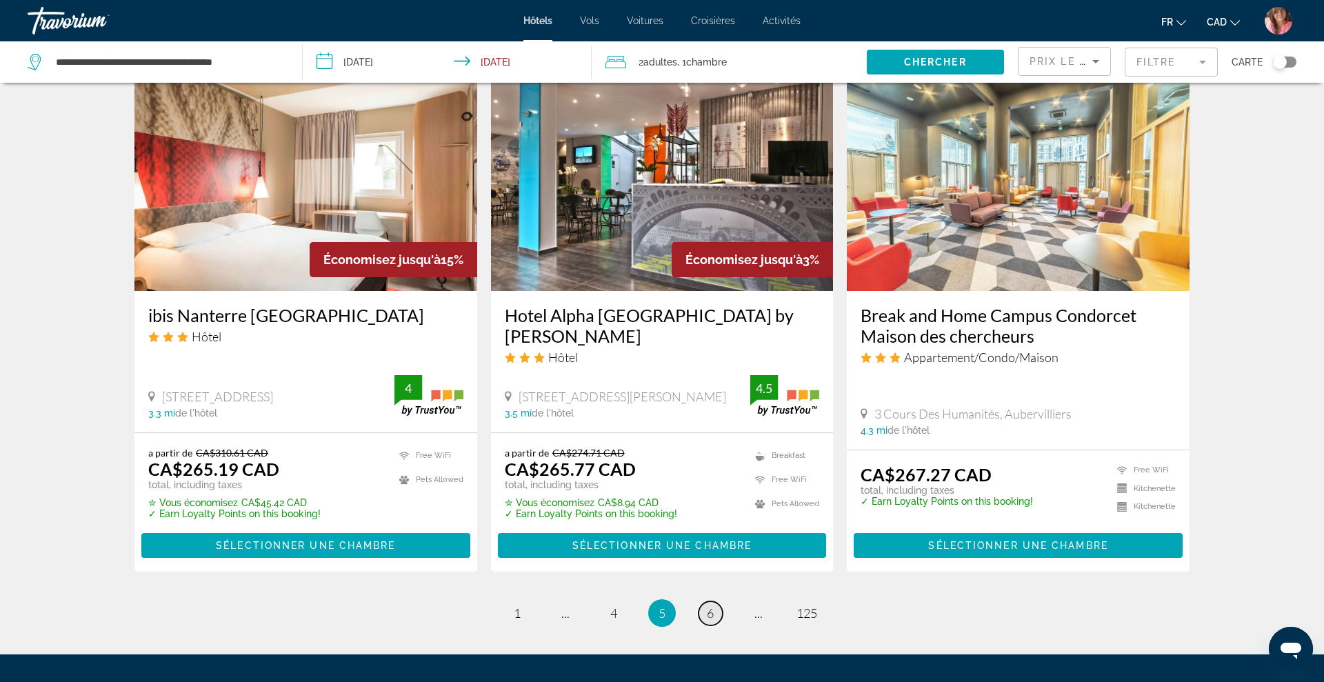
click at [708, 606] on span "6" at bounding box center [710, 613] width 7 height 15
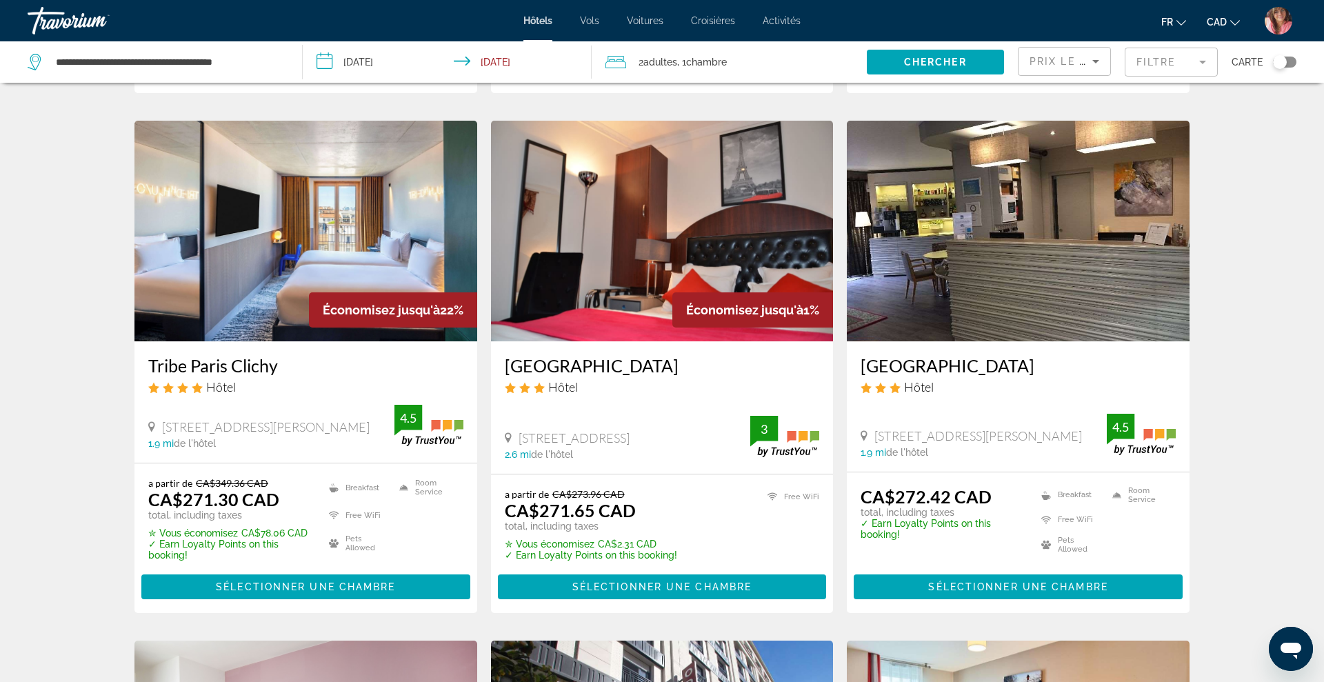
scroll to position [541, 0]
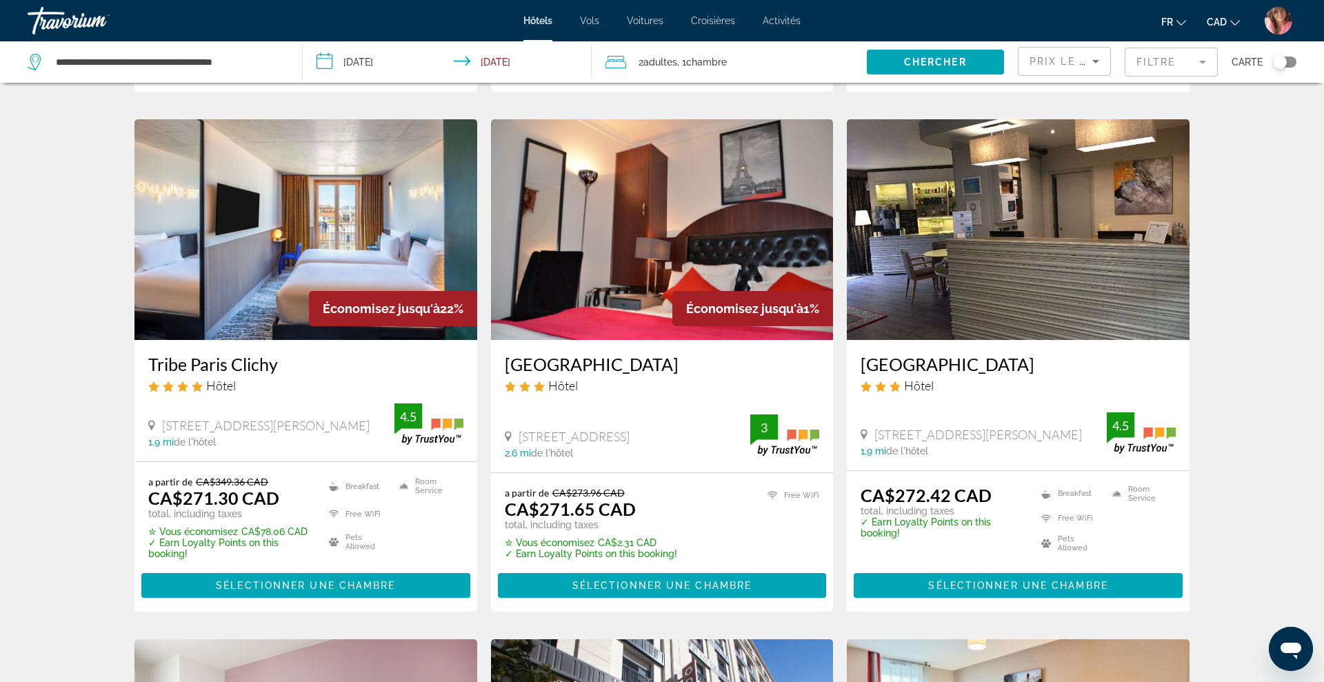
drag, startPoint x: 143, startPoint y: 341, endPoint x: 280, endPoint y: 345, distance: 137.3
click at [280, 345] on div "Tribe Paris Clichy Hôtel [STREET_ADDRESS][PERSON_NAME] 1.9 mi de l'hôtel 4.5" at bounding box center [305, 400] width 343 height 121
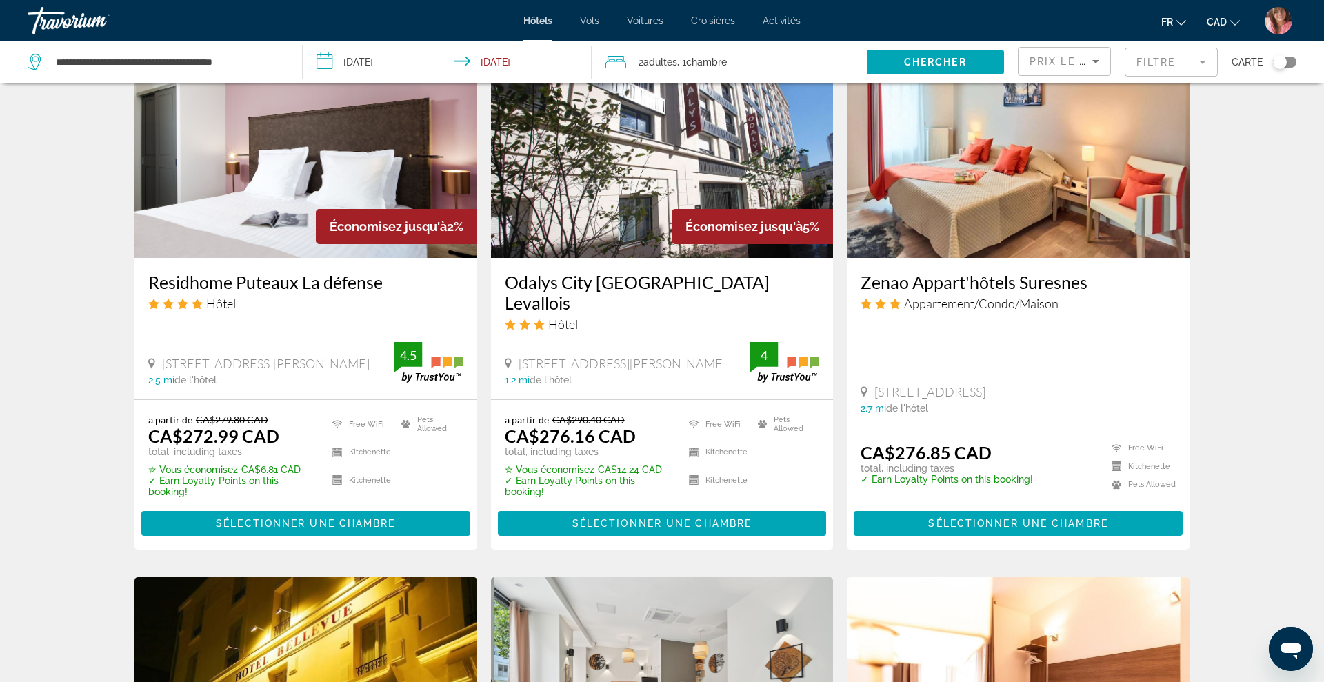
scroll to position [1144, 0]
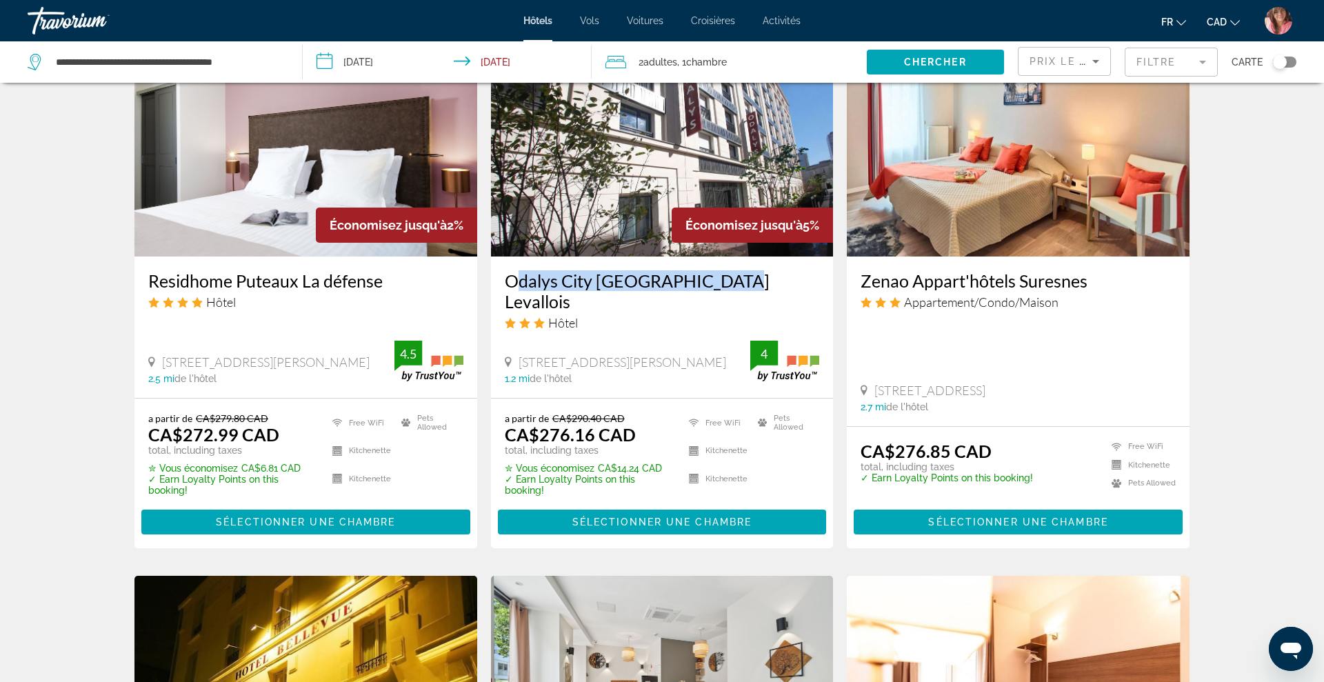
drag, startPoint x: 502, startPoint y: 263, endPoint x: 713, endPoint y: 259, distance: 210.4
click at [713, 259] on div "Odalys City [GEOGRAPHIC_DATA] Levallois Hôtel [STREET_ADDRESS][PERSON_NAME] 1.2…" at bounding box center [662, 327] width 343 height 141
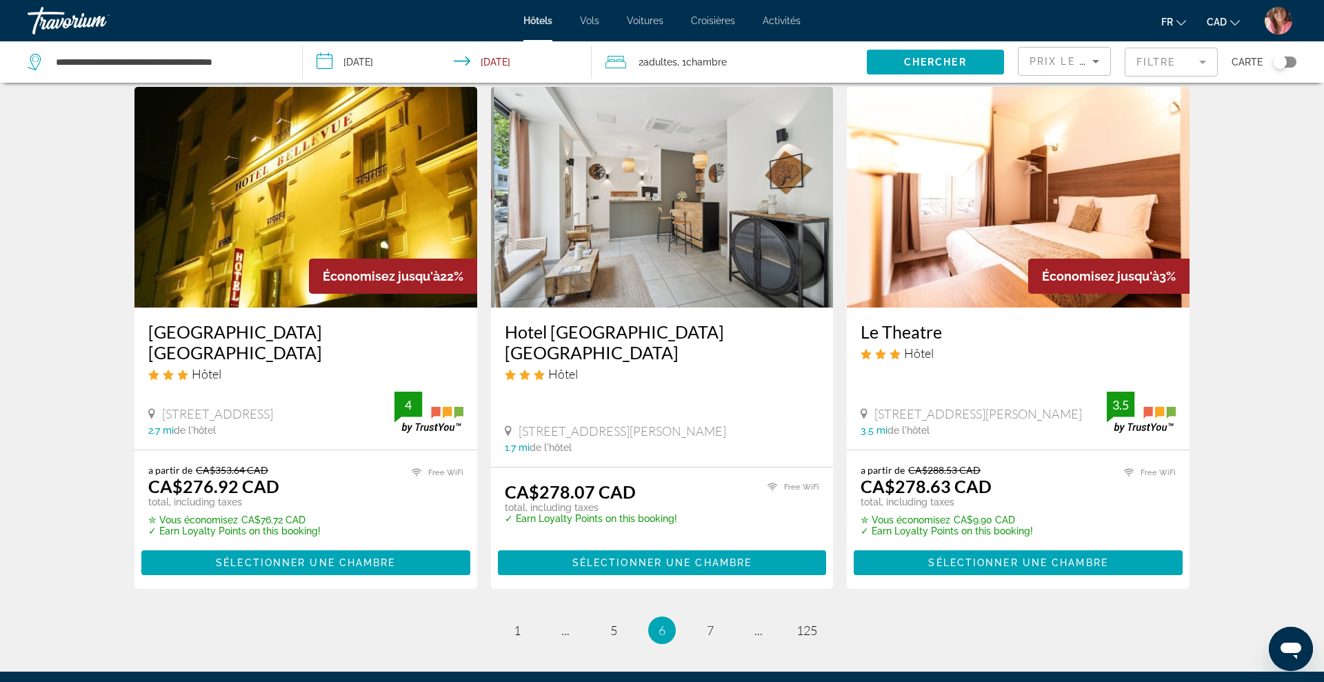
scroll to position [1634, 0]
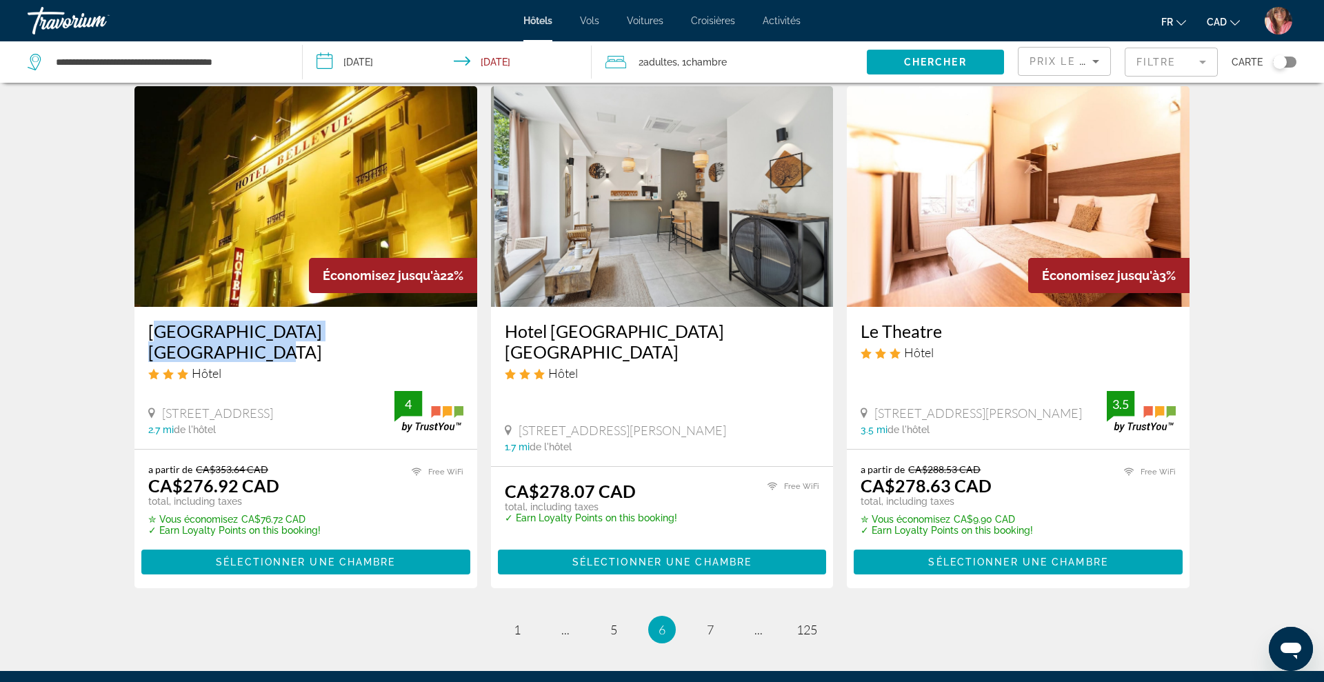
drag, startPoint x: 142, startPoint y: 290, endPoint x: 401, endPoint y: 290, distance: 259.3
click at [401, 307] on div "[GEOGRAPHIC_DATA] [GEOGRAPHIC_DATA] Hôtel [STREET_ADDRESS] 2.7 mi de l'hôtel 4" at bounding box center [305, 377] width 343 height 141
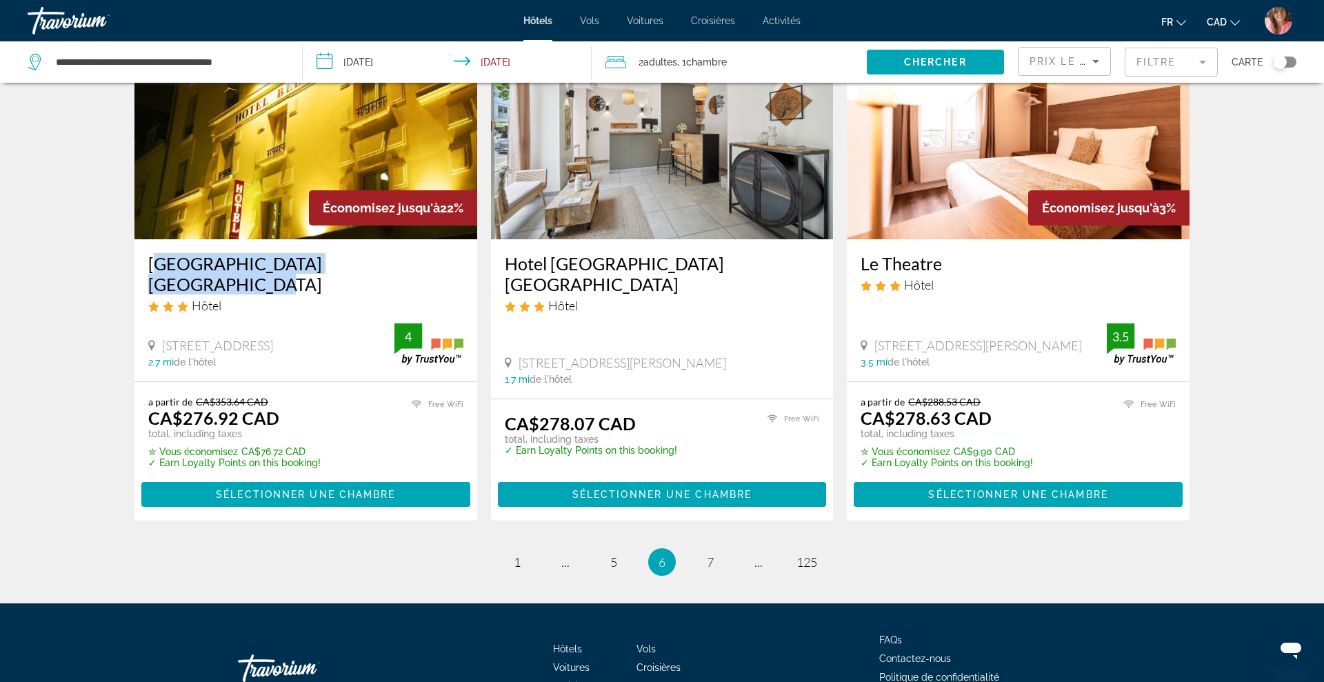
scroll to position [1733, 0]
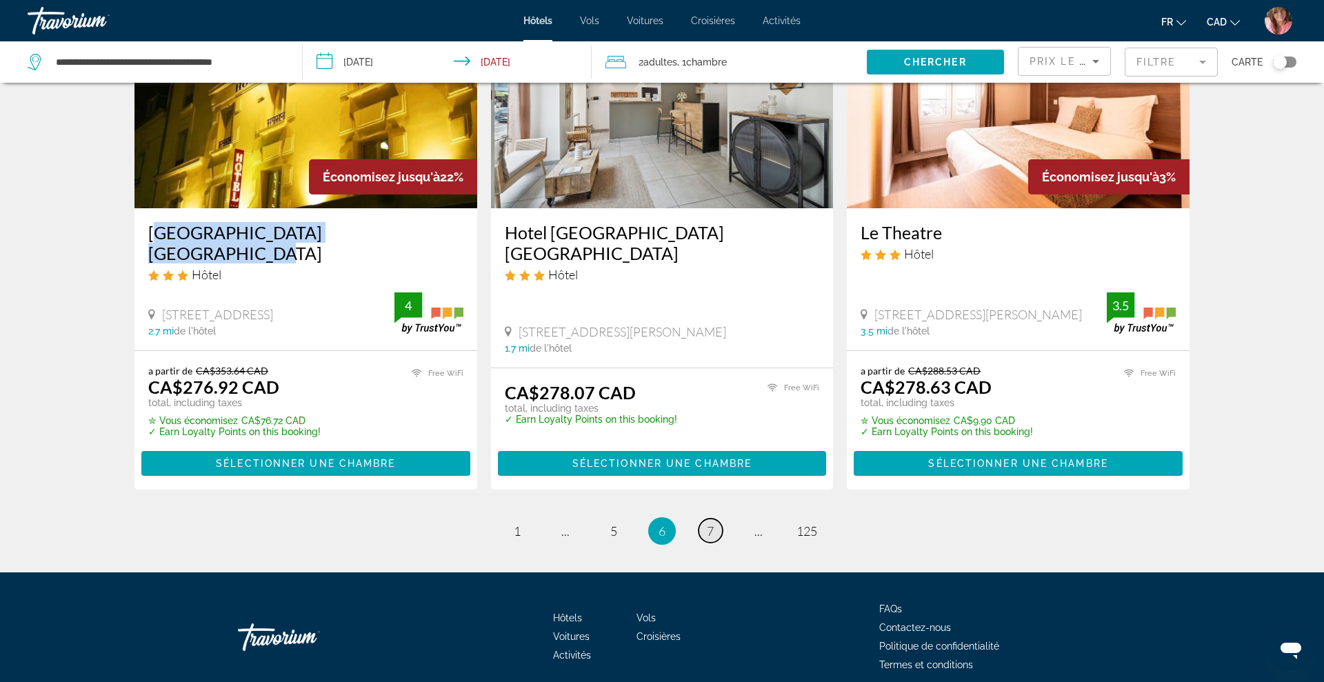
click at [714, 524] on span "7" at bounding box center [710, 531] width 7 height 15
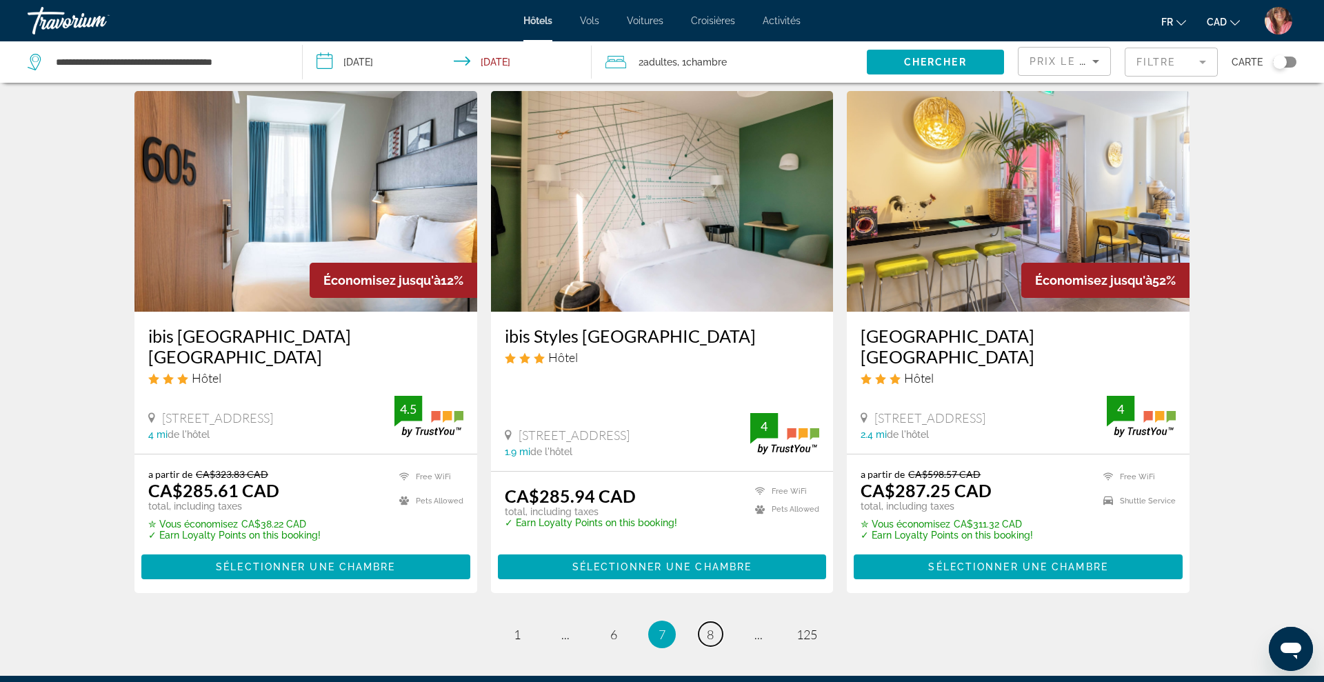
scroll to position [1662, 0]
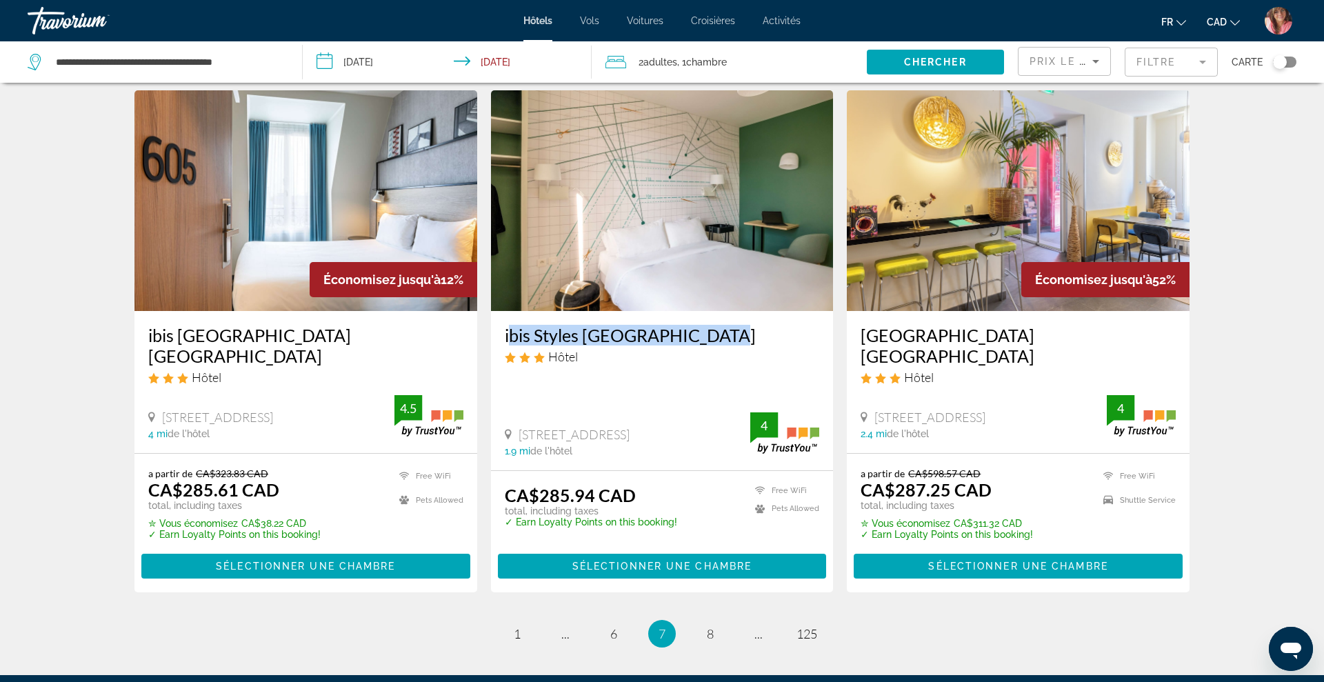
drag, startPoint x: 499, startPoint y: 292, endPoint x: 713, endPoint y: 297, distance: 214.5
click at [713, 311] on div "ibis Styles [GEOGRAPHIC_DATA] Hôtel [STREET_ADDRESS] 1.9 mi de l'hôtel 4" at bounding box center [662, 390] width 343 height 159
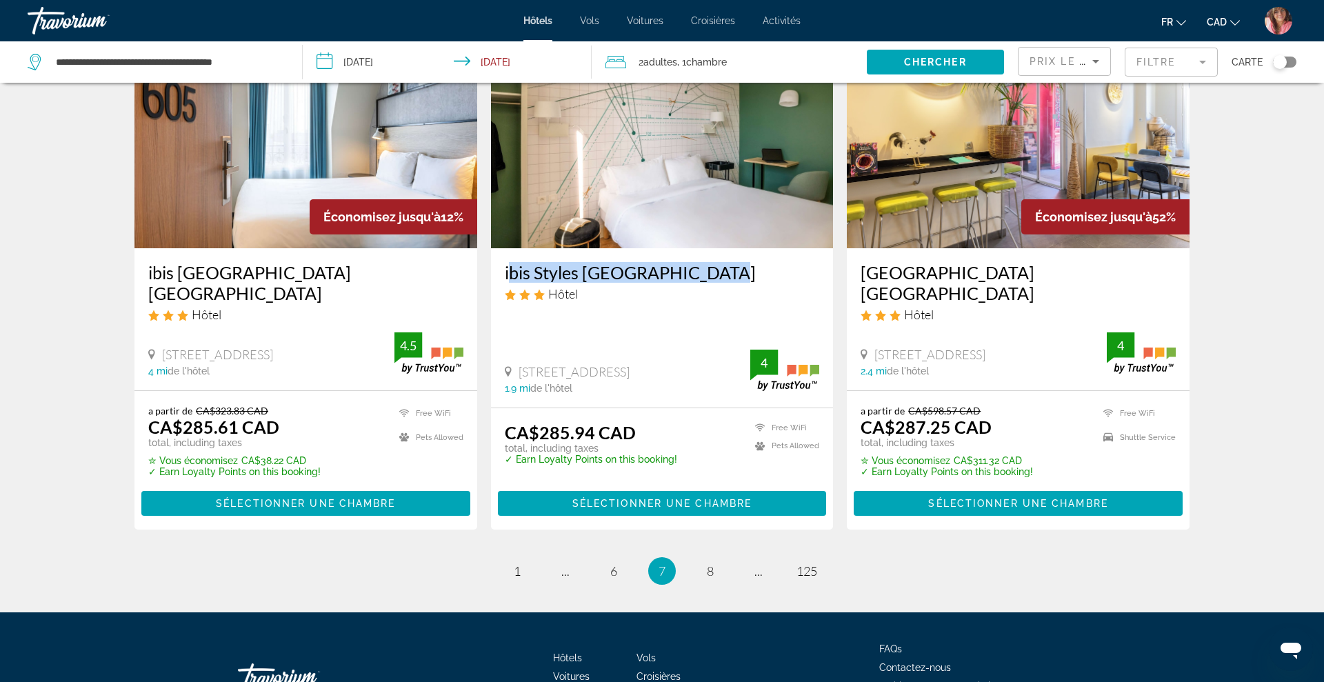
scroll to position [1726, 0]
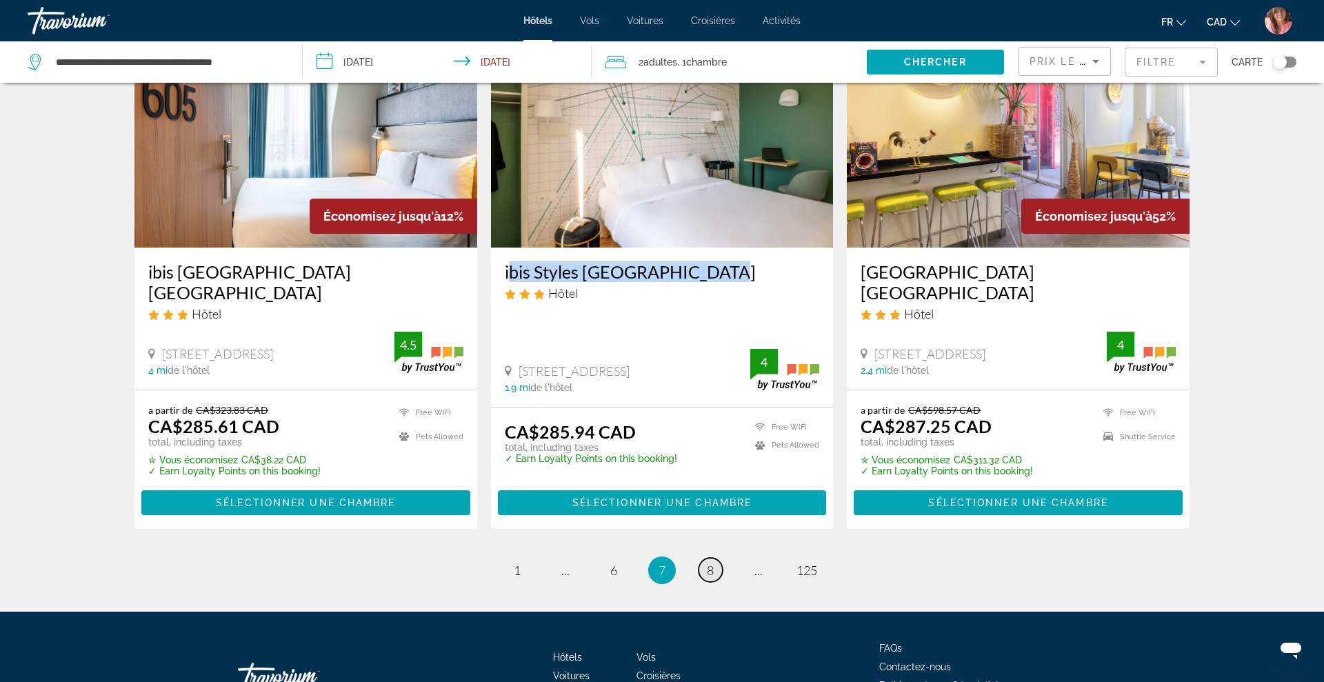
click at [715, 558] on link "page 8" at bounding box center [711, 570] width 24 height 24
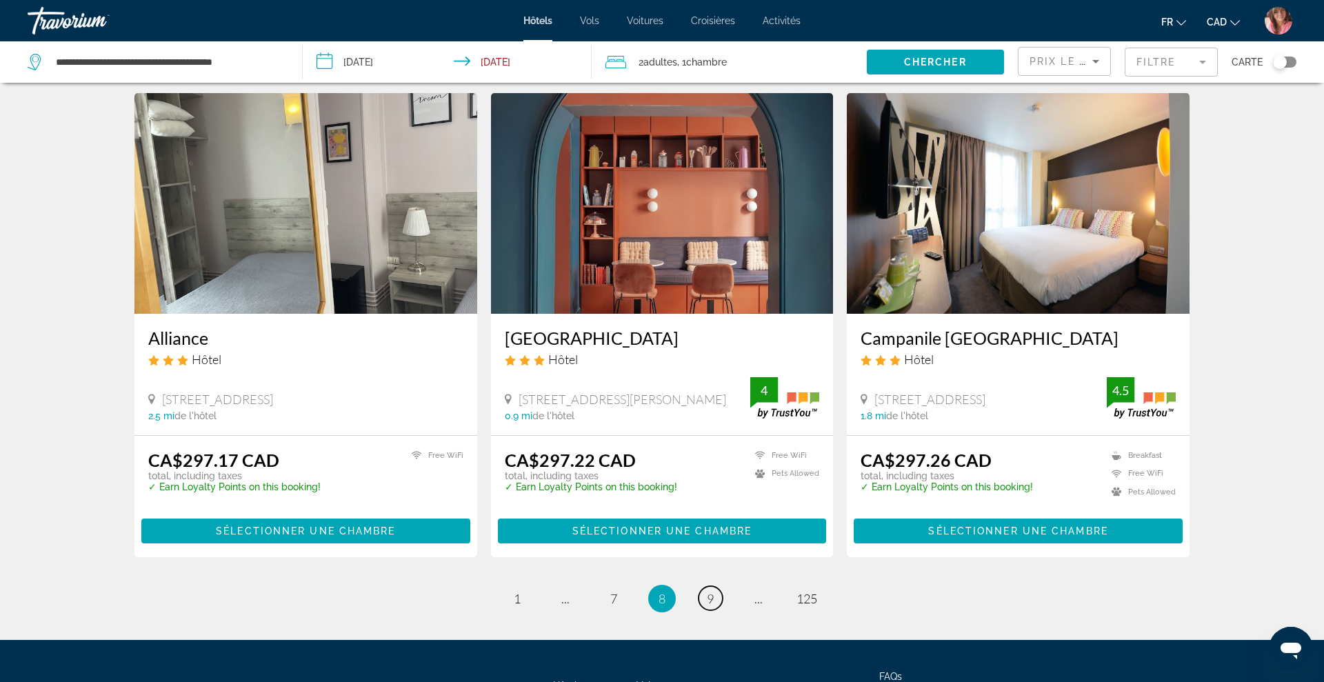
scroll to position [1628, 0]
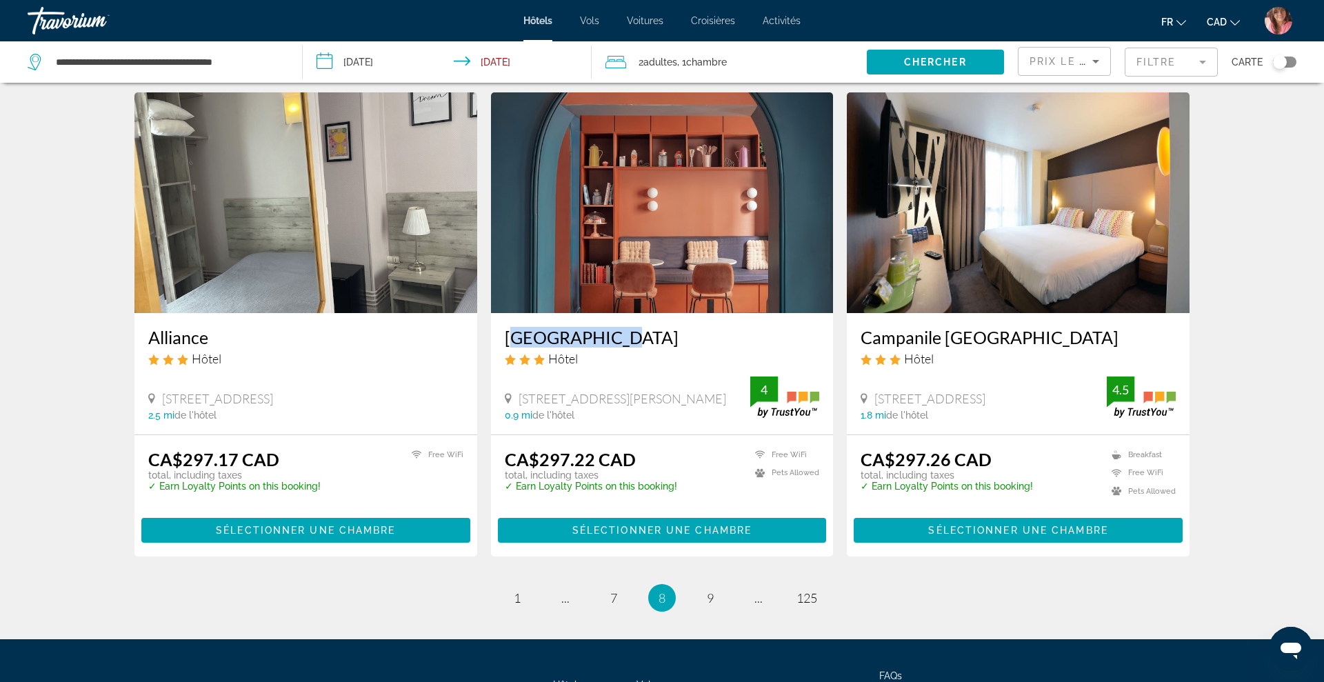
drag, startPoint x: 497, startPoint y: 339, endPoint x: 635, endPoint y: 335, distance: 138.0
click at [635, 335] on div "[GEOGRAPHIC_DATA] Hôtel [STREET_ADDRESS][PERSON_NAME] 0.9 mi de l'hôtel 4" at bounding box center [662, 373] width 343 height 121
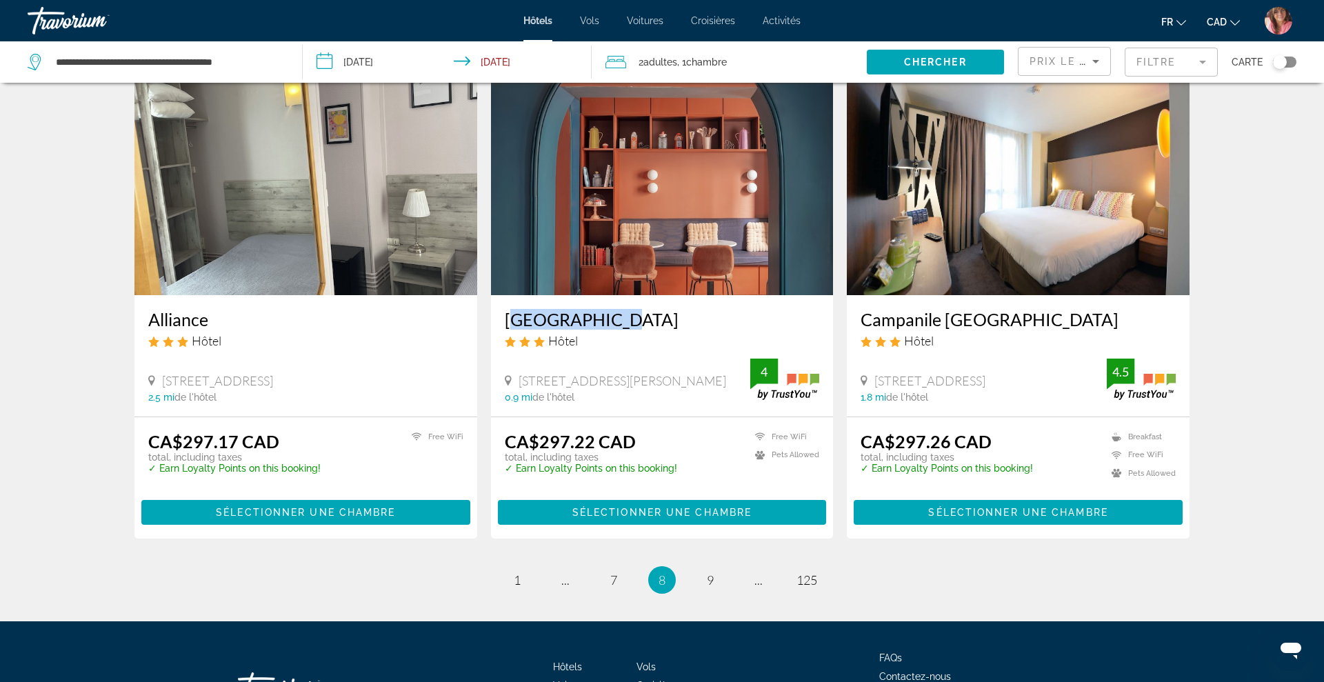
scroll to position [1642, 0]
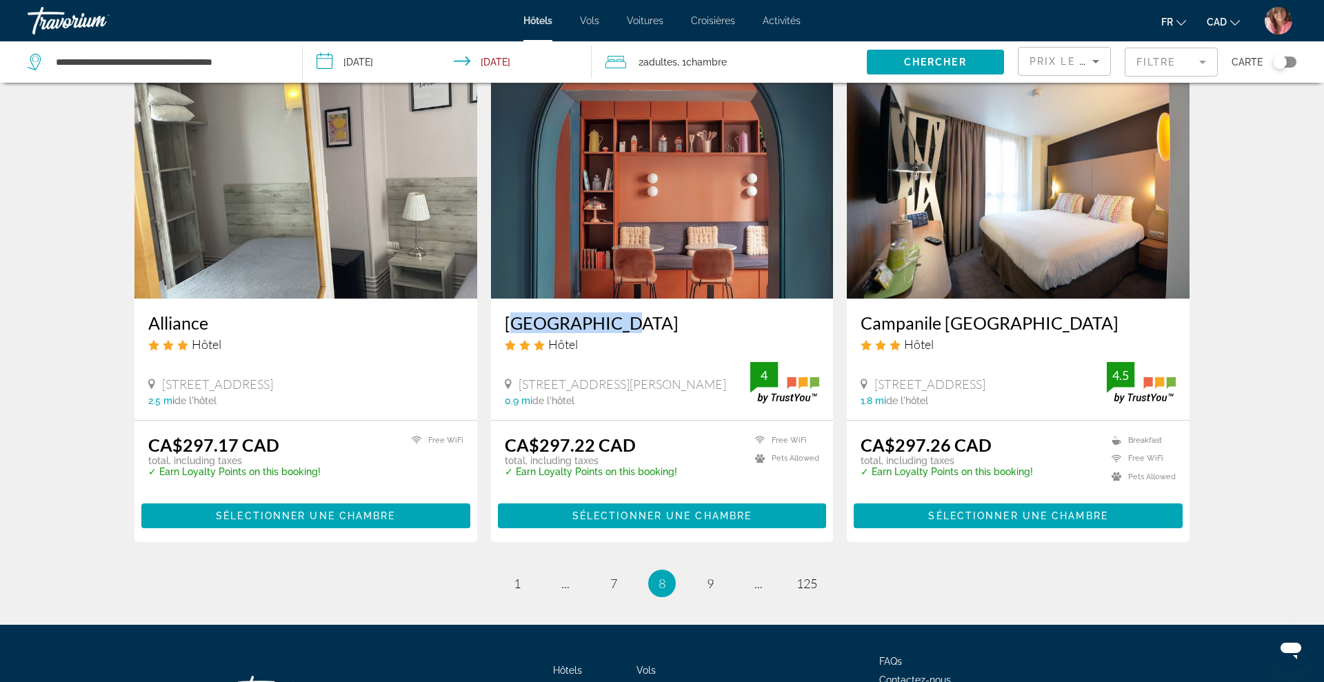
drag, startPoint x: 855, startPoint y: 320, endPoint x: 1091, endPoint y: 319, distance: 236.6
click at [1091, 319] on div "Campanile [GEOGRAPHIC_DATA] Hôtel [STREET_ADDRESS] 1.8 mi de l'hôtel 4.5" at bounding box center [1018, 359] width 343 height 121
click at [708, 586] on span "9" at bounding box center [710, 583] width 7 height 15
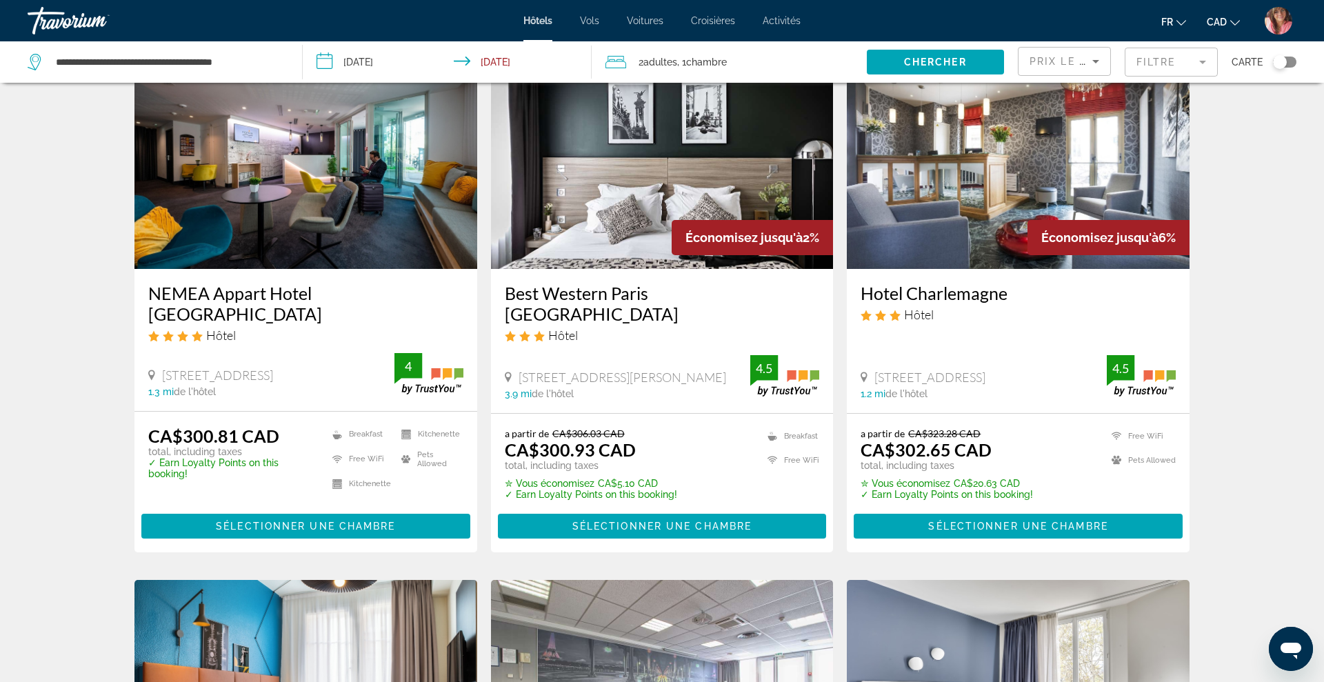
scroll to position [598, 0]
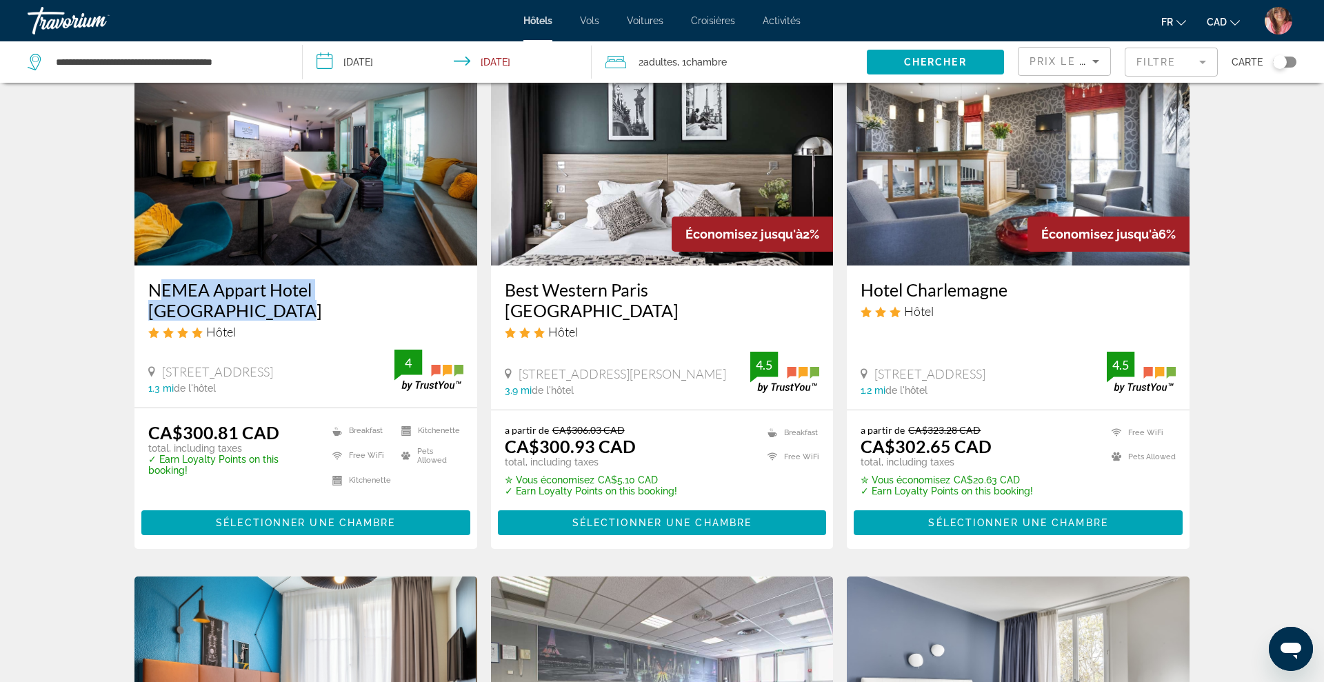
drag, startPoint x: 139, startPoint y: 283, endPoint x: 445, endPoint y: 286, distance: 305.6
click at [445, 286] on div "NEMEA Appart Hotel [GEOGRAPHIC_DATA] Hôtel [STREET_ADDRESS] 1.3 mi de l'hôtel 4" at bounding box center [305, 336] width 343 height 141
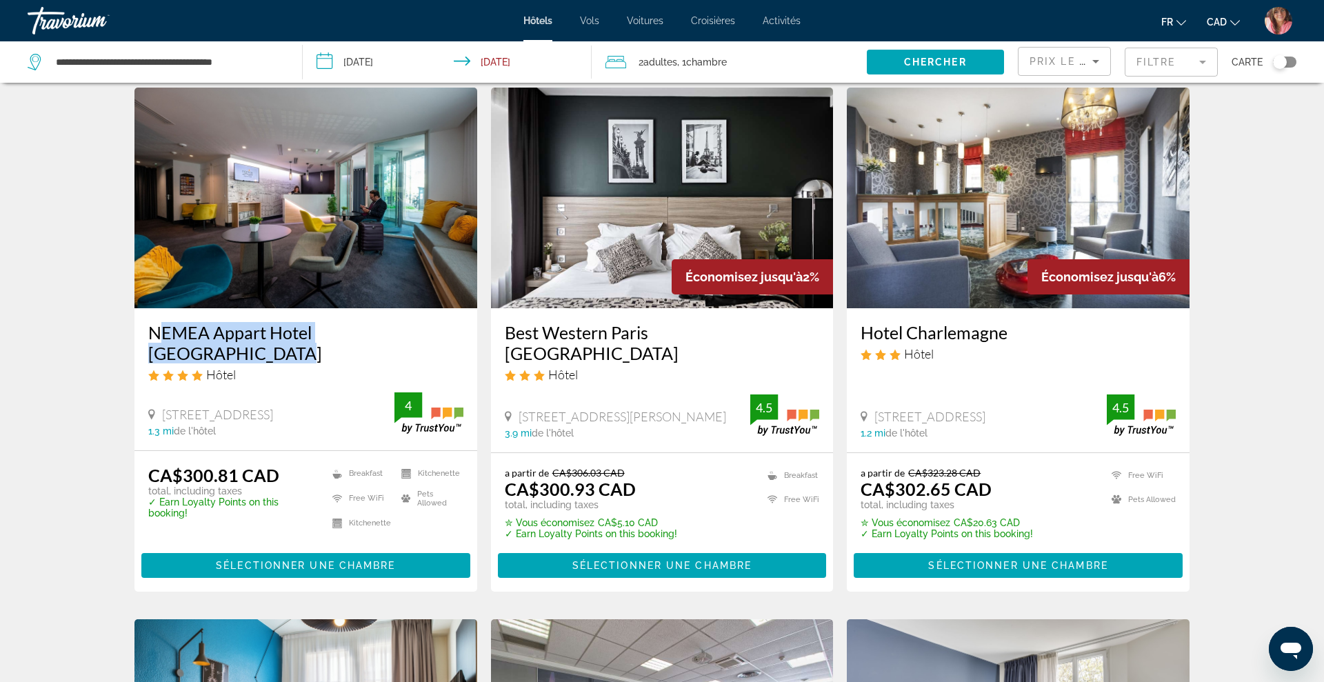
scroll to position [555, 0]
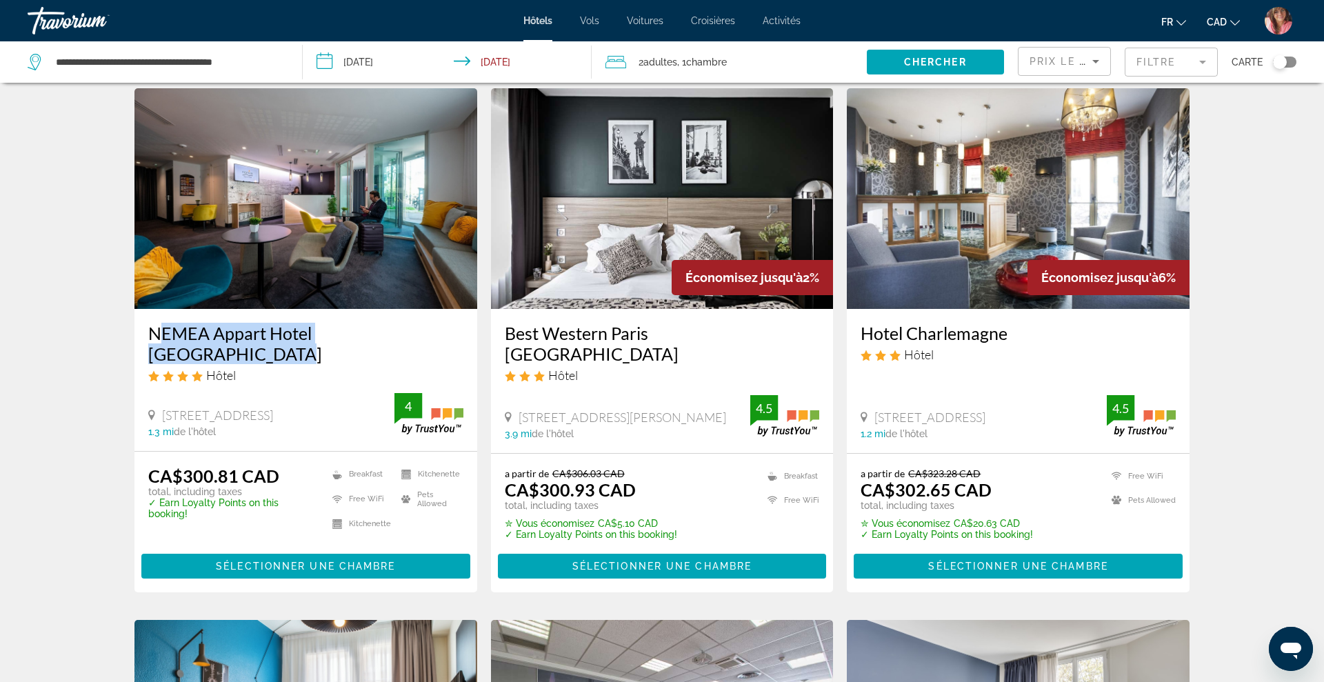
drag, startPoint x: 853, startPoint y: 330, endPoint x: 1016, endPoint y: 326, distance: 162.9
click at [1016, 326] on div "Hotel Charlemagne Hôtel [STREET_ADDRESS] 1.2 mi de l'hôtel 4.5" at bounding box center [1018, 380] width 343 height 143
click at [1035, 139] on img "Main content" at bounding box center [1018, 198] width 343 height 221
